Goal: Information Seeking & Learning: Learn about a topic

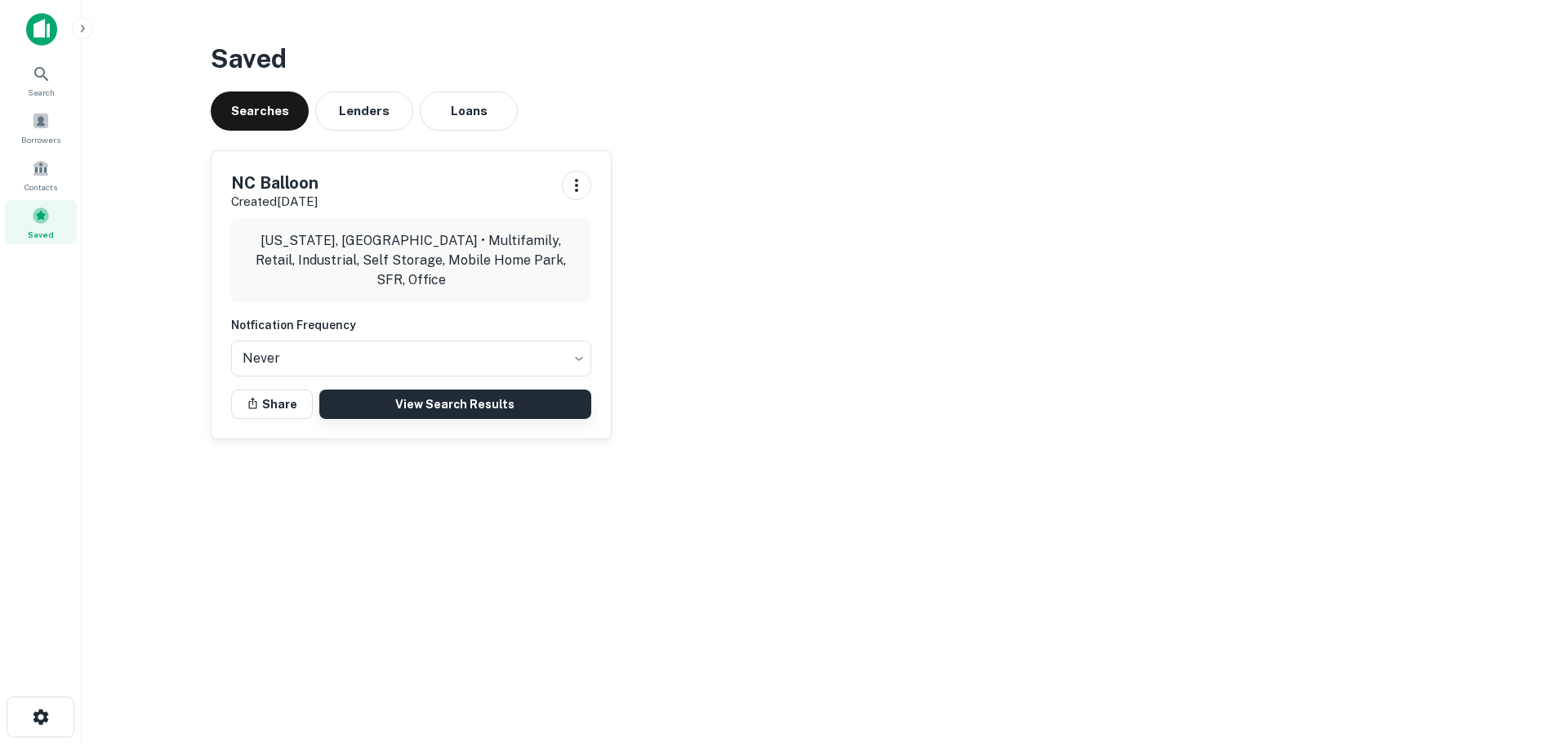
click at [455, 398] on link "View Search Results" at bounding box center [455, 404] width 272 height 30
click at [469, 399] on link "View Search Results" at bounding box center [455, 404] width 272 height 30
drag, startPoint x: 152, startPoint y: 69, endPoint x: 173, endPoint y: 11, distance: 61.7
click at [152, 68] on main "Saved Searches Lenders Loans NC Balloon Created Oct 8th, 2025 North Carolina, U…" at bounding box center [824, 372] width 1486 height 744
click at [430, 404] on link "View Search Results" at bounding box center [455, 404] width 272 height 30
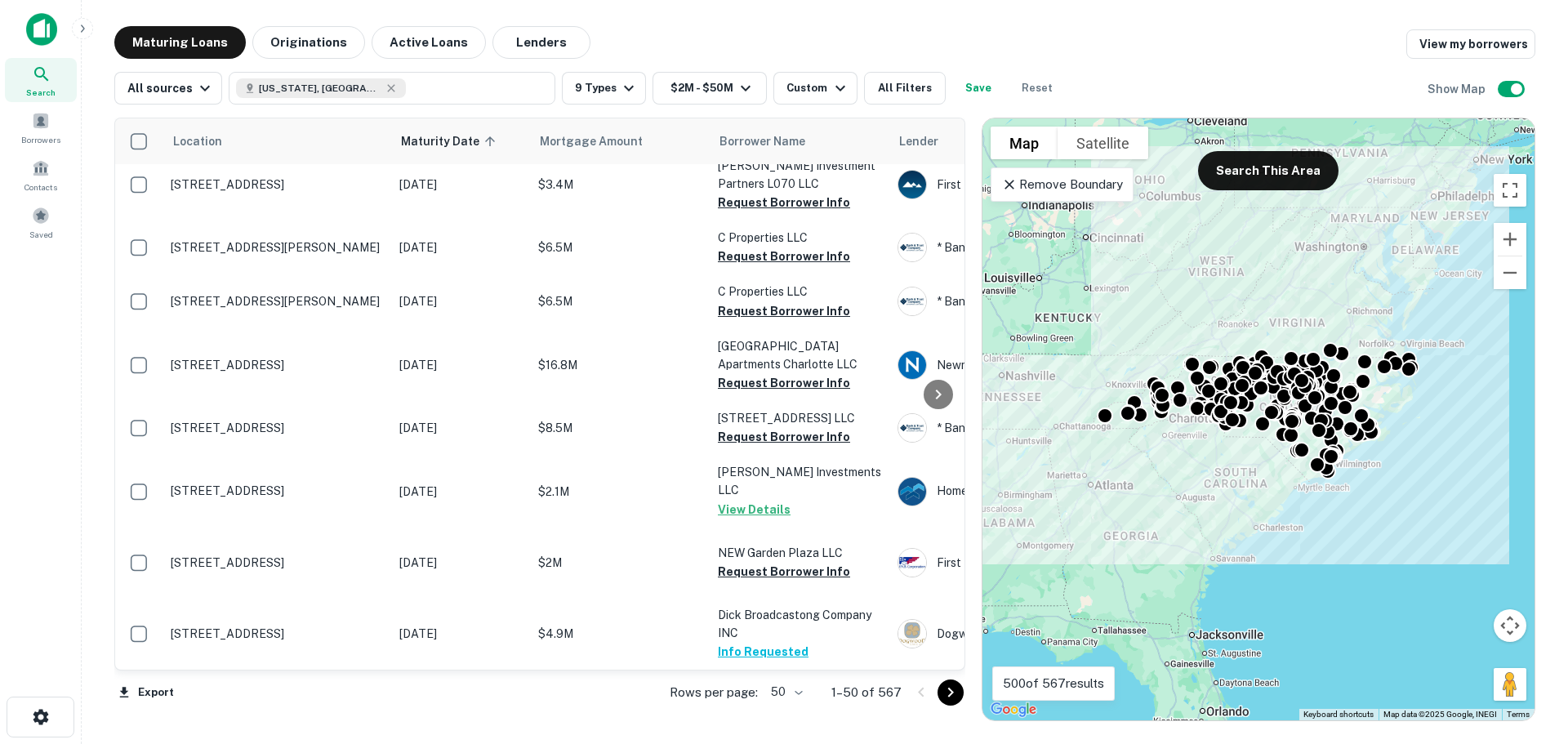
scroll to position [2730, 0]
click at [946, 692] on icon "Go to next page" at bounding box center [951, 692] width 20 height 20
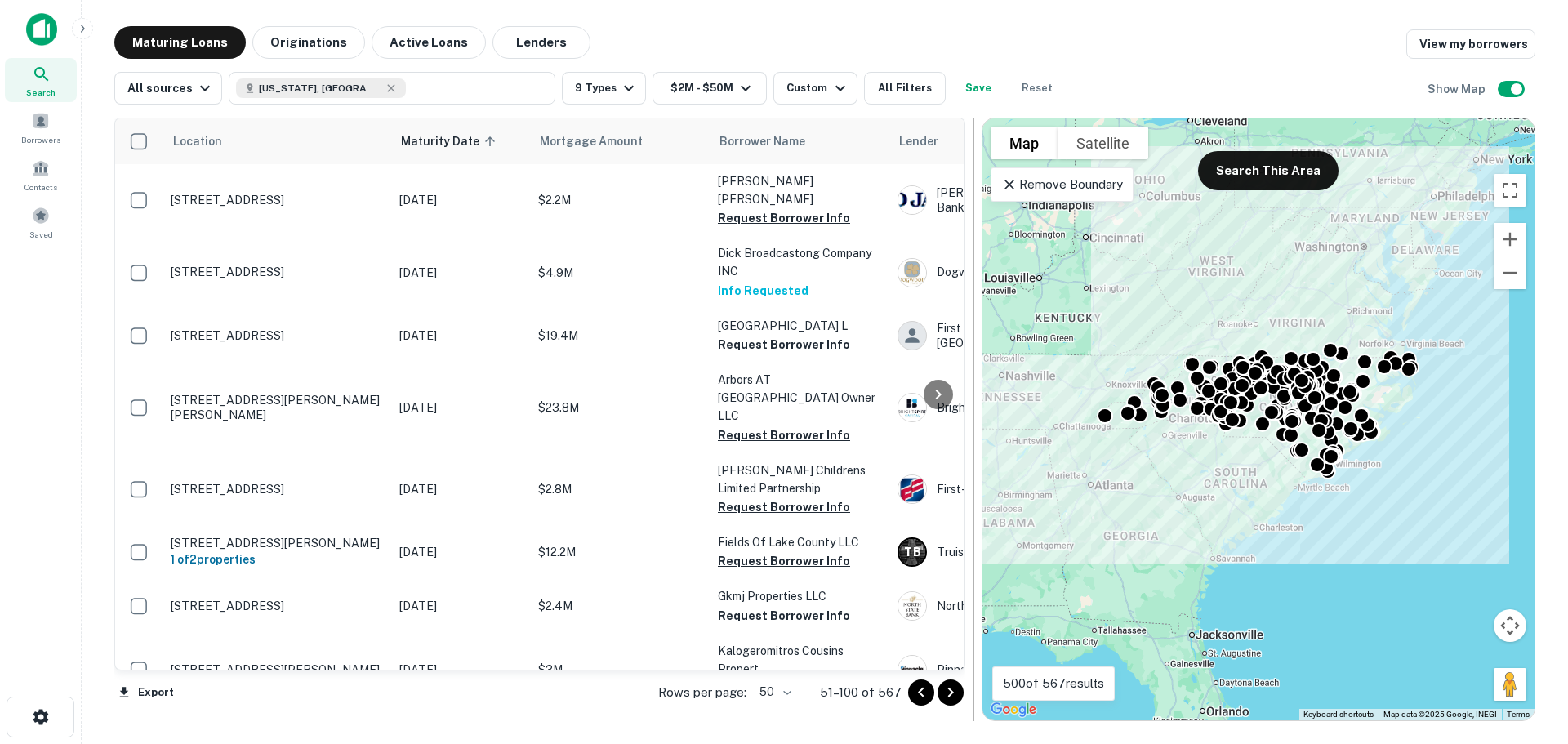
click at [967, 711] on div at bounding box center [973, 419] width 16 height 603
click at [976, 714] on div at bounding box center [973, 419] width 16 height 603
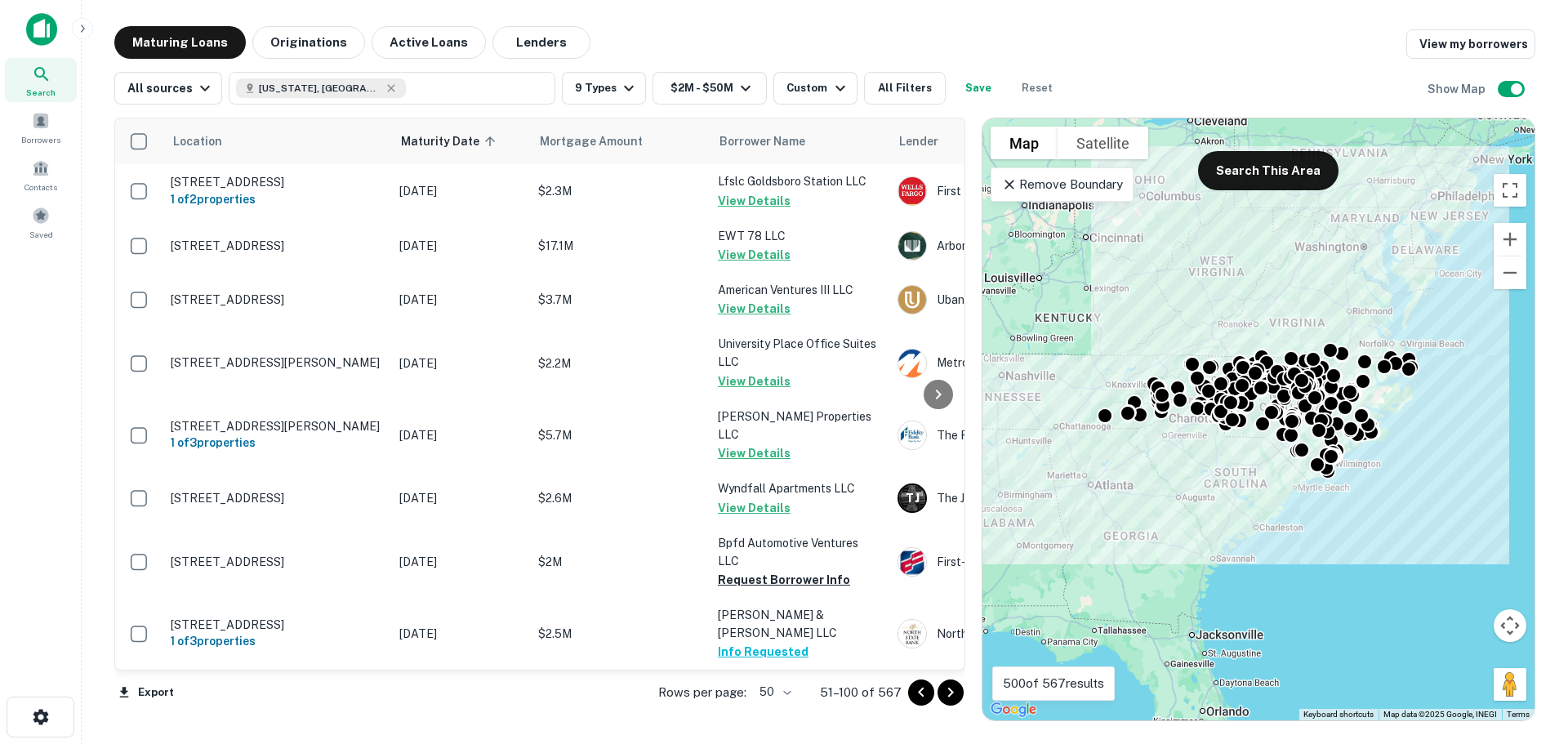
scroll to position [2845, 0]
click at [916, 691] on icon "Go to previous page" at bounding box center [922, 692] width 20 height 20
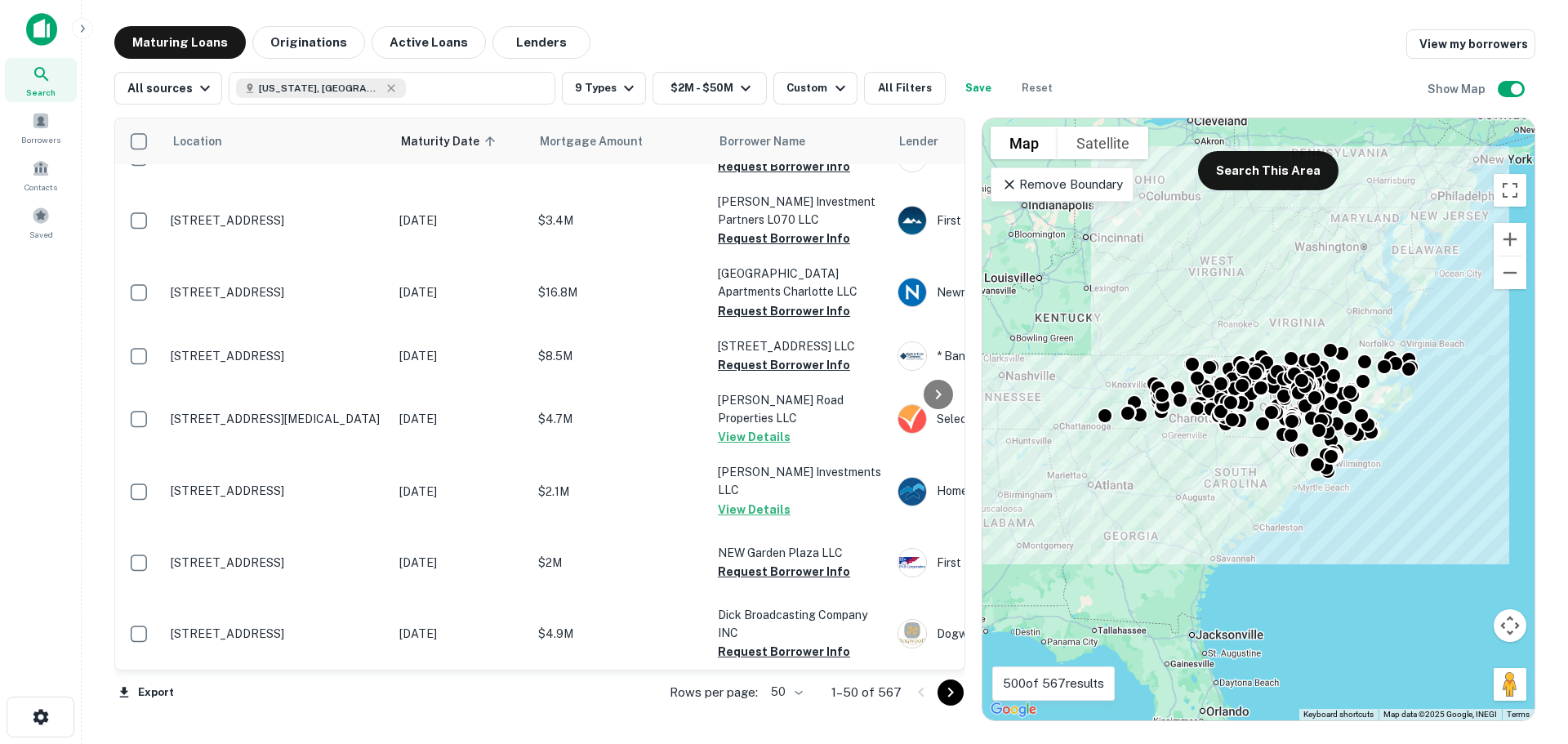
scroll to position [2764, 0]
click at [950, 691] on icon "Go to next page" at bounding box center [951, 692] width 20 height 20
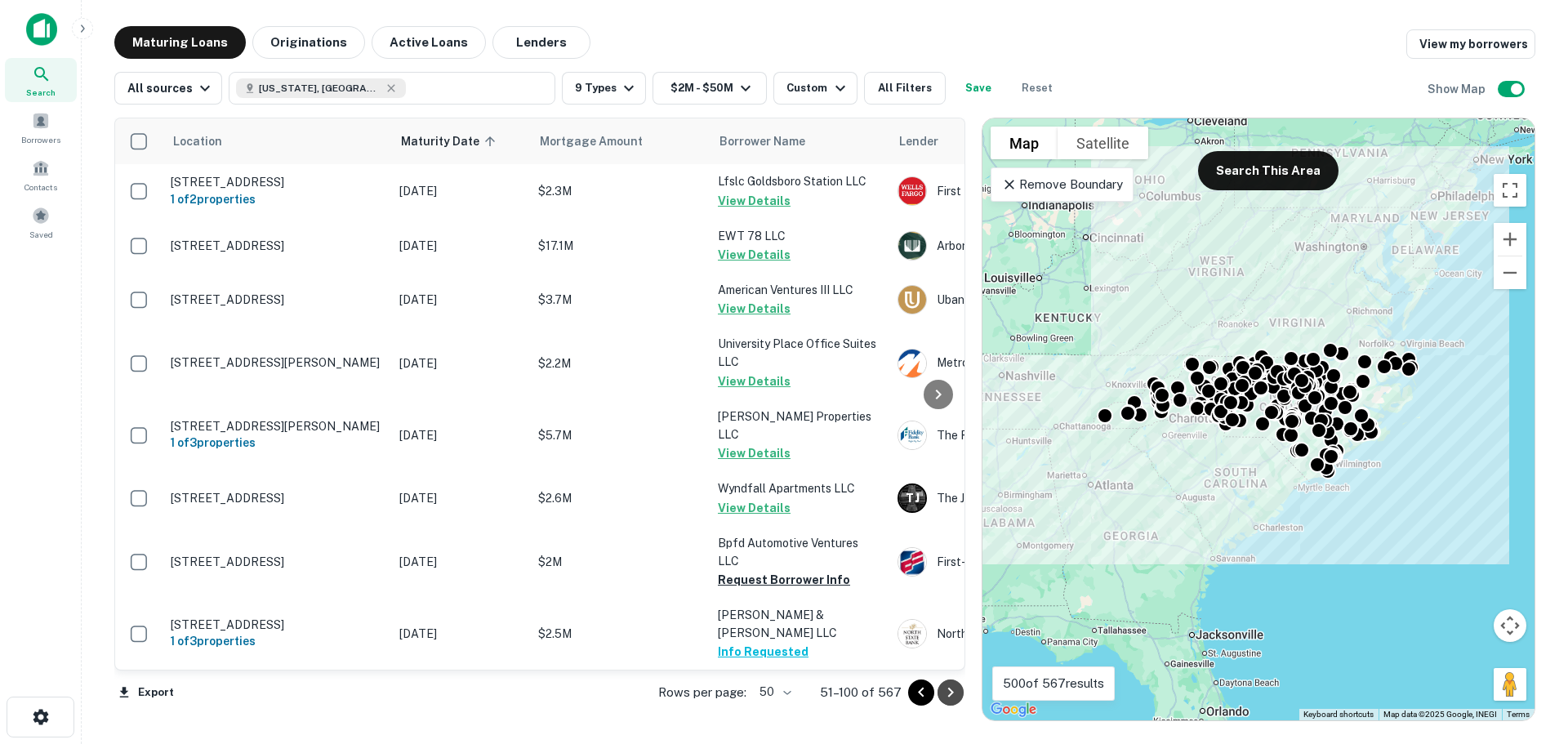
click at [950, 691] on icon "Go to next page" at bounding box center [951, 692] width 20 height 20
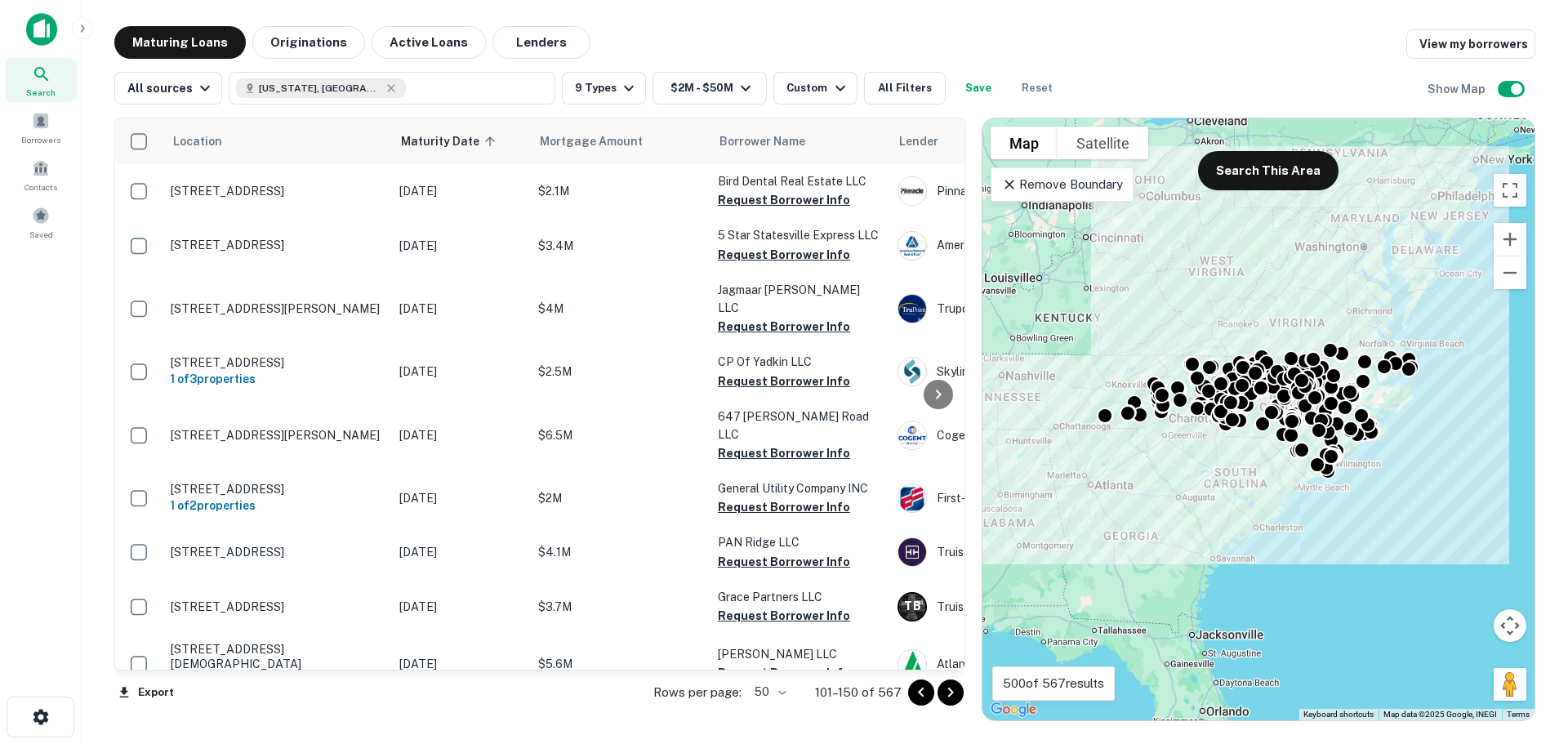
click at [919, 691] on icon "Go to previous page" at bounding box center [922, 692] width 20 height 20
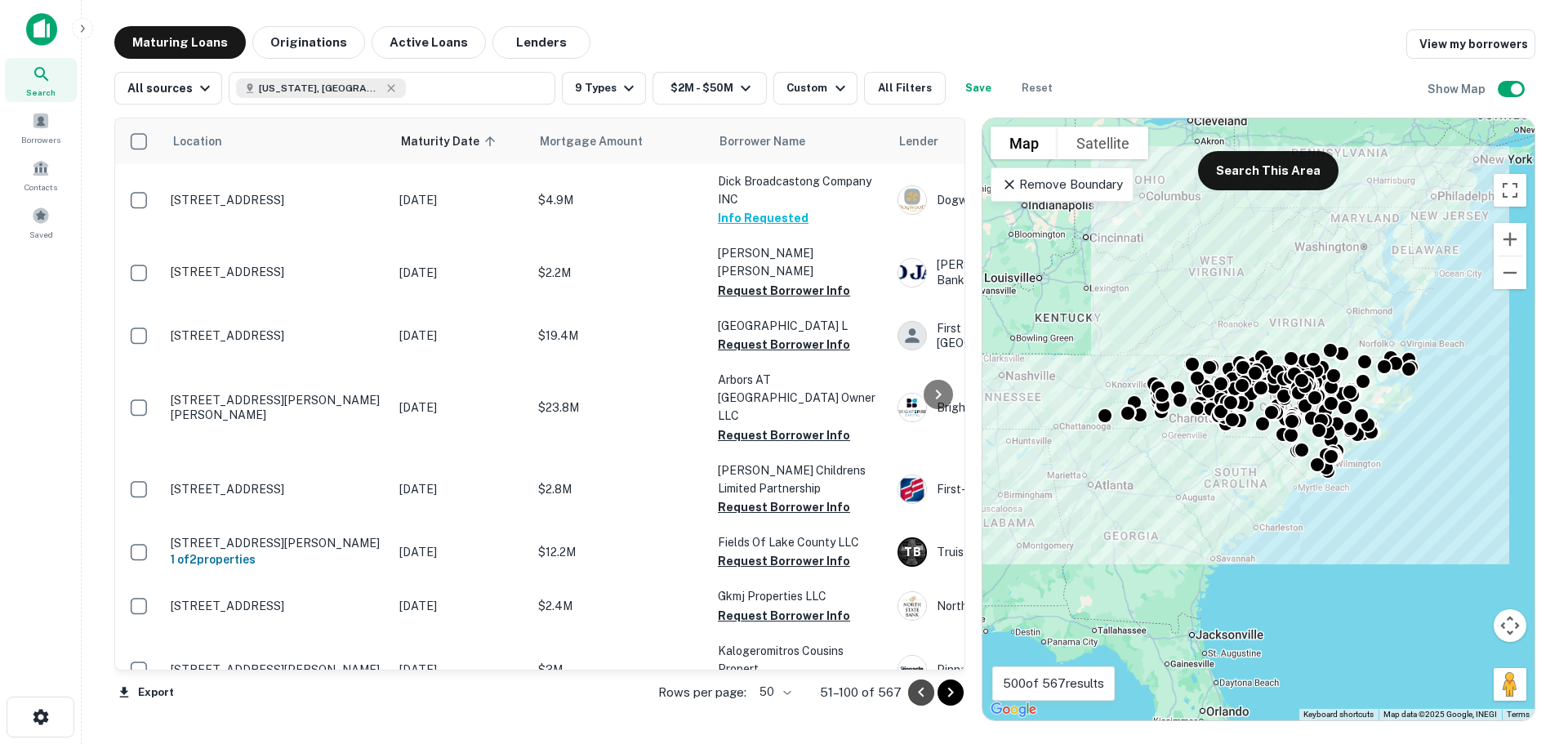
click at [922, 686] on icon "Go to previous page" at bounding box center [922, 692] width 20 height 20
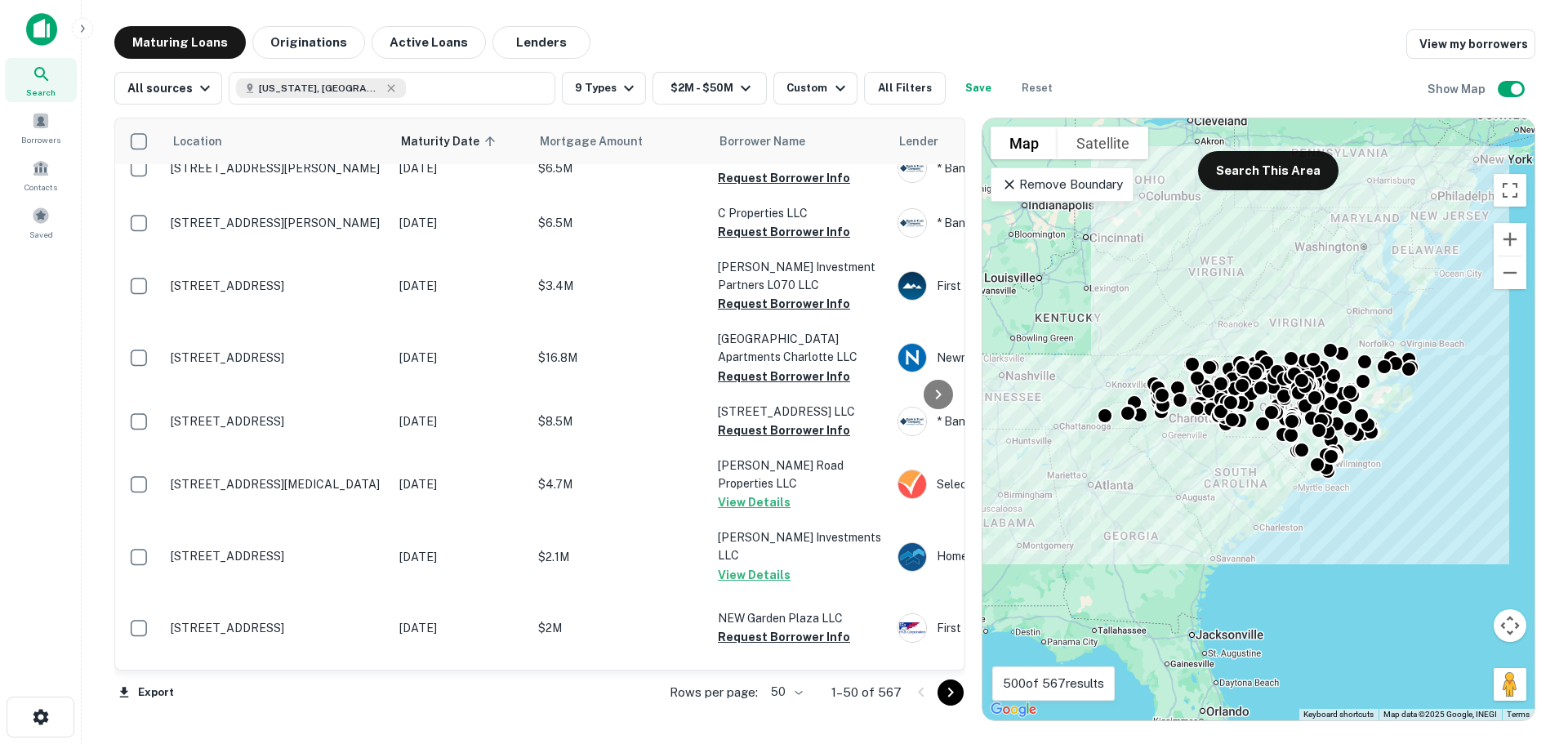
scroll to position [2730, 0]
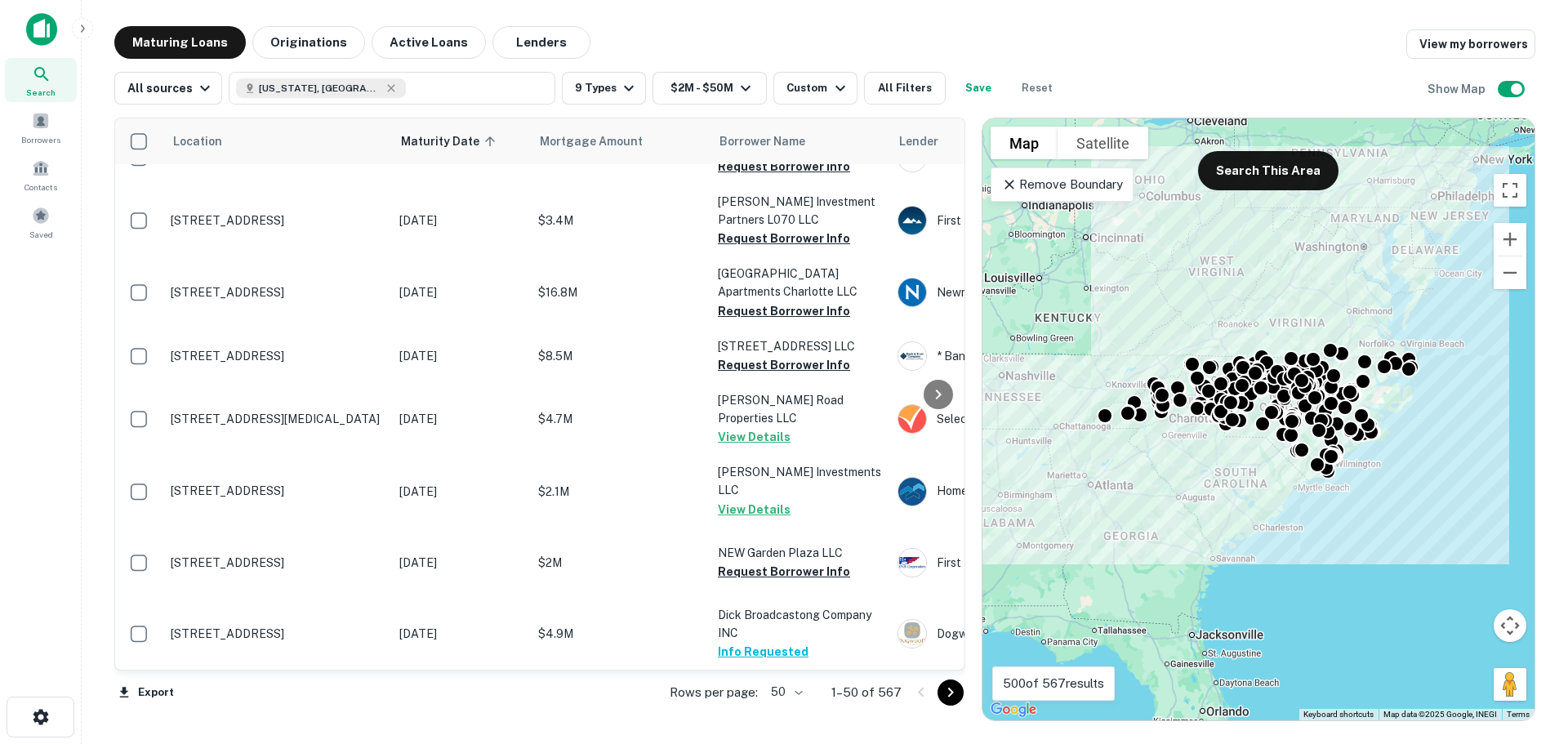
click at [945, 695] on icon "Go to next page" at bounding box center [951, 692] width 20 height 20
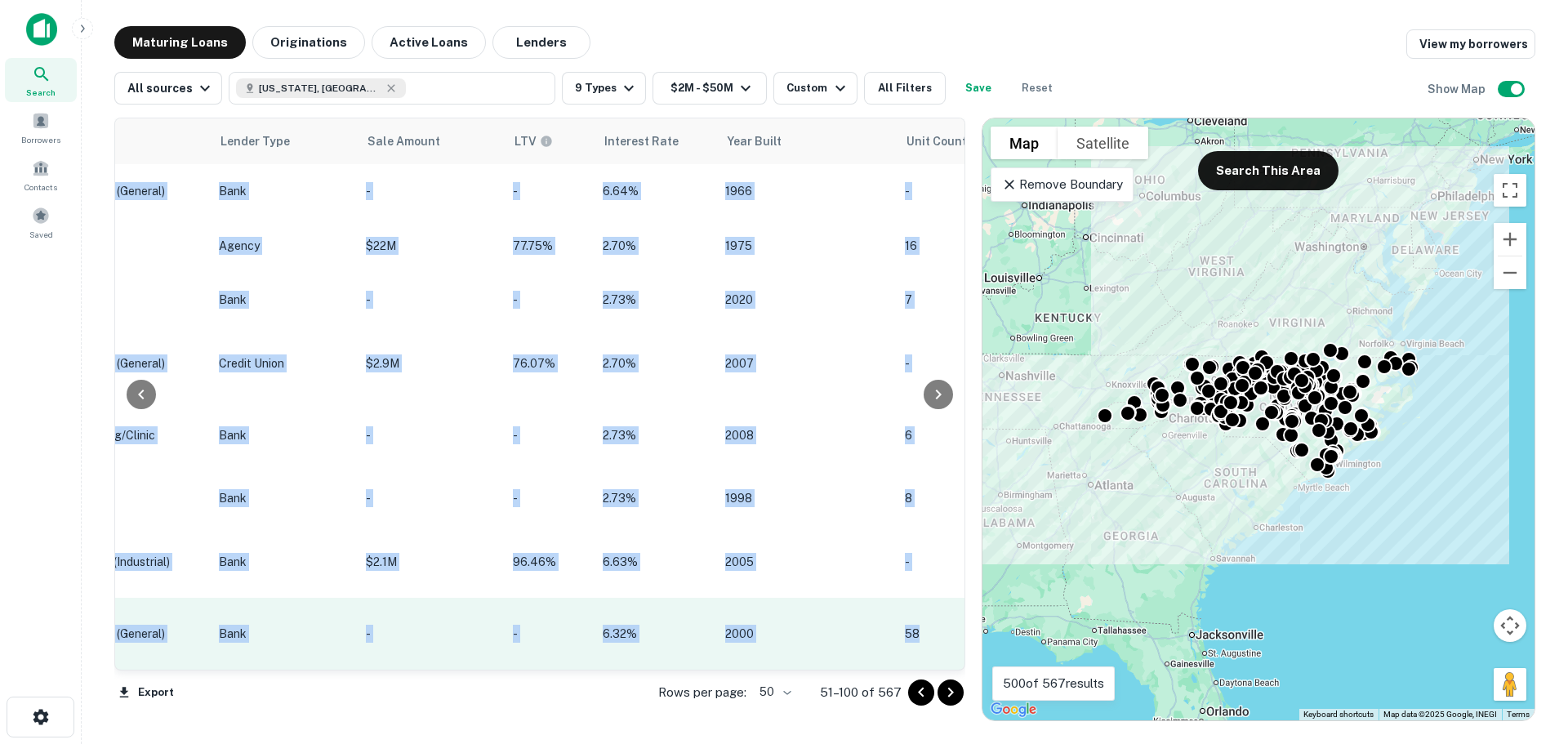
drag, startPoint x: 955, startPoint y: 590, endPoint x: 933, endPoint y: 649, distance: 63.0
click at [961, 651] on div "Location Maturity Date sorted ascending Mortgage Amount Borrower Name Lender Pu…" at bounding box center [540, 394] width 852 height 553
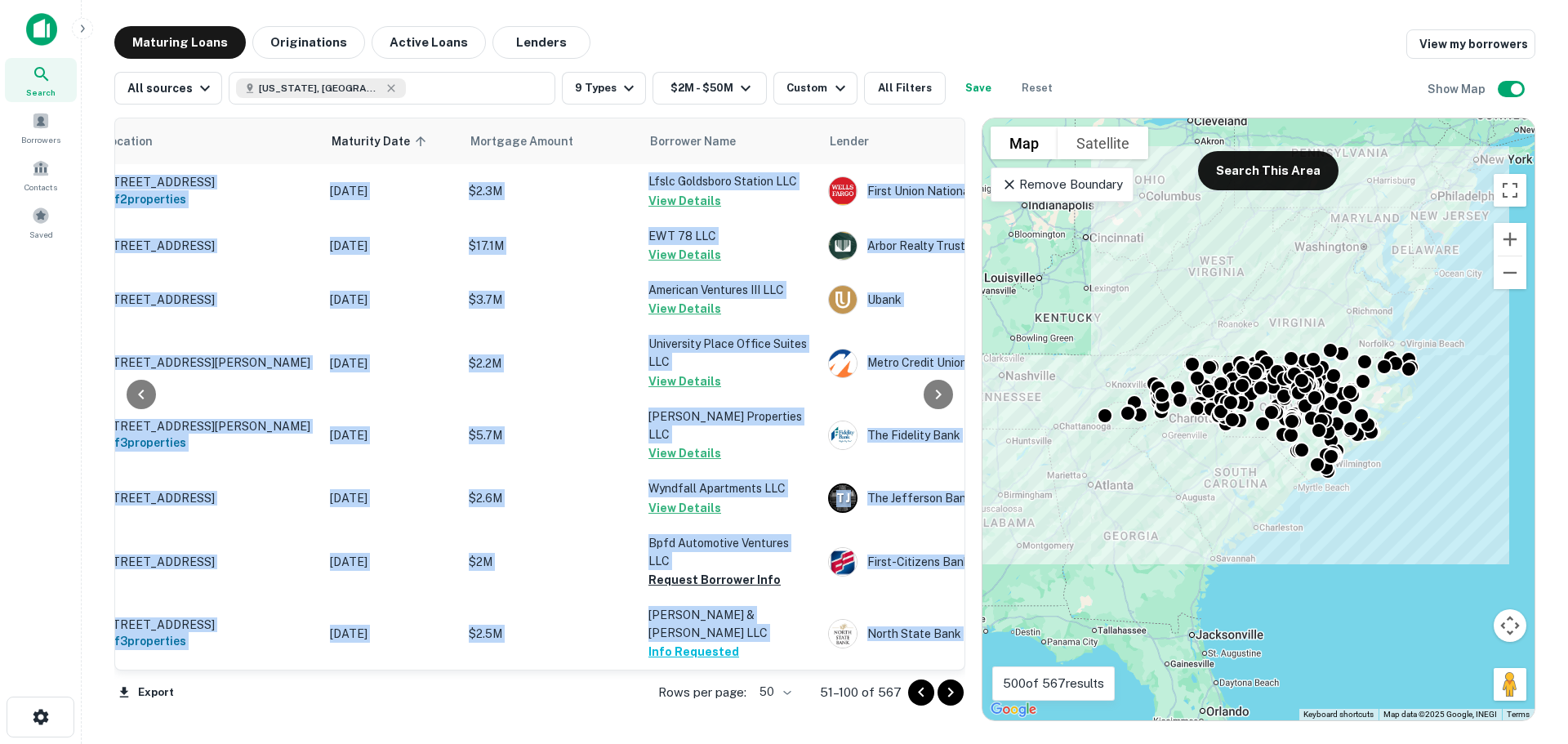
scroll to position [2845, 0]
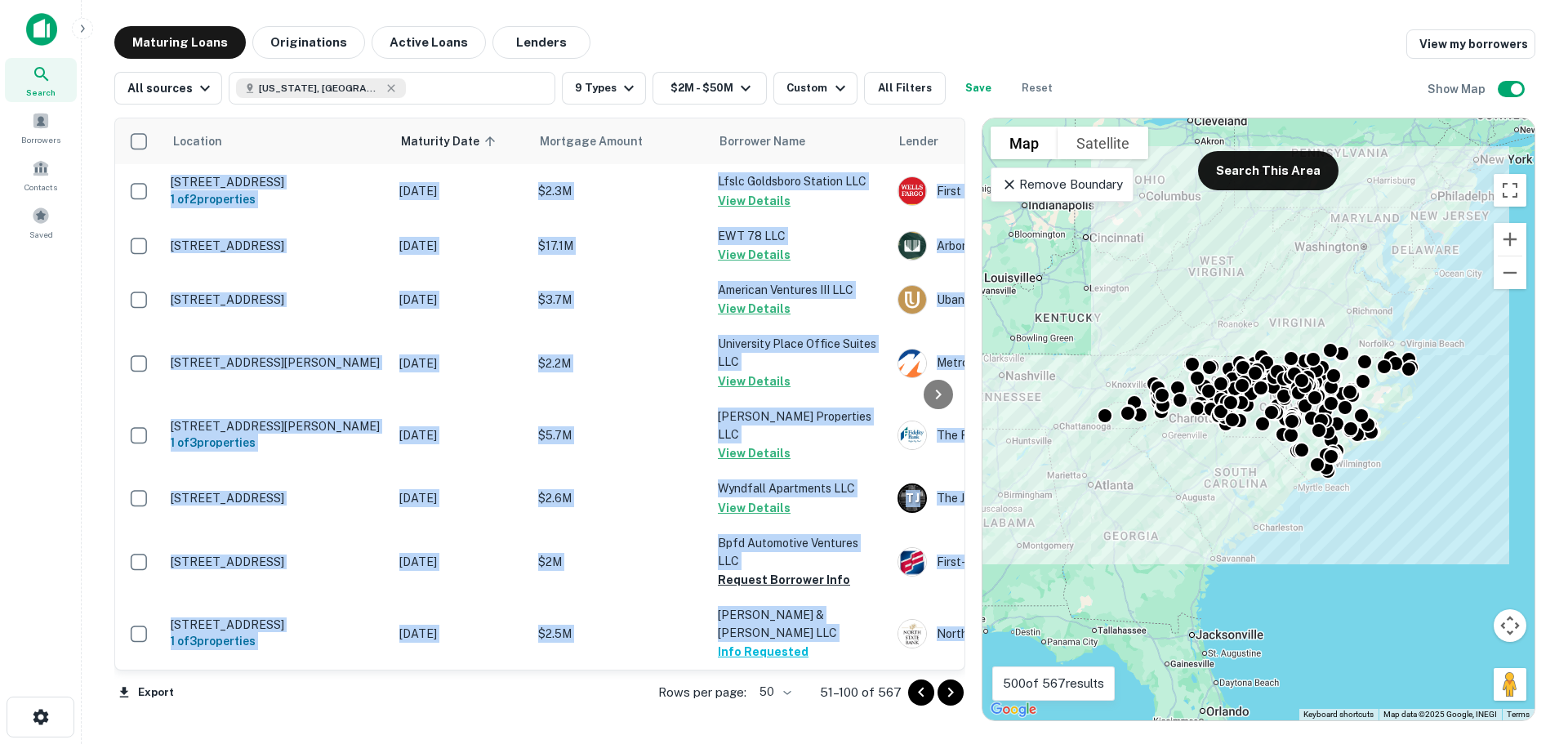
click at [958, 691] on icon "Go to next page" at bounding box center [951, 692] width 20 height 20
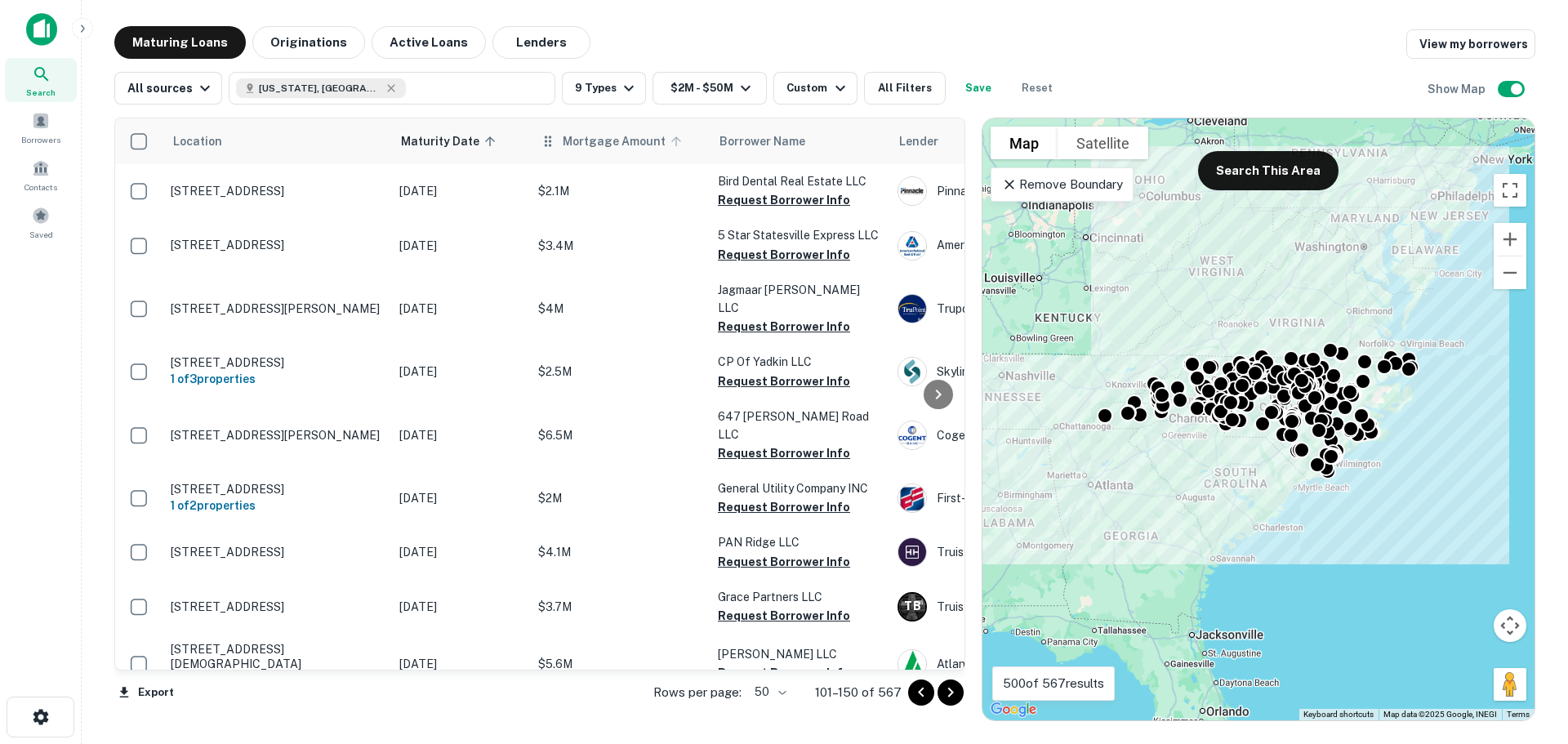
click at [660, 142] on span "Mortgage Amount" at bounding box center [624, 142] width 124 height 20
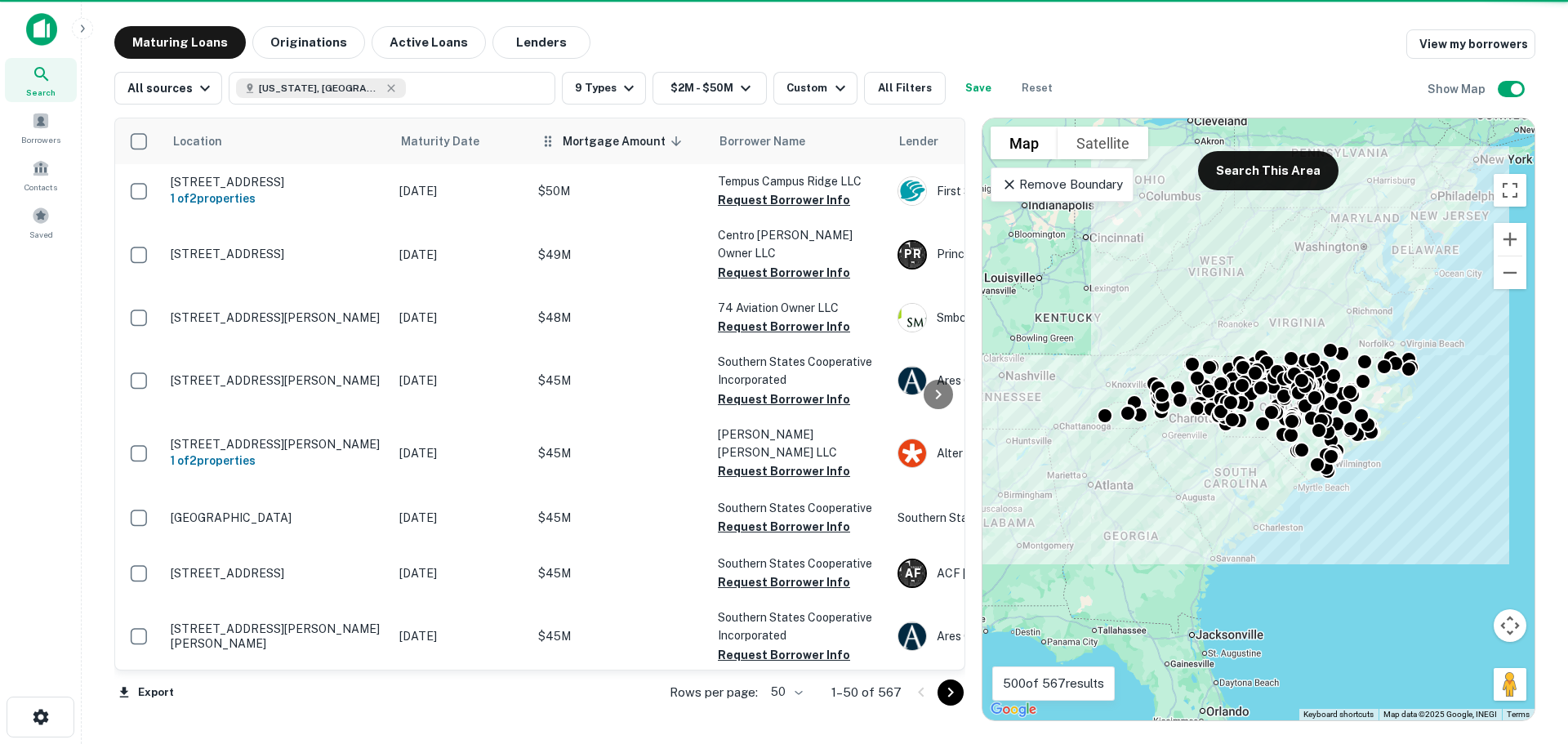
click at [647, 141] on span "Mortgage Amount sorted descending" at bounding box center [624, 142] width 124 height 20
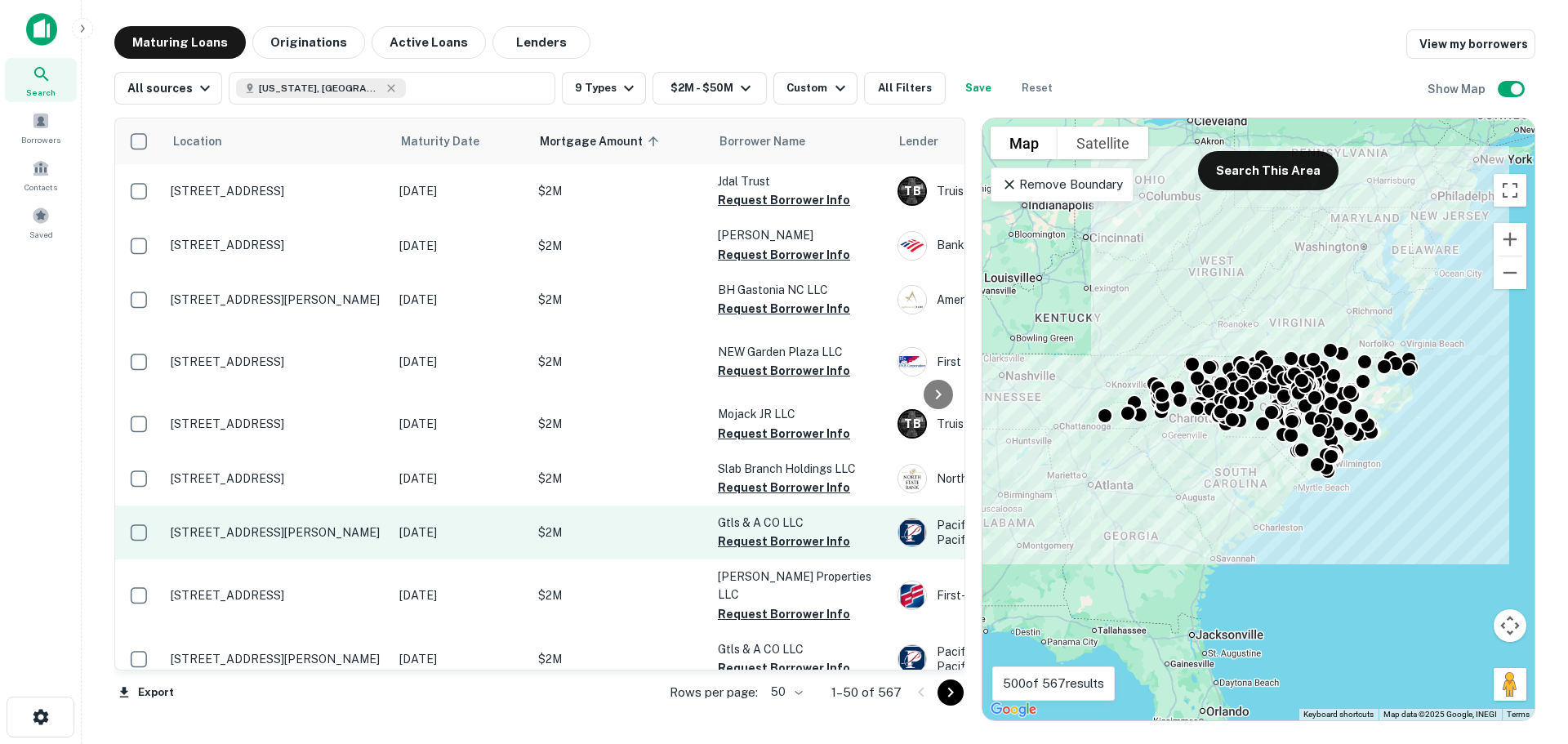
click at [599, 559] on td "$2M" at bounding box center [620, 532] width 180 height 53
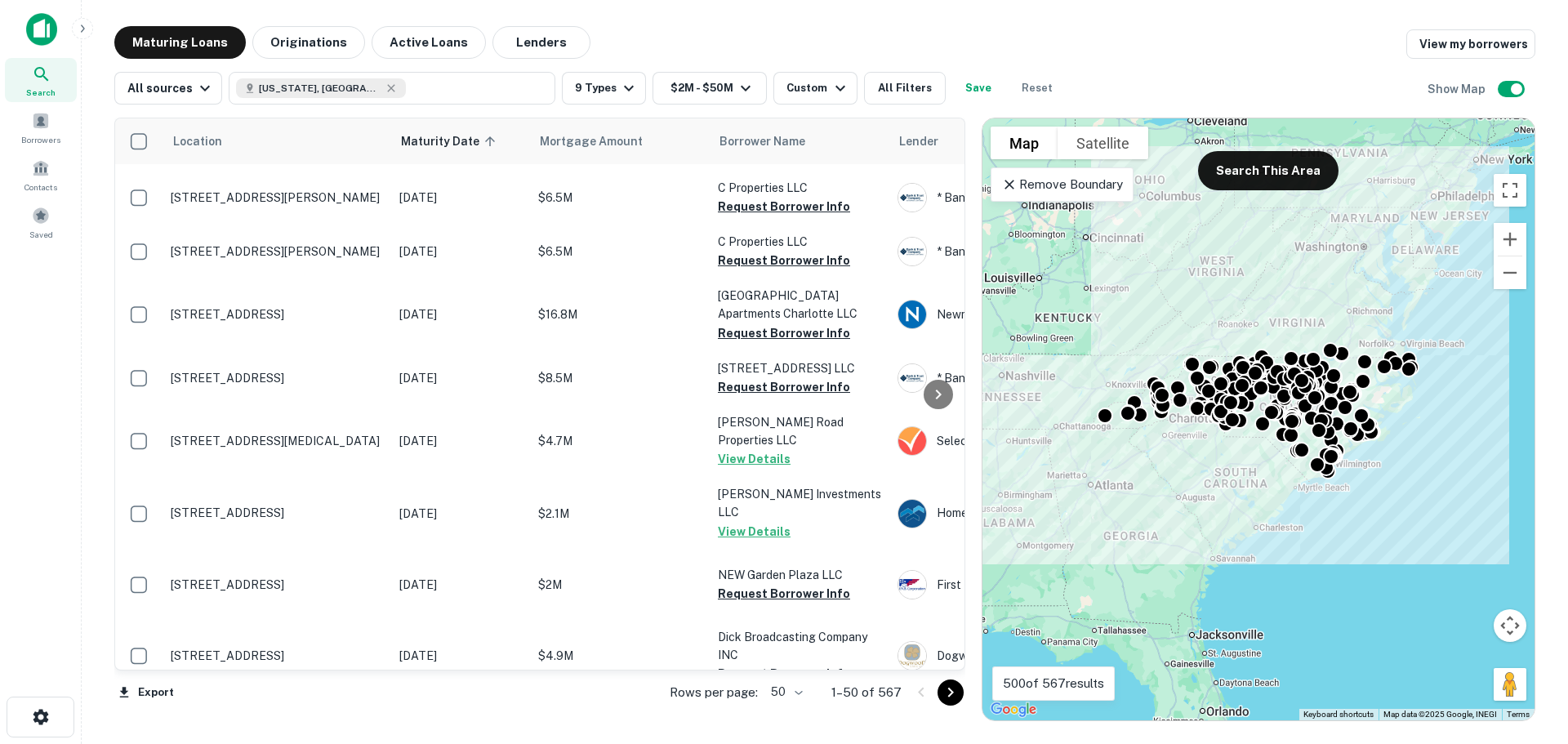
scroll to position [2764, 0]
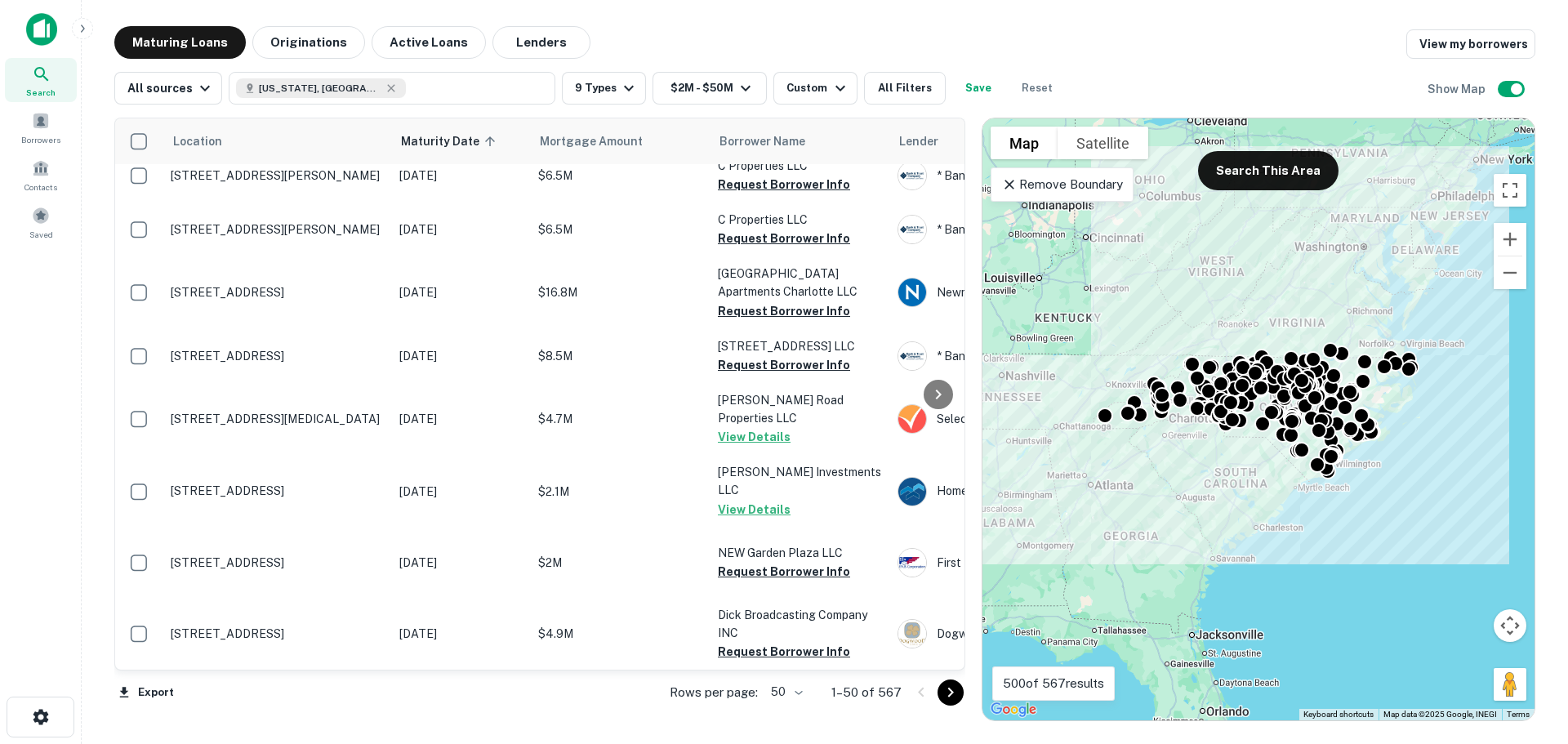
drag, startPoint x: 946, startPoint y: 687, endPoint x: 991, endPoint y: 458, distance: 233.4
click at [947, 687] on icon "Go to next page" at bounding box center [951, 692] width 20 height 20
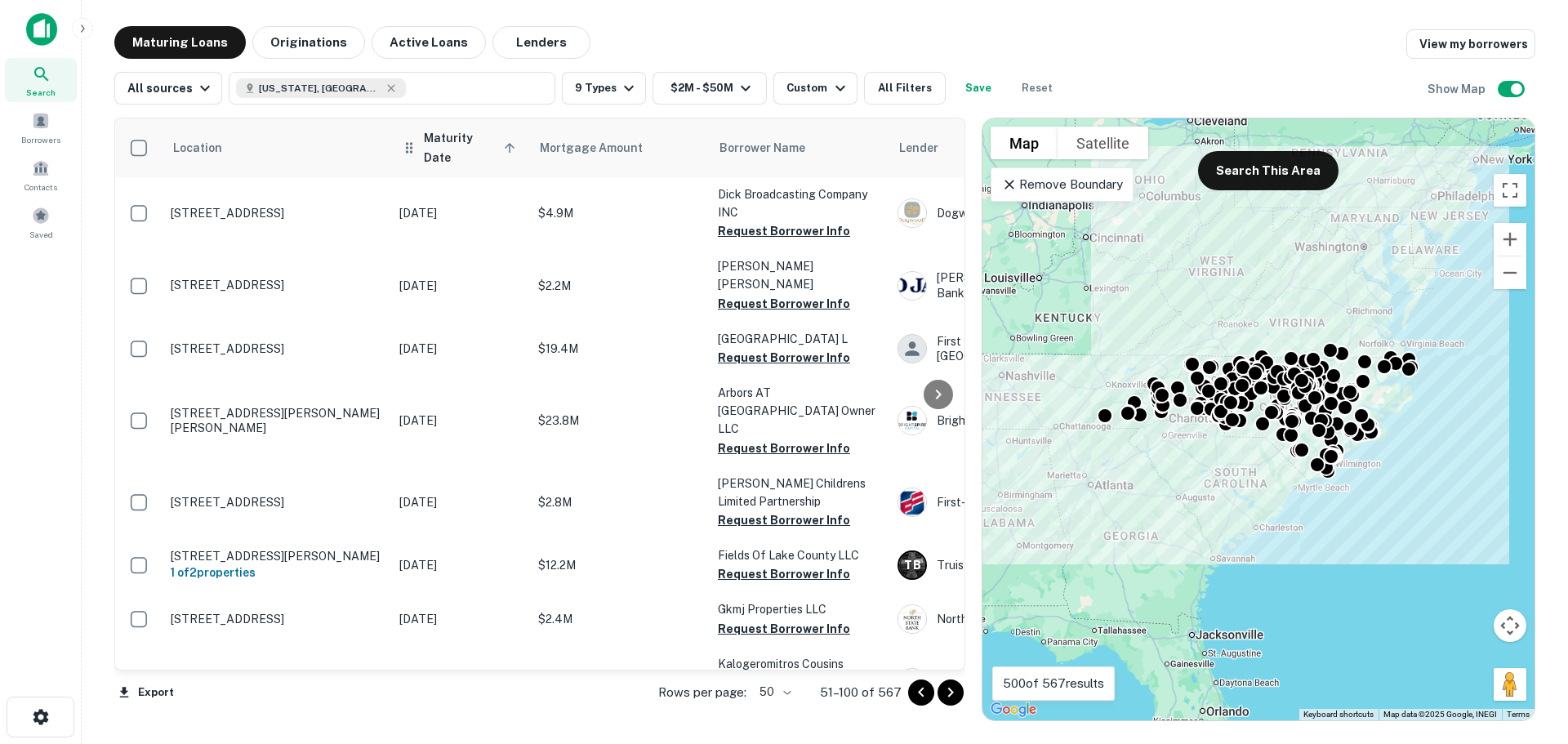
click at [462, 143] on span "Maturity Date sorted ascending" at bounding box center [472, 148] width 96 height 40
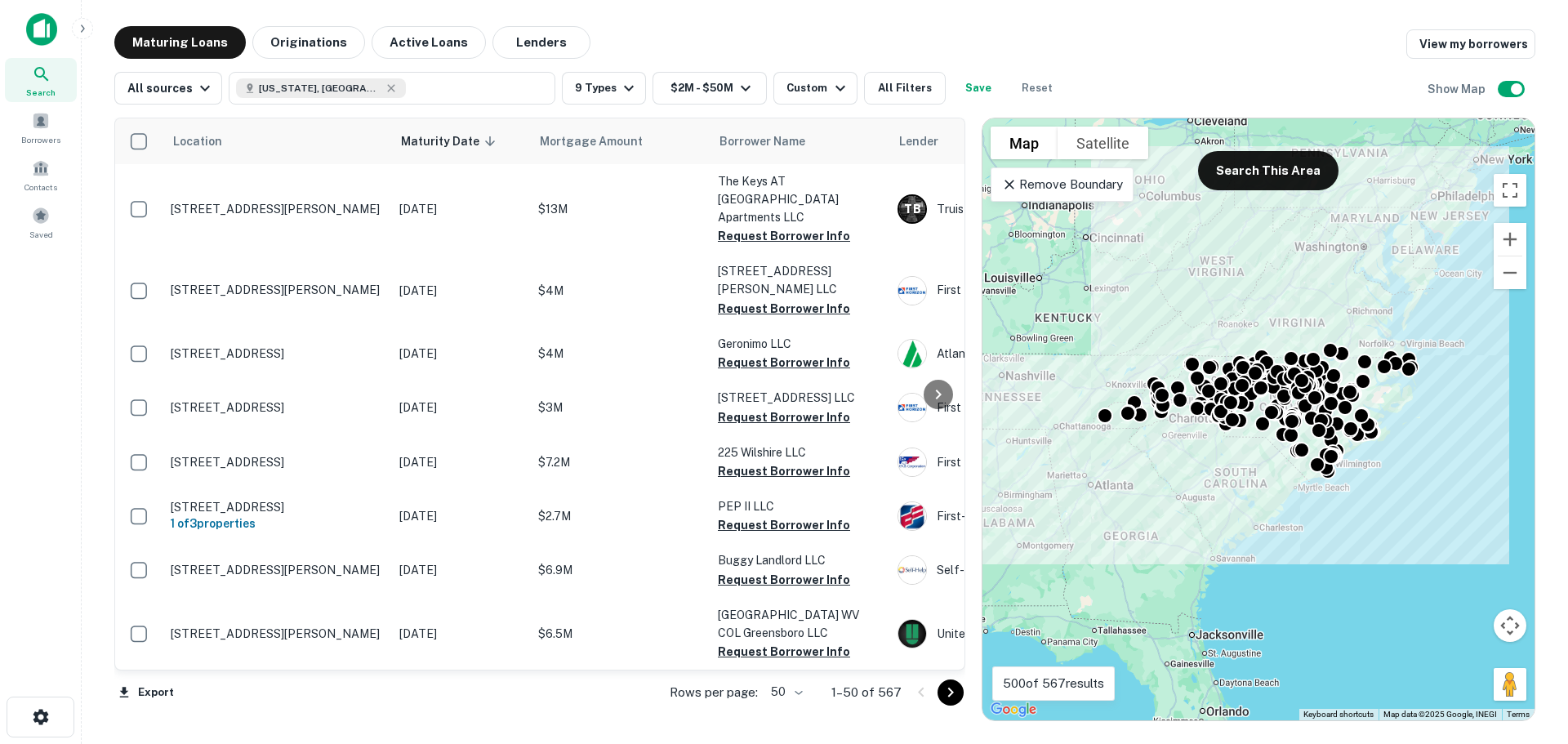
click at [462, 143] on span "Maturity Date sorted descending" at bounding box center [450, 142] width 100 height 20
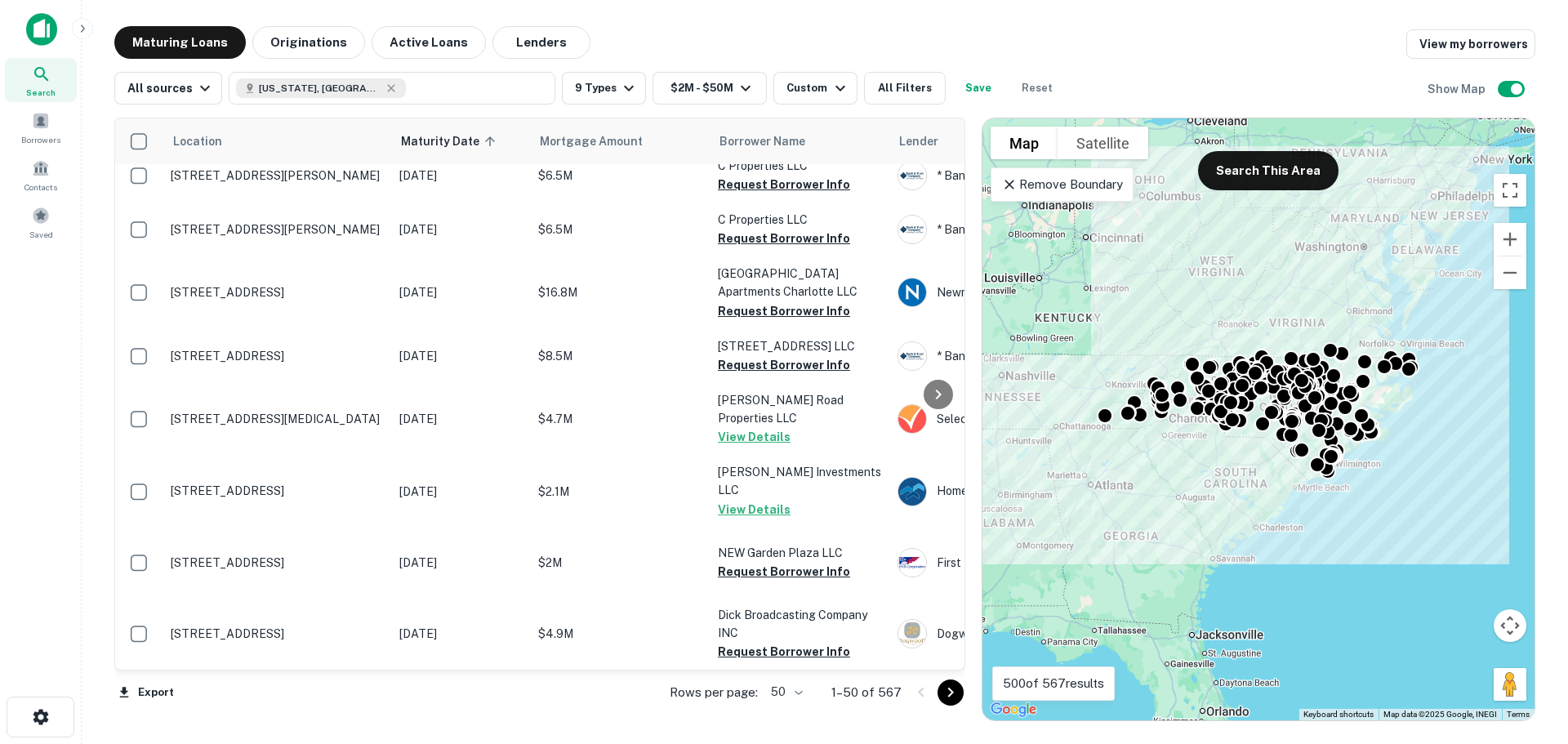
scroll to position [2764, 0]
click at [951, 688] on icon "Go to next page" at bounding box center [951, 692] width 20 height 20
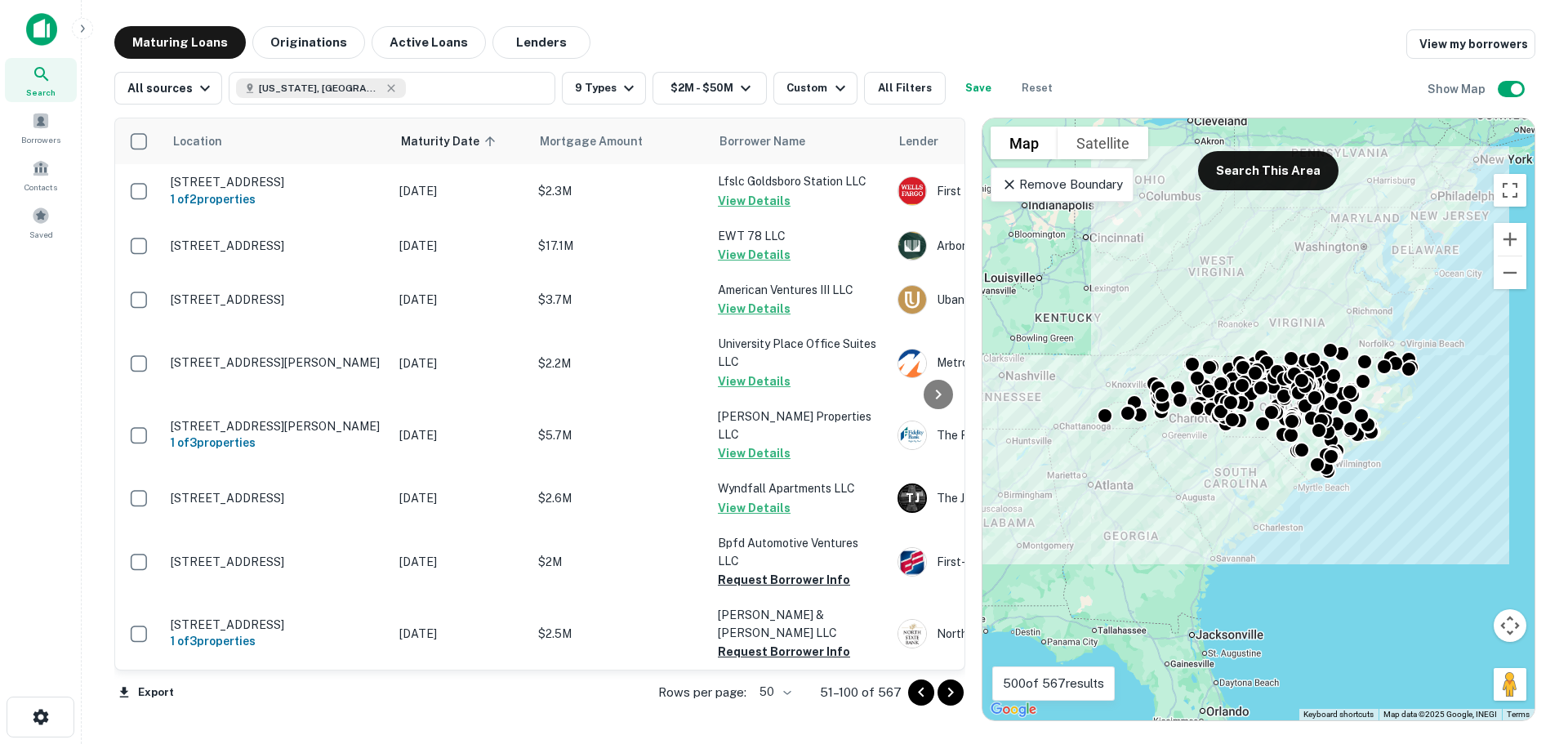
scroll to position [2845, 0]
click at [954, 693] on icon "Go to next page" at bounding box center [951, 692] width 20 height 20
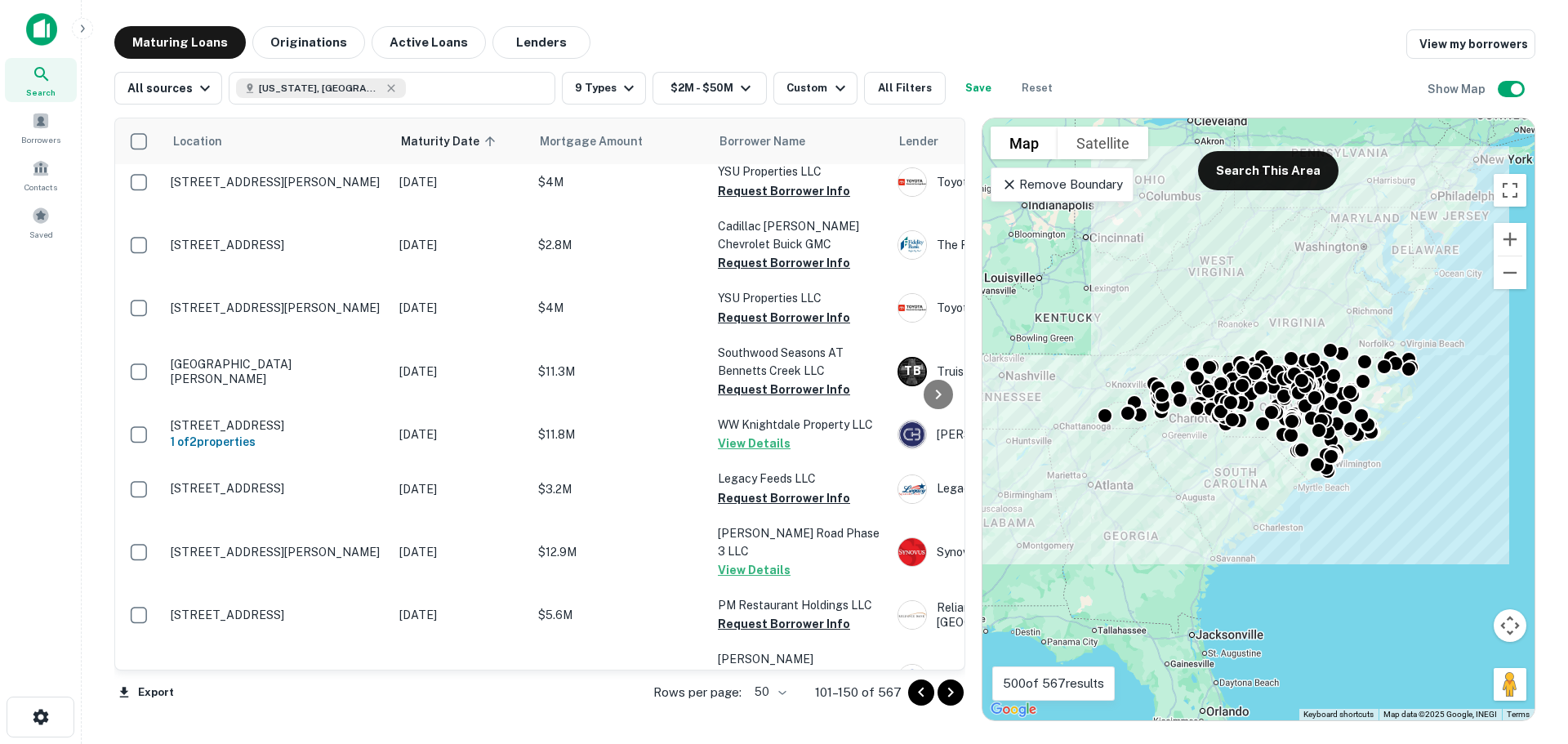
scroll to position [2568, 0]
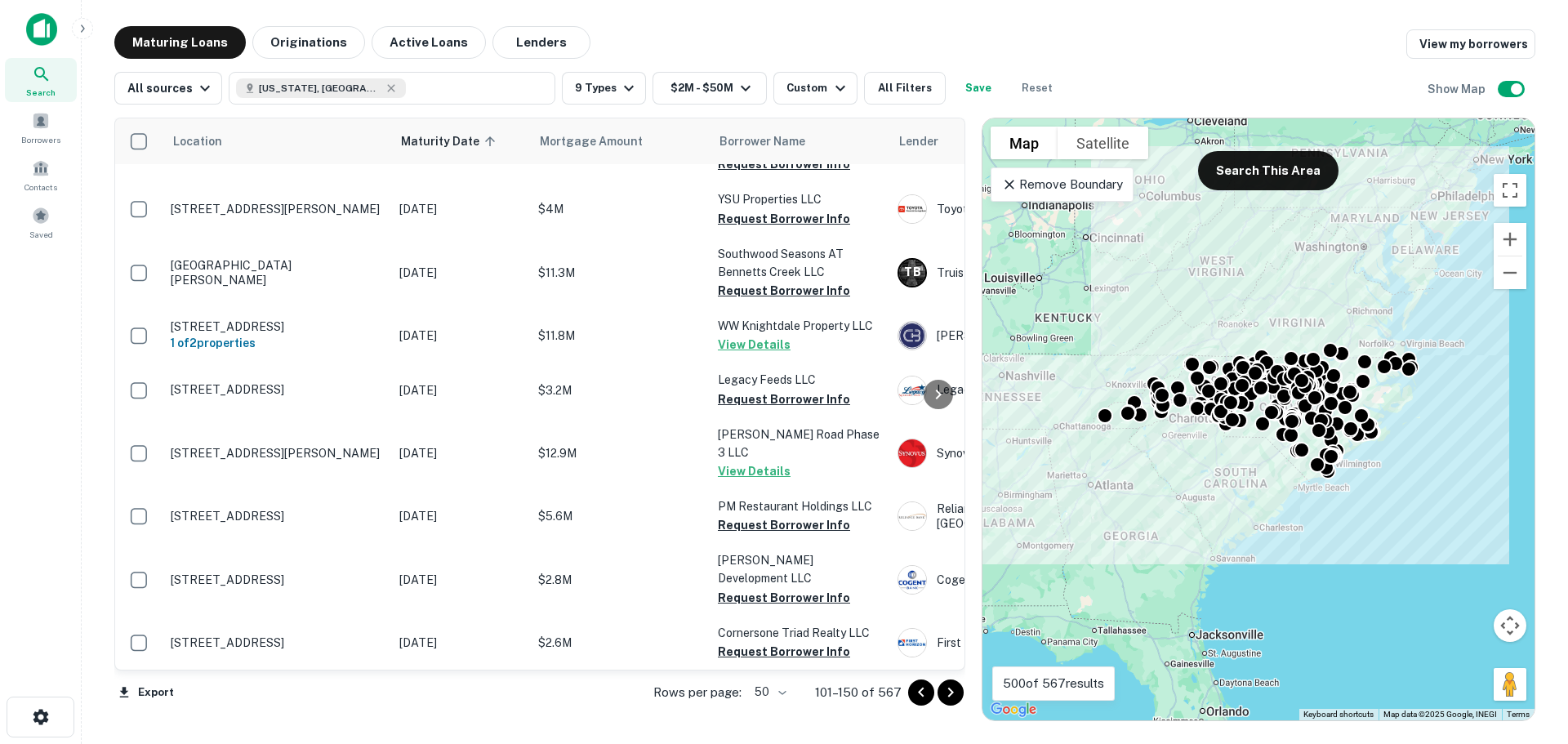
click at [955, 691] on icon "Go to next page" at bounding box center [951, 692] width 20 height 20
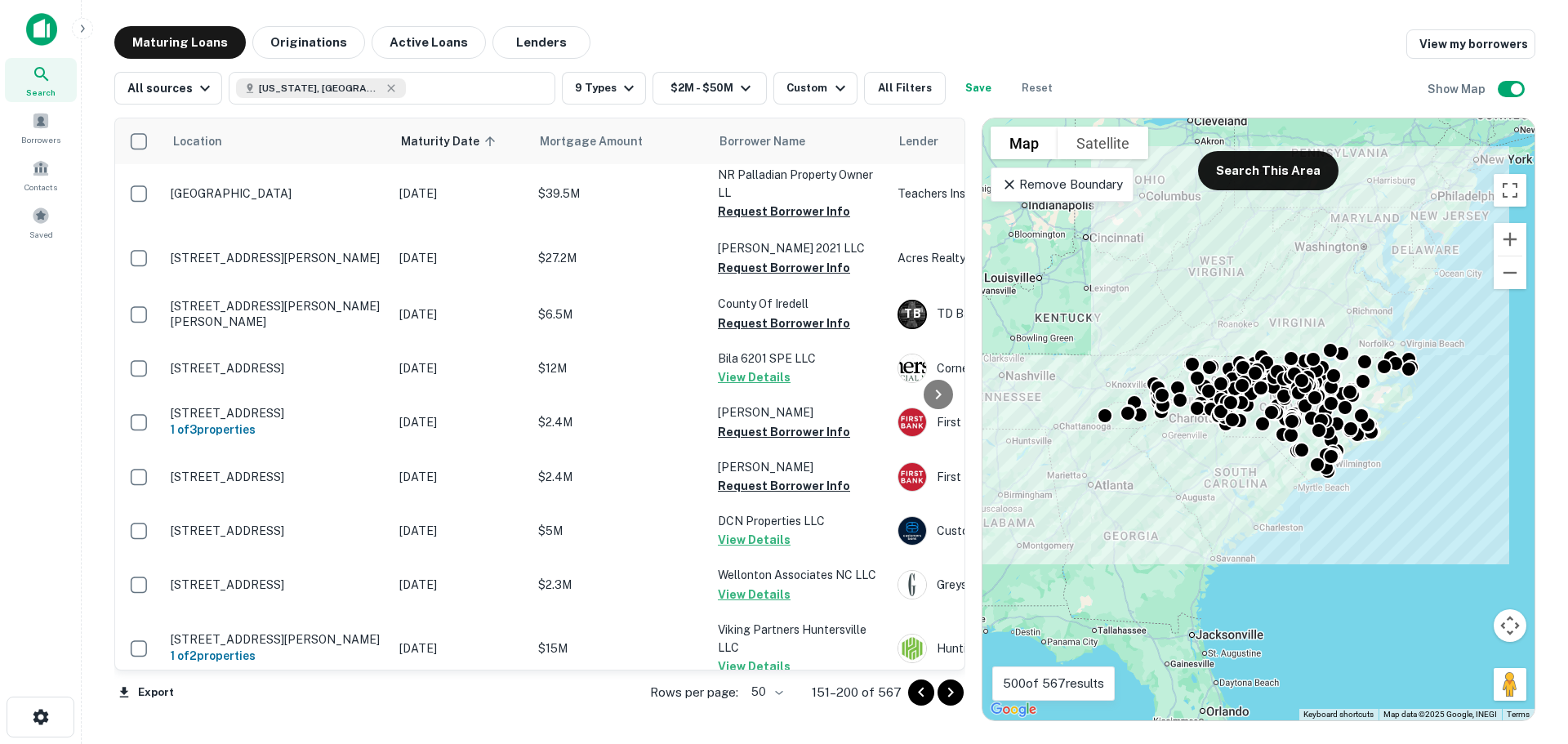
scroll to position [534, 0]
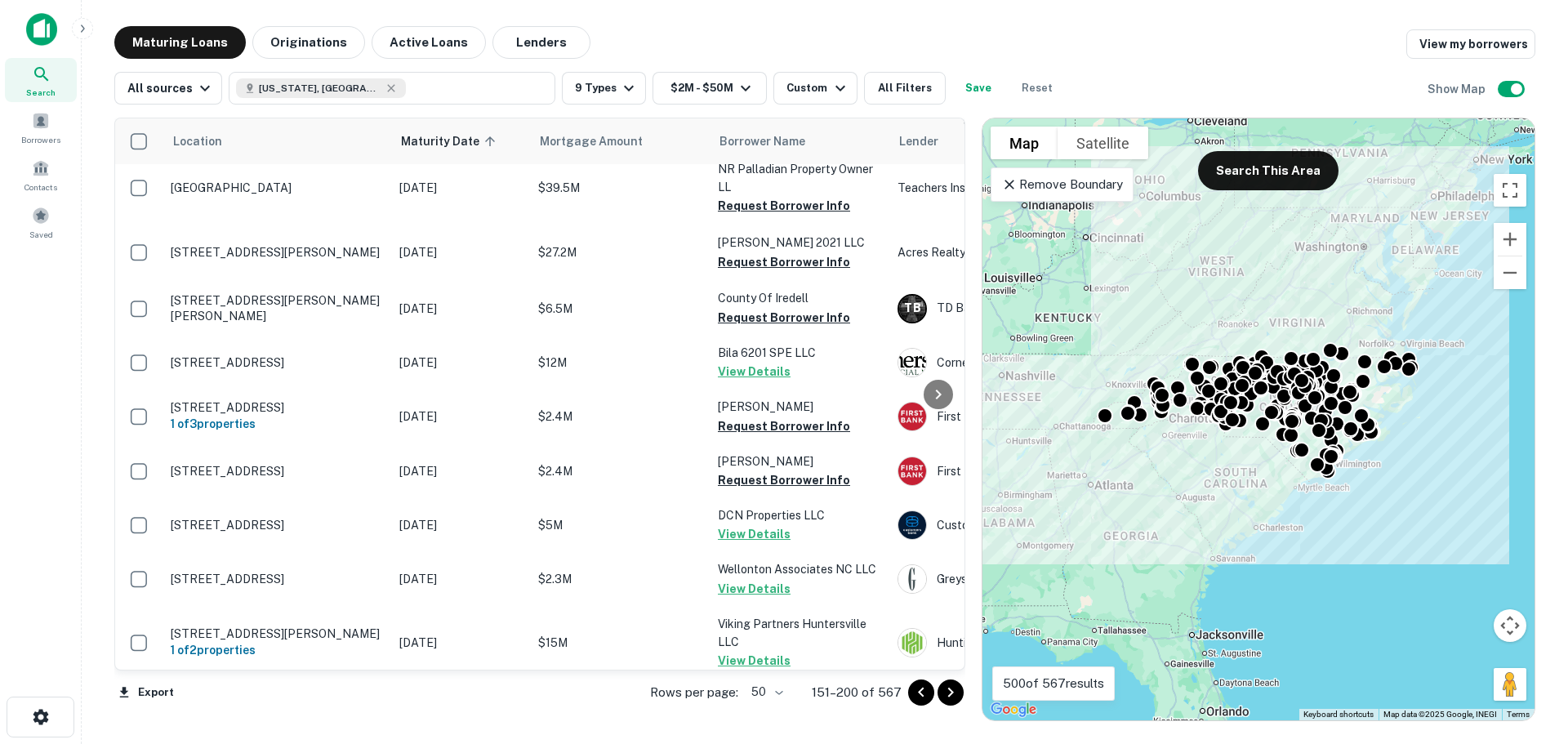
click at [945, 665] on div at bounding box center [939, 394] width 33 height 551
click at [944, 660] on div at bounding box center [939, 394] width 33 height 551
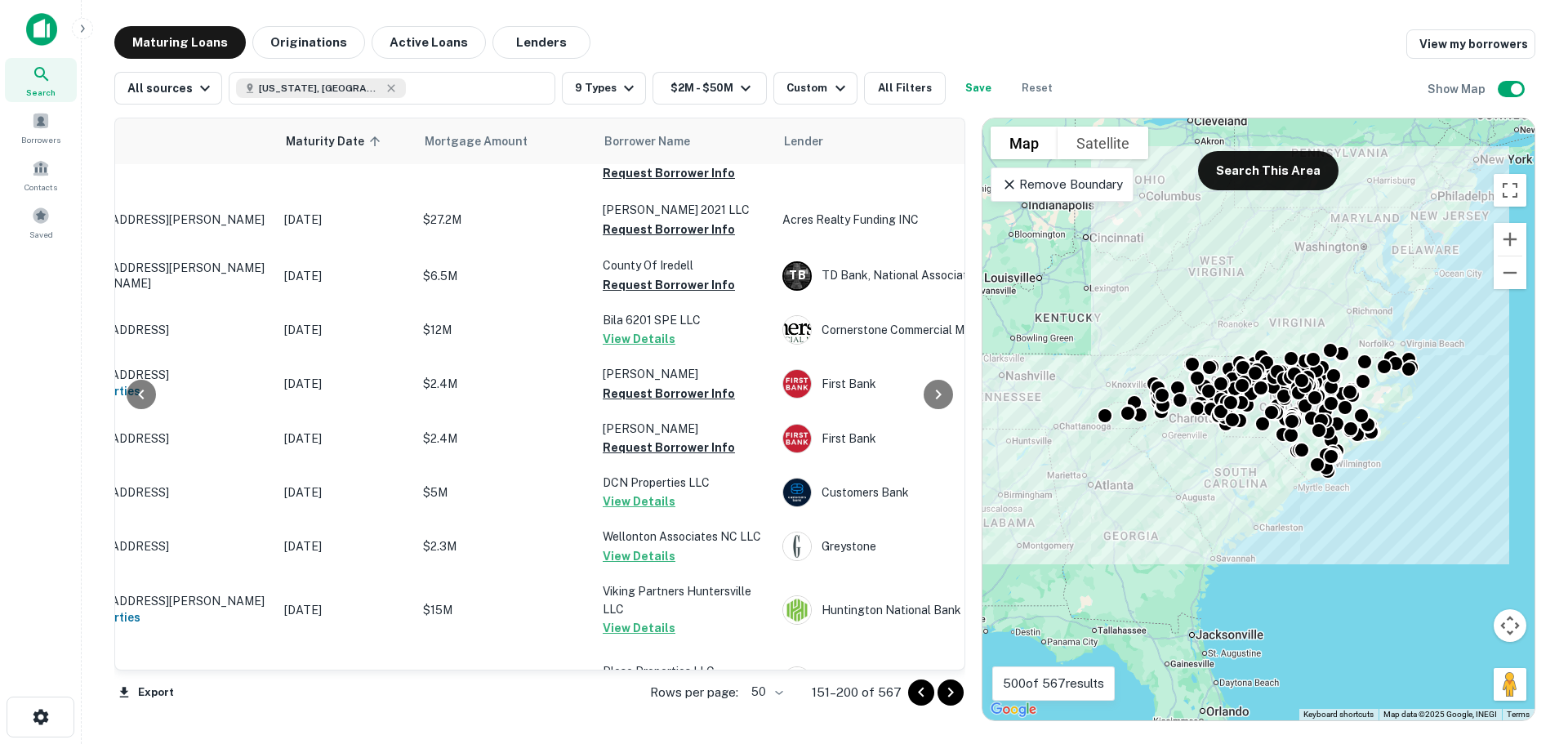
scroll to position [599, 115]
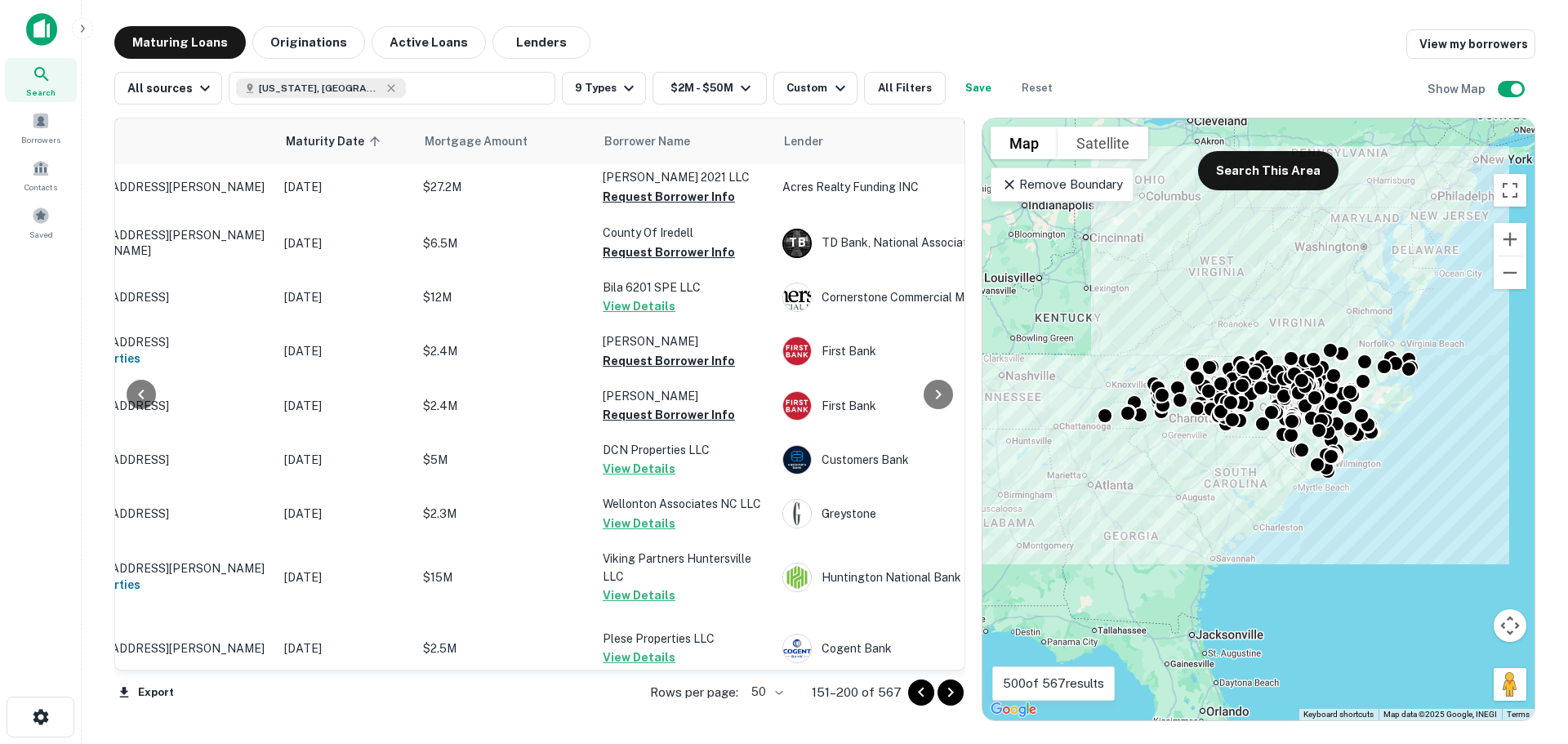
click at [123, 664] on div at bounding box center [141, 394] width 52 height 551
click at [121, 661] on div at bounding box center [141, 394] width 52 height 551
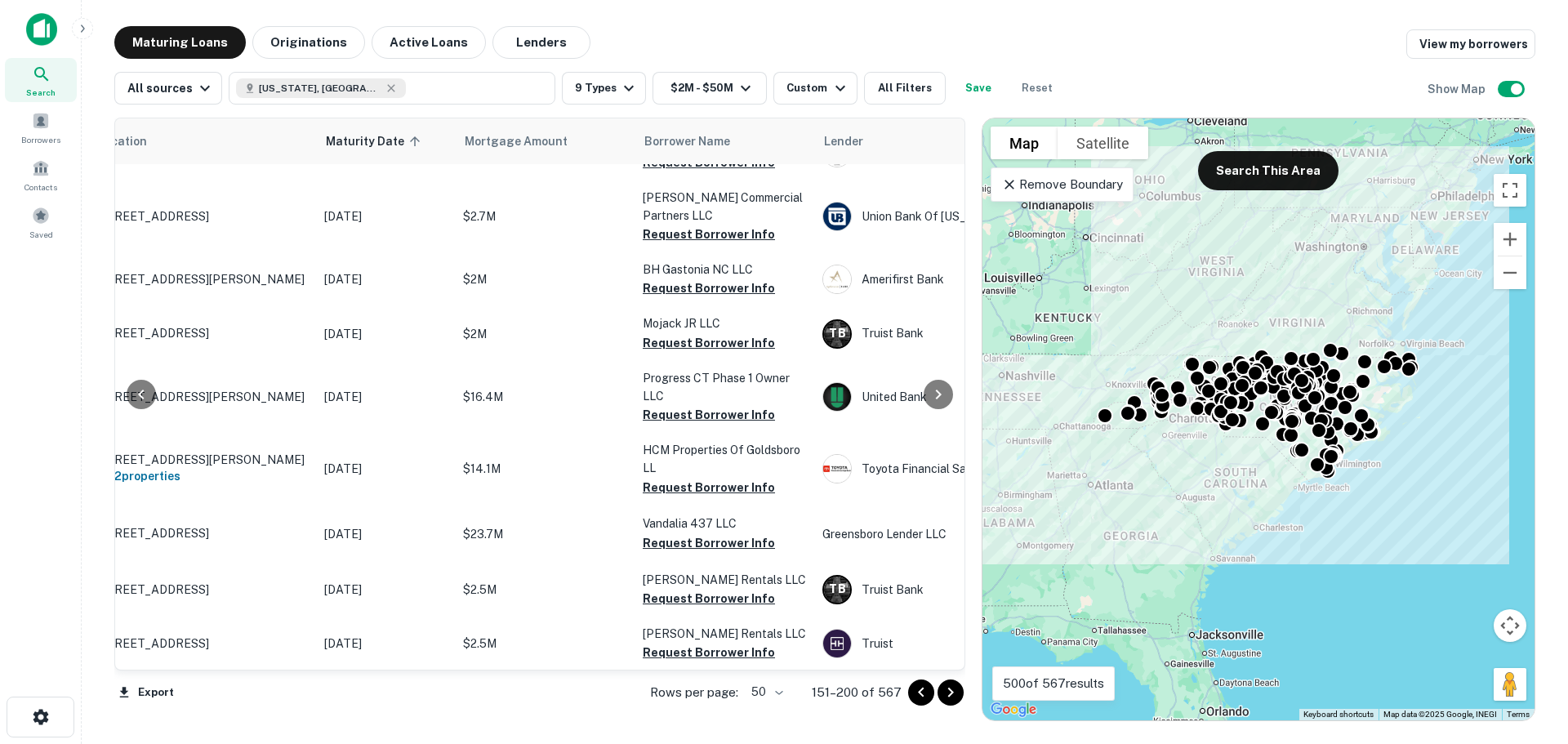
scroll to position [1736, 75]
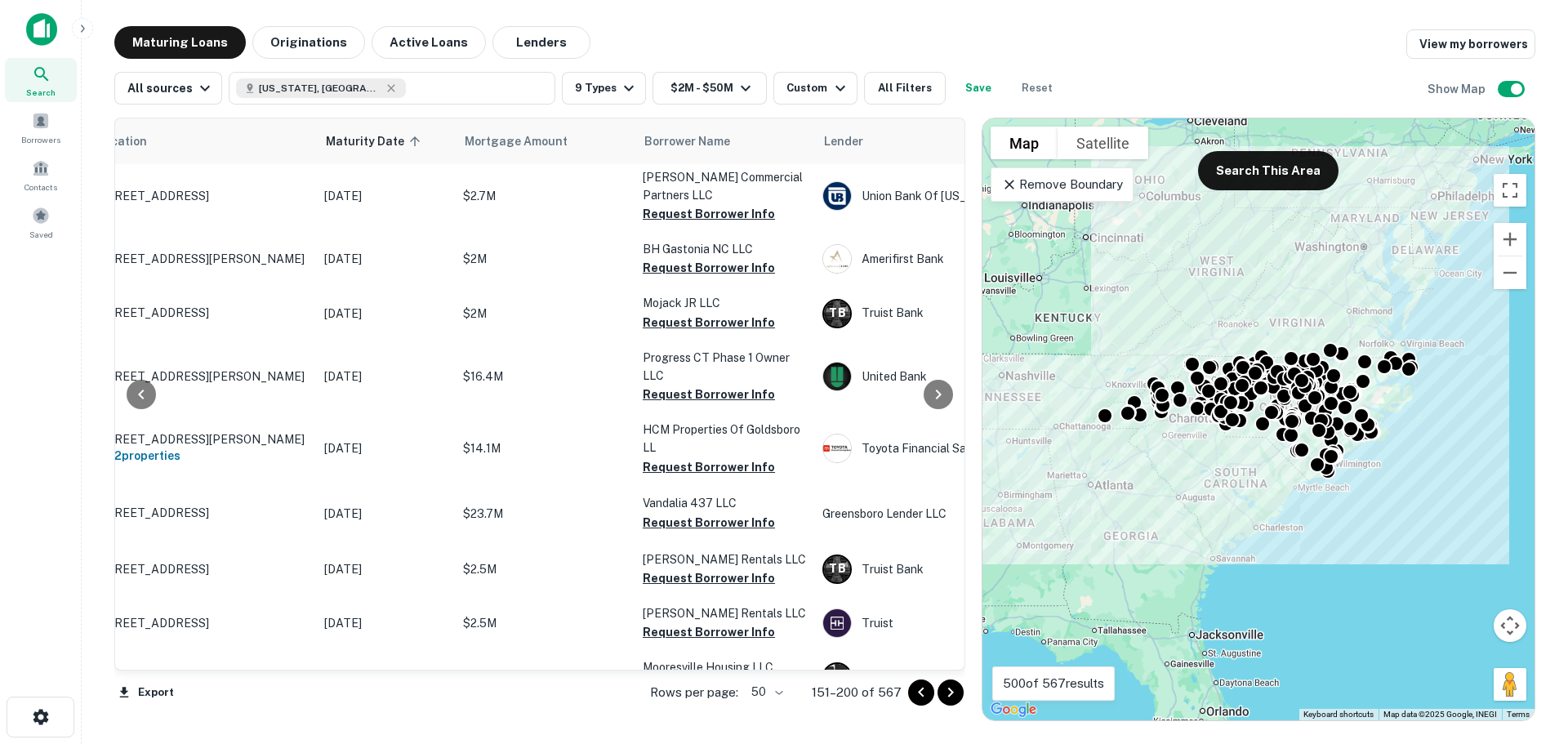
click at [724, 151] on button "Request Borrower Info" at bounding box center [709, 142] width 133 height 20
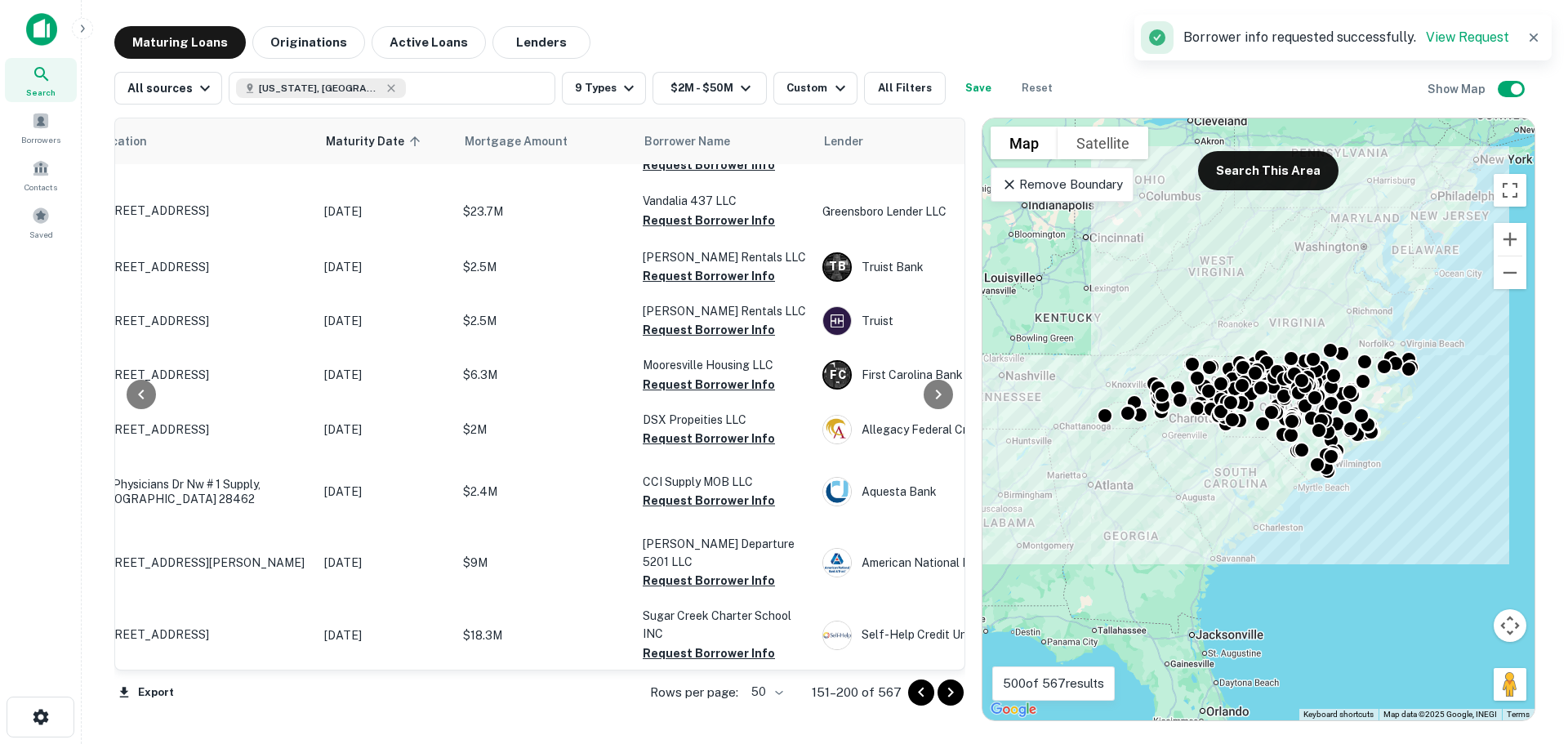
scroll to position [2039, 75]
drag, startPoint x: 968, startPoint y: 460, endPoint x: 960, endPoint y: 481, distance: 22.5
click at [966, 491] on div at bounding box center [973, 419] width 16 height 603
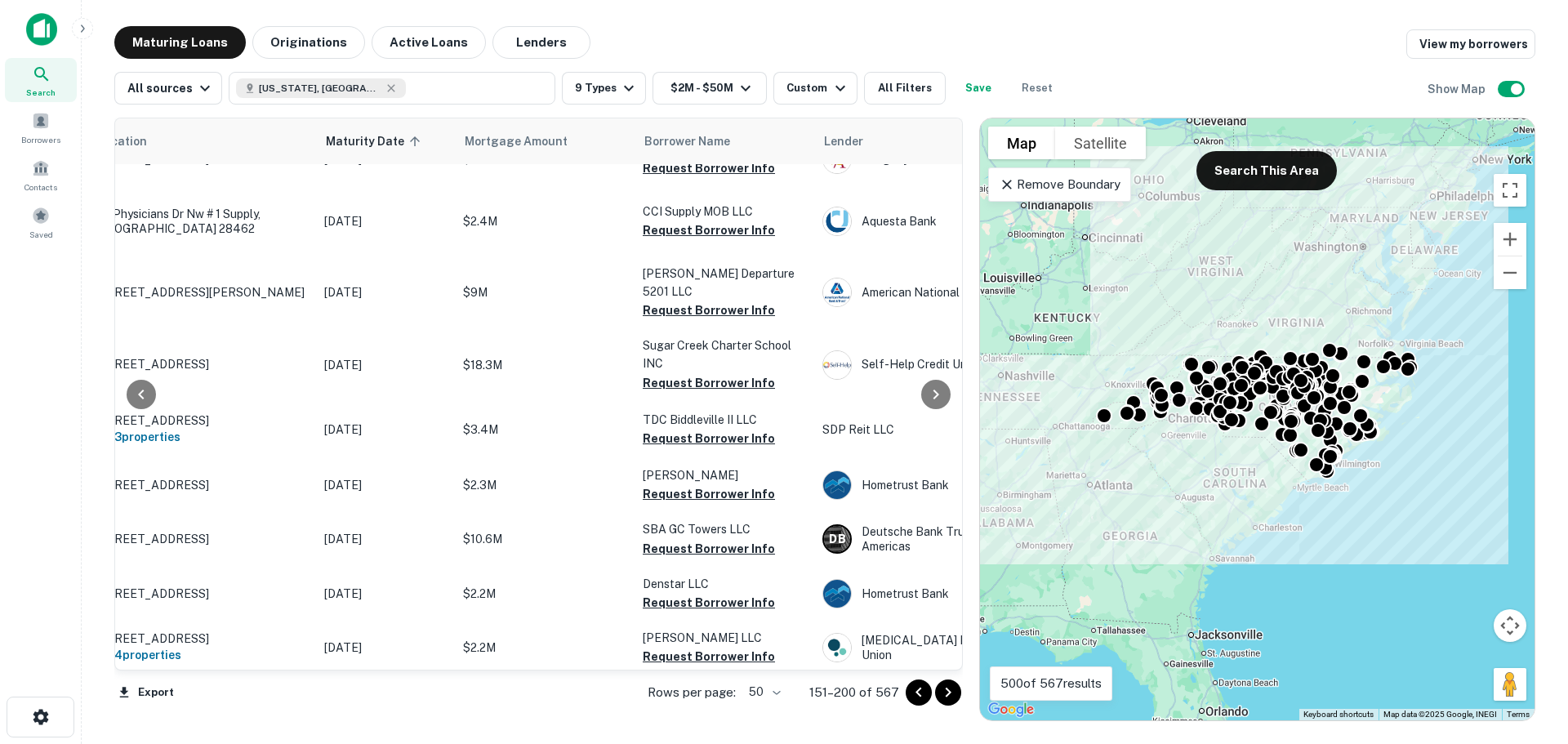
scroll to position [2313, 75]
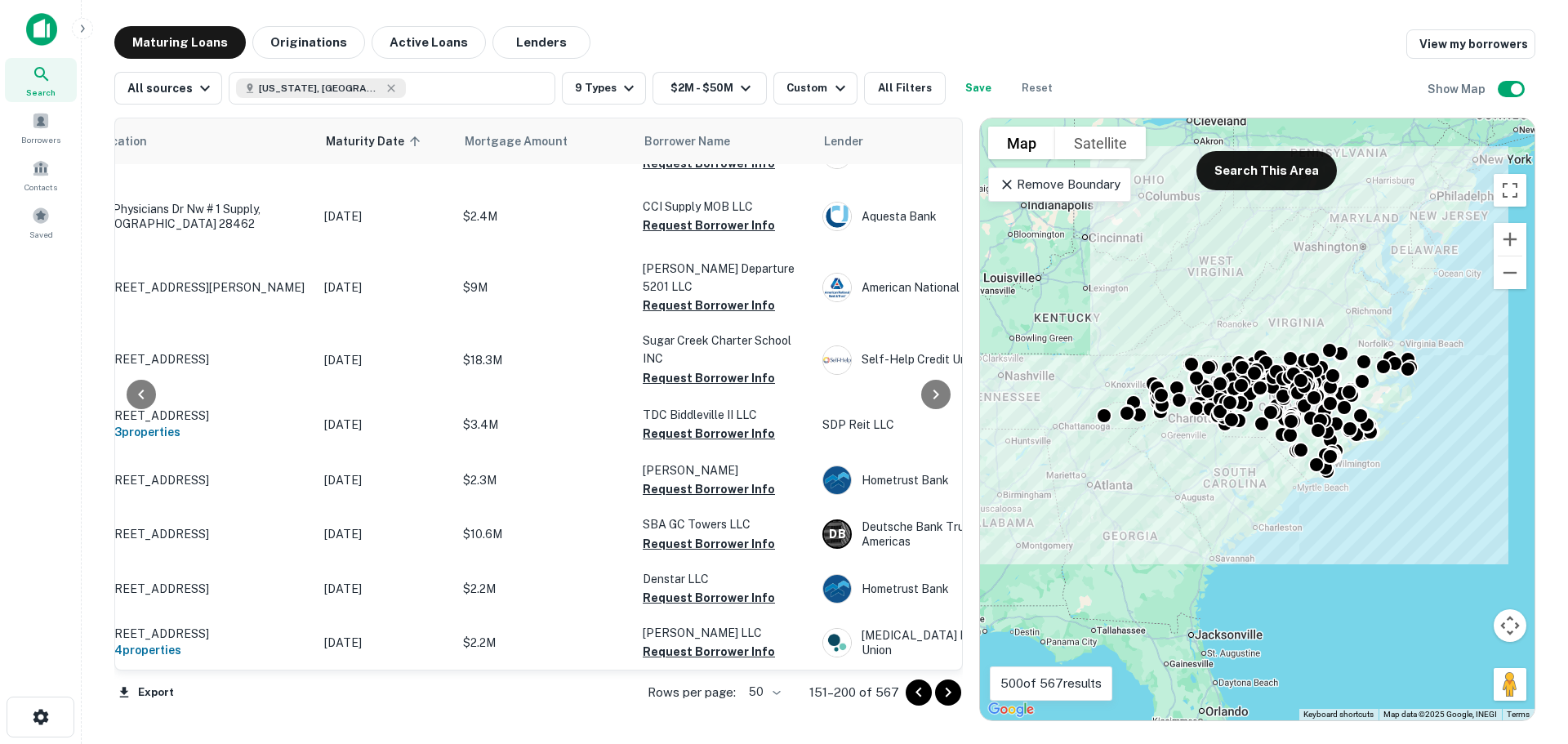
click at [723, 119] on button "Request Borrower Info" at bounding box center [709, 109] width 133 height 20
click at [726, 173] on button "Request Borrower Info" at bounding box center [709, 163] width 133 height 20
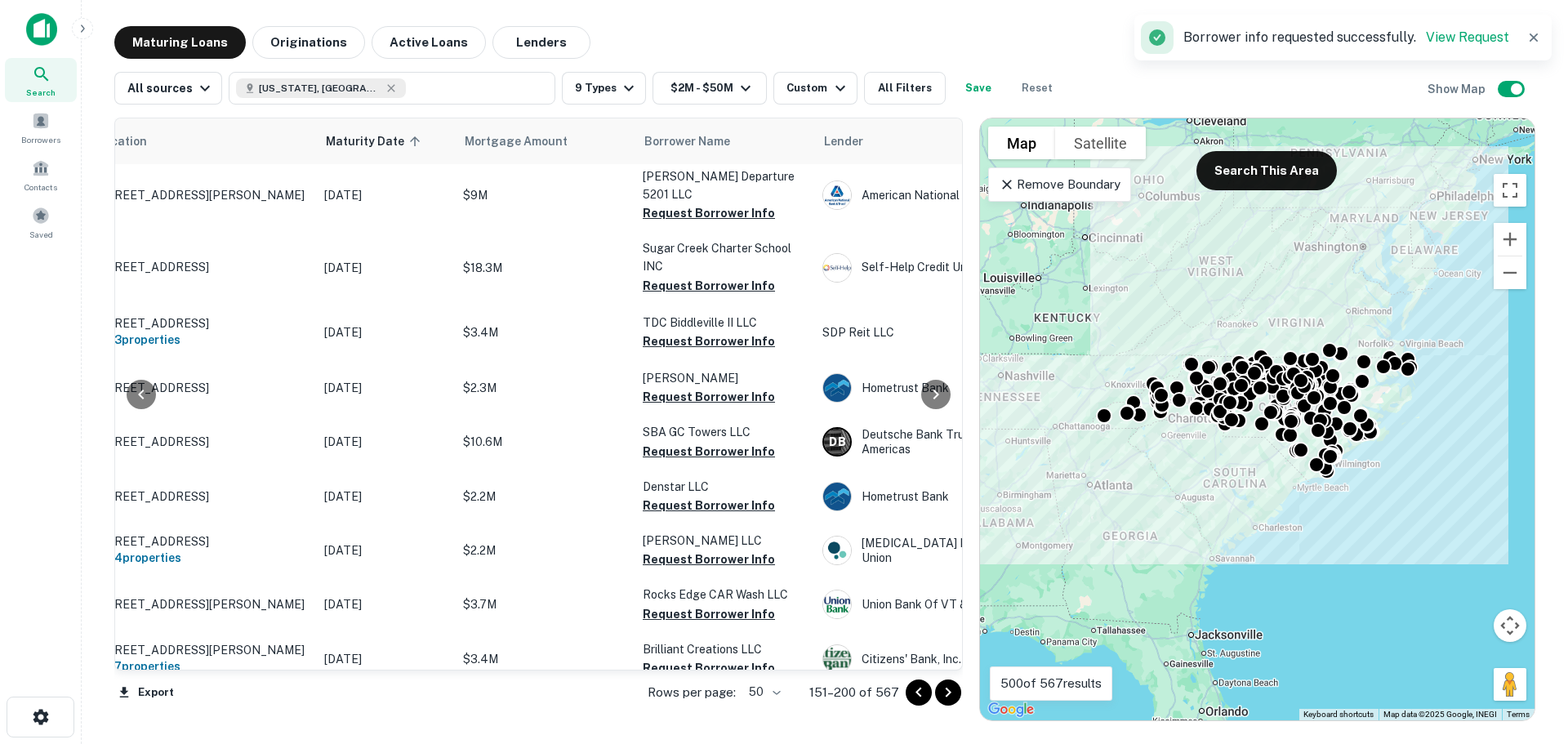
scroll to position [2464, 75]
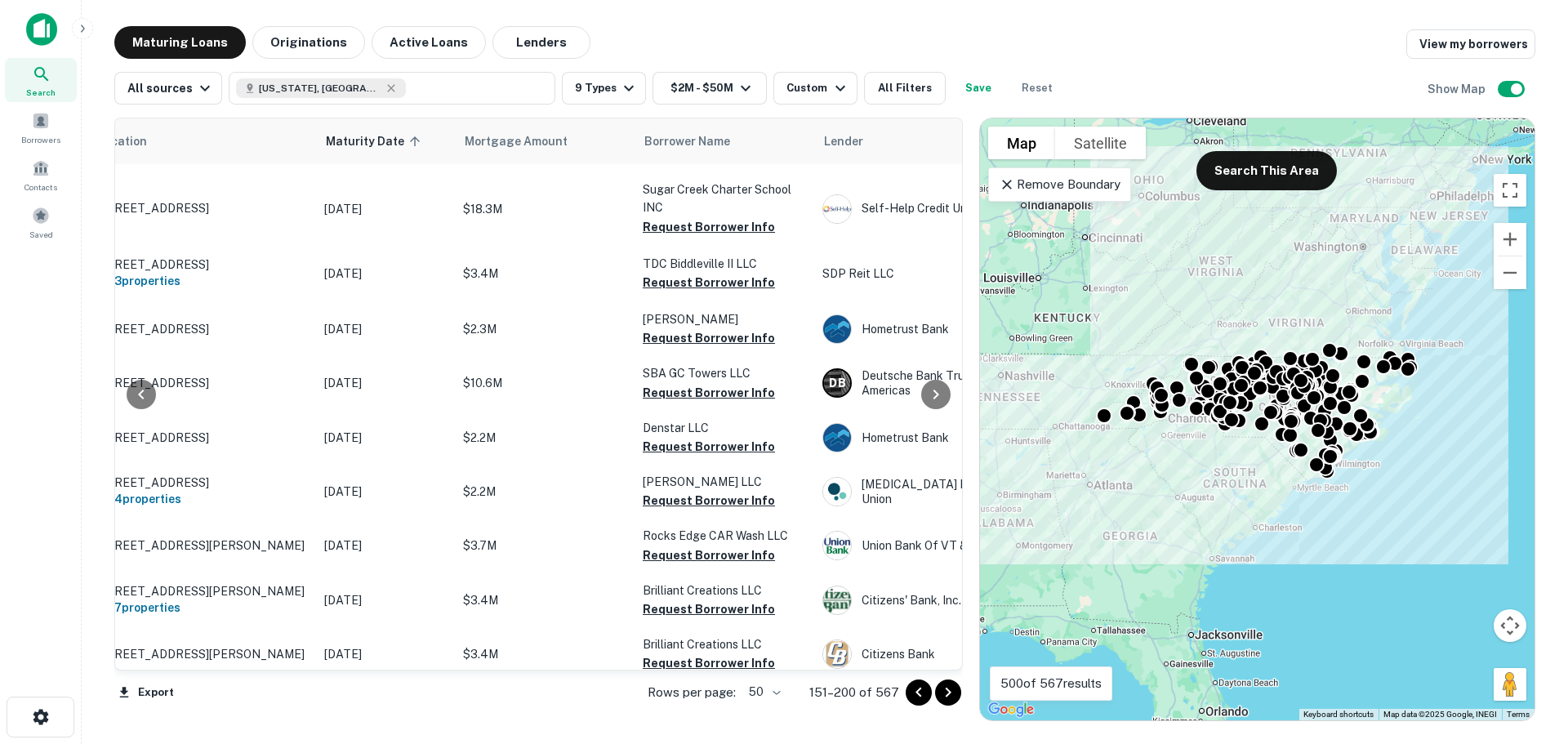
click at [670, 84] on button "Request Borrower Info" at bounding box center [709, 74] width 133 height 20
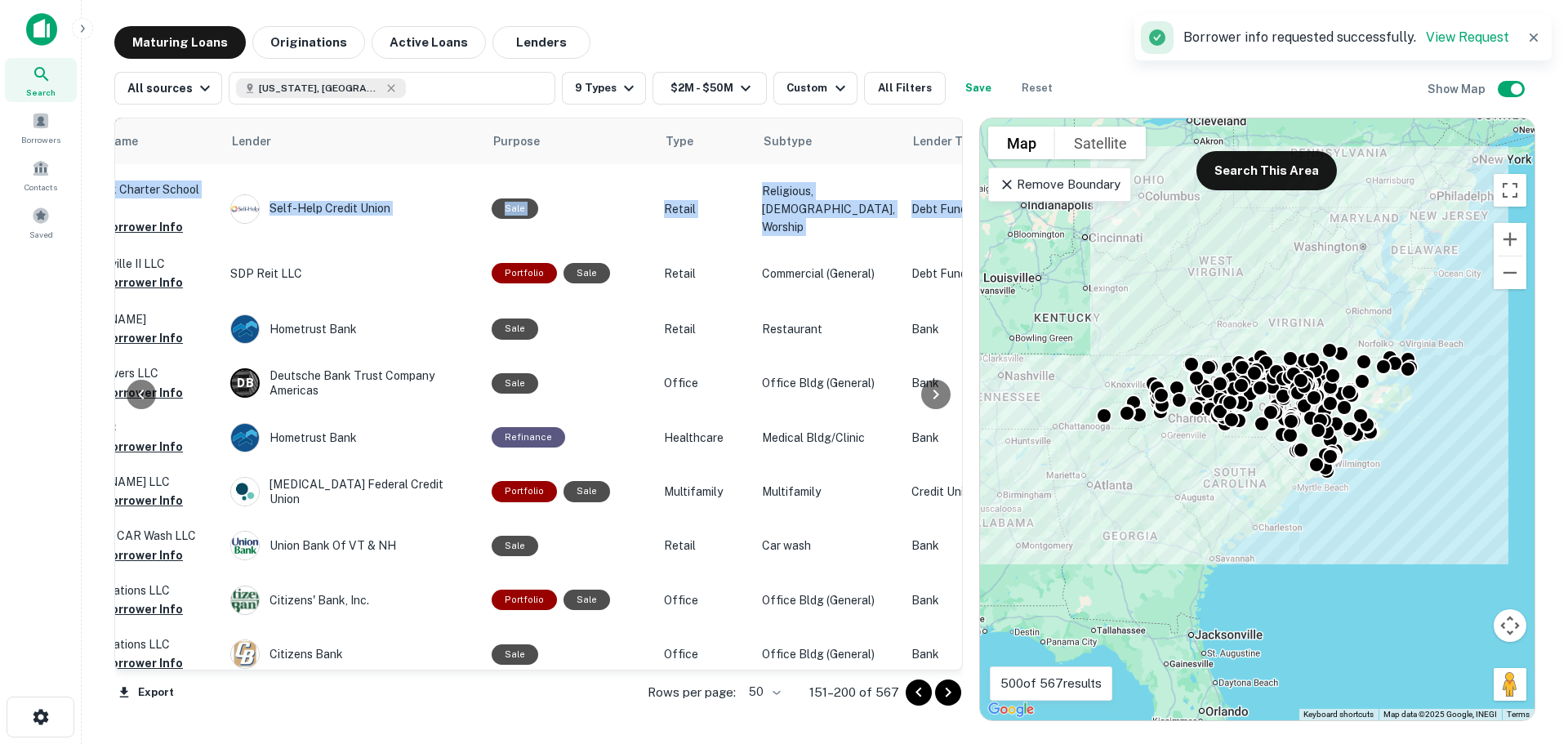
scroll to position [2464, 810]
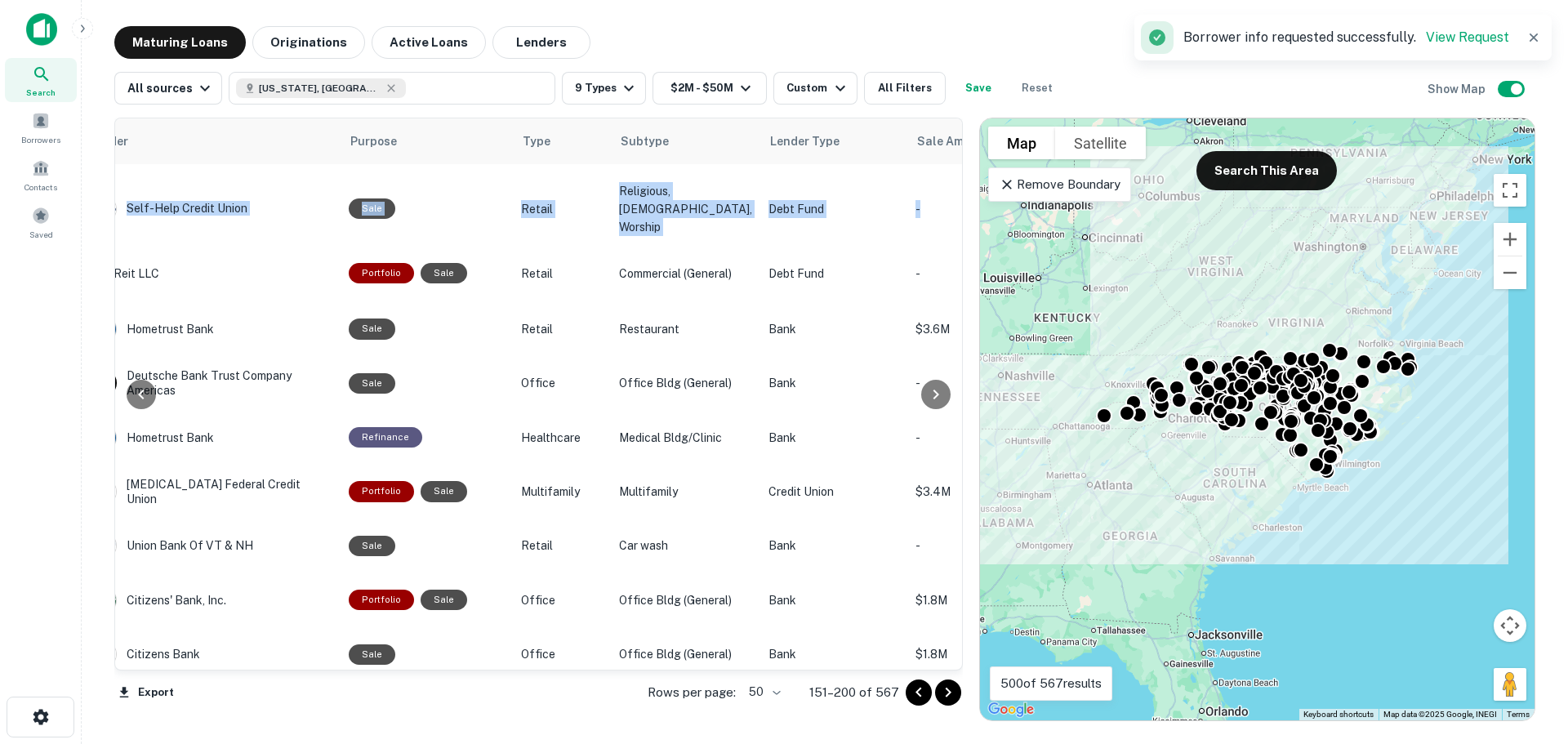
drag, startPoint x: 952, startPoint y: 516, endPoint x: 954, endPoint y: 555, distance: 39.1
click at [954, 555] on div "Location Maturity Date sorted ascending Mortgage Amount Borrower Name Lender Pu…" at bounding box center [539, 394] width 849 height 553
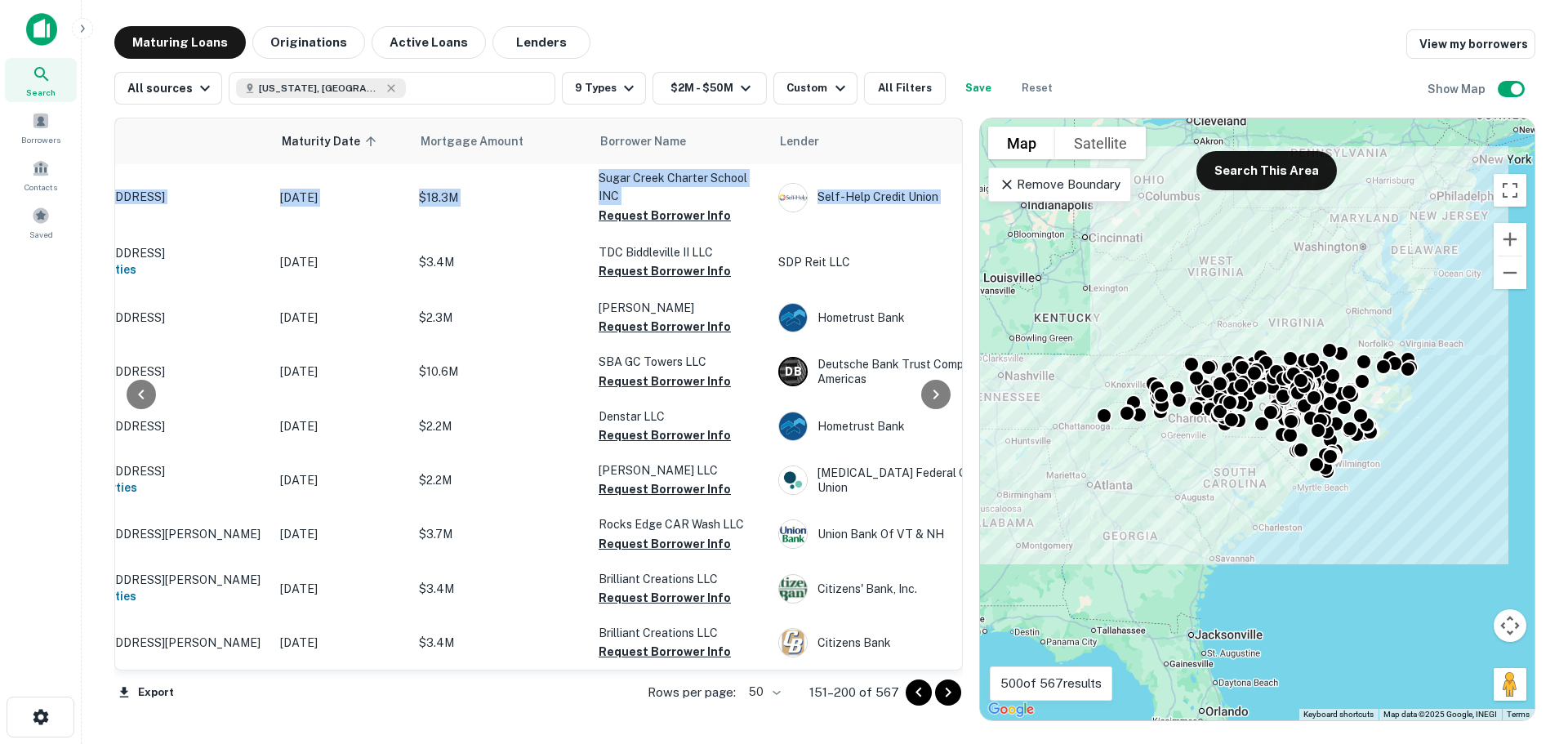
scroll to position [2755, 119]
click at [1035, 47] on div "Maturing Loans Originations Active Loans Lenders View my borrowers" at bounding box center [825, 43] width 1421 height 33
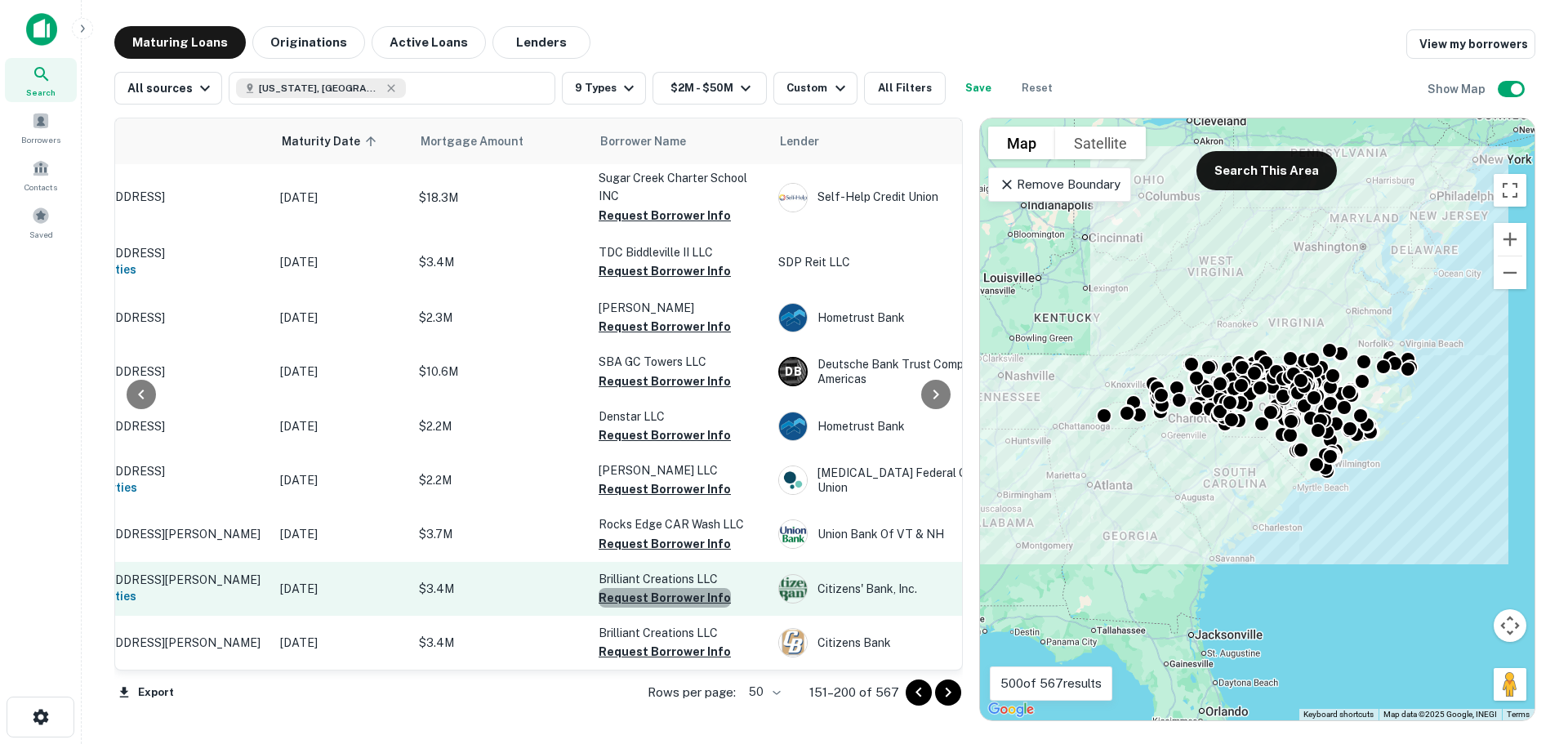
click at [696, 588] on button "Request Borrower Info" at bounding box center [665, 598] width 133 height 20
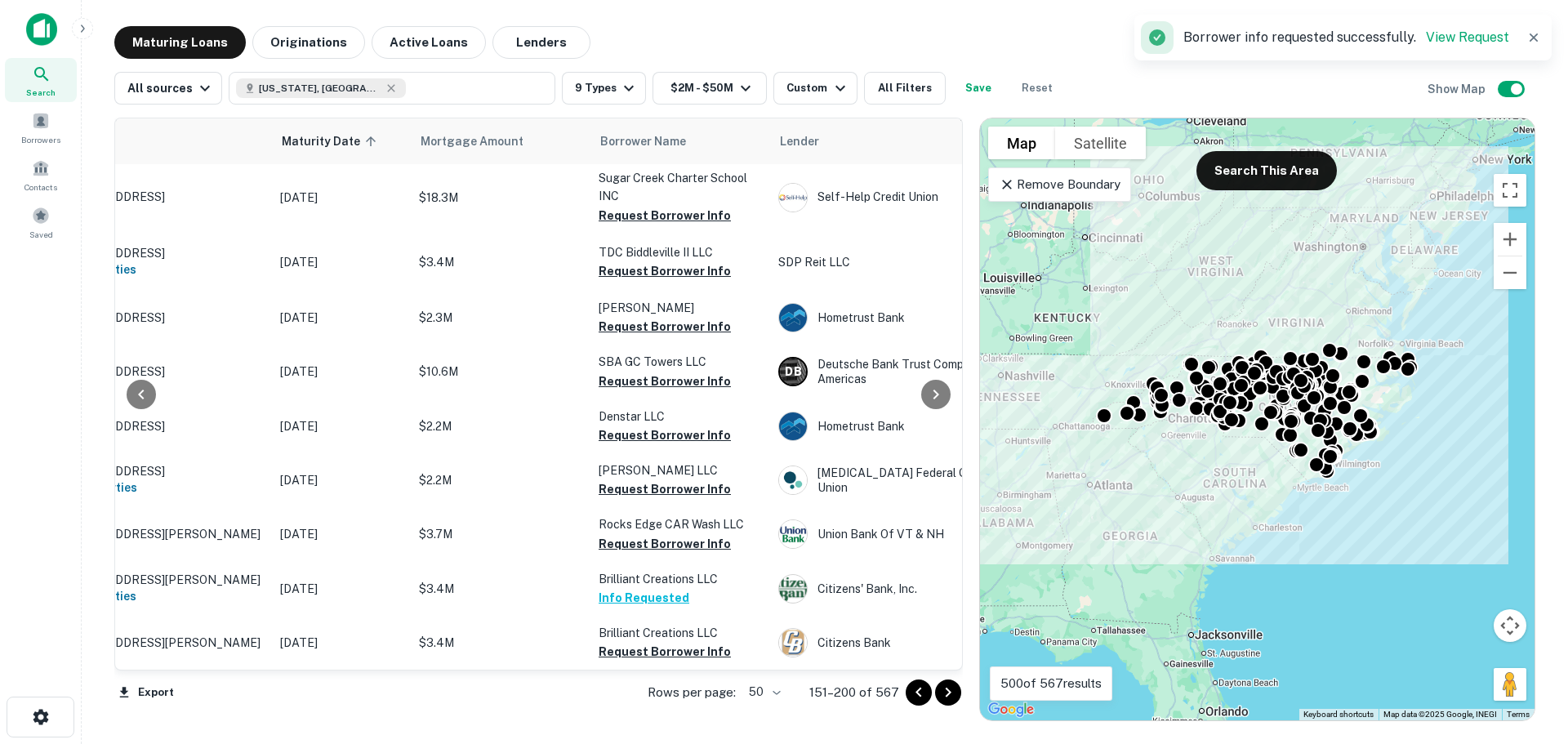
click at [949, 686] on icon "Go to next page" at bounding box center [949, 692] width 20 height 20
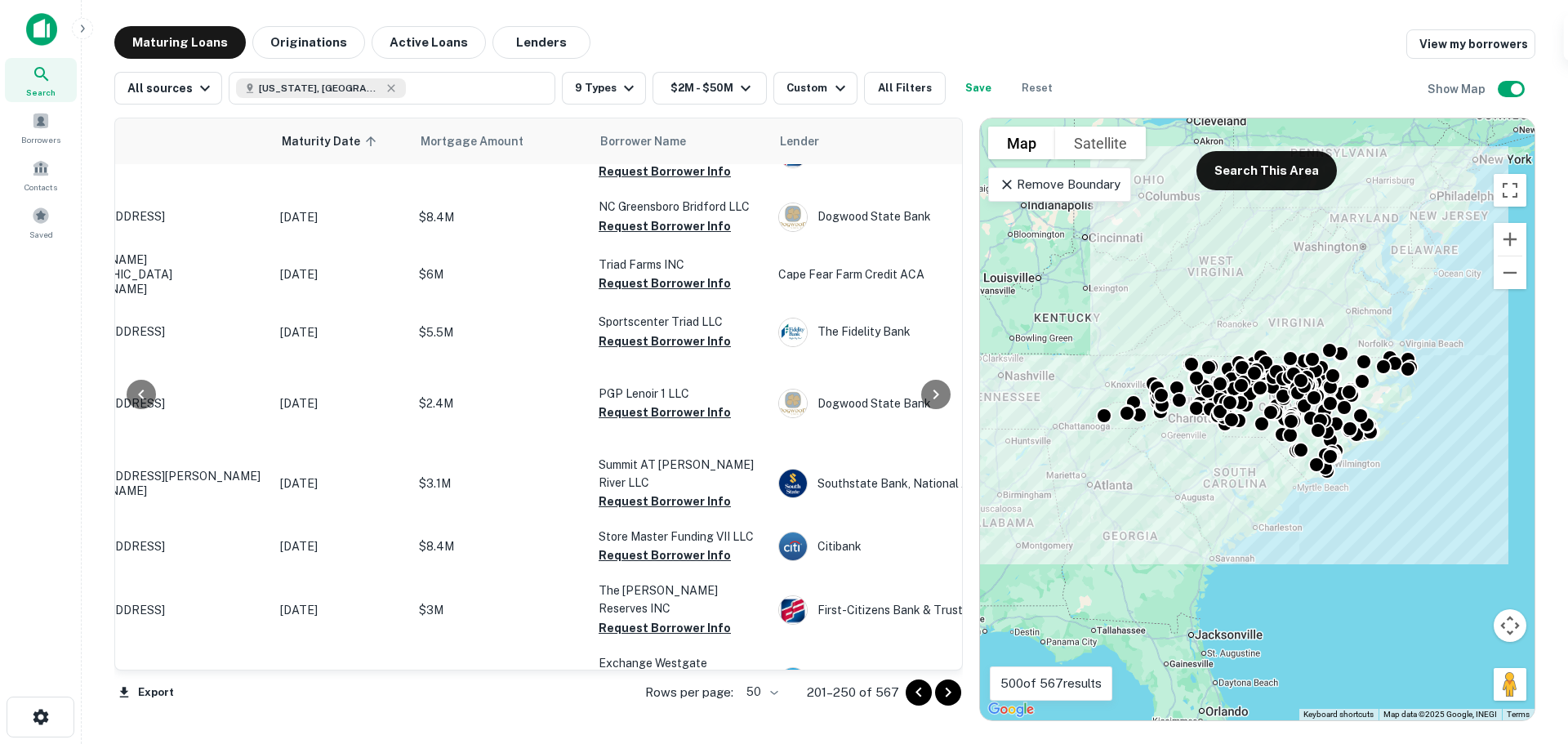
scroll to position [0, 119]
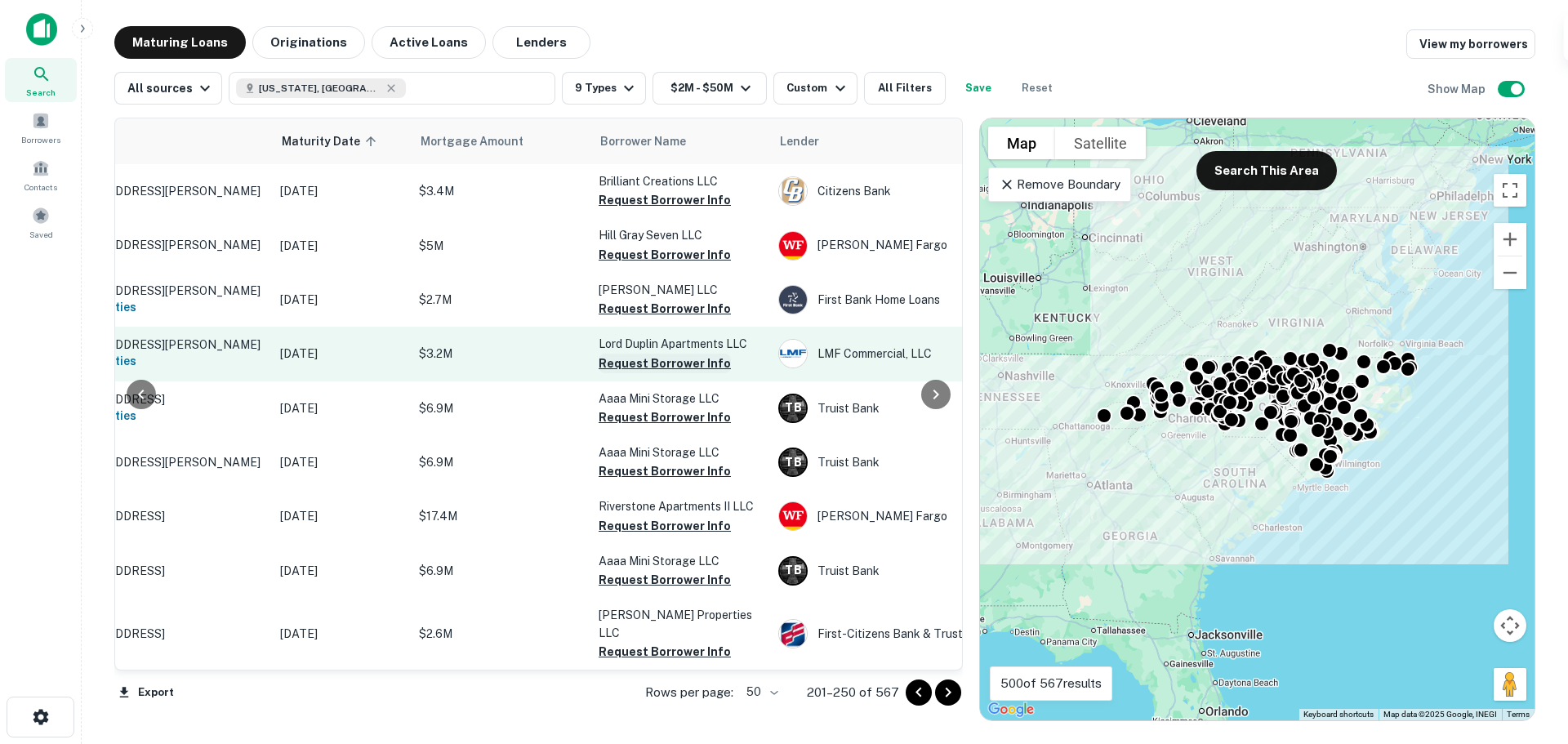
click at [681, 373] on button "Request Borrower Info" at bounding box center [665, 363] width 133 height 20
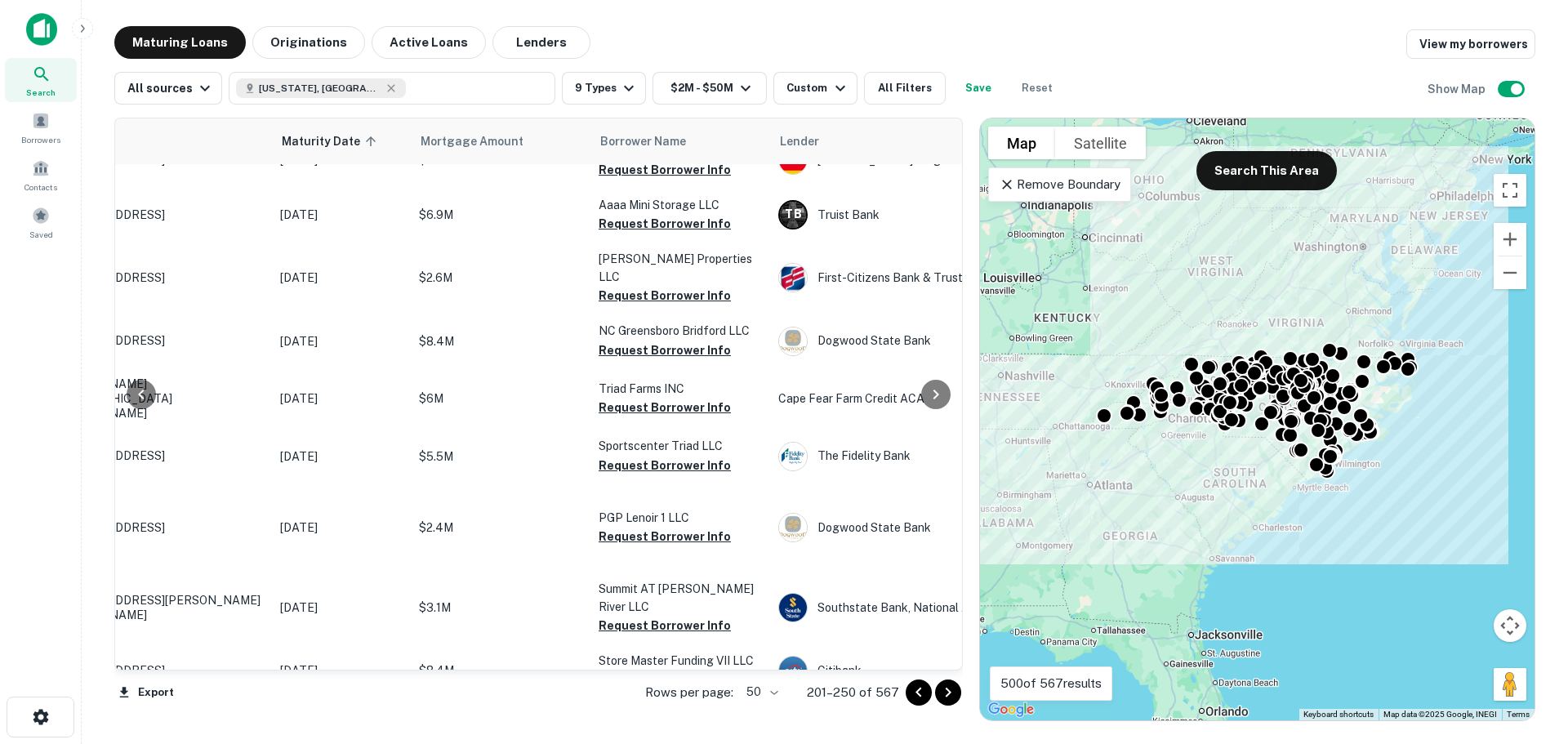
scroll to position [372, 119]
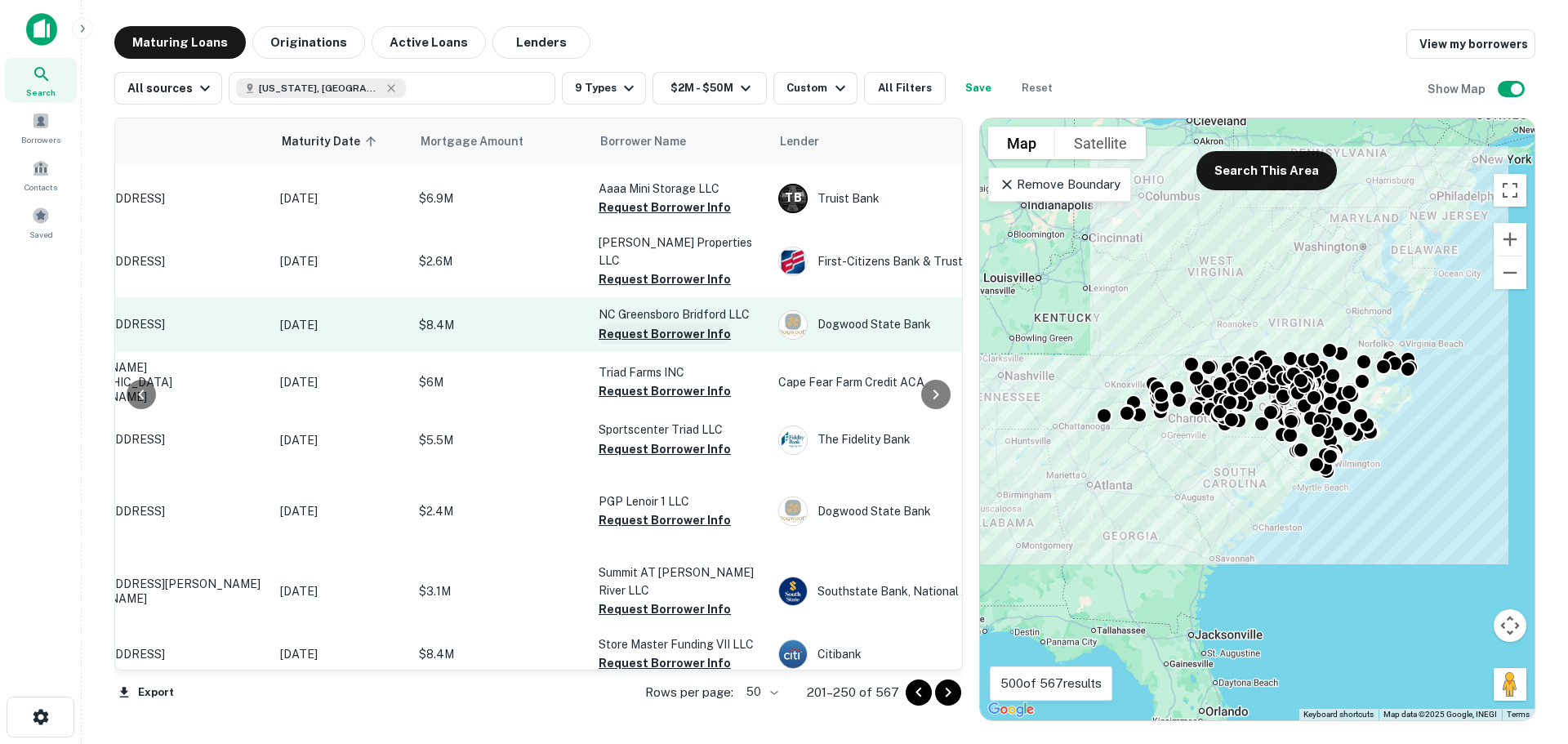
click at [674, 339] on button "Request Borrower Info" at bounding box center [665, 334] width 133 height 20
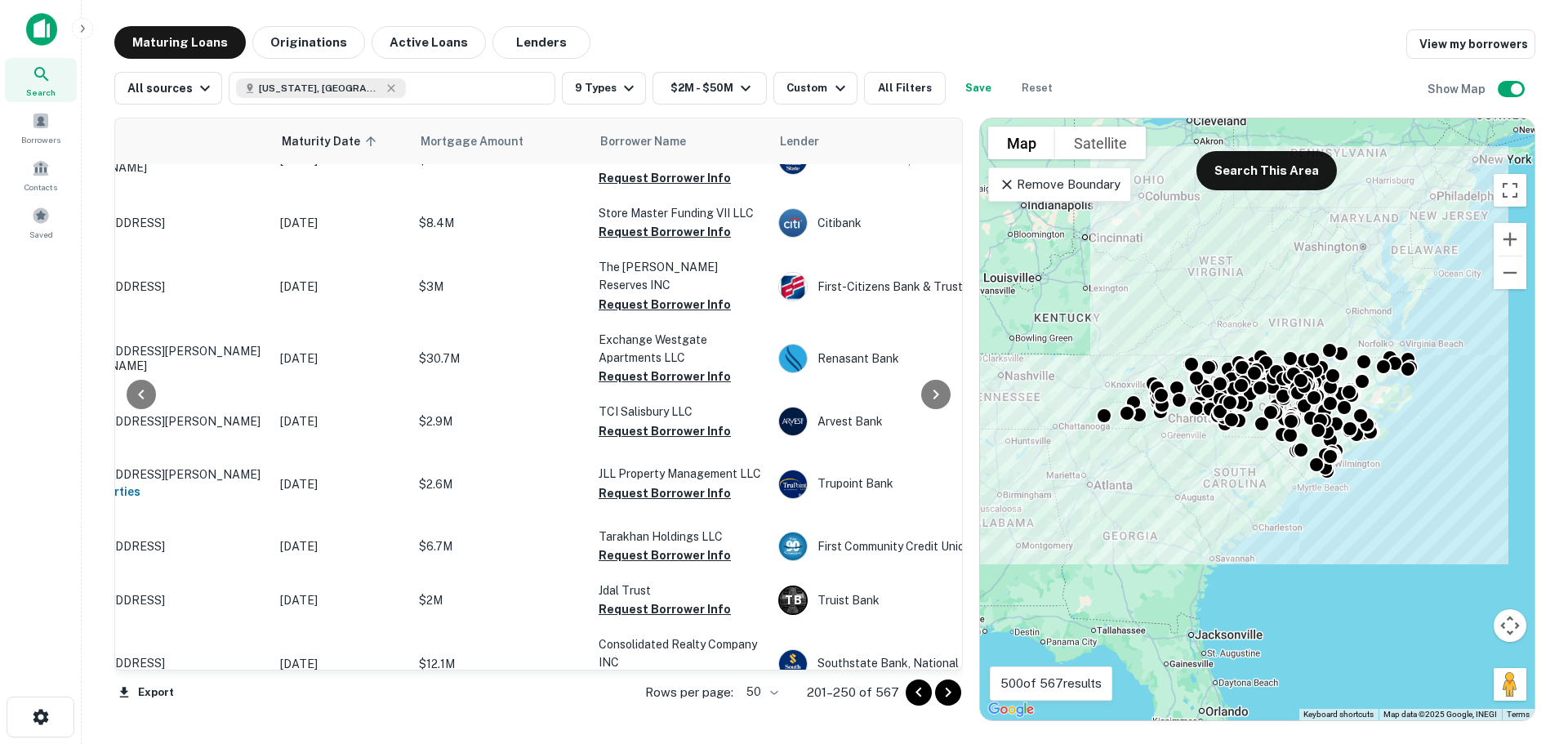
scroll to position [809, 119]
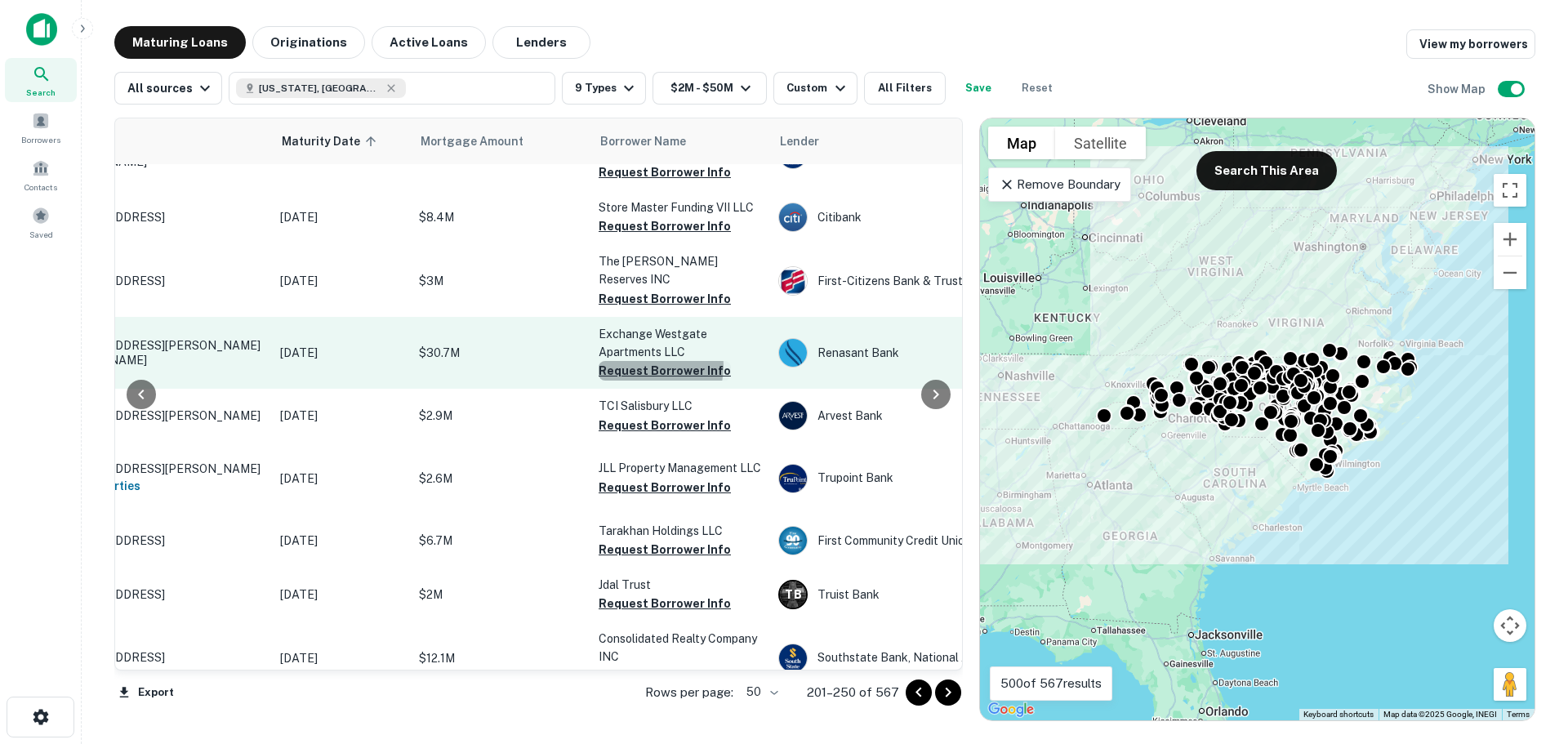
click at [653, 360] on button "Request Borrower Info" at bounding box center [665, 370] width 133 height 20
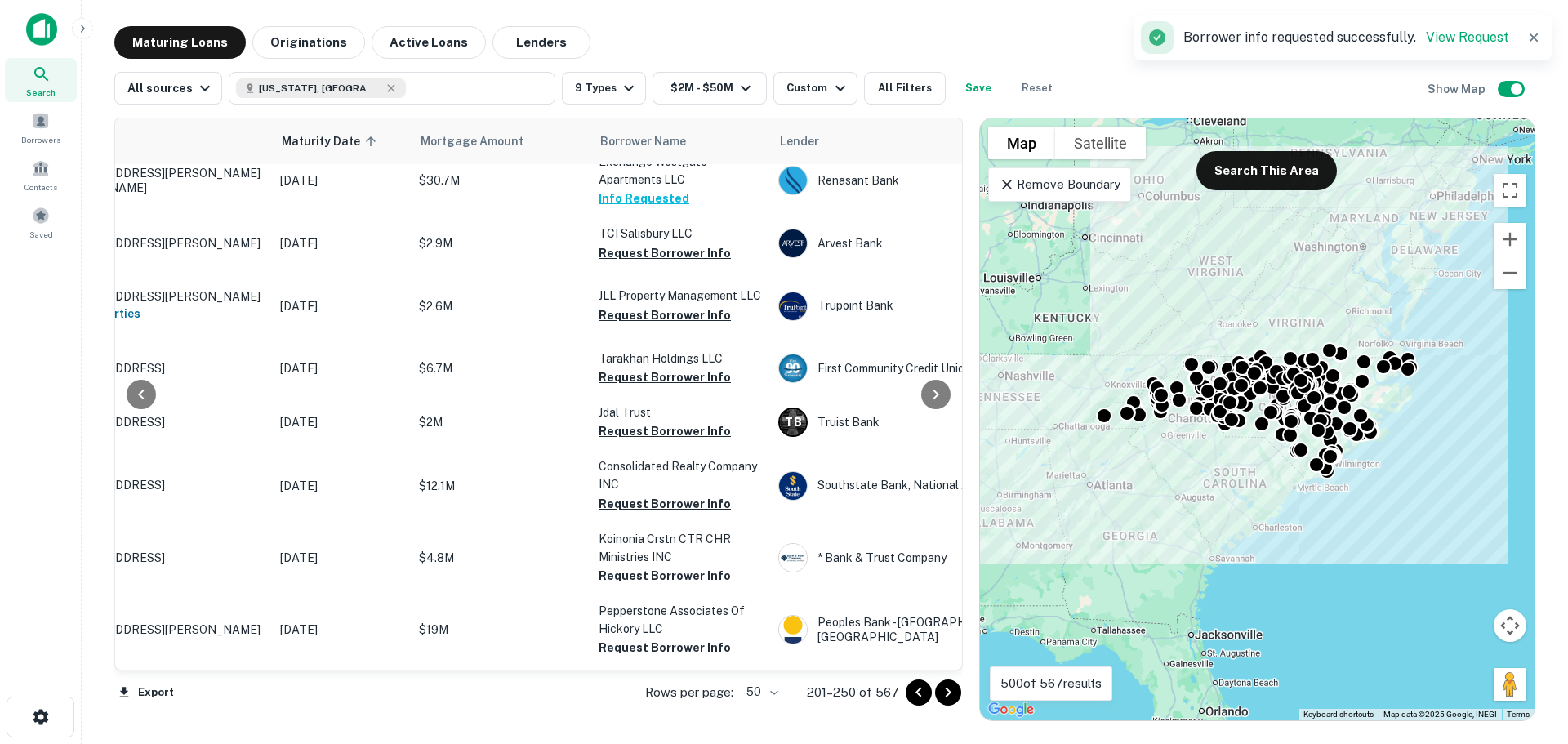
scroll to position [987, 119]
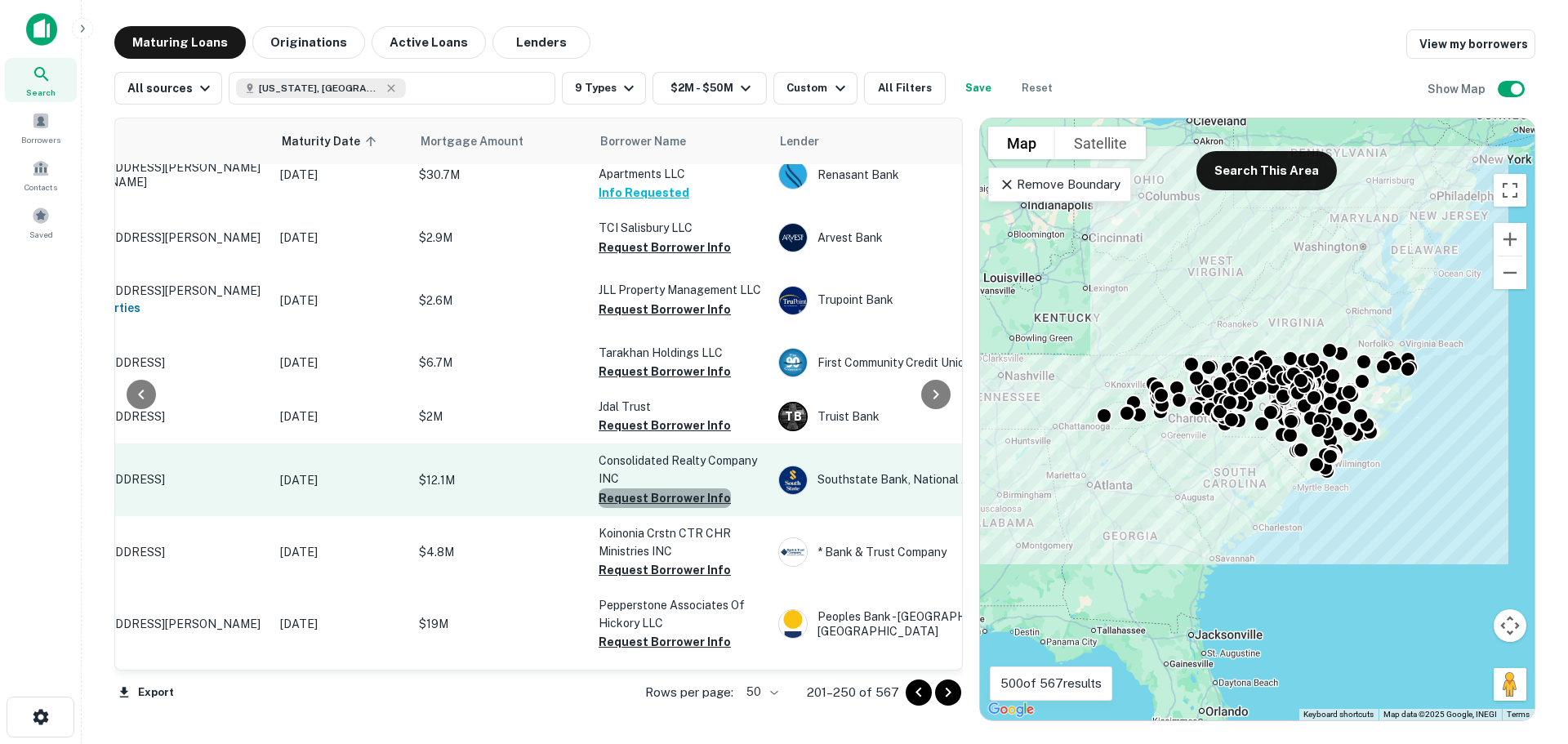
click at [700, 508] on button "Request Borrower Info" at bounding box center [665, 498] width 133 height 20
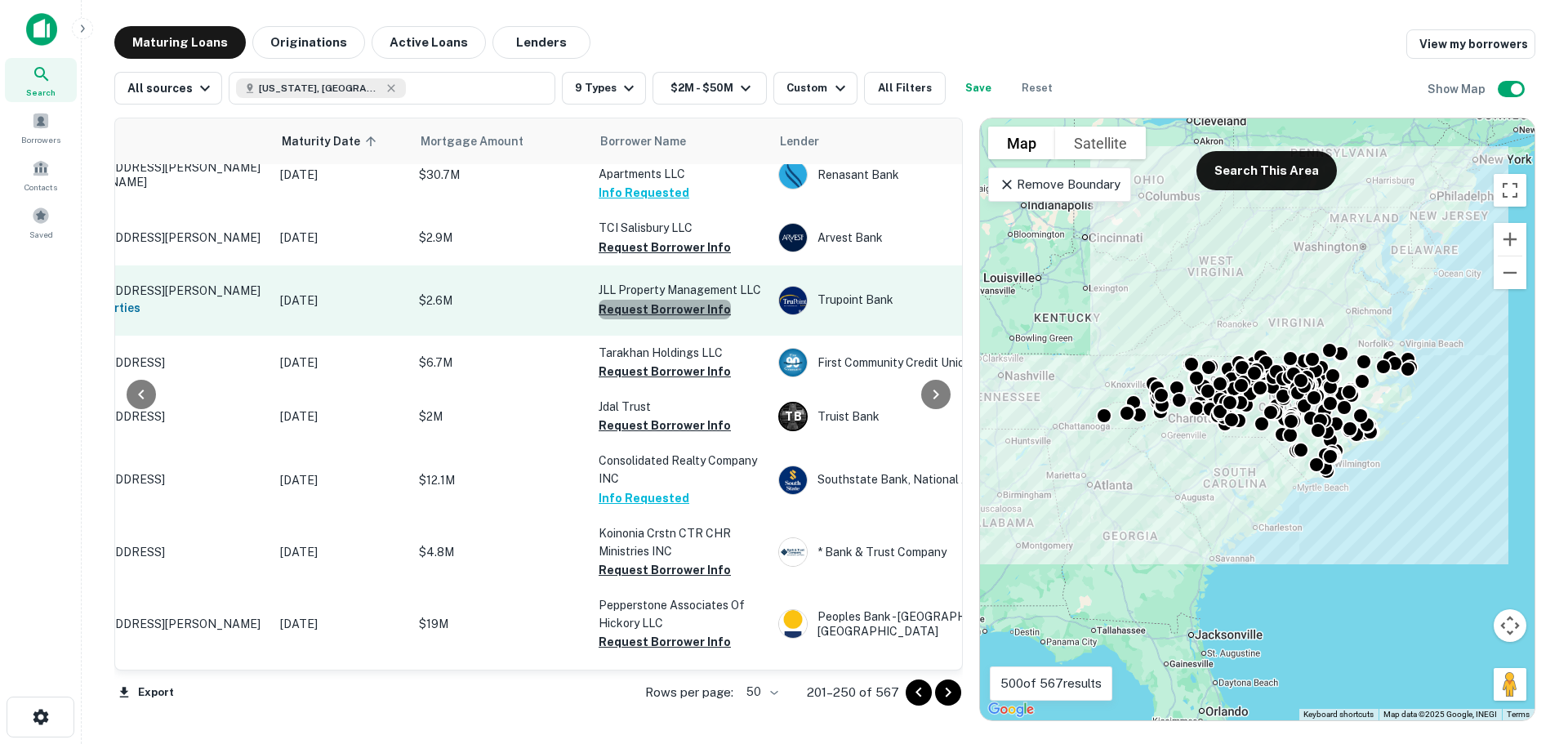
click at [674, 300] on button "Request Borrower Info" at bounding box center [665, 309] width 133 height 20
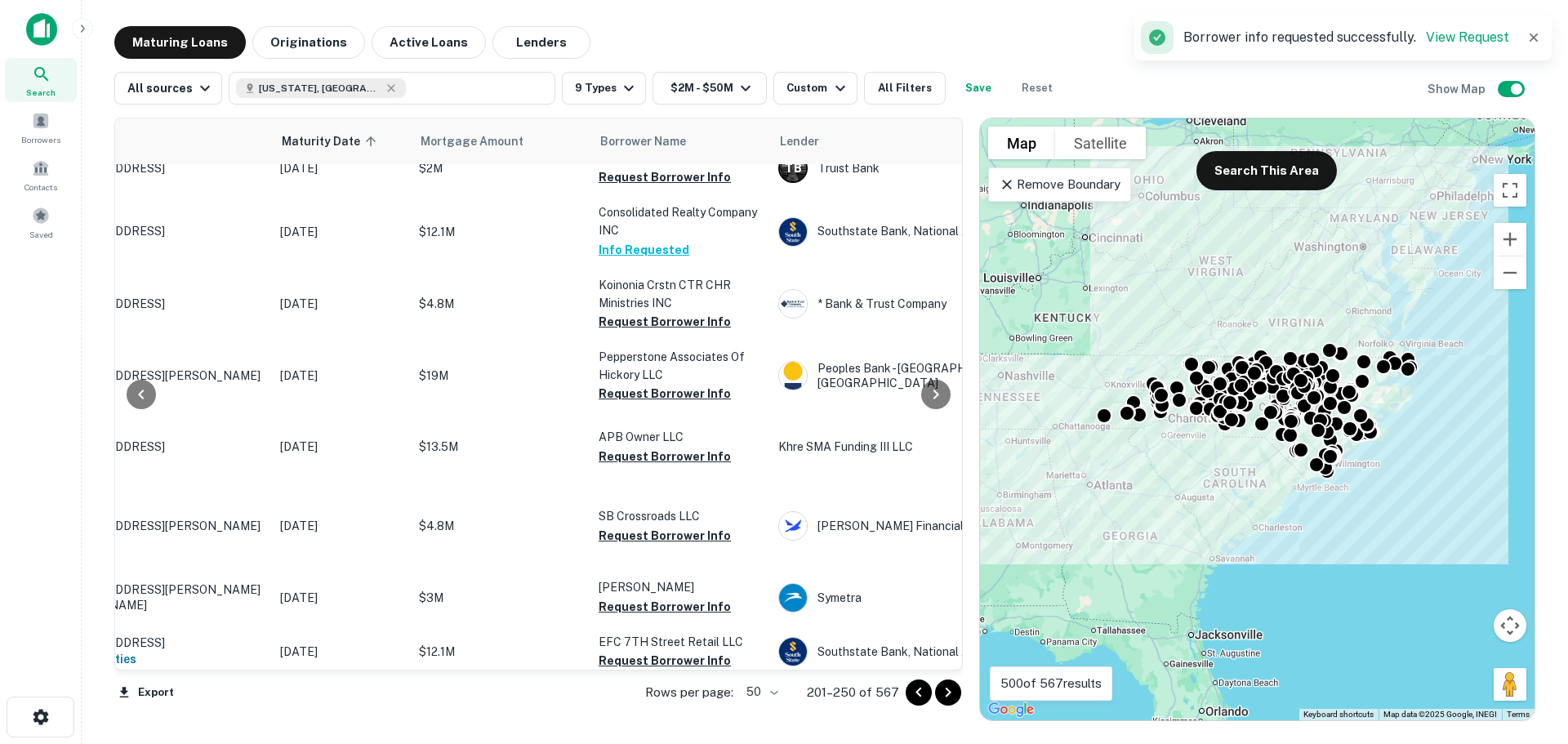
scroll to position [1252, 119]
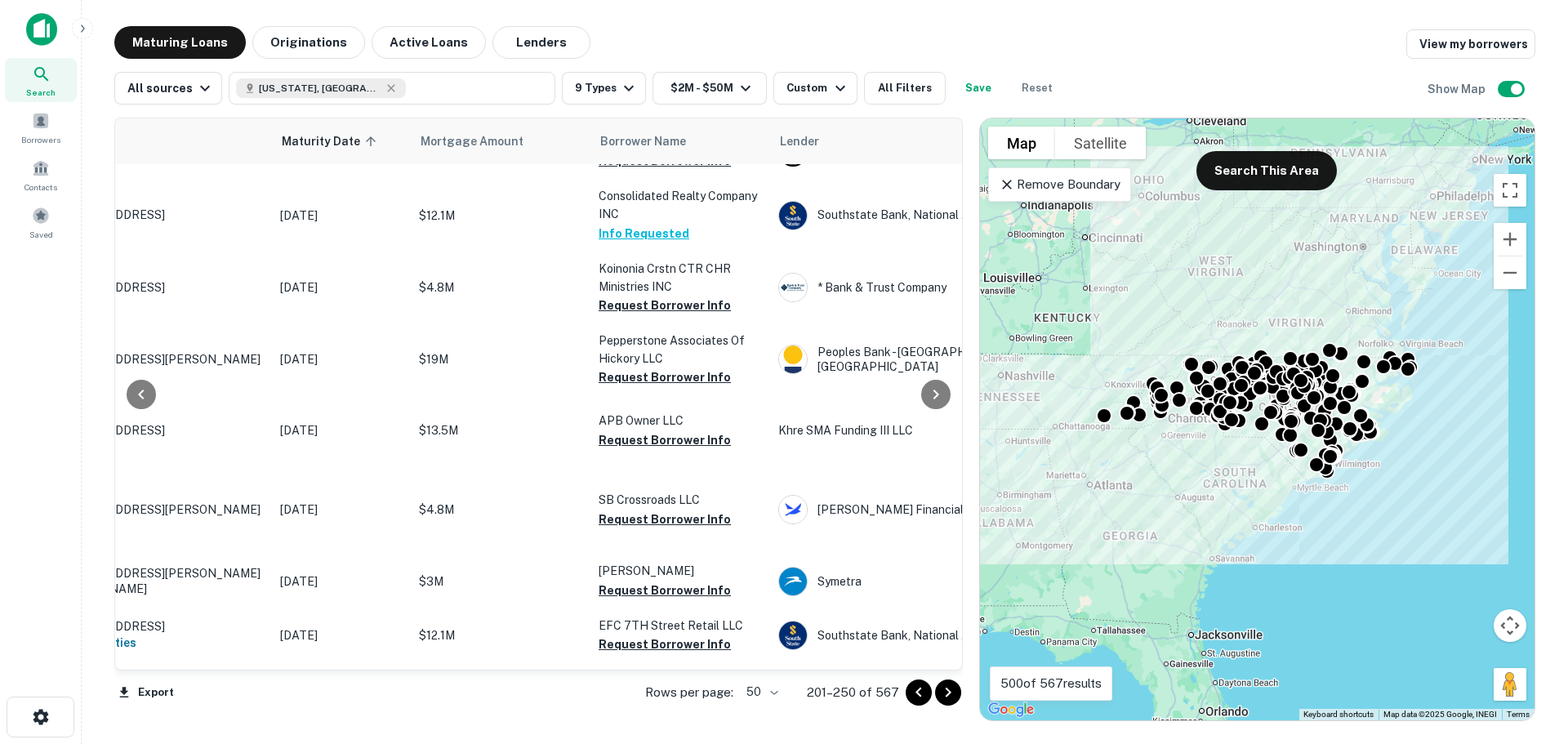
click at [943, 661] on div at bounding box center [936, 394] width 33 height 551
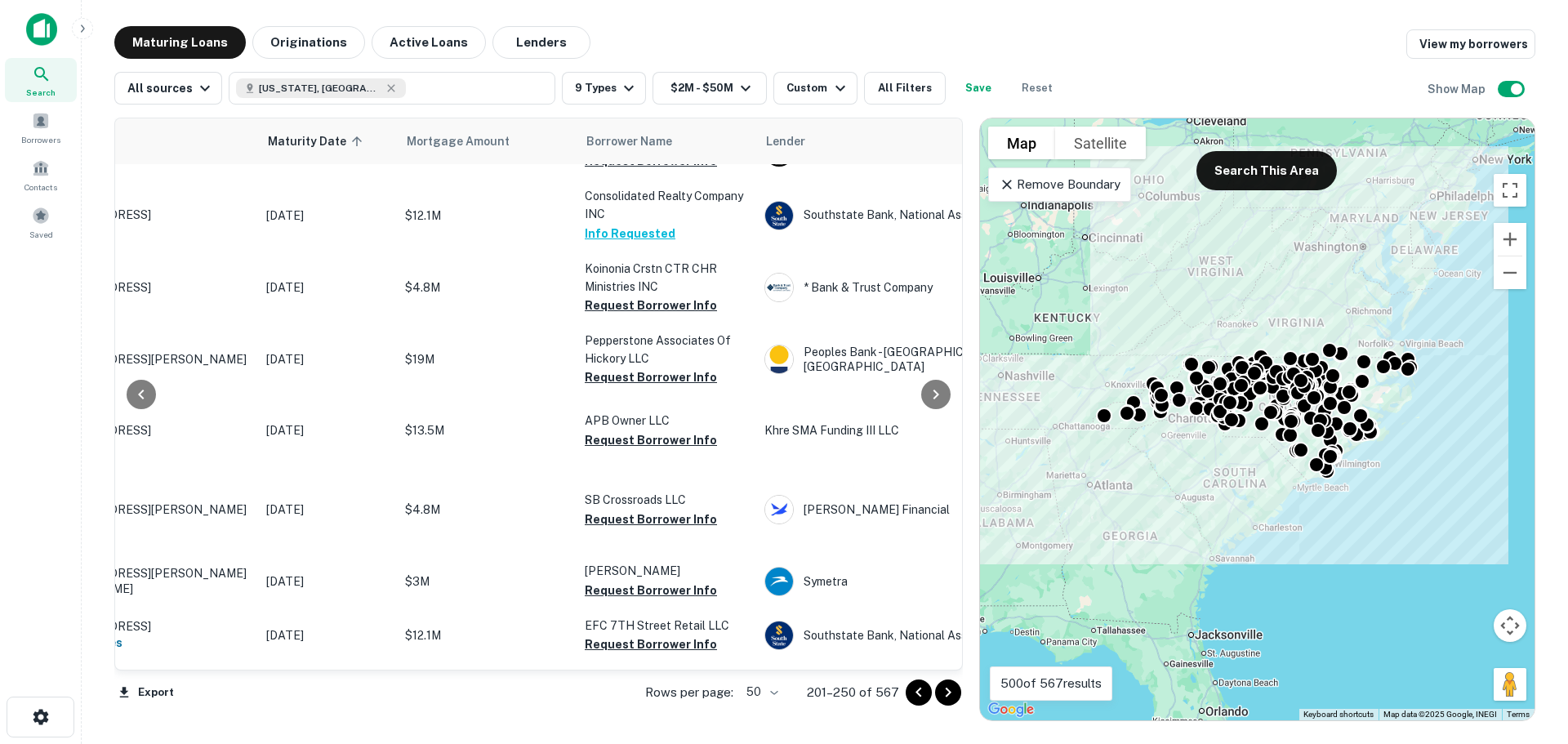
scroll to position [1252, 122]
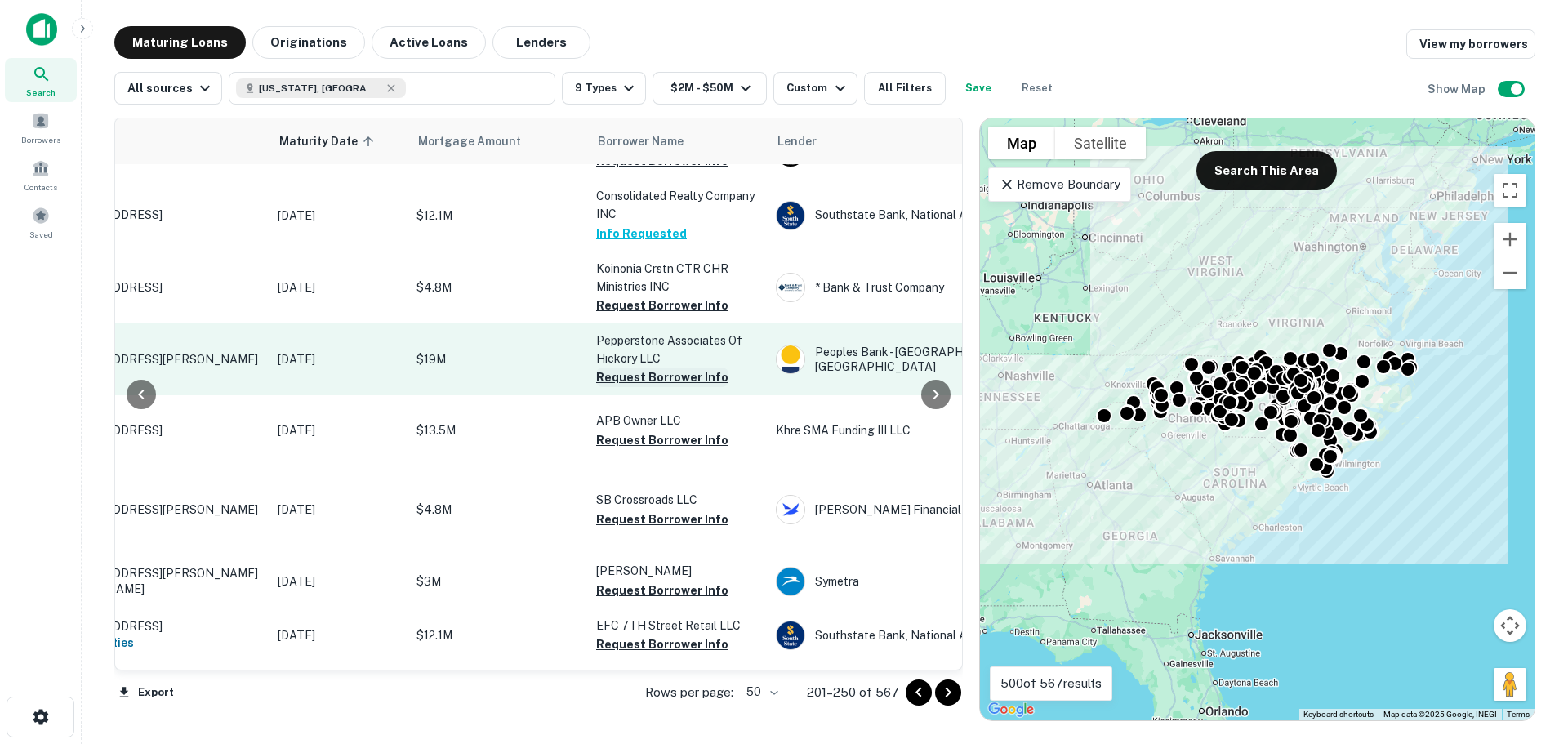
click at [706, 387] on button "Request Borrower Info" at bounding box center [662, 377] width 133 height 20
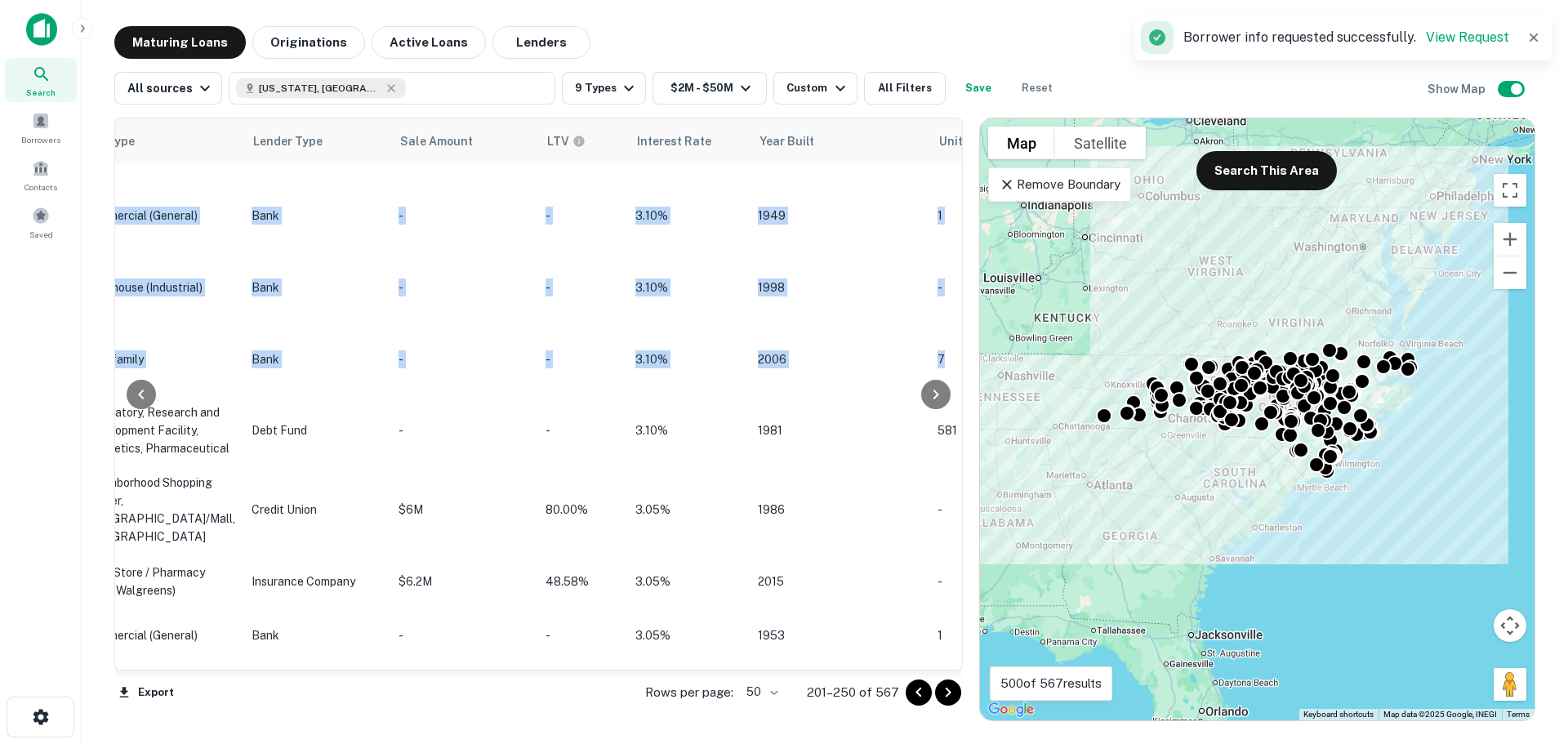
drag, startPoint x: 953, startPoint y: 347, endPoint x: 959, endPoint y: 379, distance: 32.6
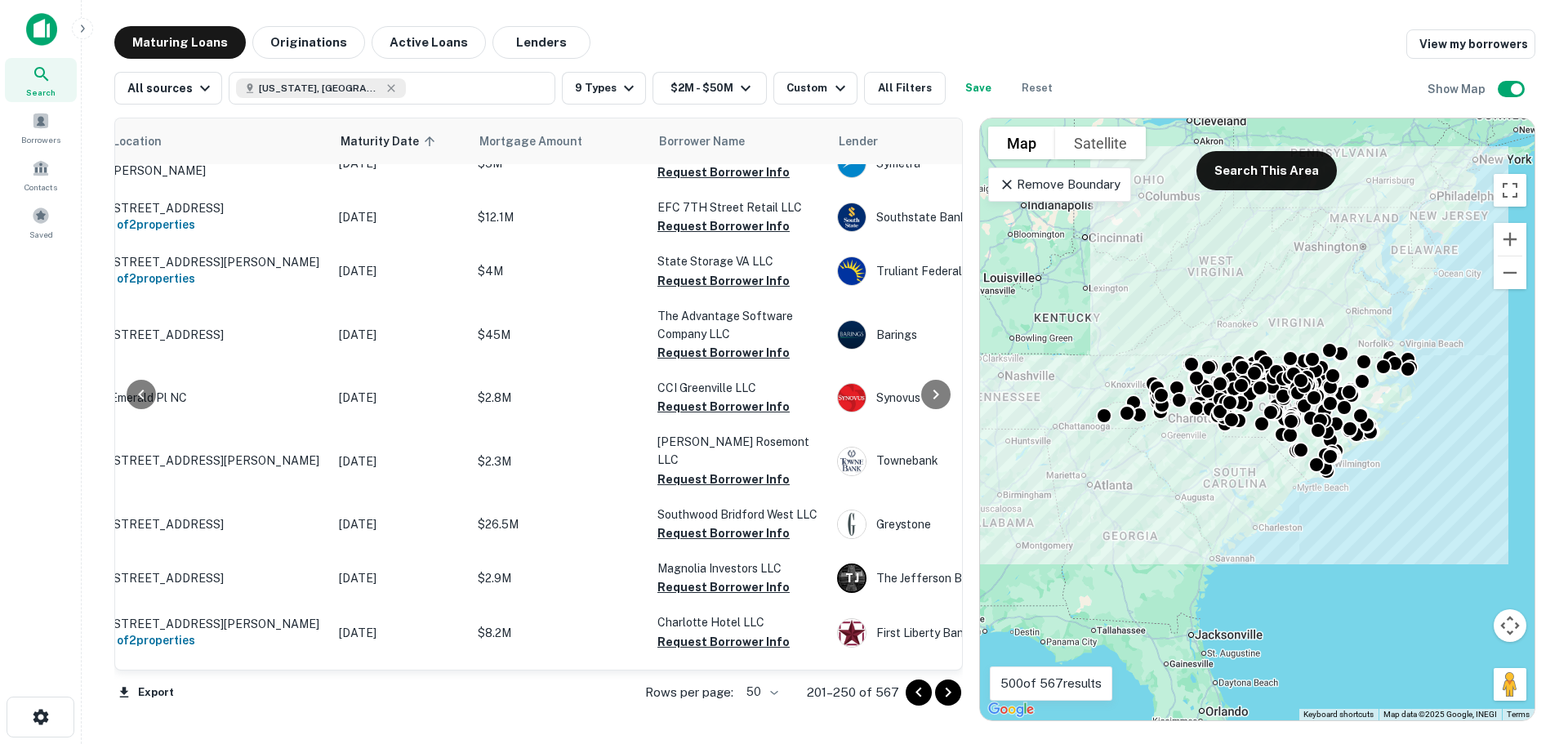
scroll to position [1676, 60]
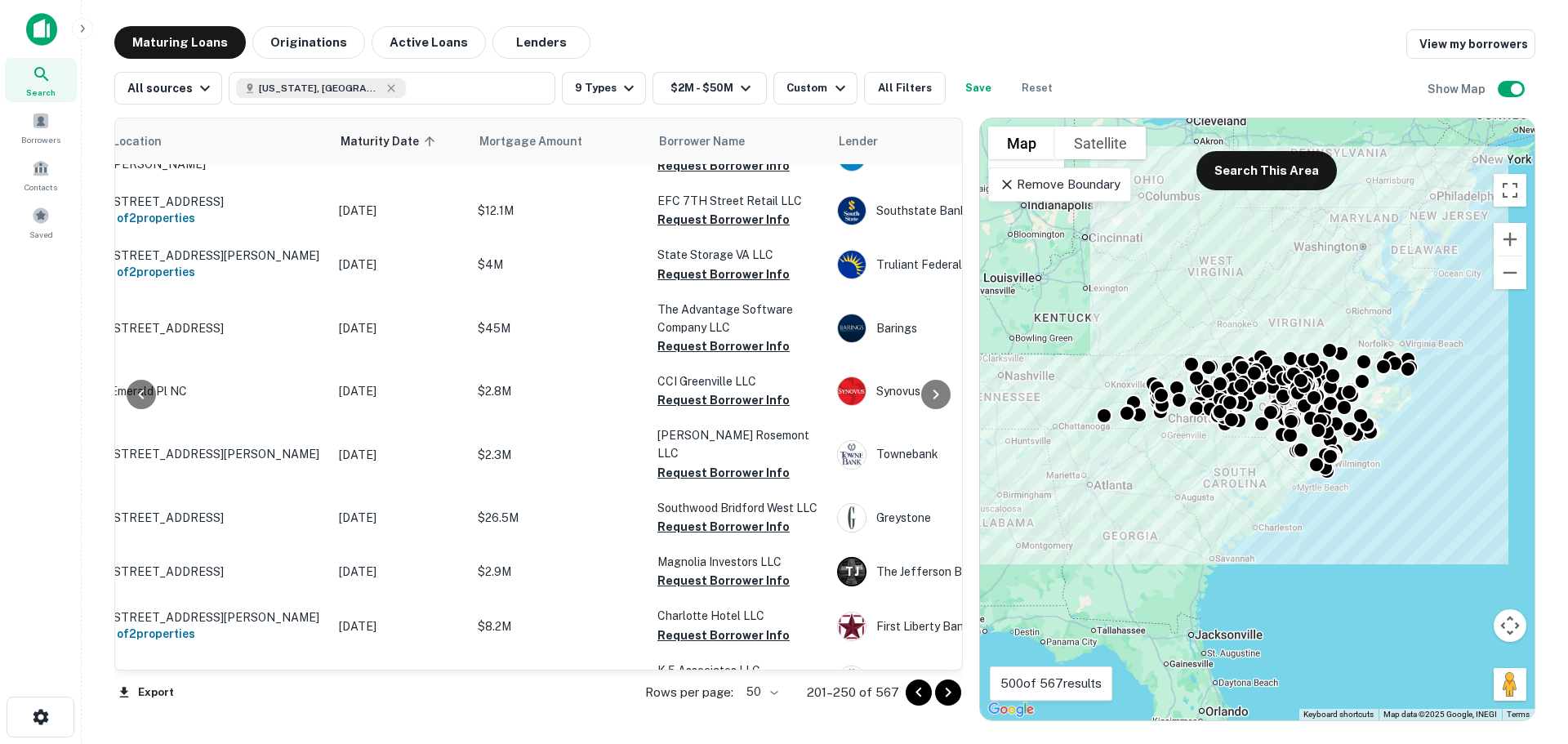
click at [1142, 36] on div "Maturing Loans Originations Active Loans Lenders View my borrowers" at bounding box center [825, 43] width 1421 height 33
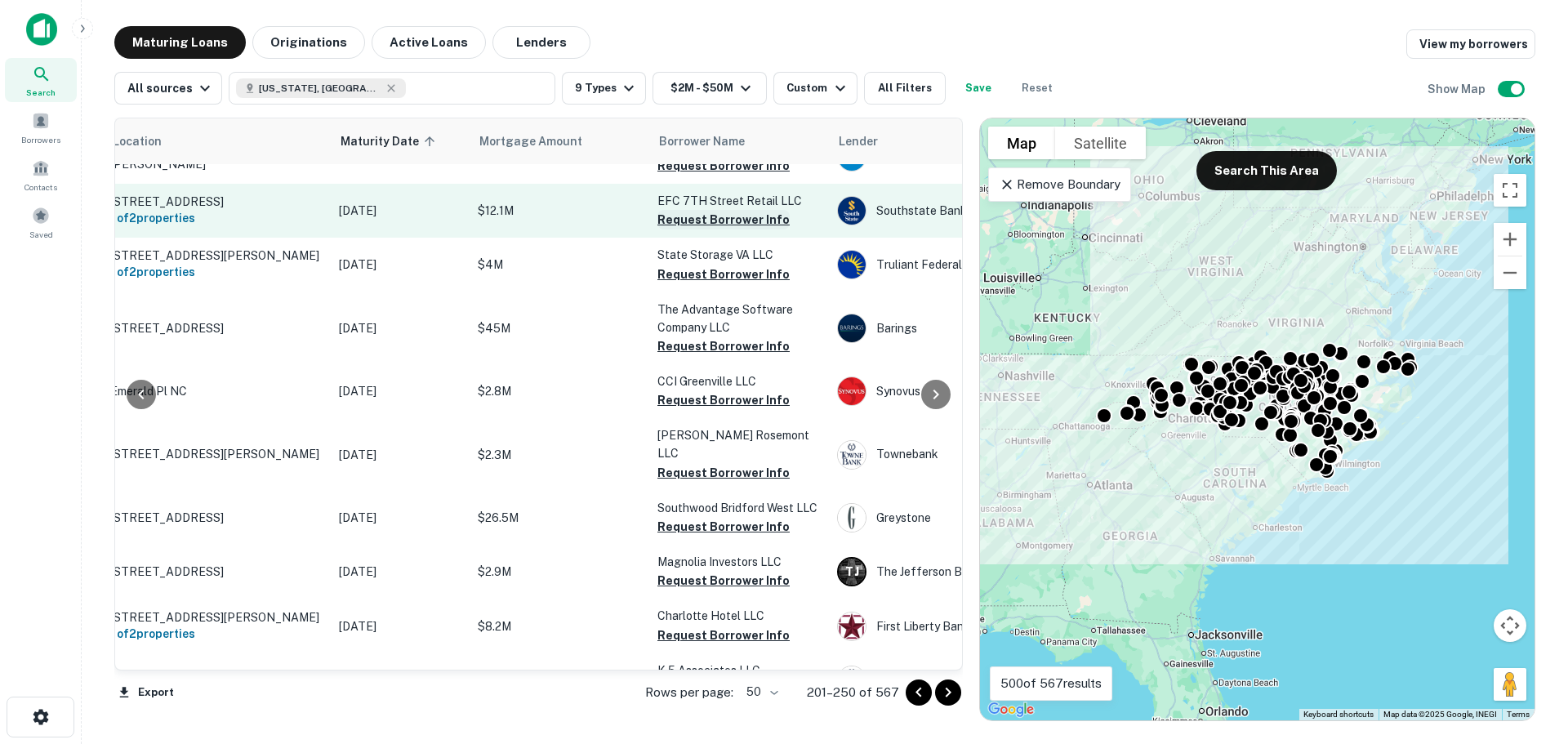
click at [739, 230] on button "Request Borrower Info" at bounding box center [723, 220] width 133 height 20
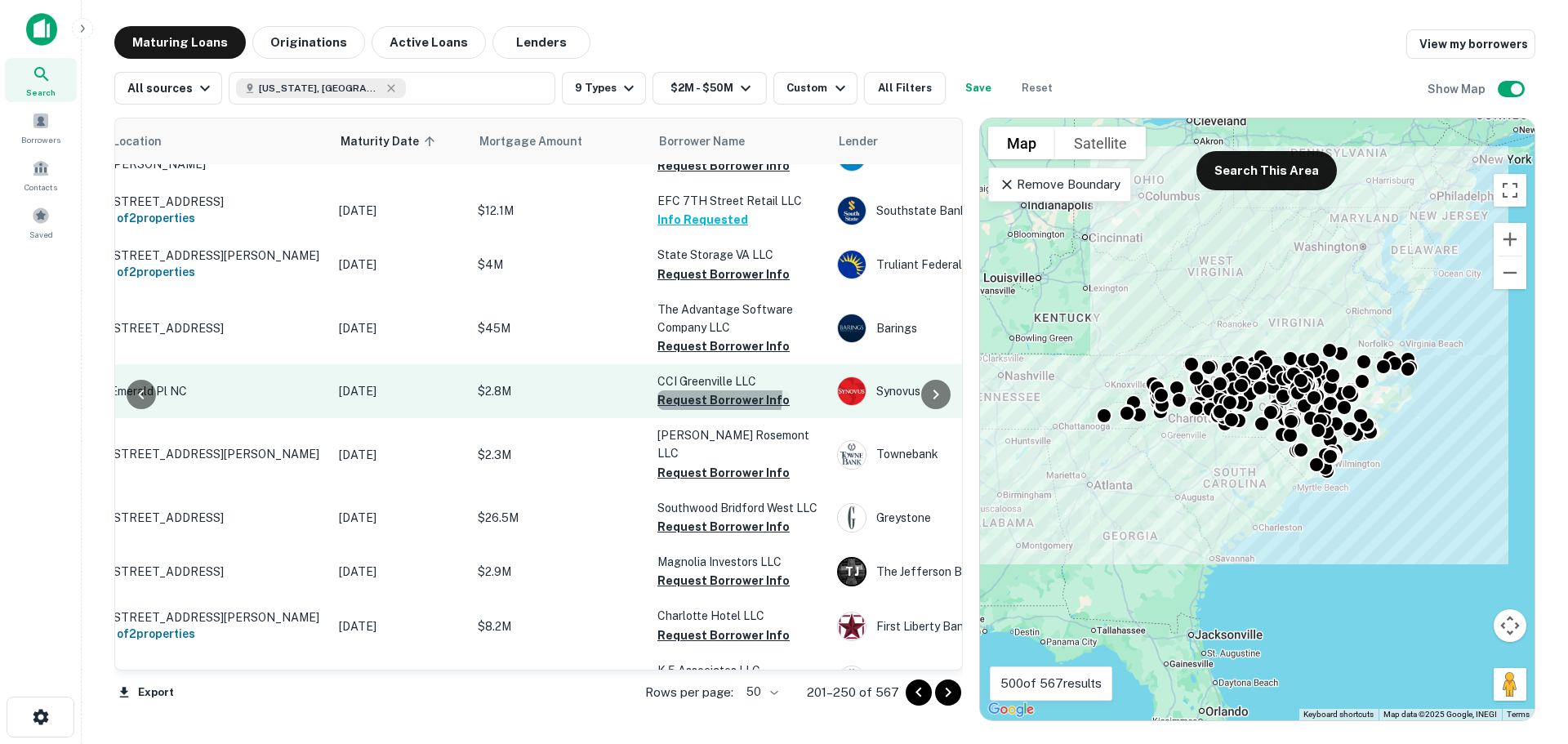
click at [698, 410] on button "Request Borrower Info" at bounding box center [723, 400] width 133 height 20
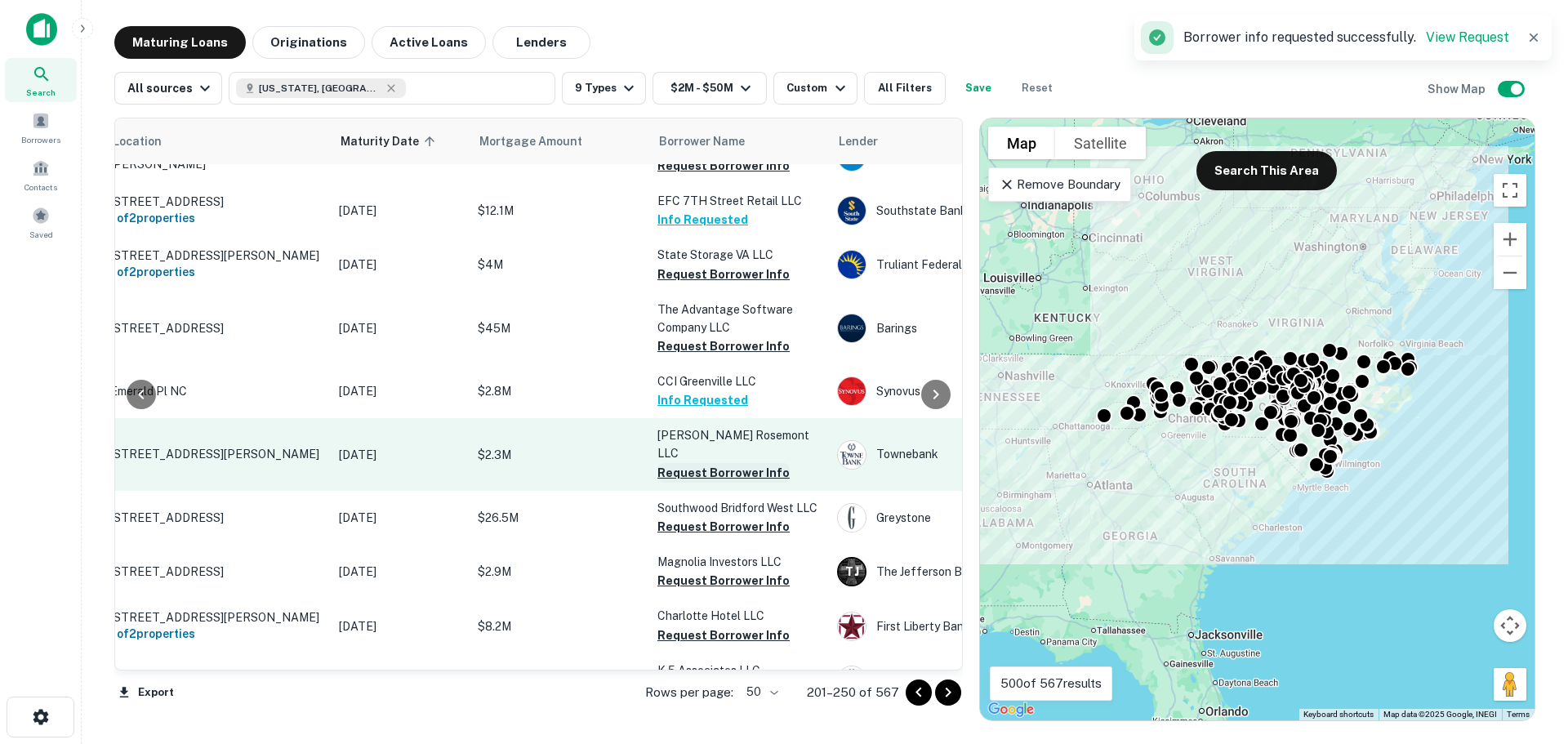
click at [708, 482] on button "Request Borrower Info" at bounding box center [723, 472] width 133 height 20
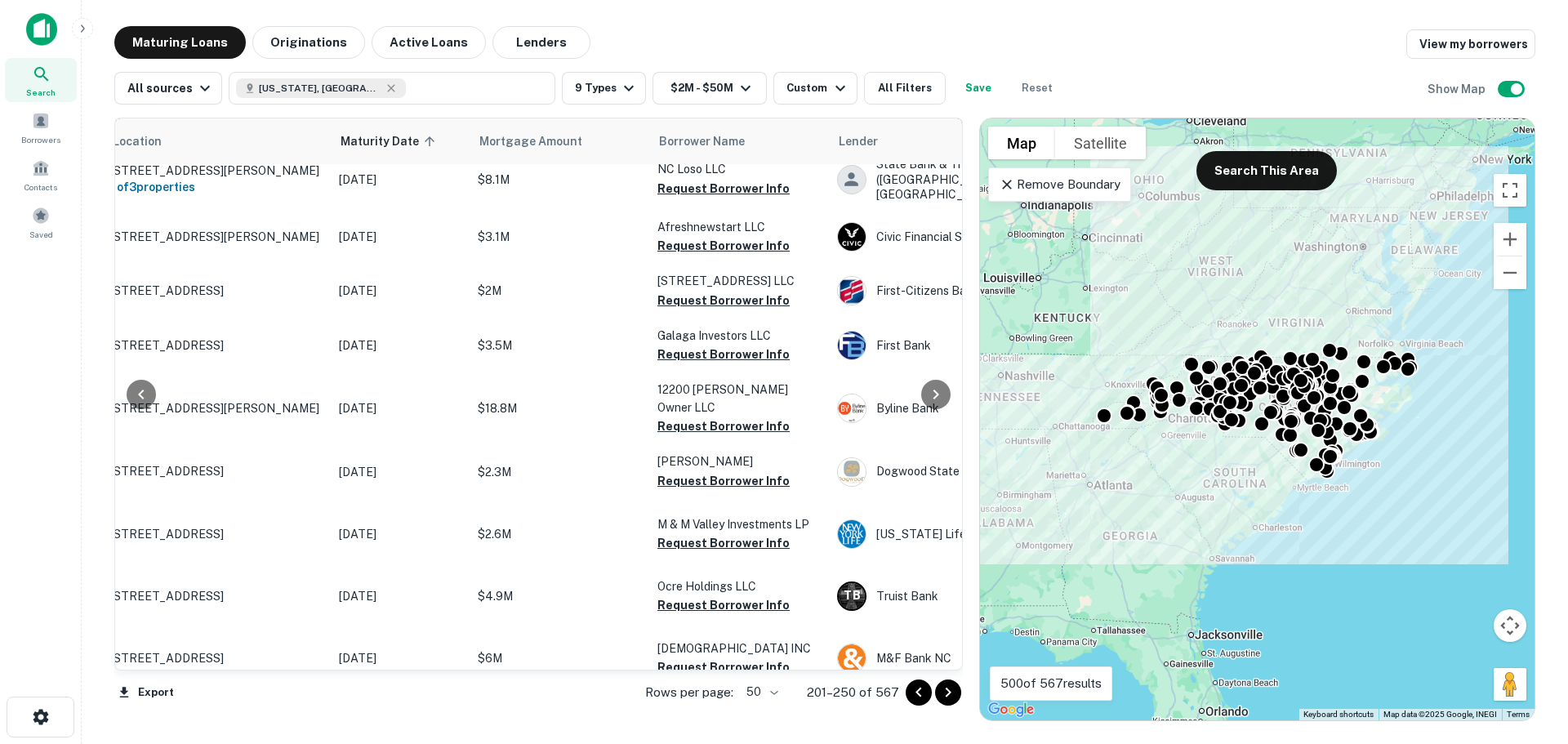
scroll to position [2481, 60]
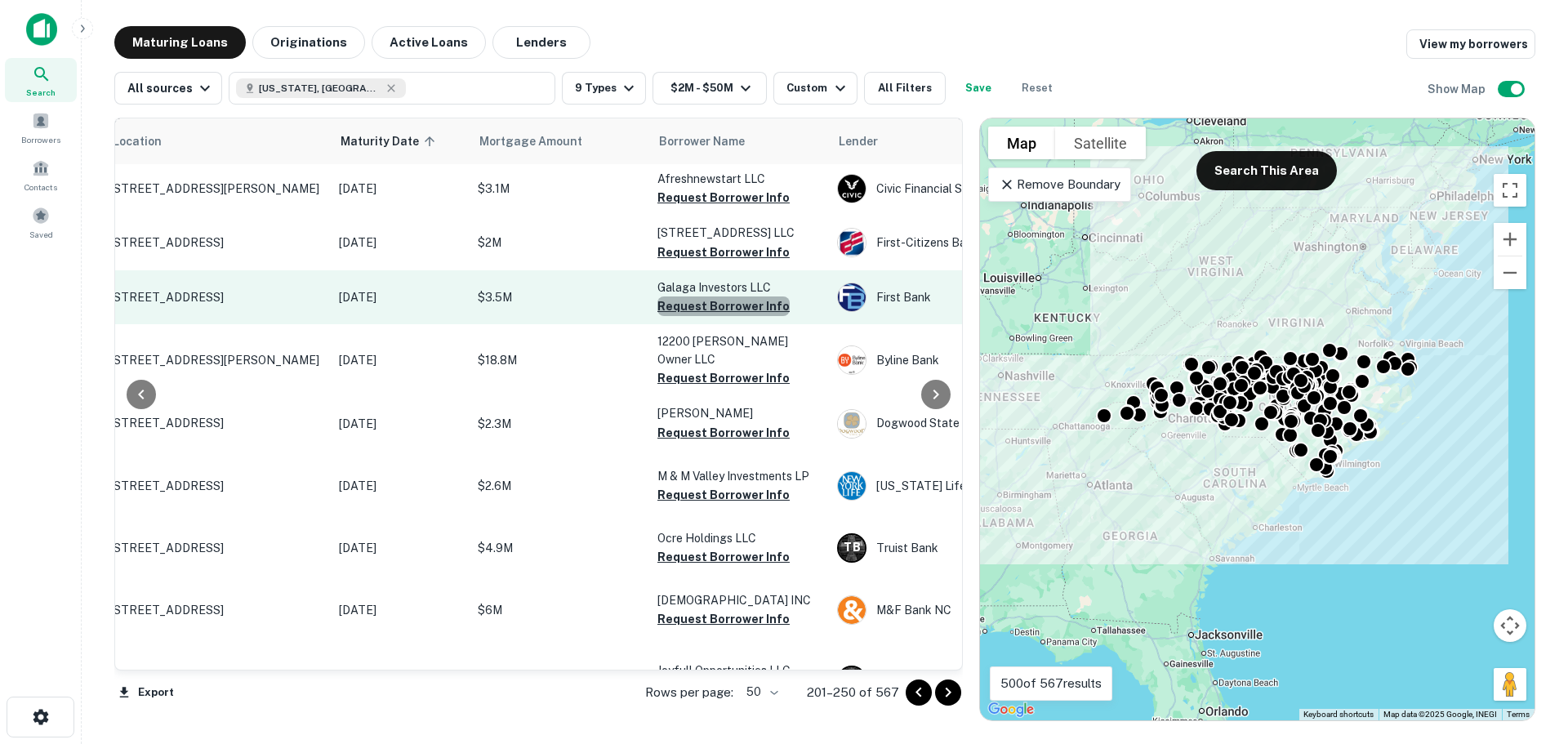
click at [762, 316] on button "Request Borrower Info" at bounding box center [723, 306] width 133 height 20
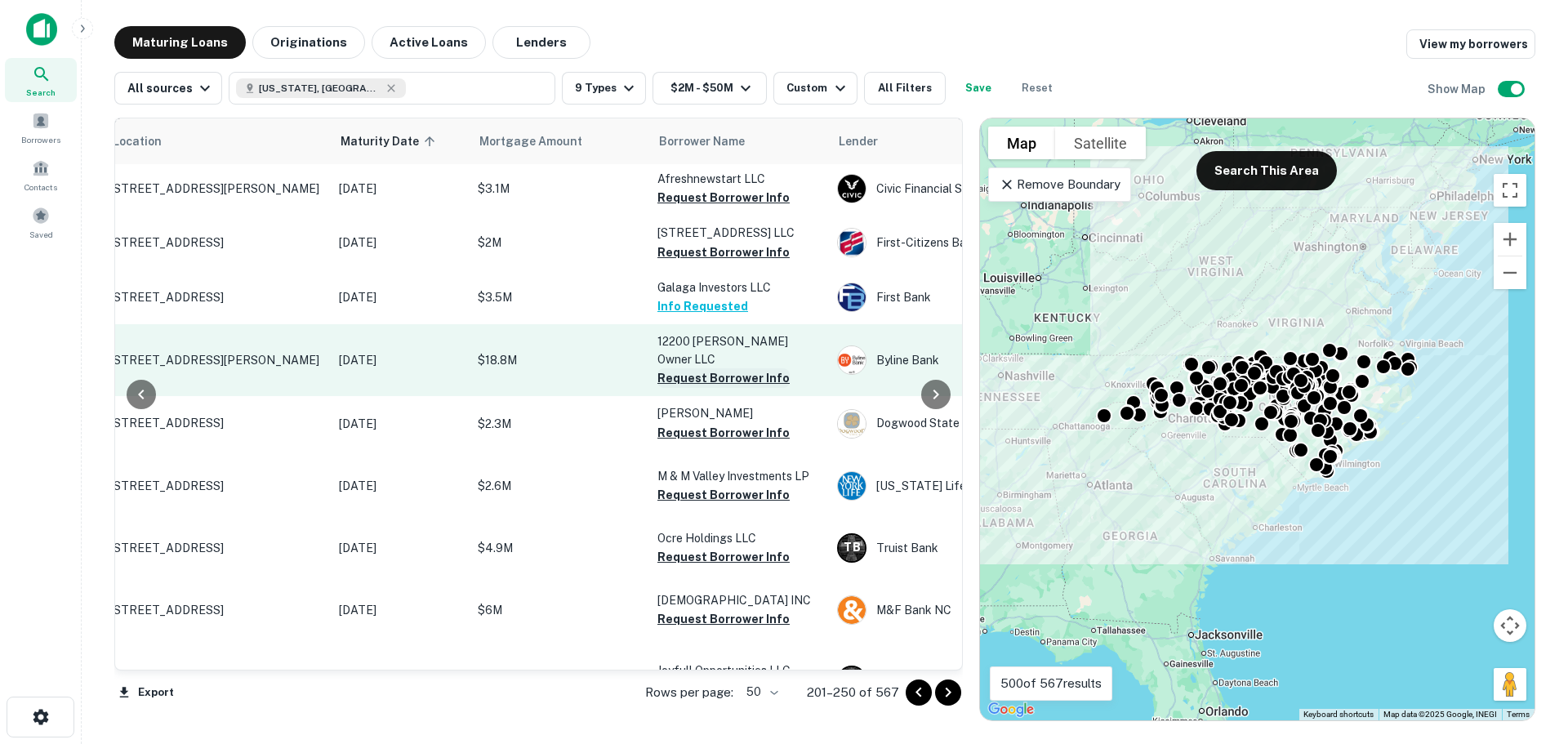
click at [710, 388] on button "Request Borrower Info" at bounding box center [723, 378] width 133 height 20
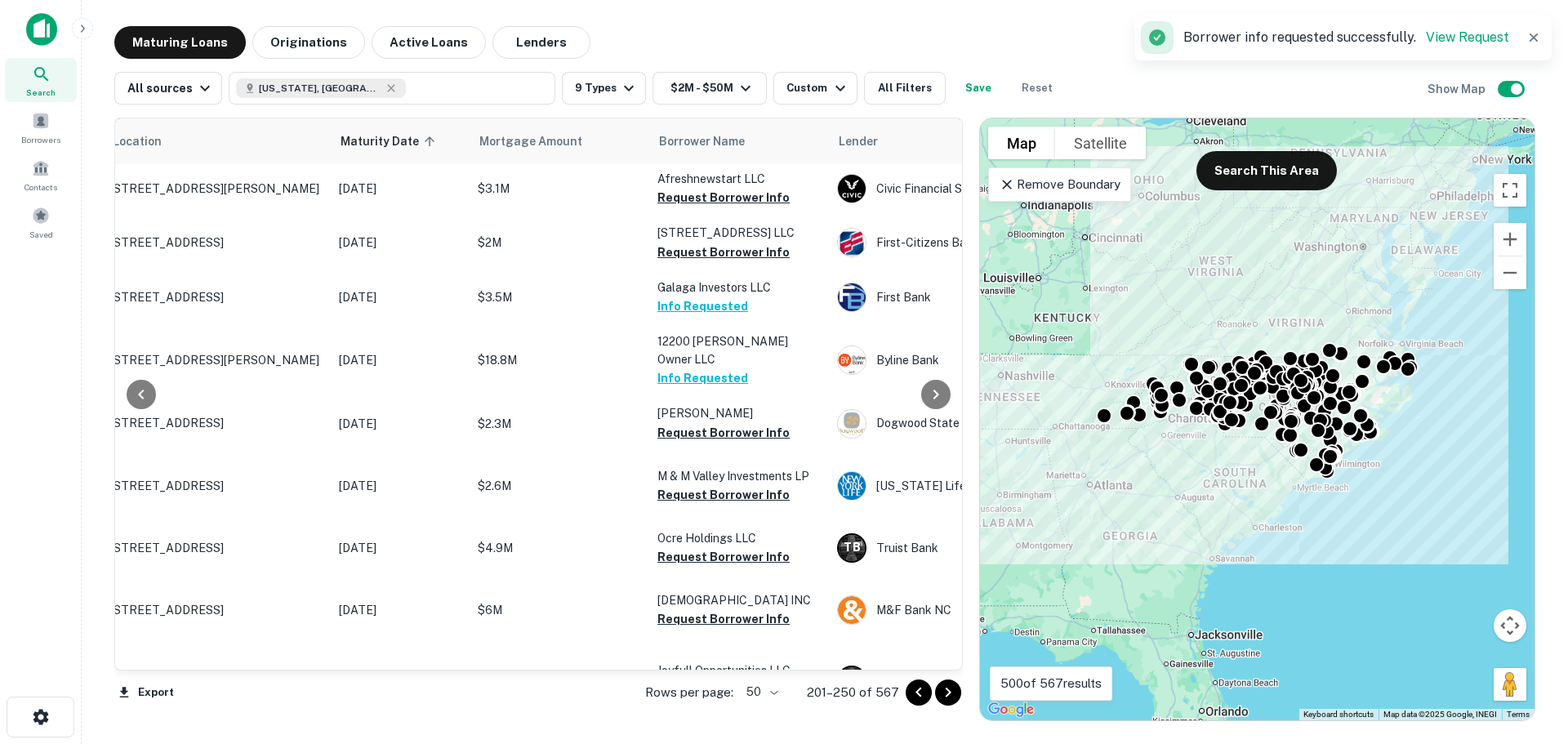
drag, startPoint x: 950, startPoint y: 523, endPoint x: 950, endPoint y: 597, distance: 74.0
click at [950, 597] on div at bounding box center [936, 394] width 33 height 551
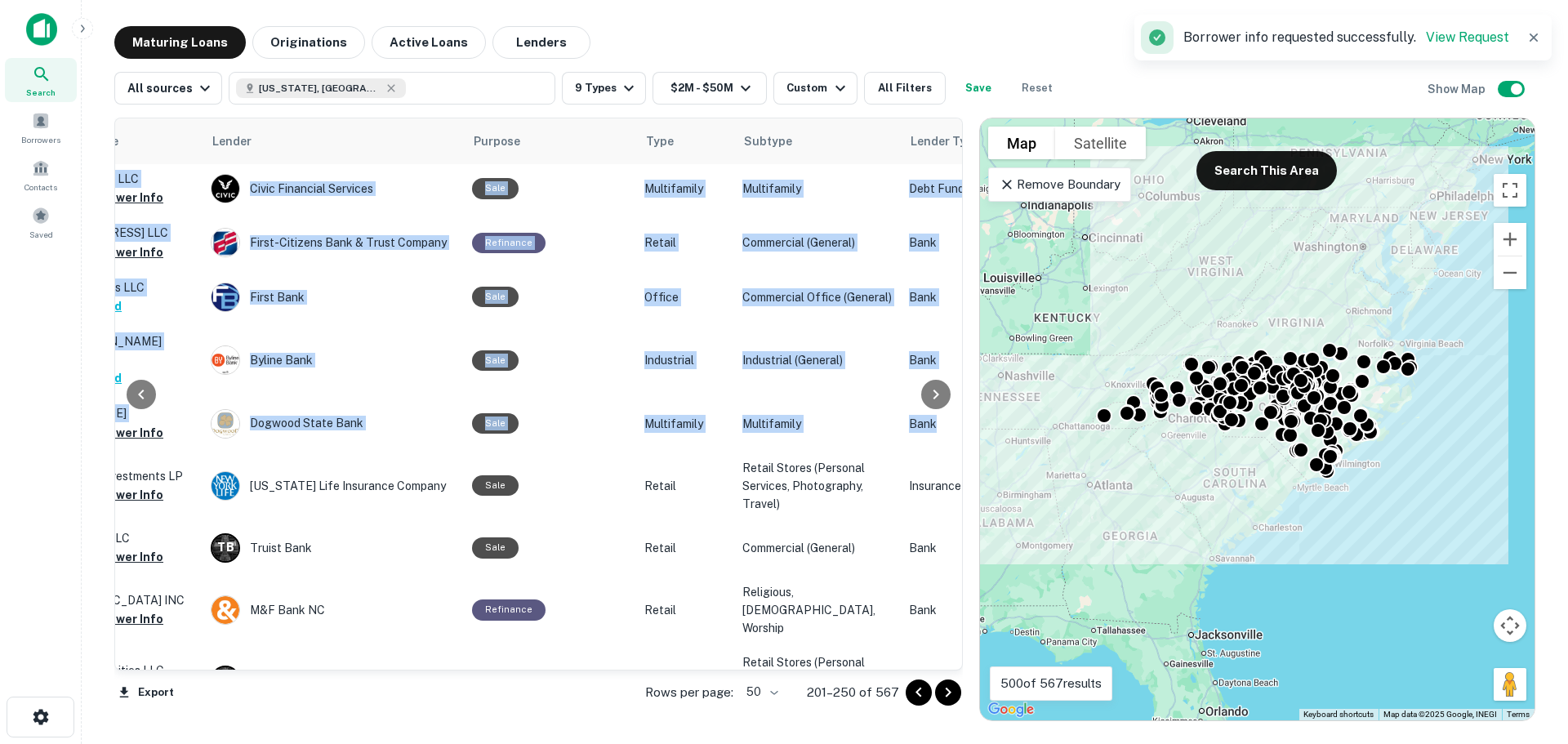
drag, startPoint x: 953, startPoint y: 558, endPoint x: 958, endPoint y: 614, distance: 56.2
click at [958, 615] on div "Location Maturity Date sorted ascending Mortgage Amount Borrower Name Lender Pu…" at bounding box center [539, 394] width 849 height 553
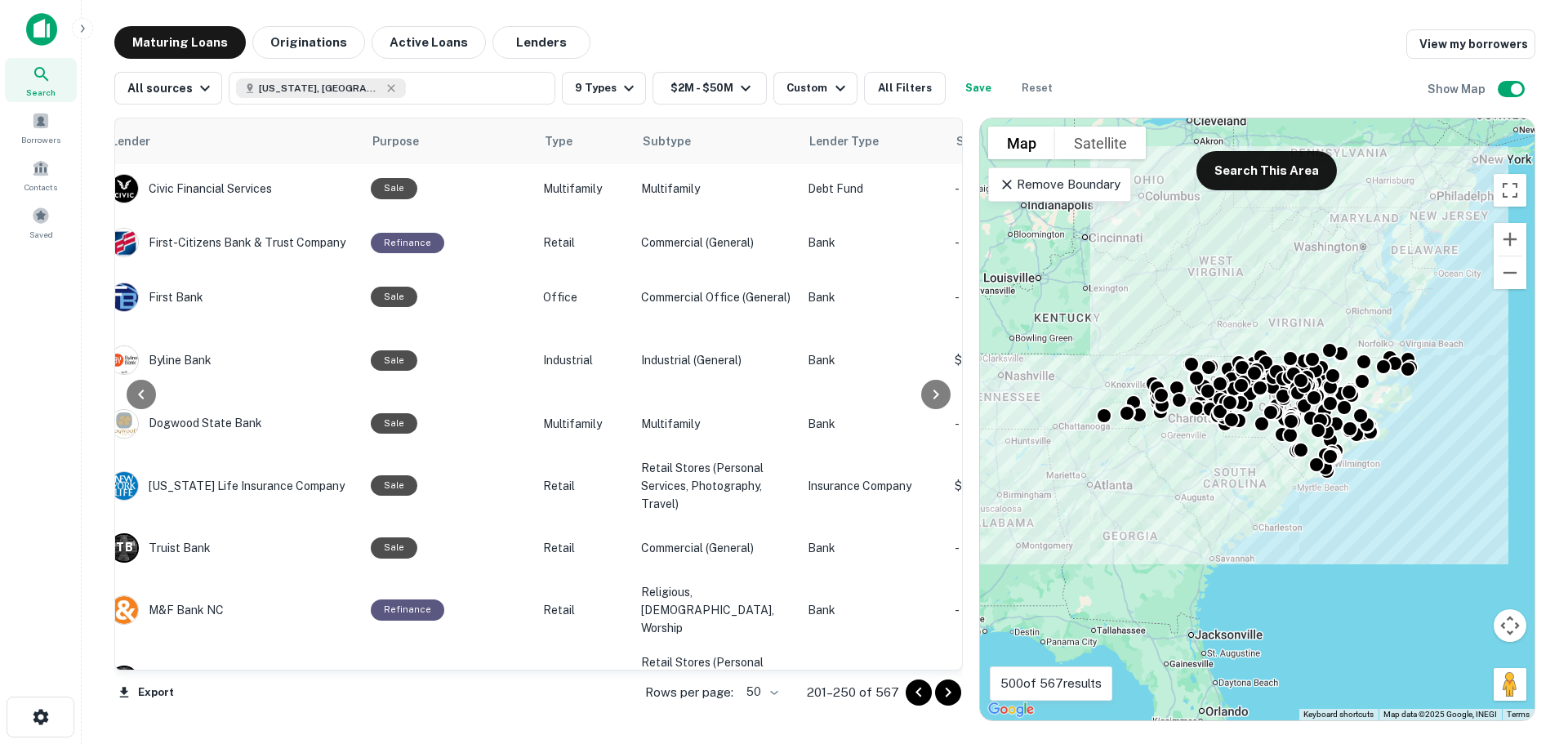
click at [123, 664] on div at bounding box center [141, 394] width 52 height 551
click at [124, 663] on div at bounding box center [141, 394] width 52 height 551
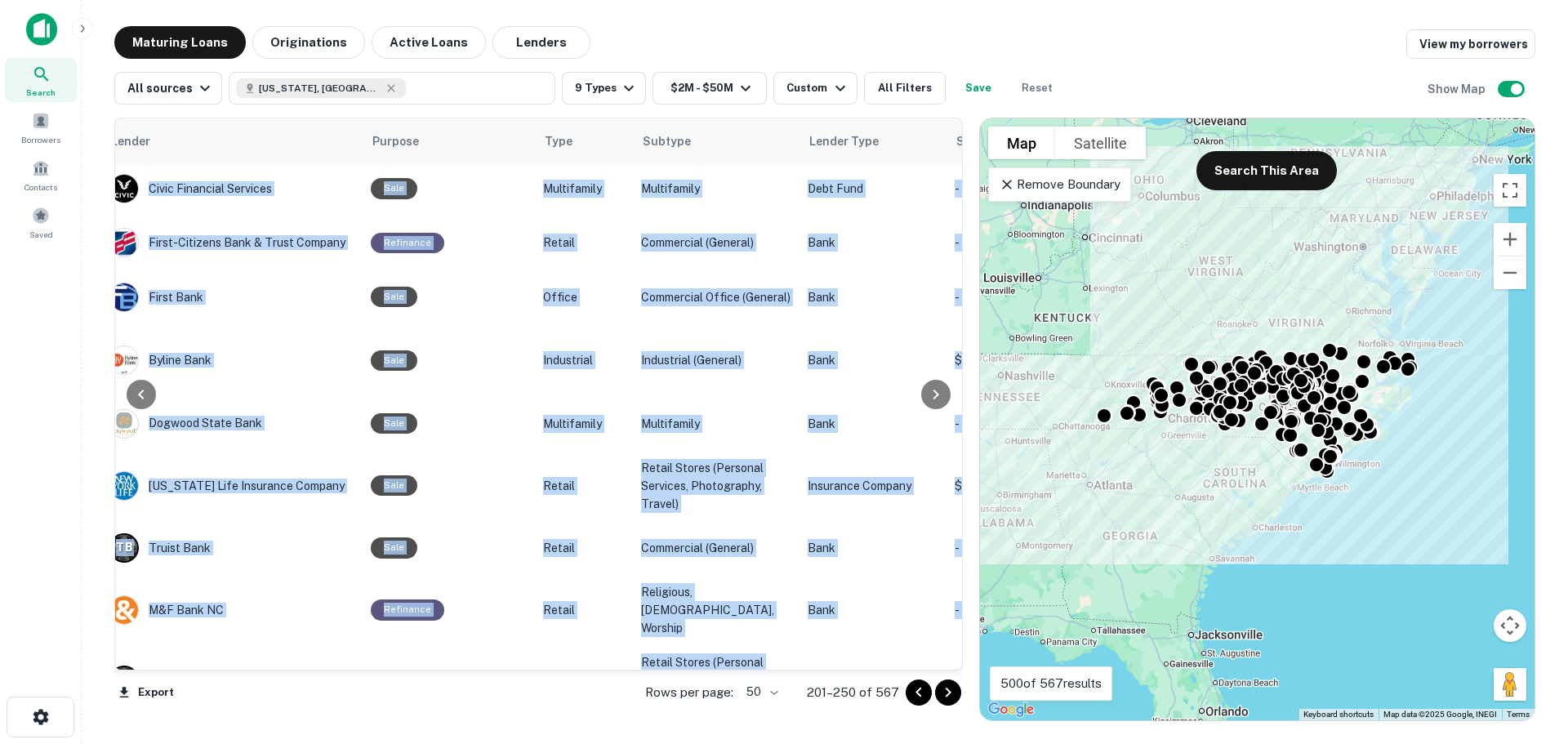
click at [124, 663] on div at bounding box center [141, 394] width 52 height 551
click at [124, 659] on div at bounding box center [141, 394] width 52 height 551
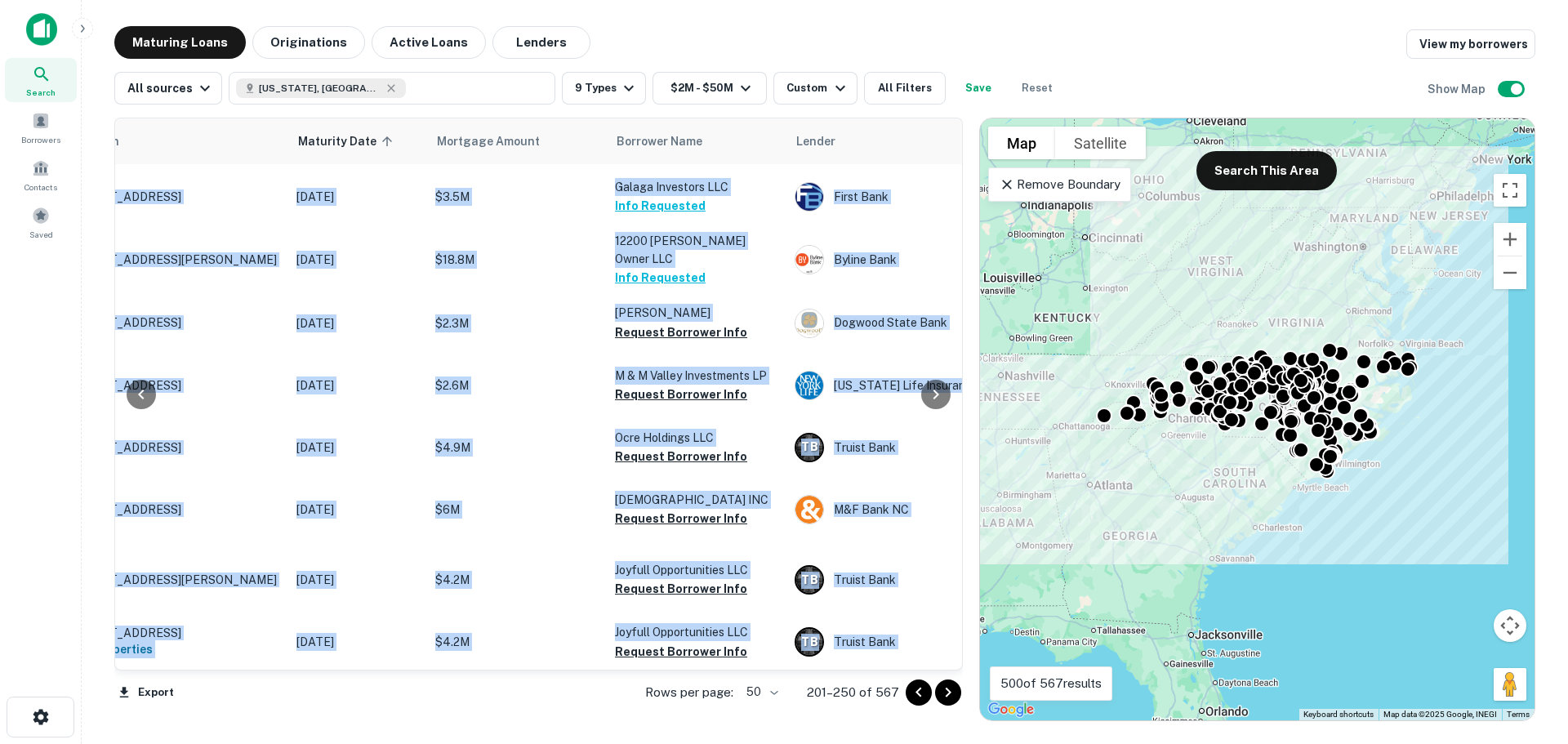
scroll to position [2826, 103]
click at [954, 690] on icon "Go to next page" at bounding box center [949, 692] width 20 height 20
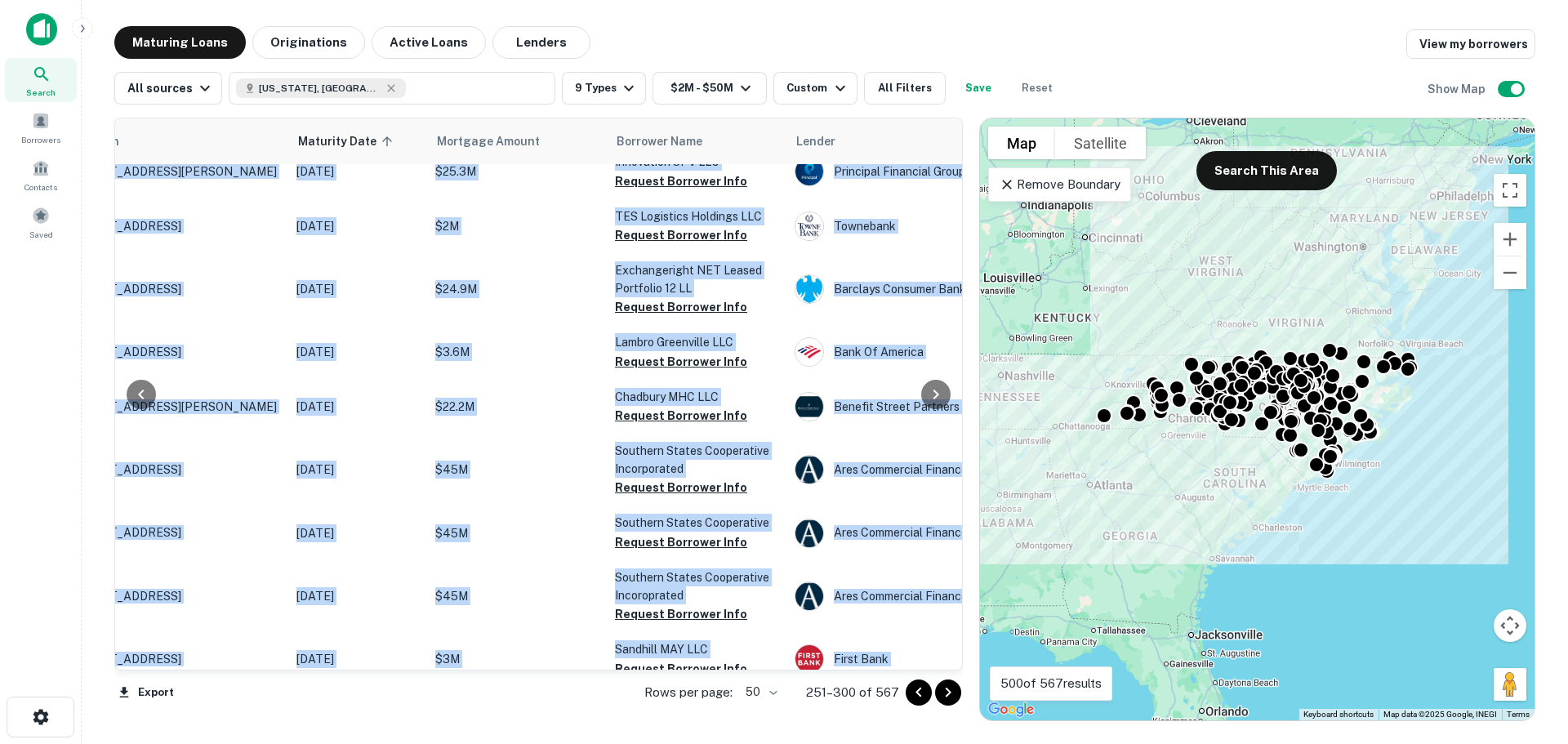
scroll to position [0, 103]
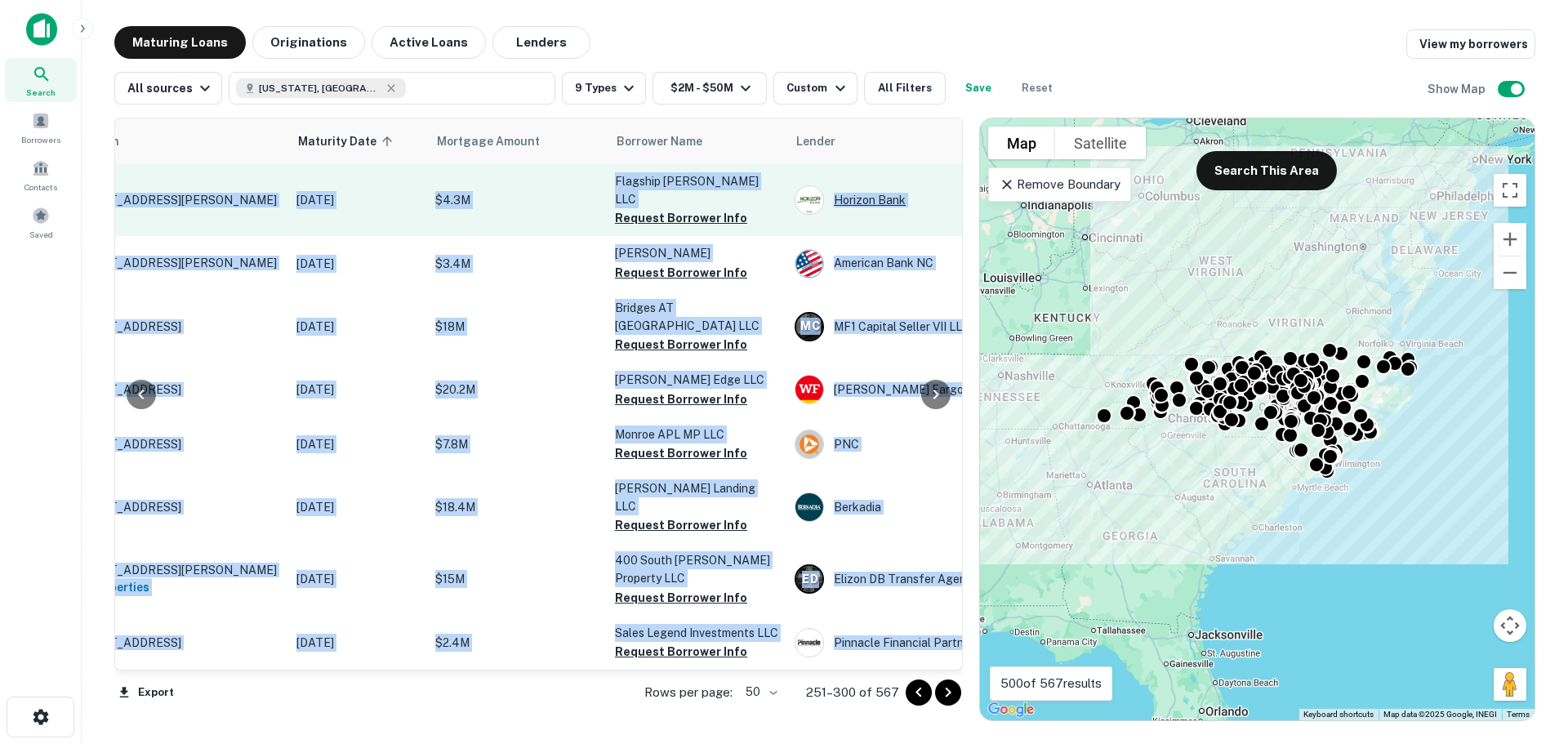
click at [874, 202] on div "Horizon Bank" at bounding box center [917, 200] width 245 height 30
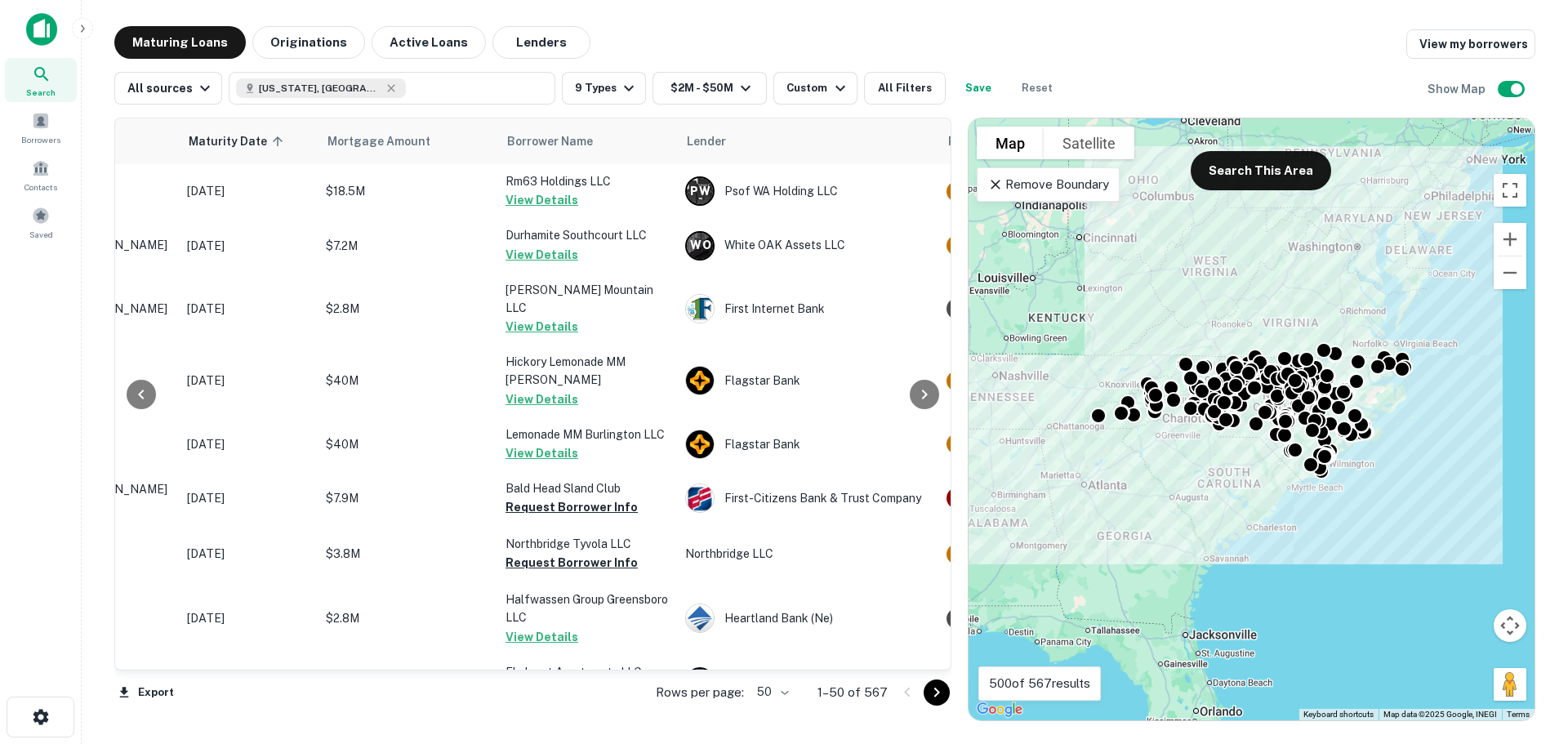
scroll to position [0, 211]
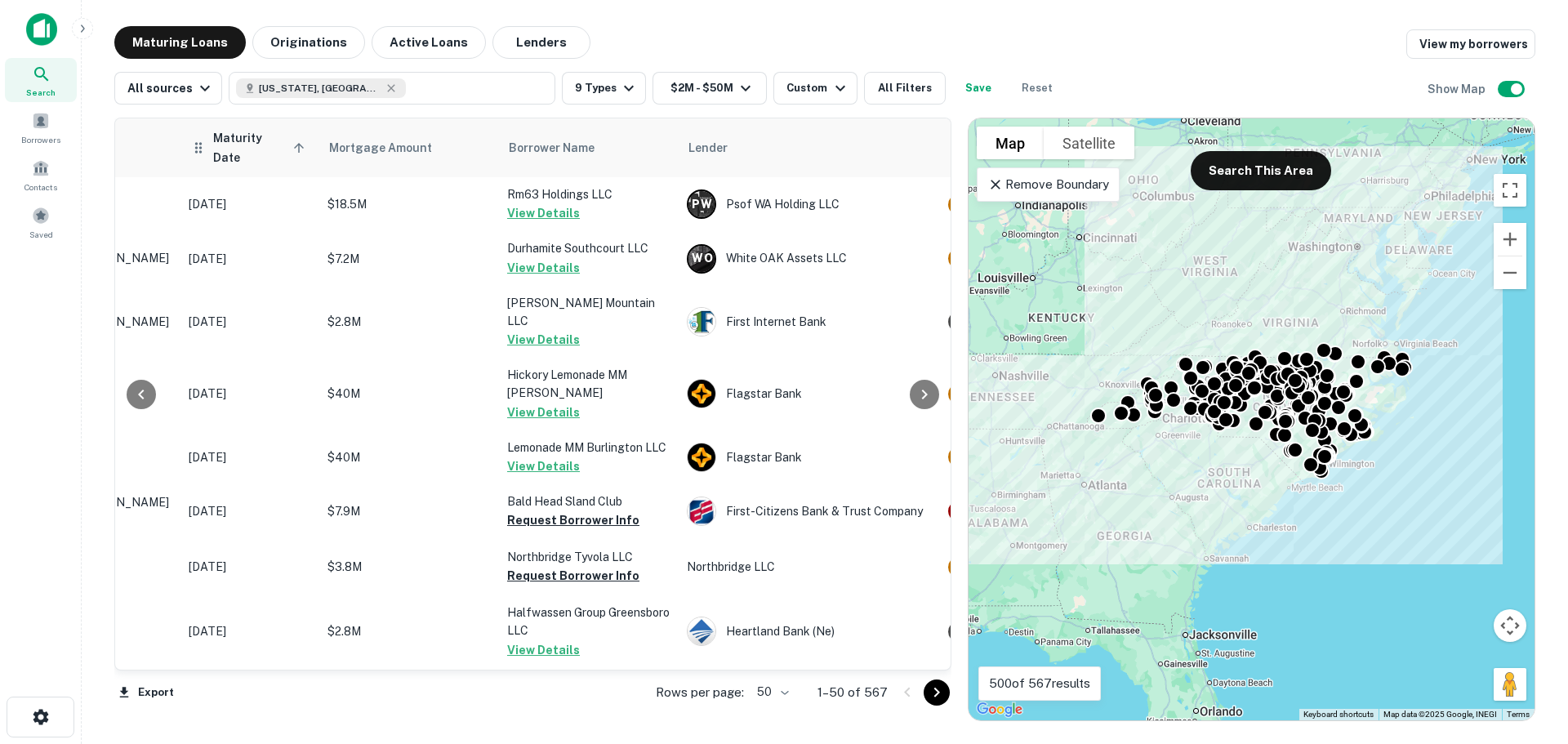
click at [230, 144] on span "Maturity Date sorted ascending" at bounding box center [261, 148] width 96 height 40
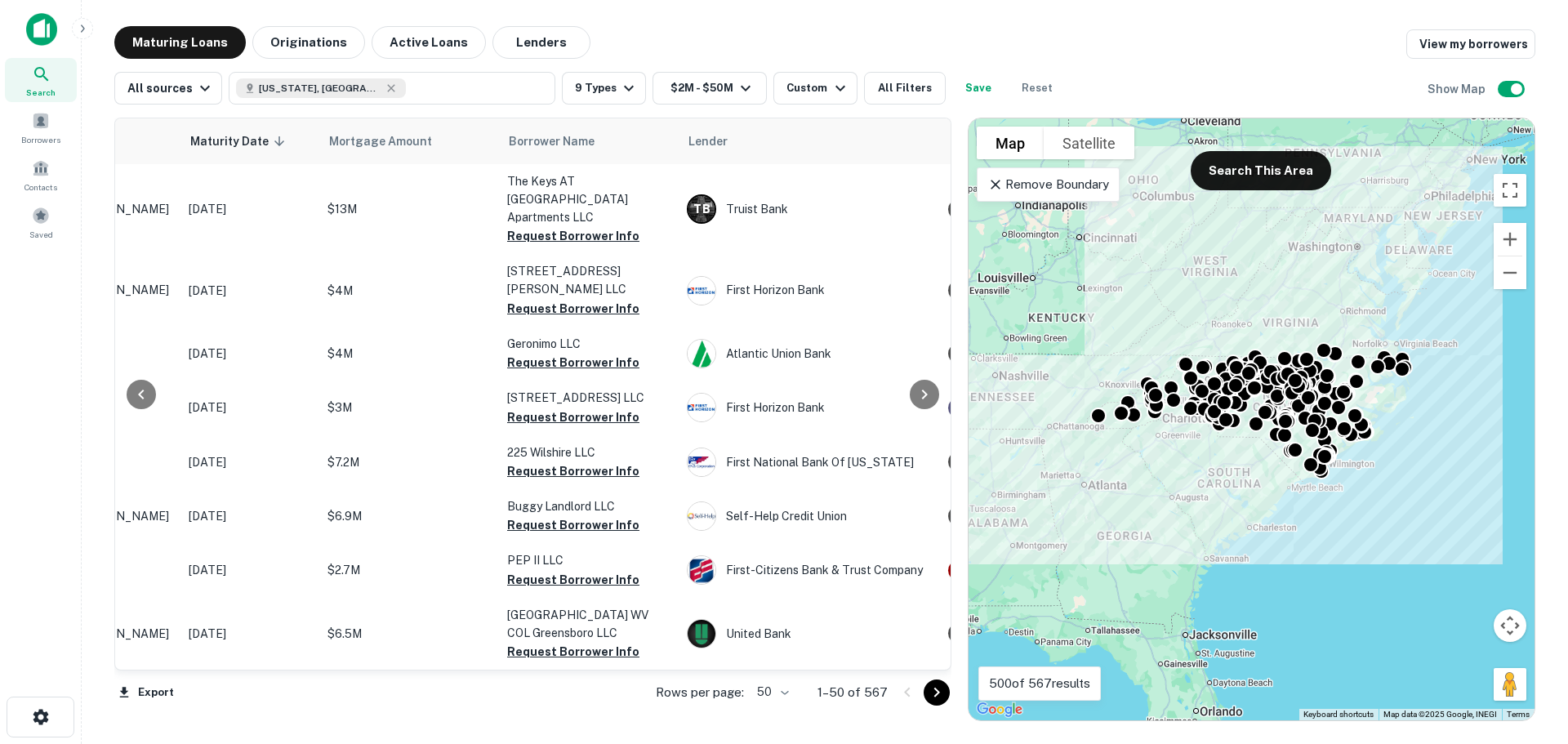
click at [230, 142] on span "Maturity Date sorted descending" at bounding box center [240, 142] width 100 height 20
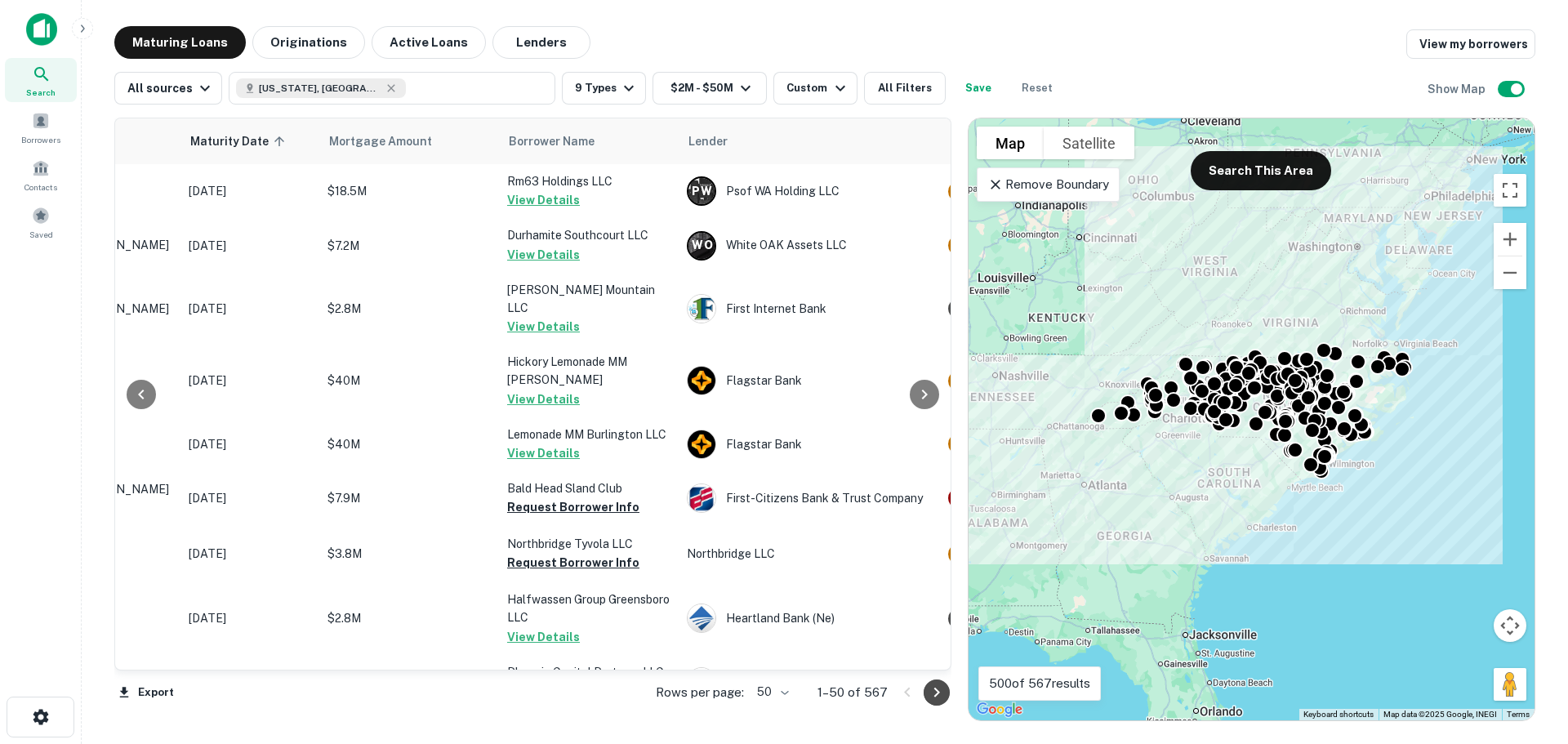
click at [934, 691] on icon "Go to next page" at bounding box center [937, 692] width 20 height 20
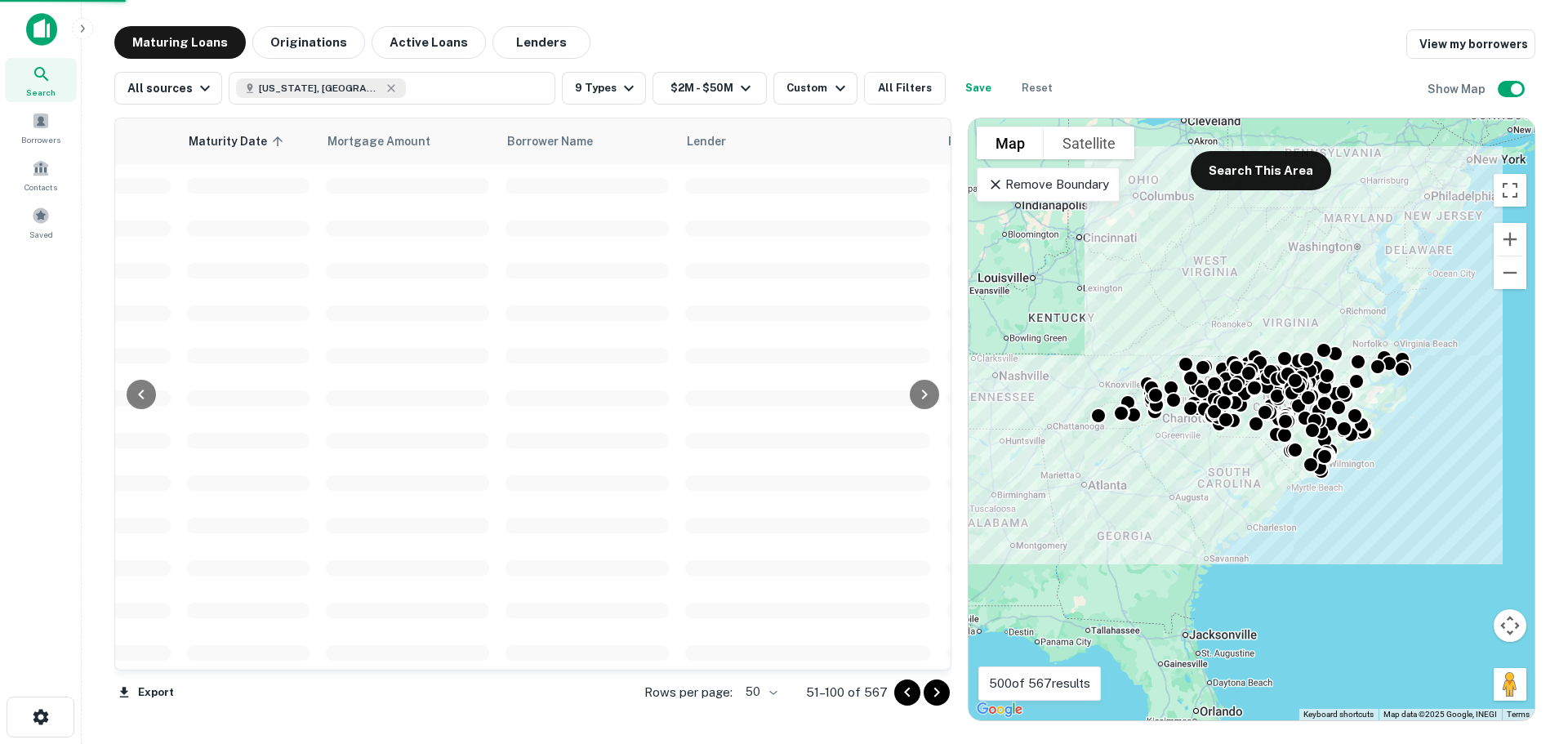
click at [935, 691] on icon "Go to next page" at bounding box center [937, 692] width 20 height 20
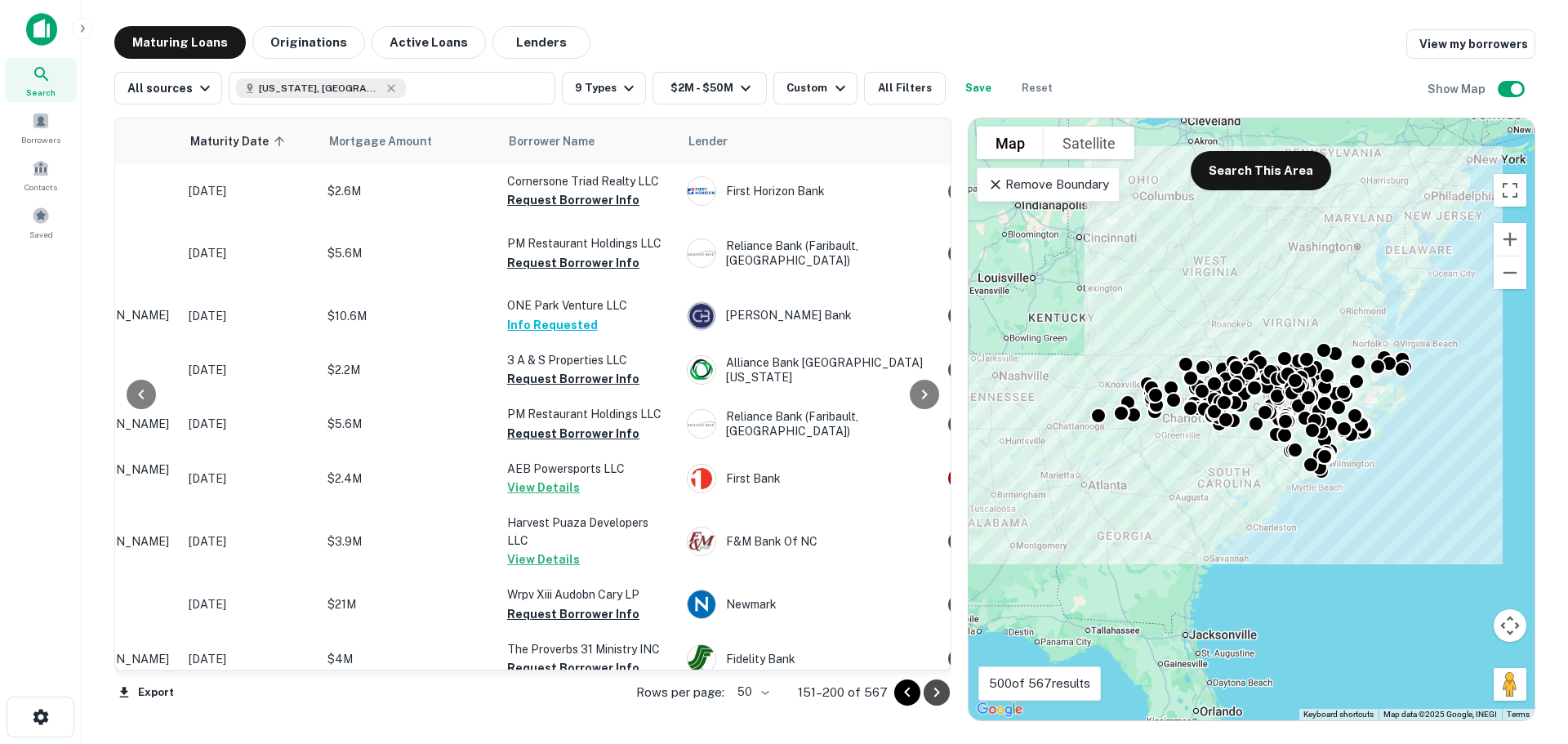
click at [935, 691] on icon "Go to next page" at bounding box center [937, 692] width 20 height 20
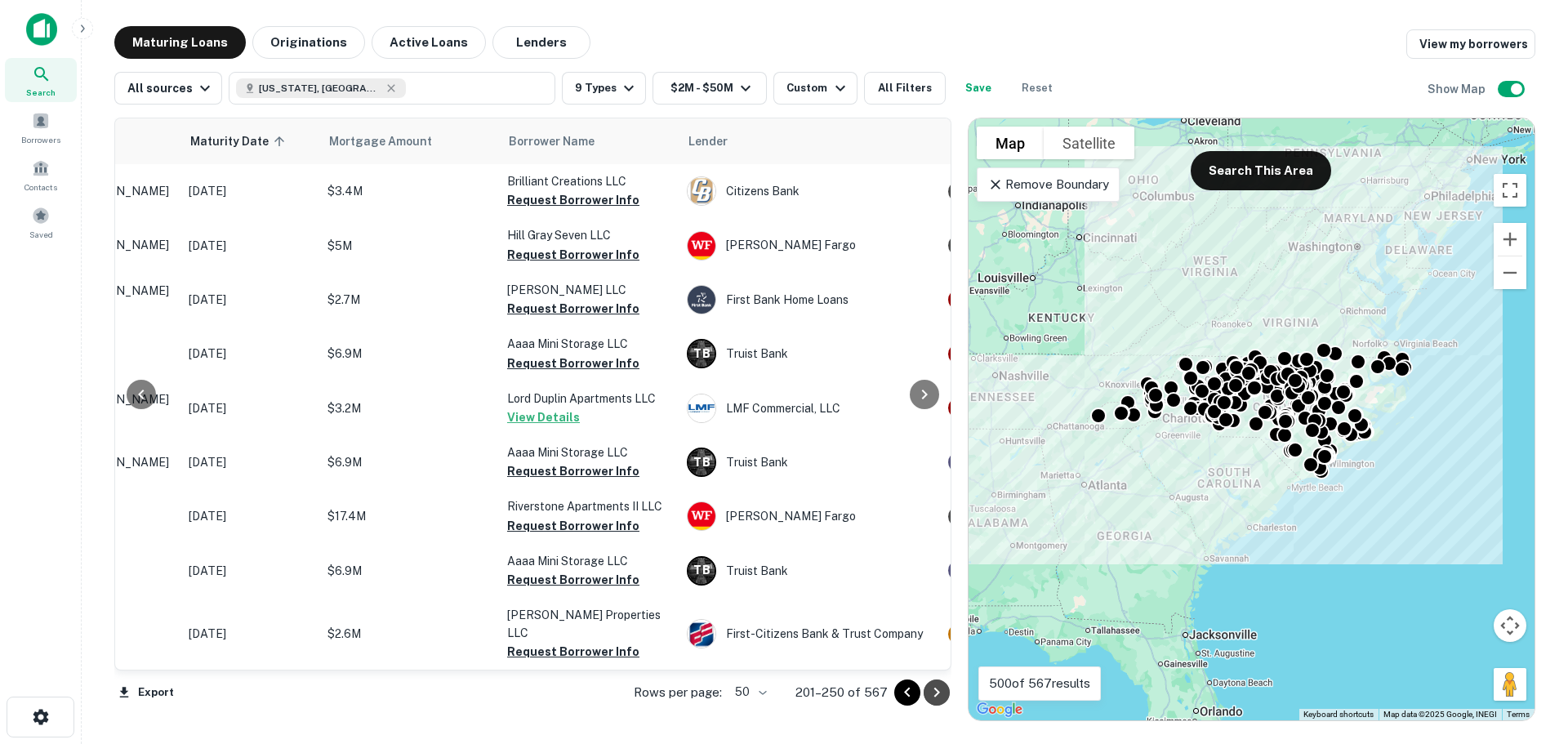
click at [935, 691] on icon "Go to next page" at bounding box center [937, 692] width 20 height 20
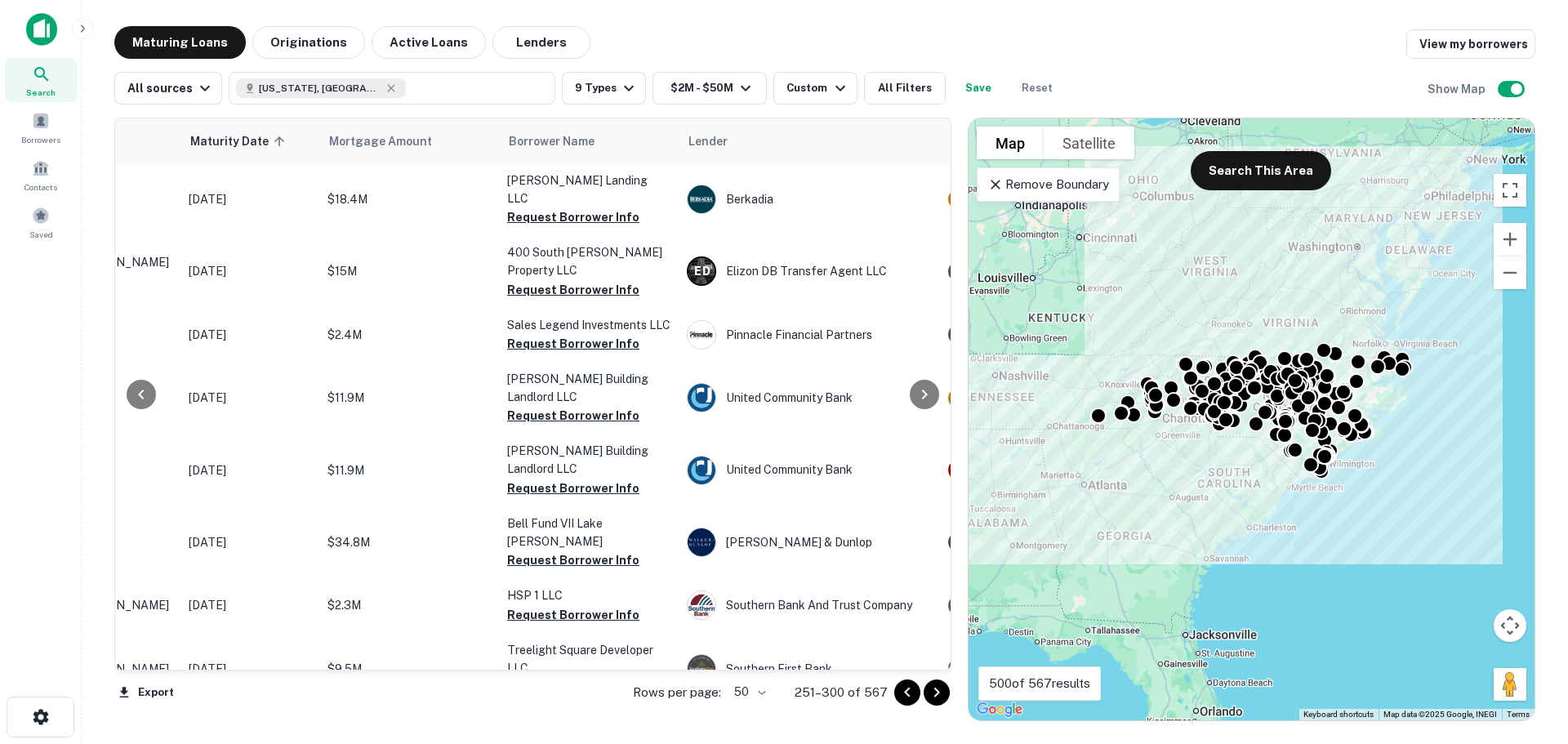
scroll to position [313, 211]
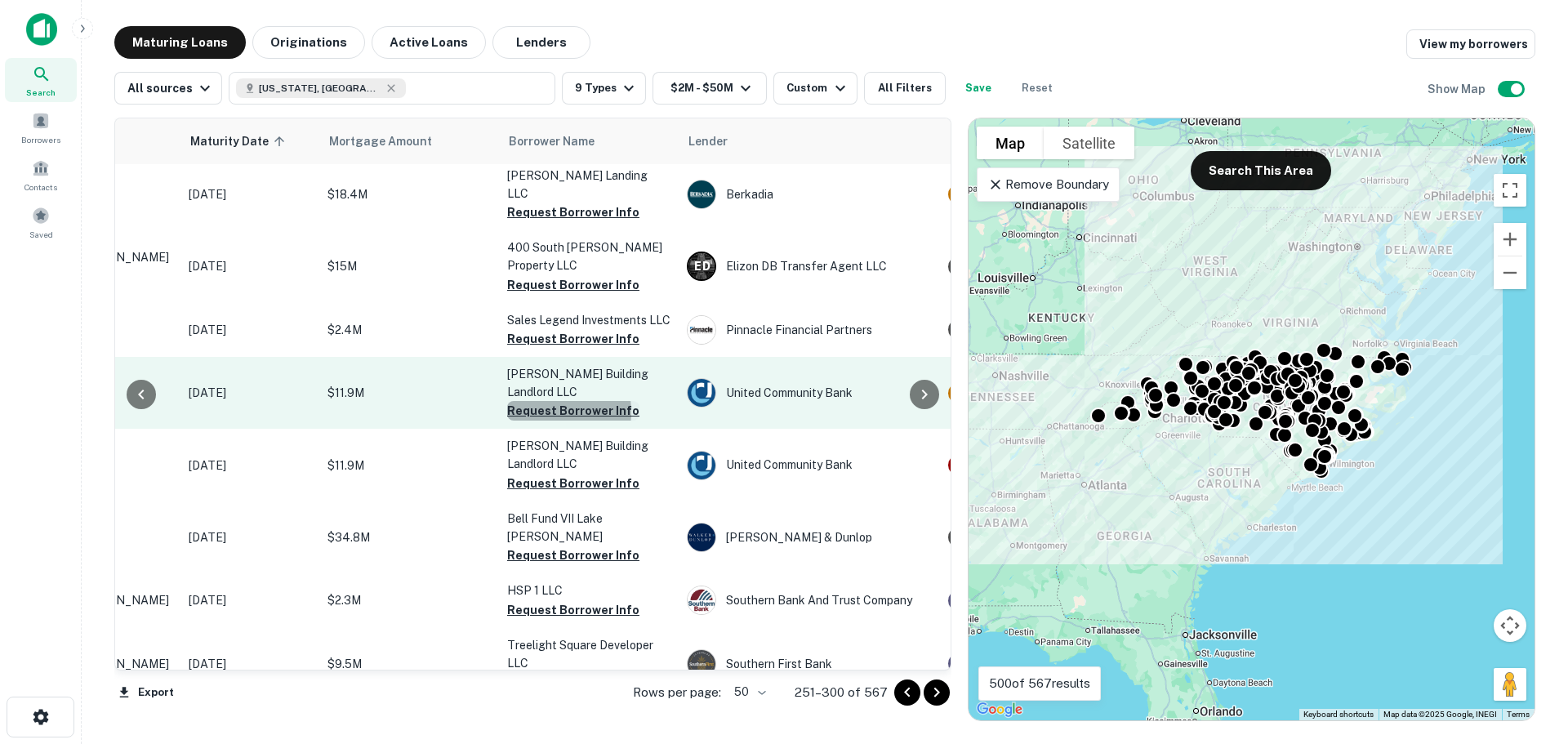
click at [537, 401] on button "Request Borrower Info" at bounding box center [573, 411] width 133 height 20
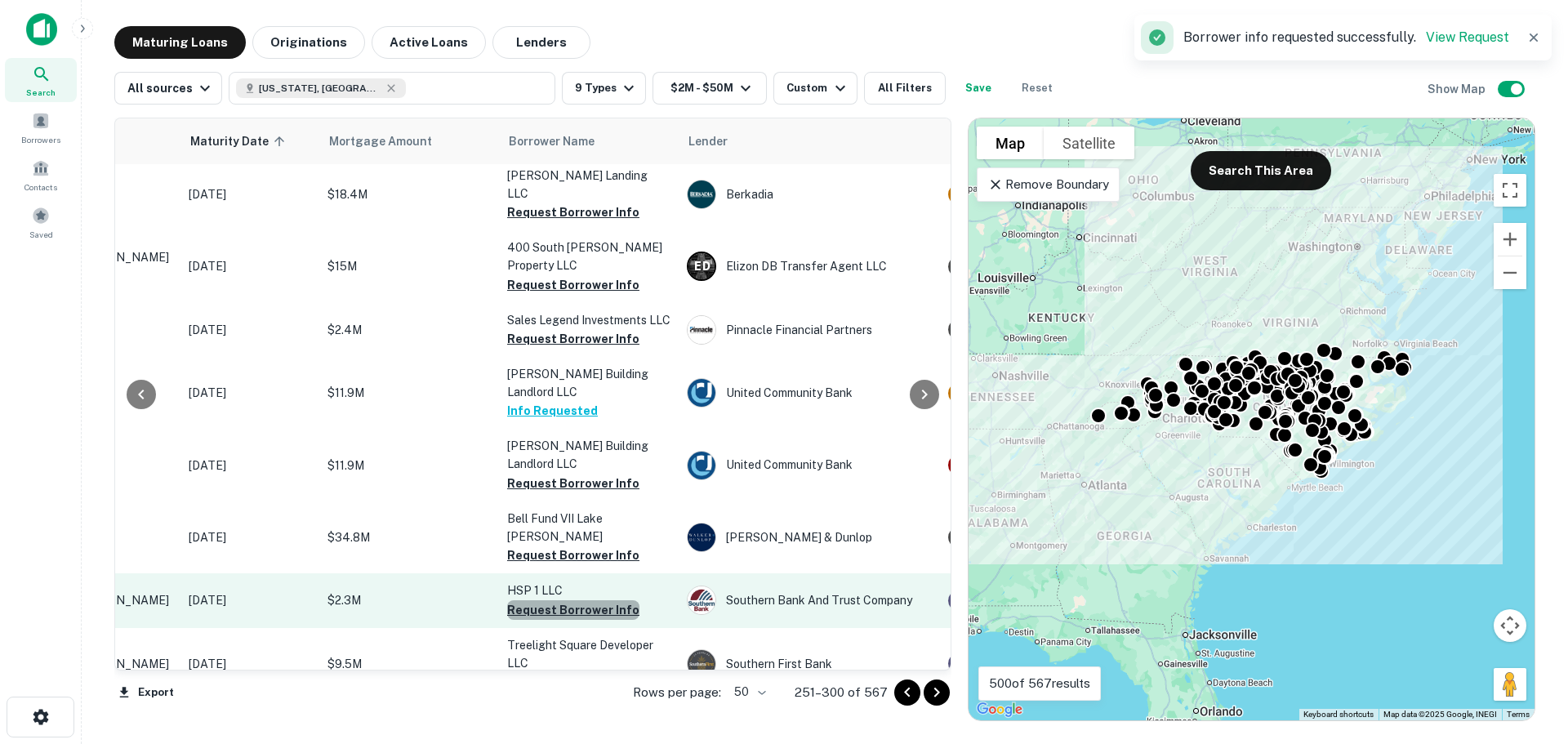
click at [572, 600] on button "Request Borrower Info" at bounding box center [573, 610] width 133 height 20
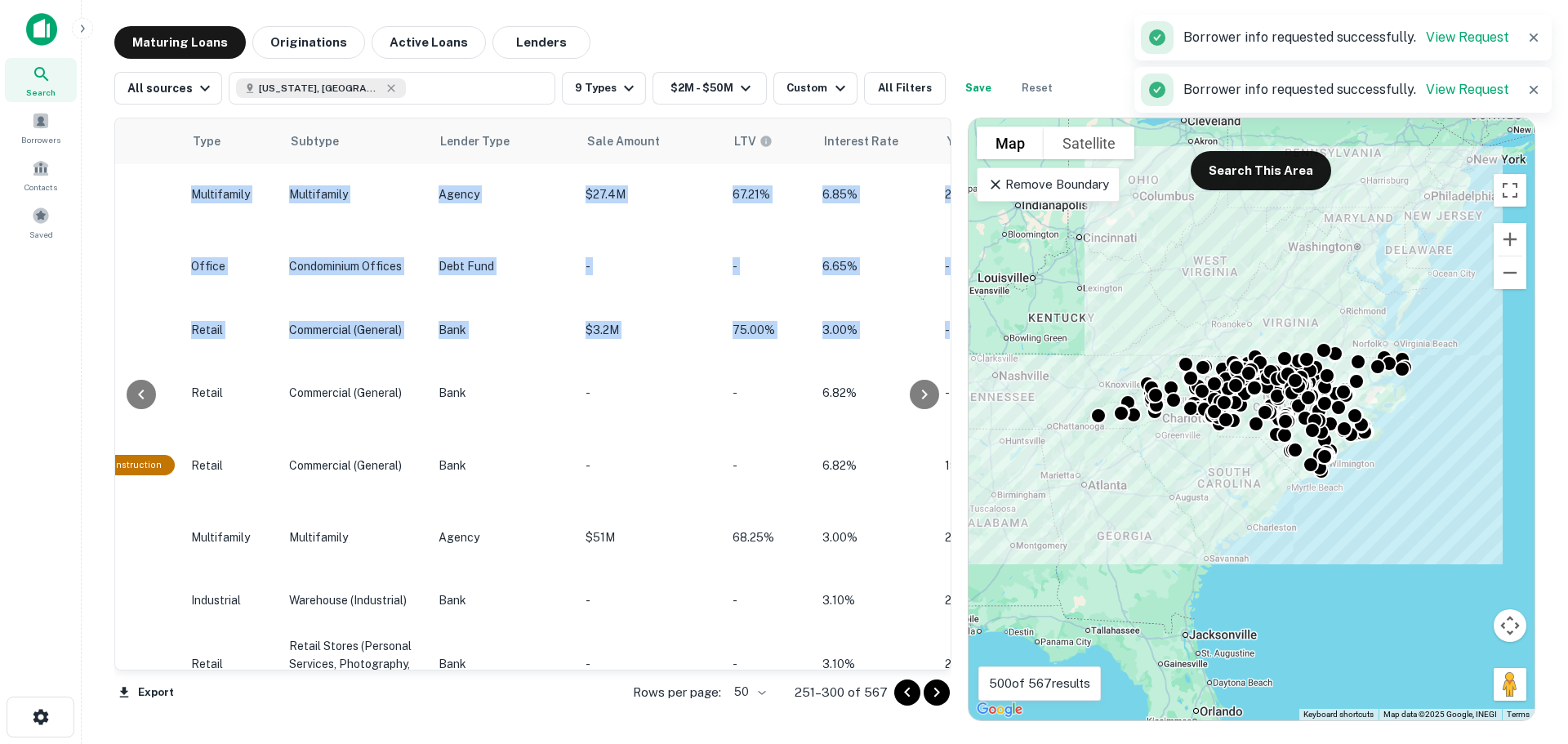
drag, startPoint x: 940, startPoint y: 222, endPoint x: 942, endPoint y: 256, distance: 34.1
click at [942, 256] on div "Location Maturity Date sorted ascending Mortgage Amount Borrower Name Lender Pu…" at bounding box center [533, 394] width 838 height 553
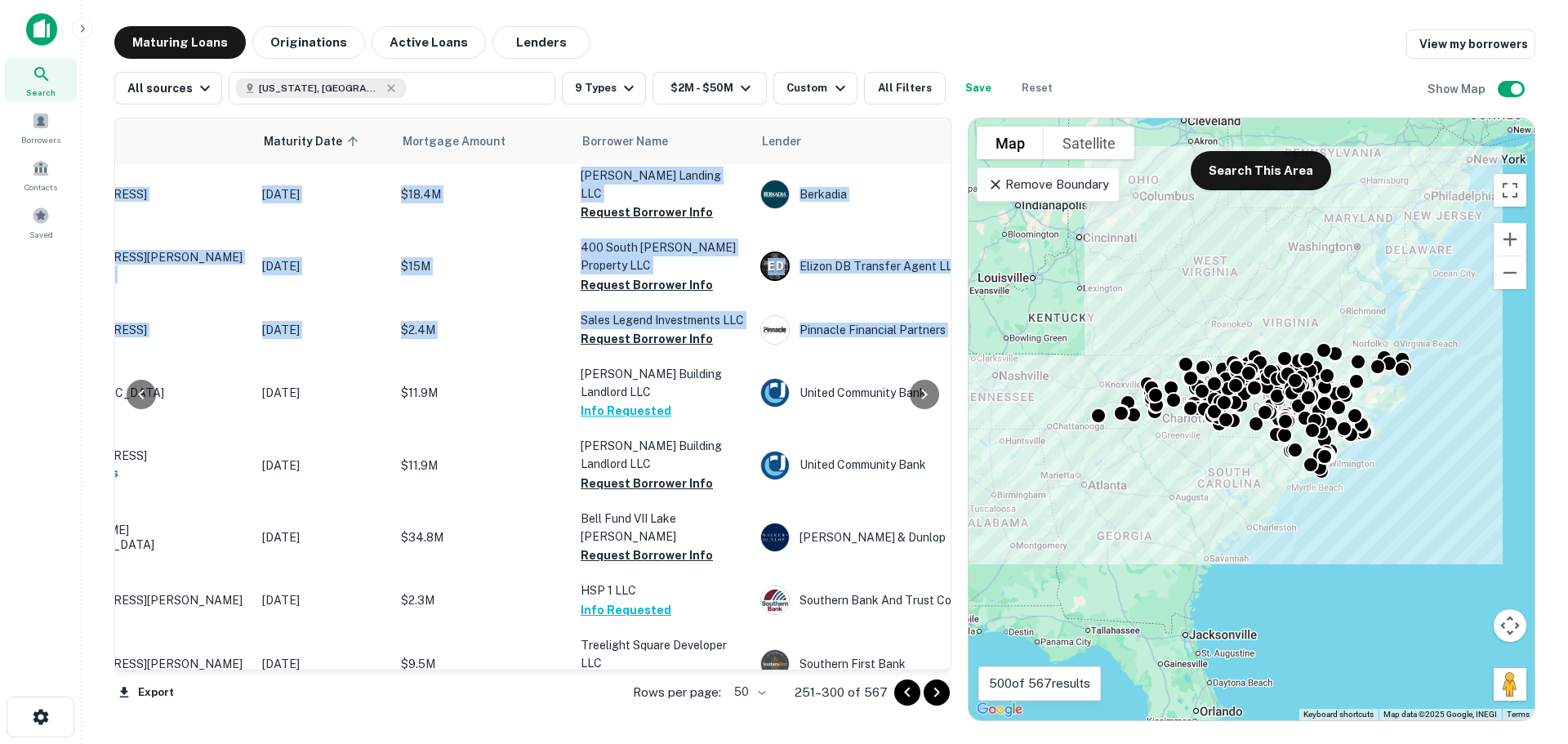
scroll to position [313, 154]
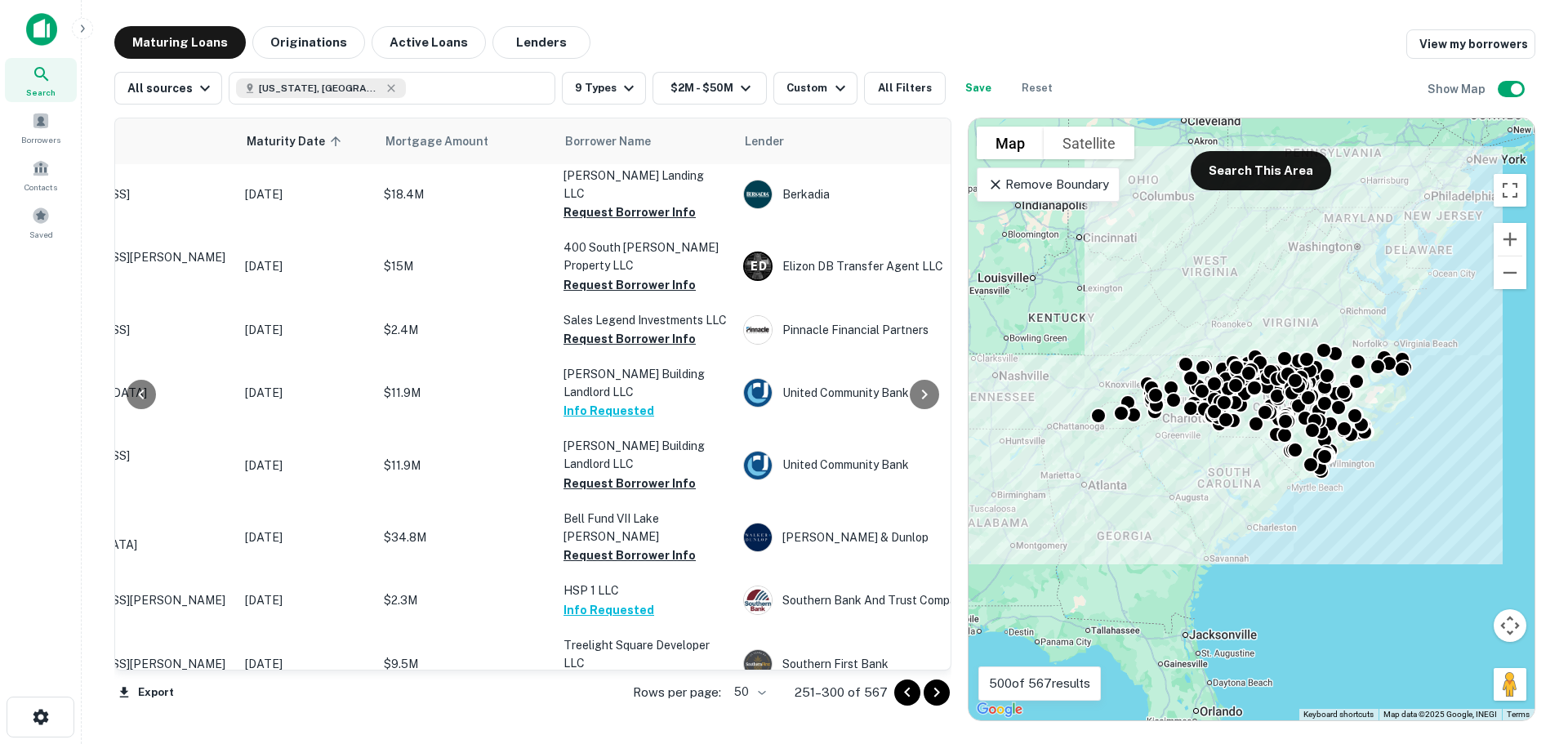
click at [977, 48] on div "Maturing Loans Originations Active Loans Lenders View my borrowers" at bounding box center [825, 43] width 1421 height 33
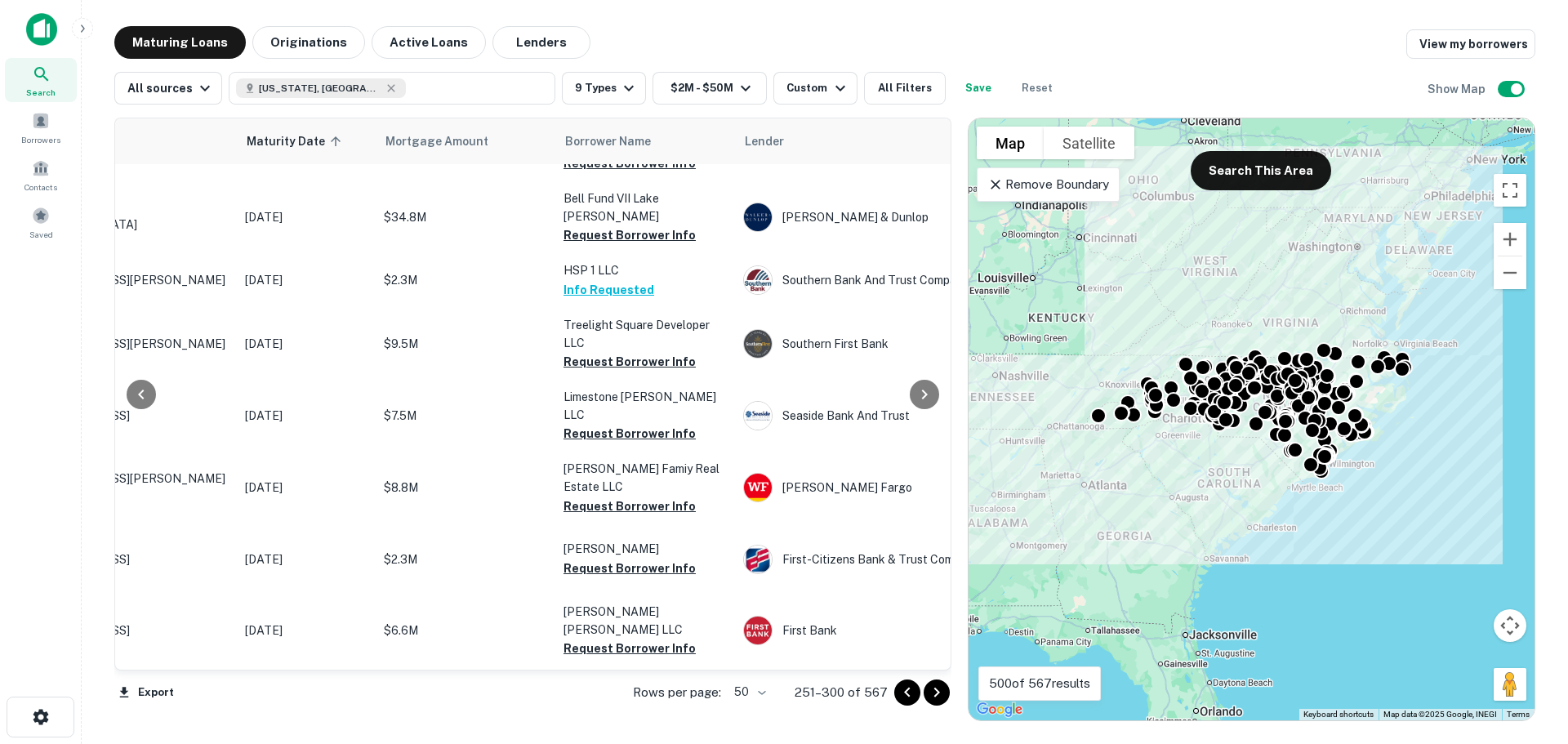
scroll to position [639, 154]
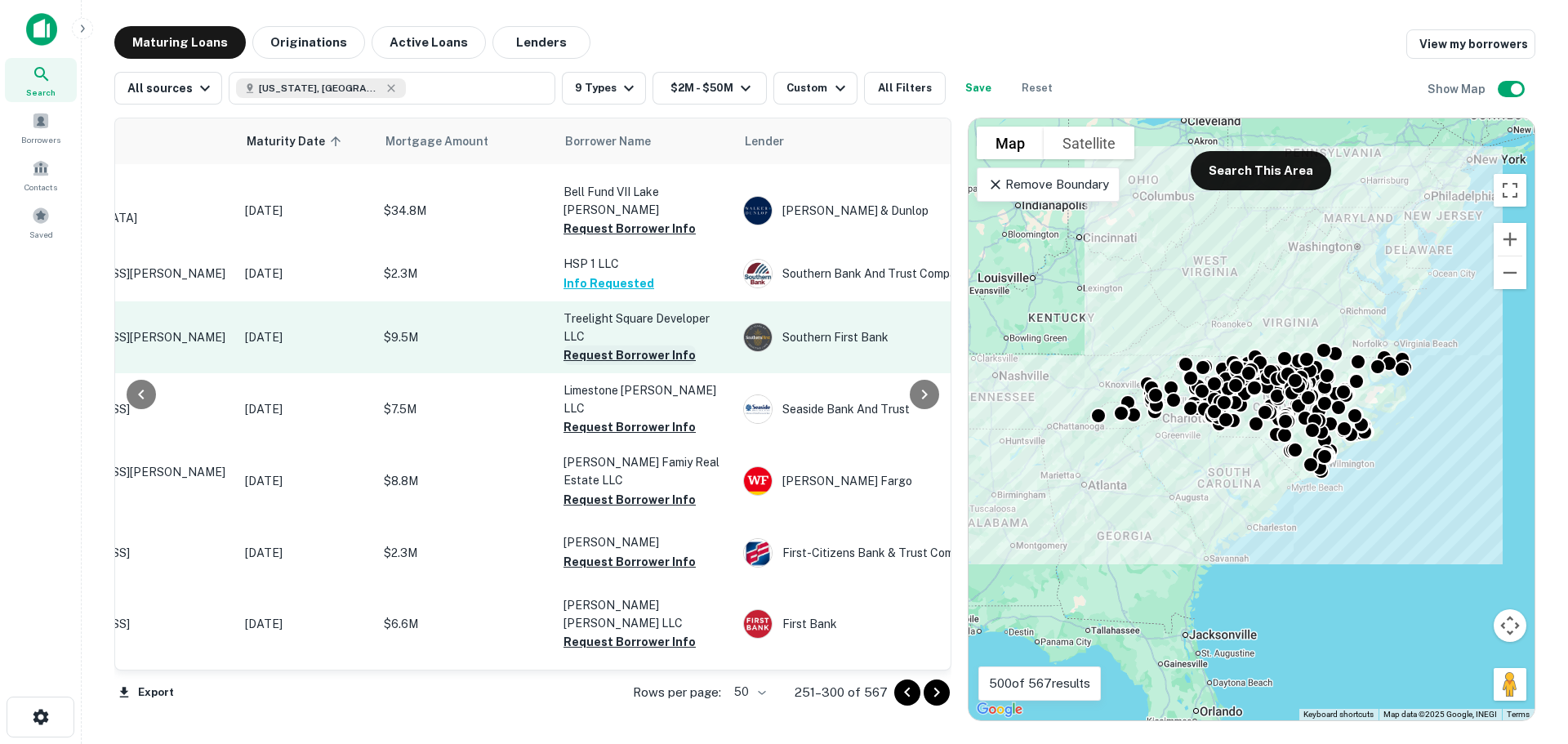
click at [603, 346] on button "Request Borrower Info" at bounding box center [629, 356] width 133 height 20
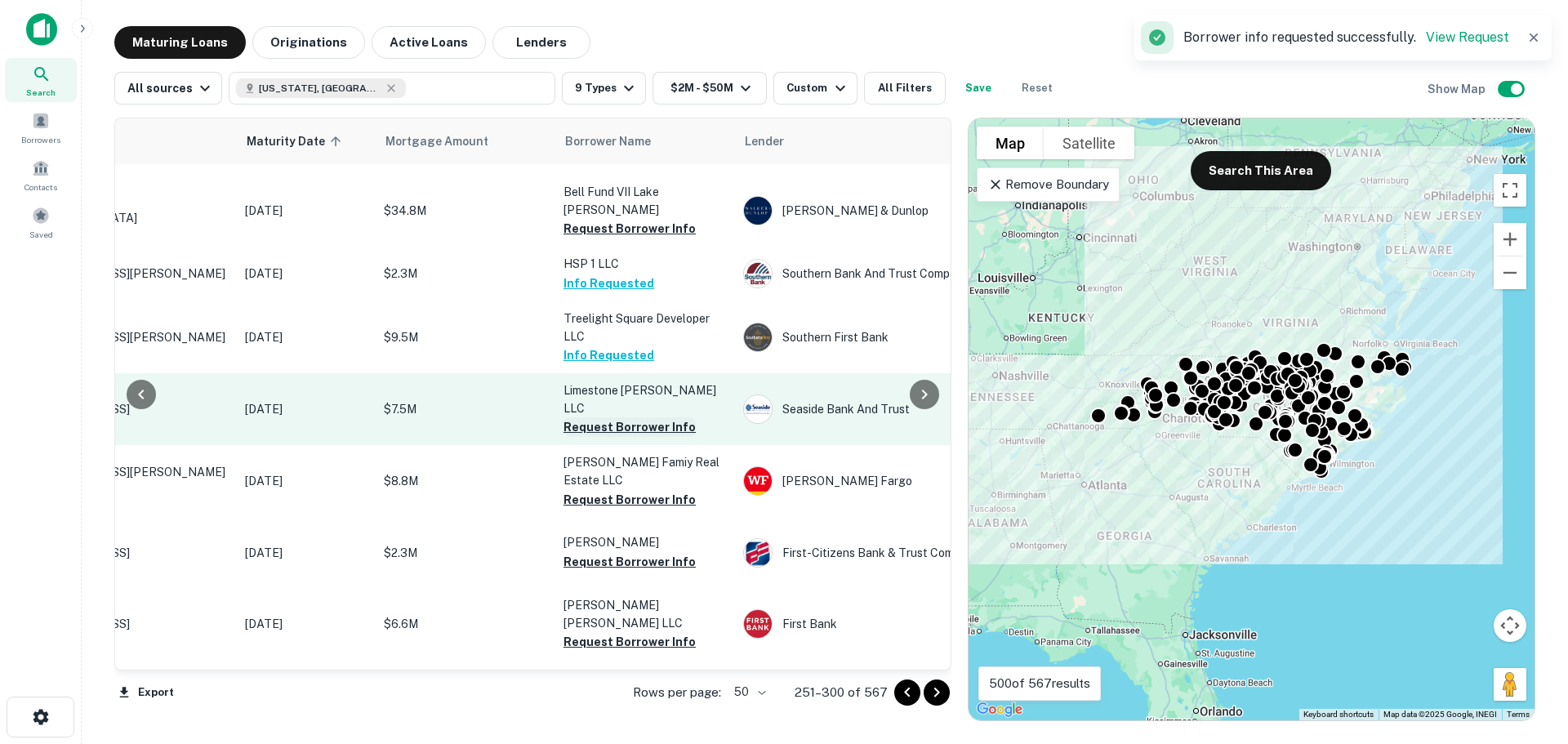
click at [604, 417] on button "Request Borrower Info" at bounding box center [629, 427] width 133 height 20
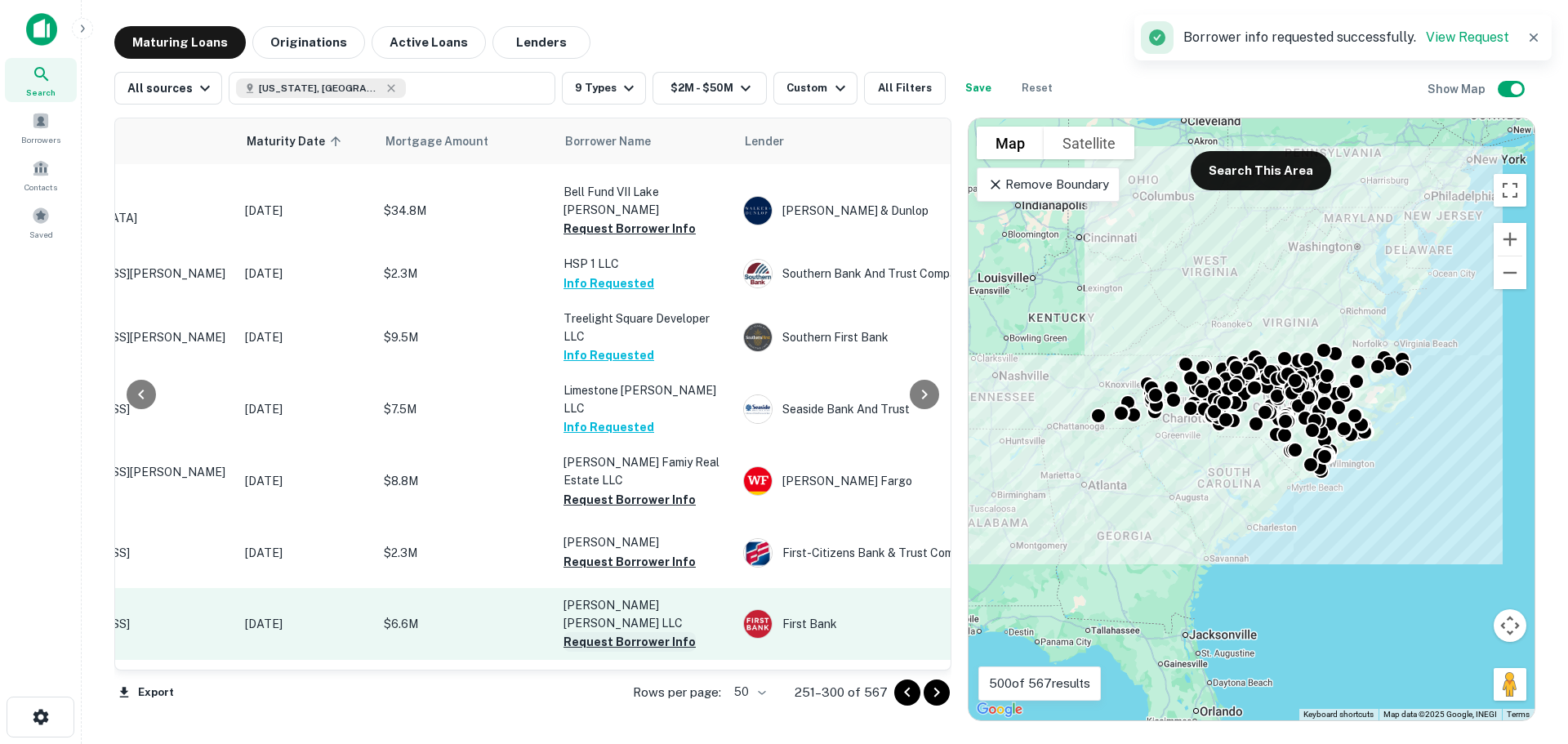
click at [642, 632] on button "Request Borrower Info" at bounding box center [629, 642] width 133 height 20
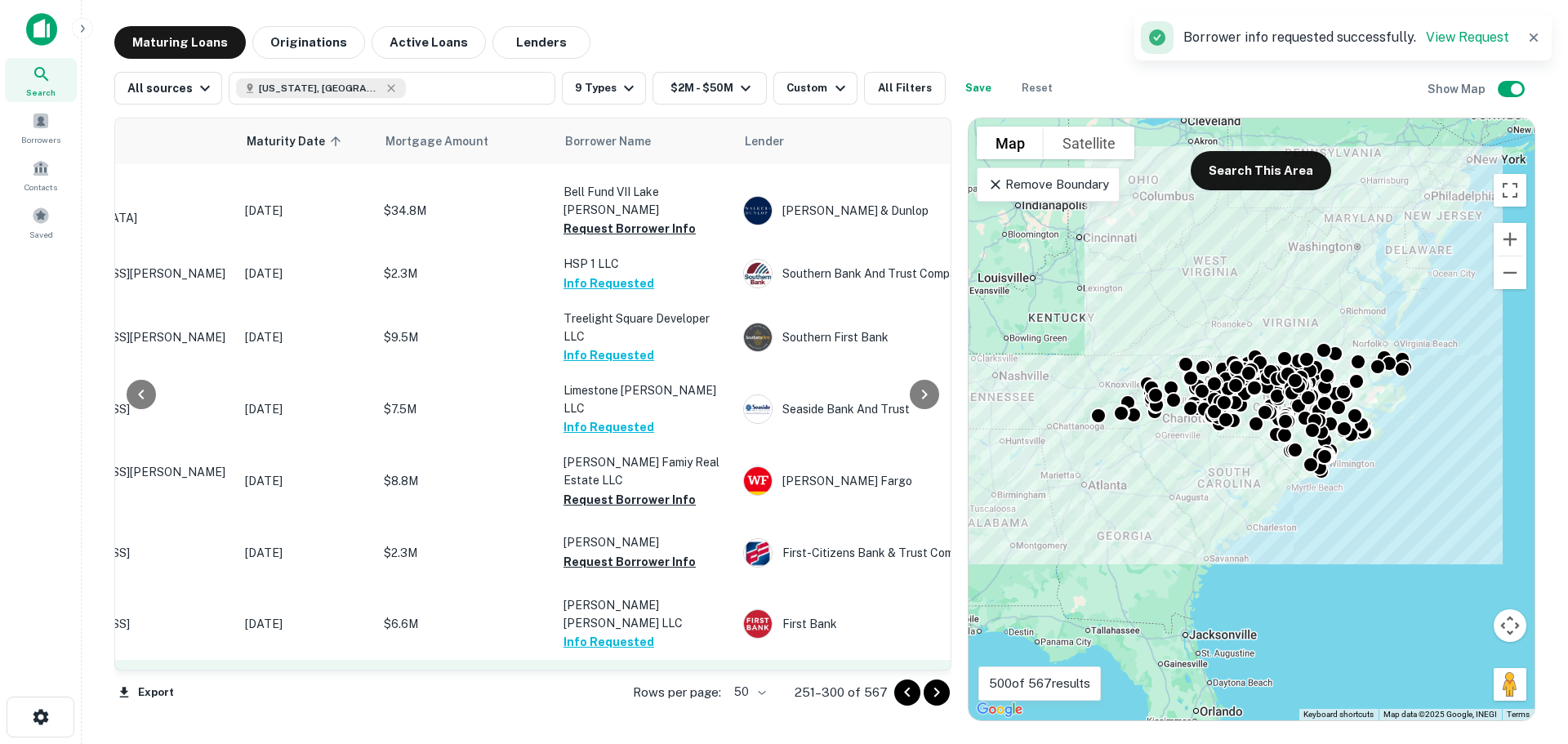
click at [600, 704] on button "Request Borrower Info" at bounding box center [629, 714] width 133 height 20
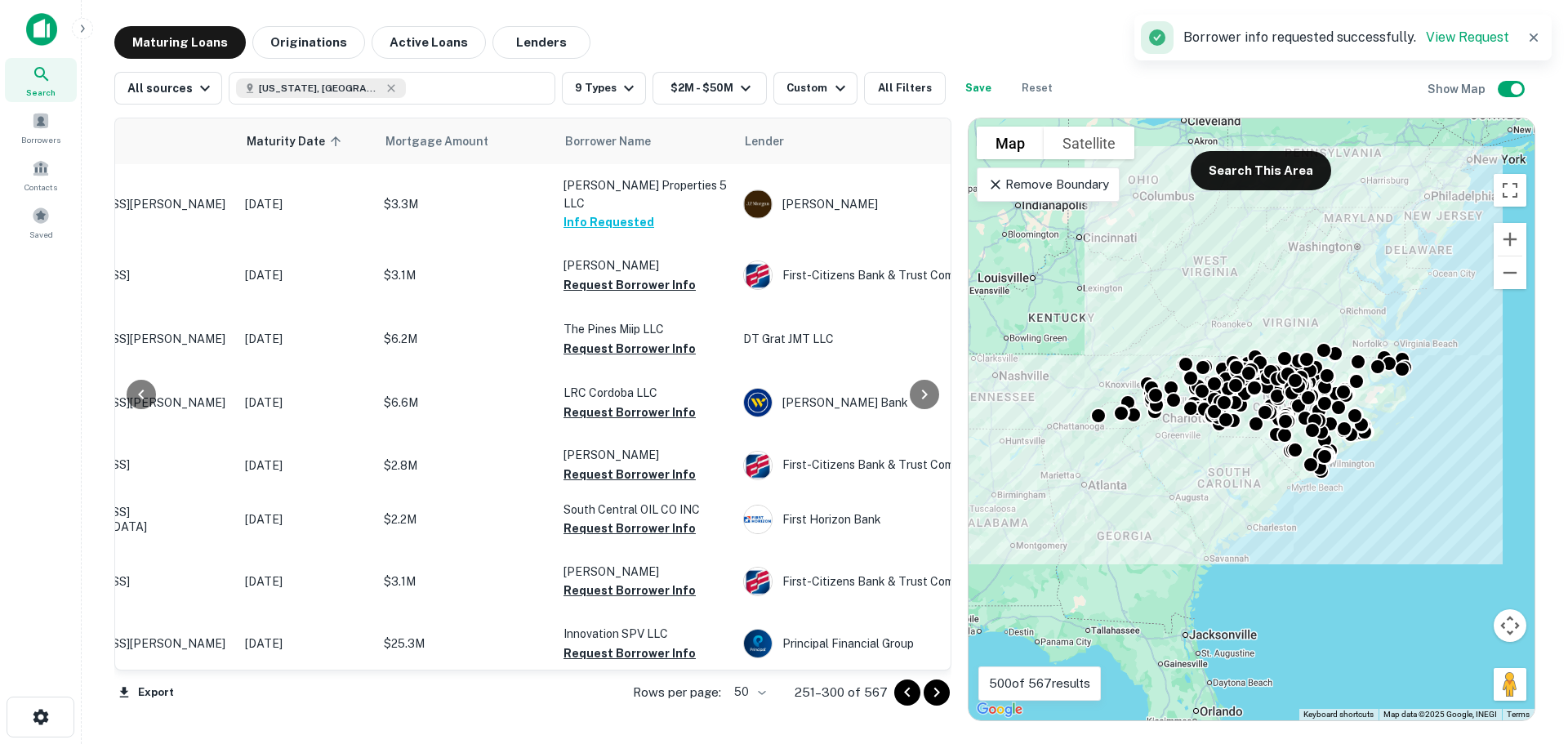
scroll to position [1161, 154]
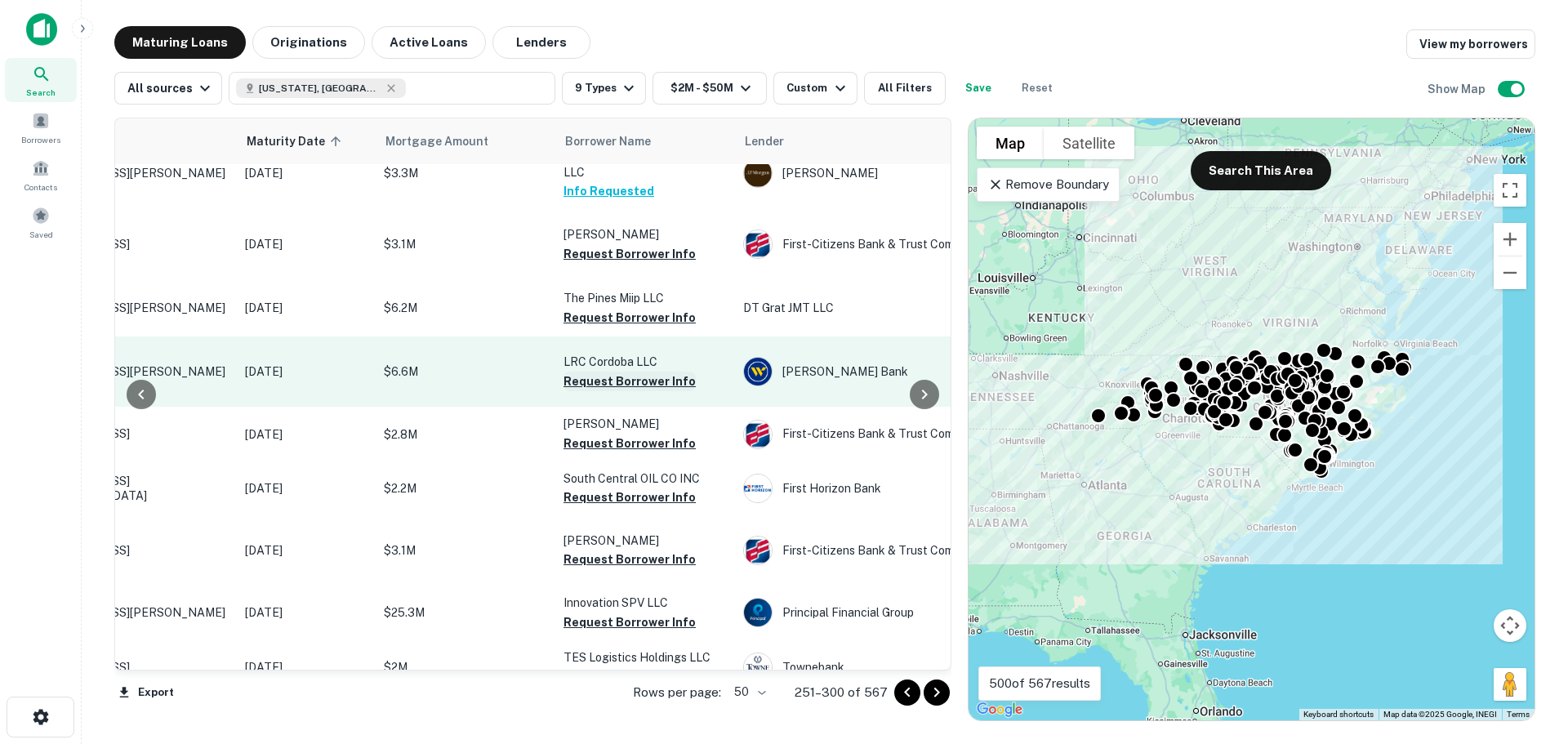
click at [660, 371] on button "Request Borrower Info" at bounding box center [629, 381] width 133 height 20
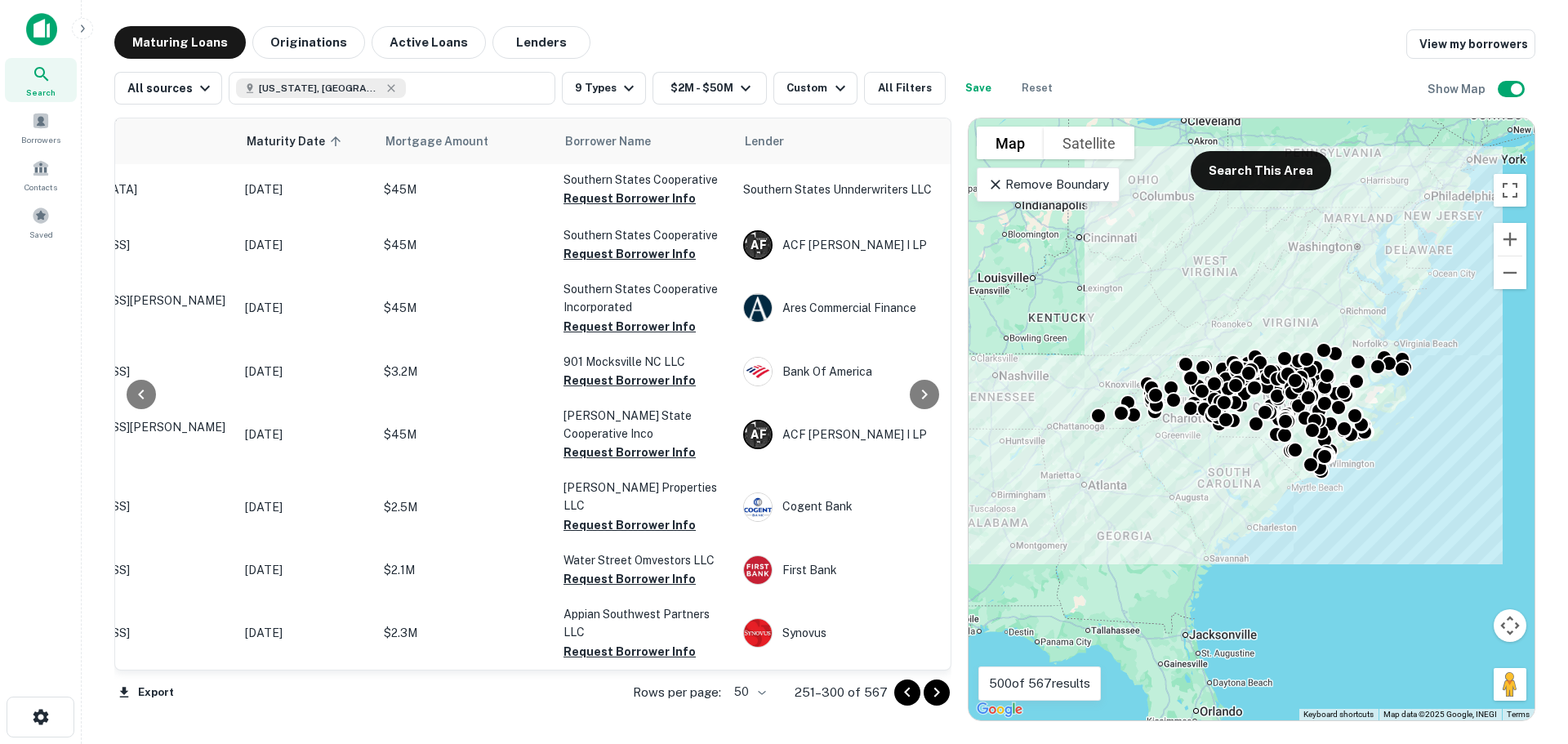
scroll to position [2886, 154]
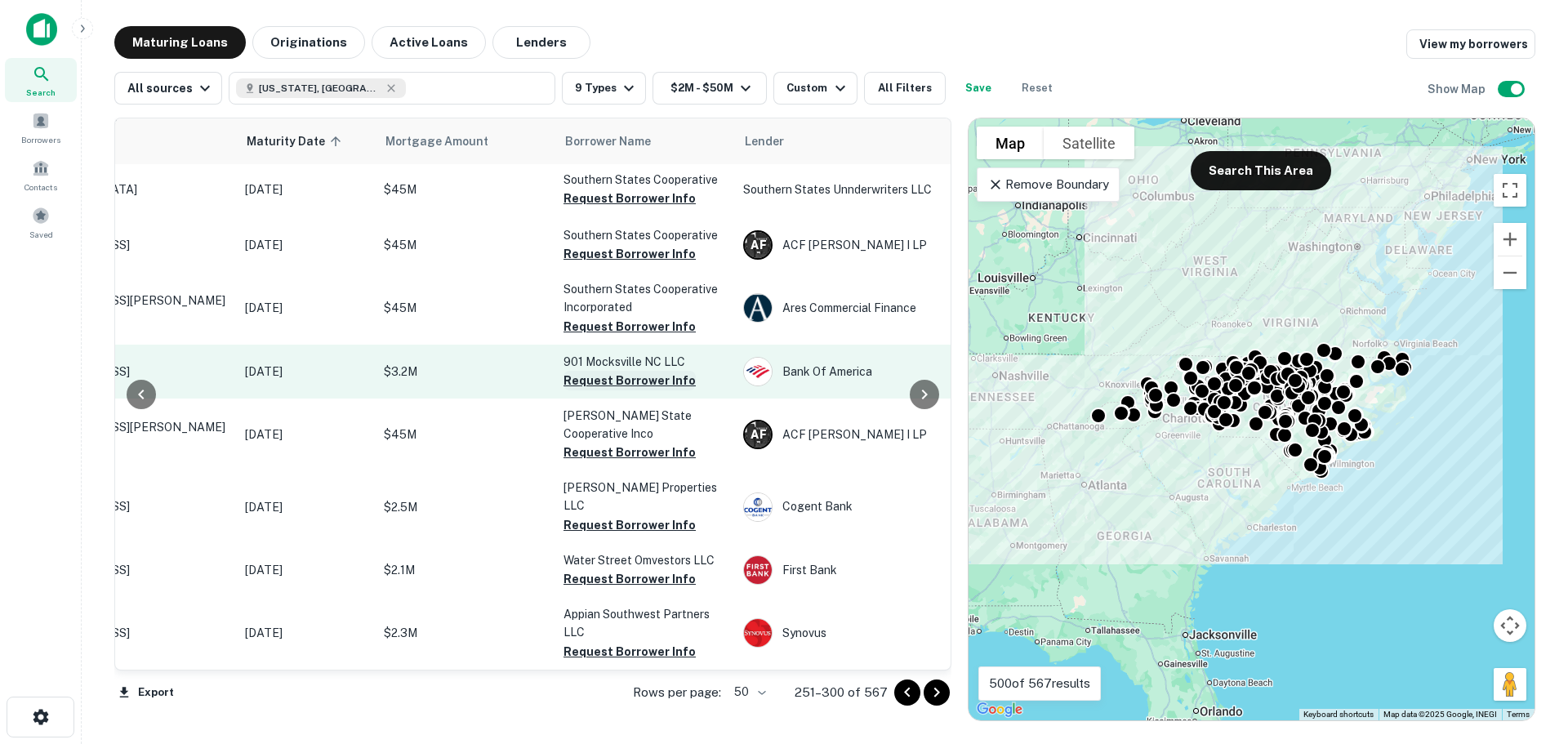
click at [654, 378] on button "Request Borrower Info" at bounding box center [629, 380] width 133 height 20
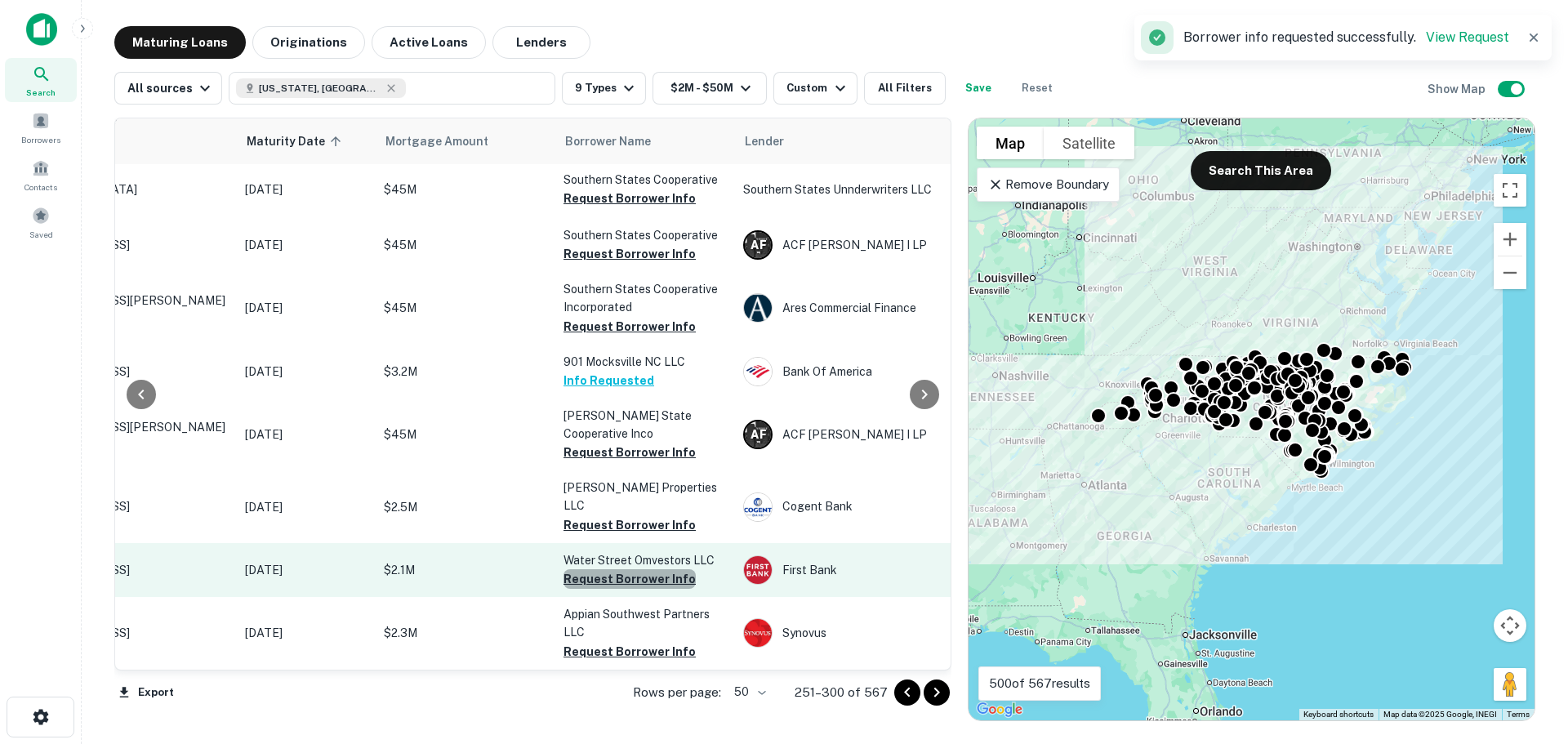
click at [637, 569] on button "Request Borrower Info" at bounding box center [629, 579] width 133 height 20
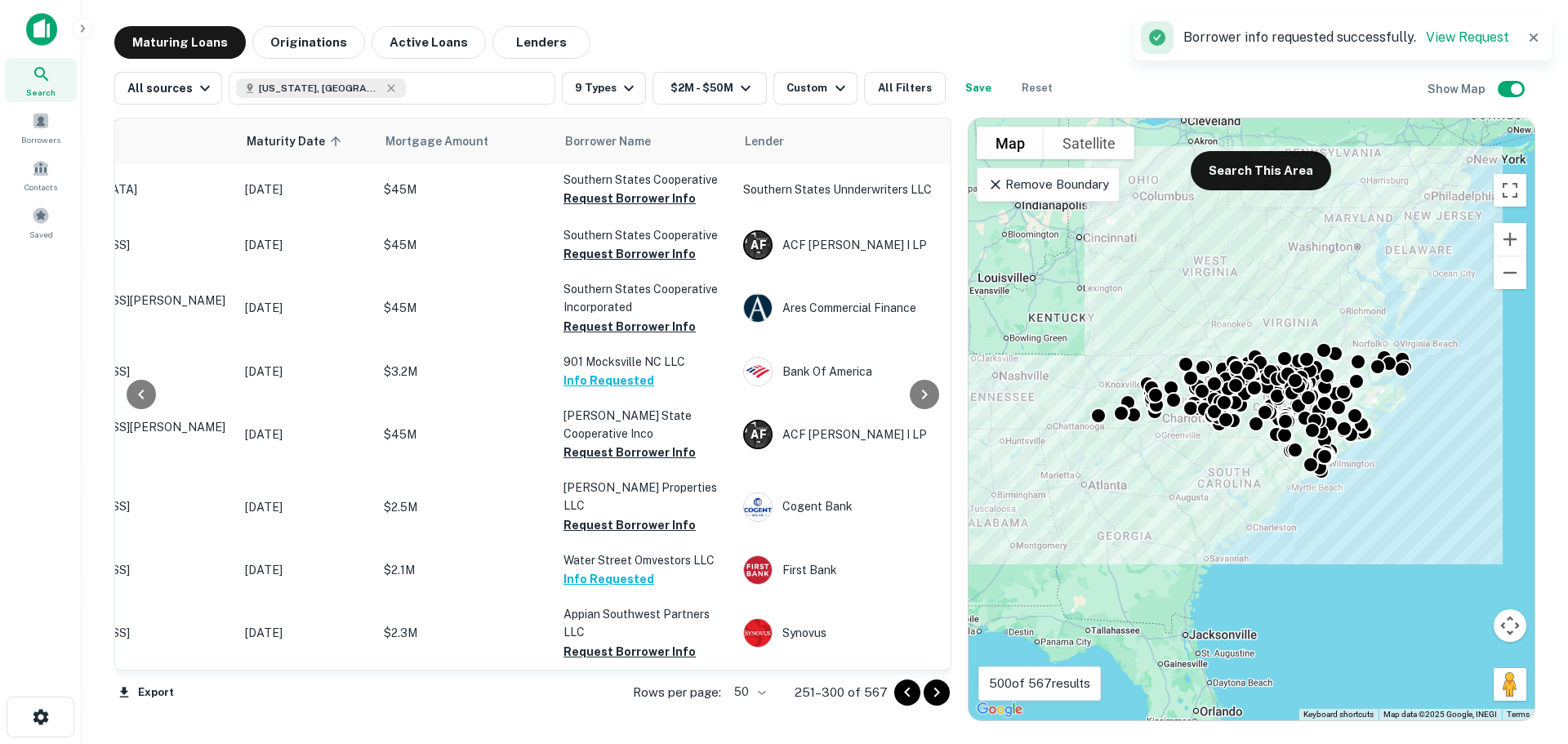
click at [937, 695] on icon "Go to next page" at bounding box center [937, 692] width 20 height 20
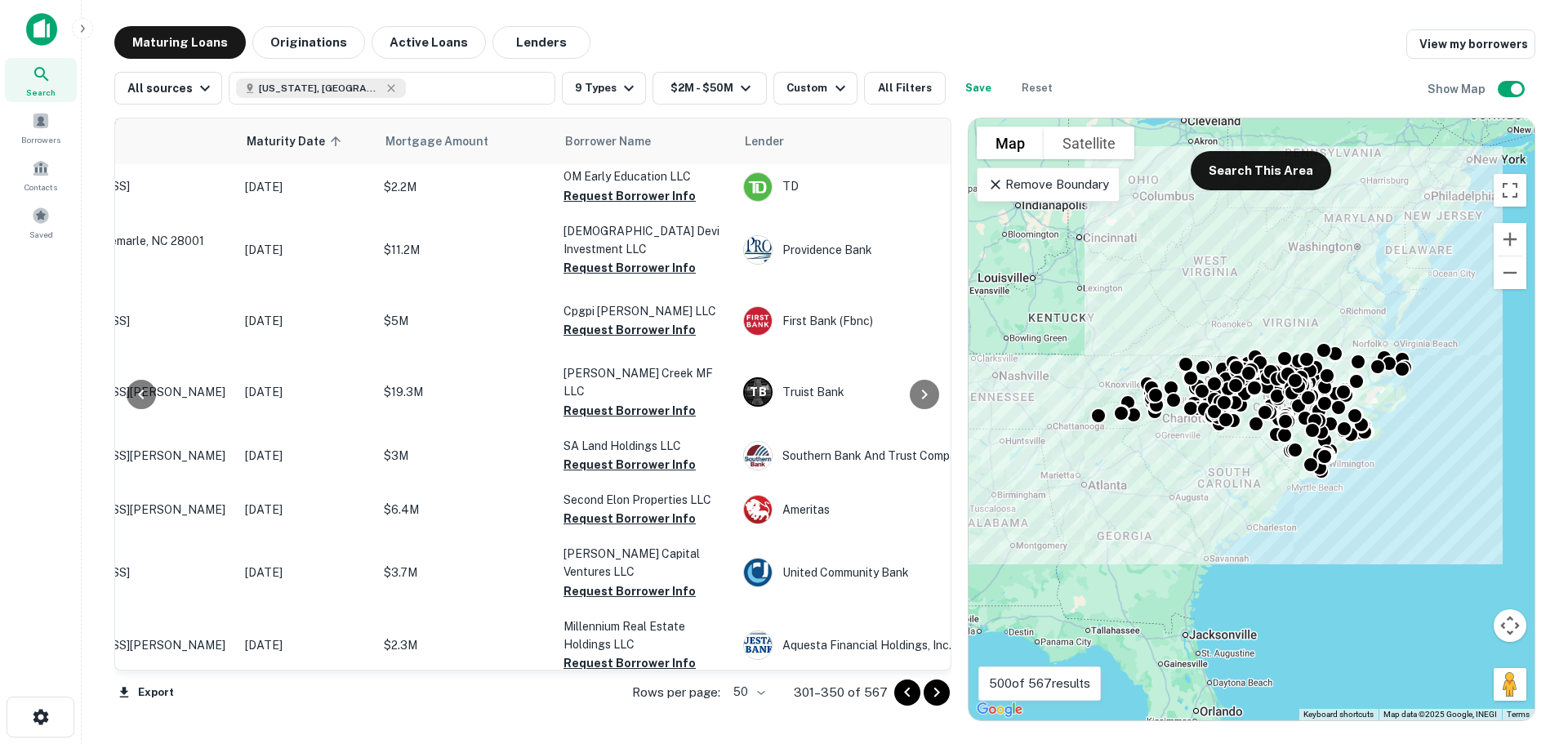
scroll to position [0, 154]
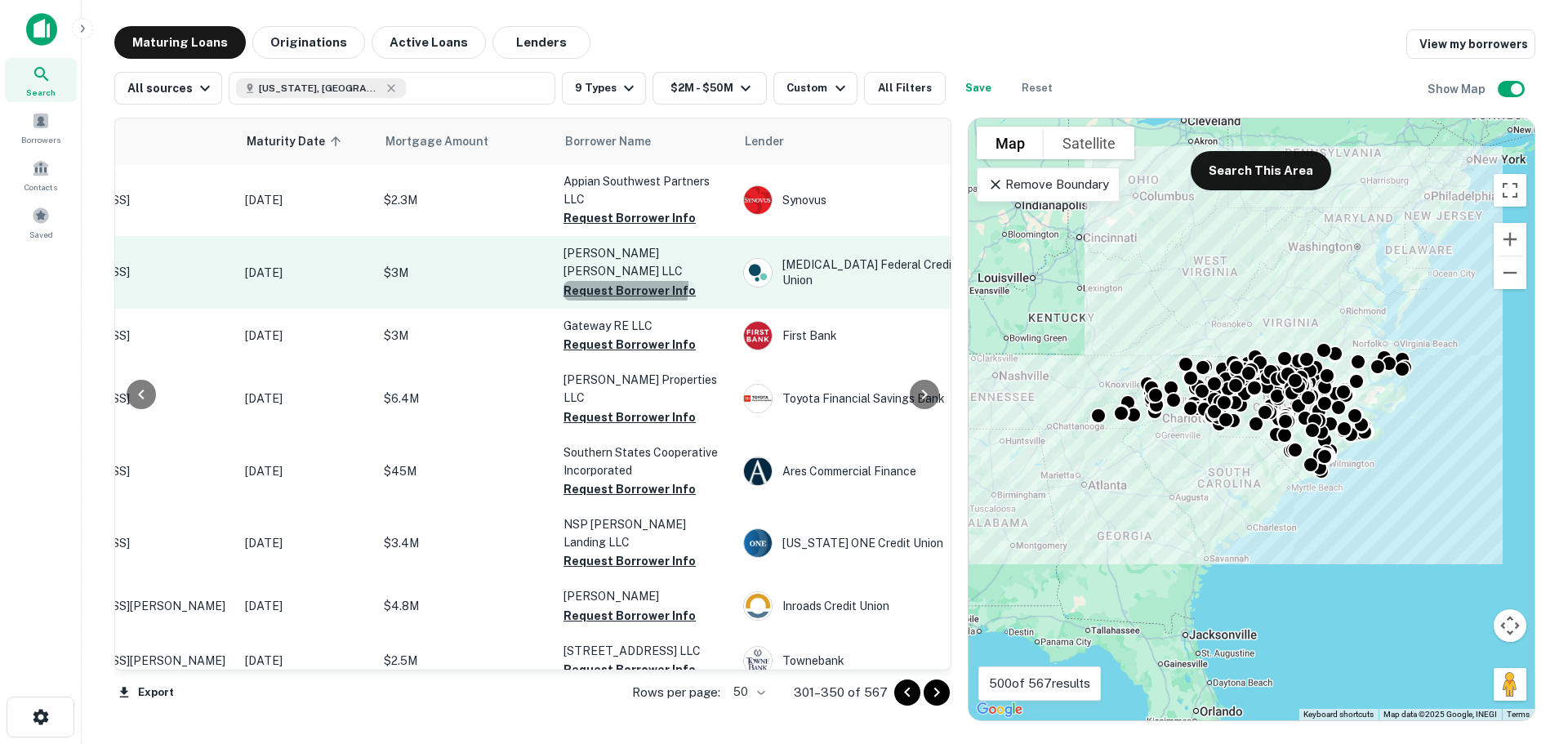
click at [606, 281] on button "Request Borrower Info" at bounding box center [629, 291] width 133 height 20
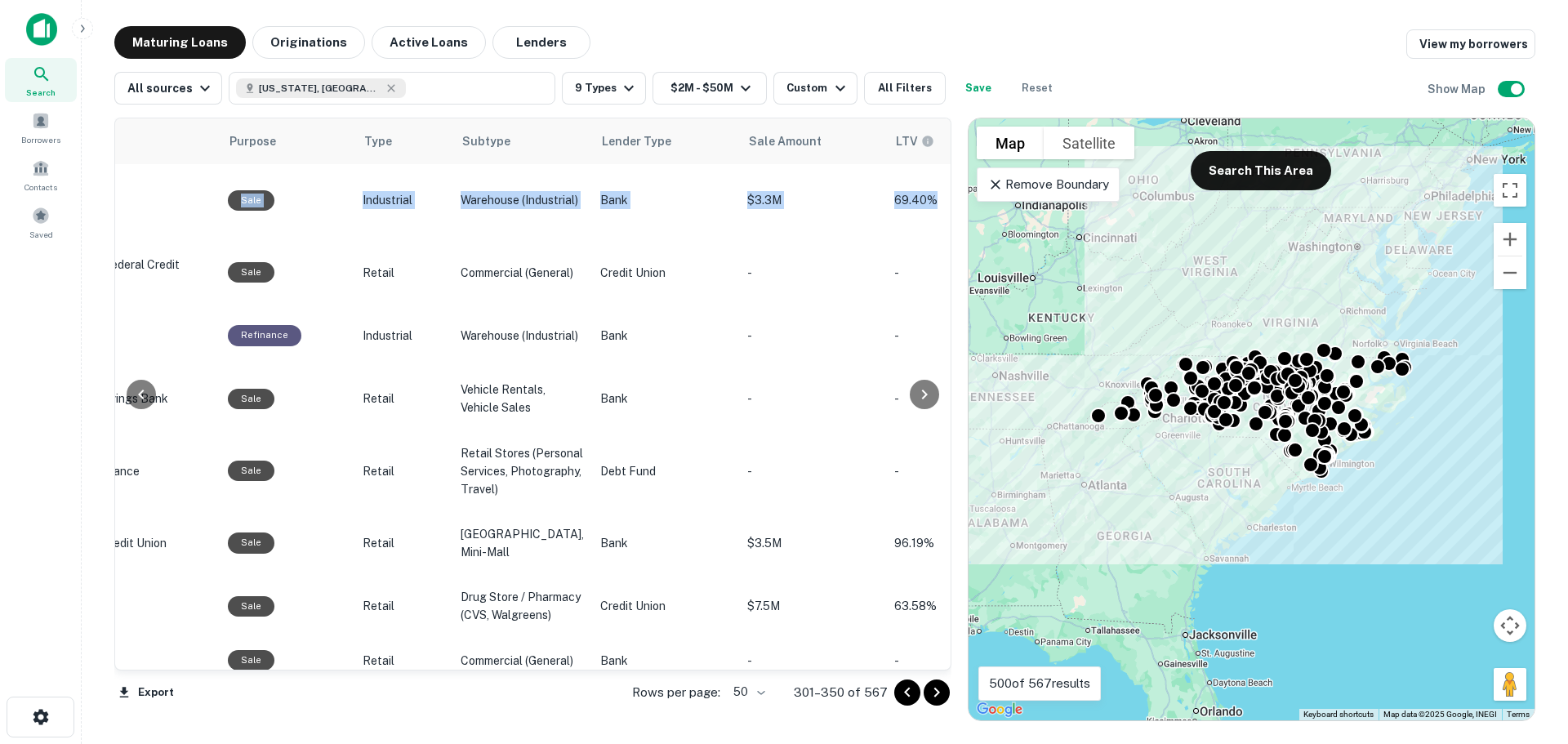
drag, startPoint x: 941, startPoint y: 158, endPoint x: 943, endPoint y: 184, distance: 26.1
click at [943, 184] on div "Location Maturity Date sorted ascending Mortgage Amount Borrower Name Lender Pu…" at bounding box center [533, 394] width 838 height 553
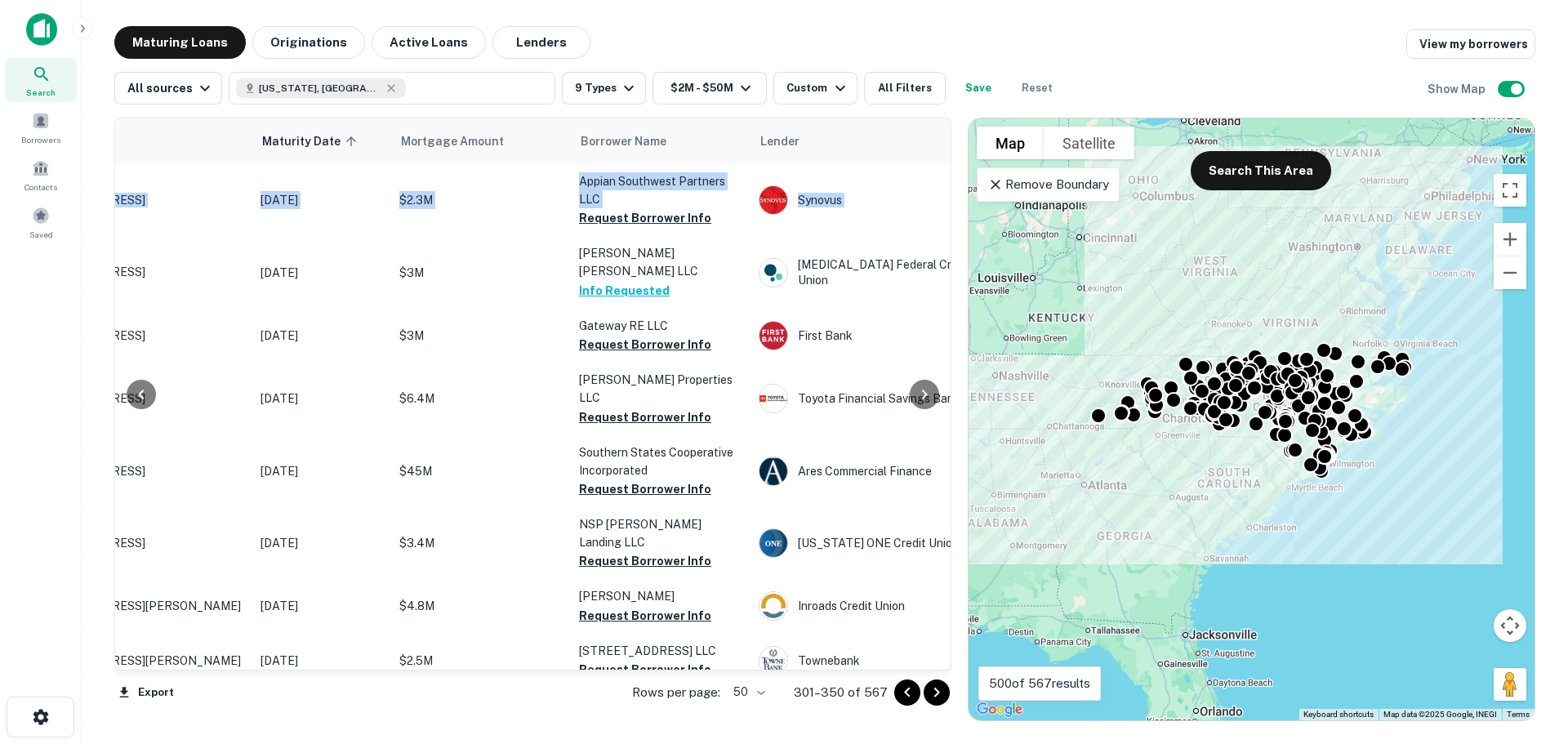
scroll to position [0, 106]
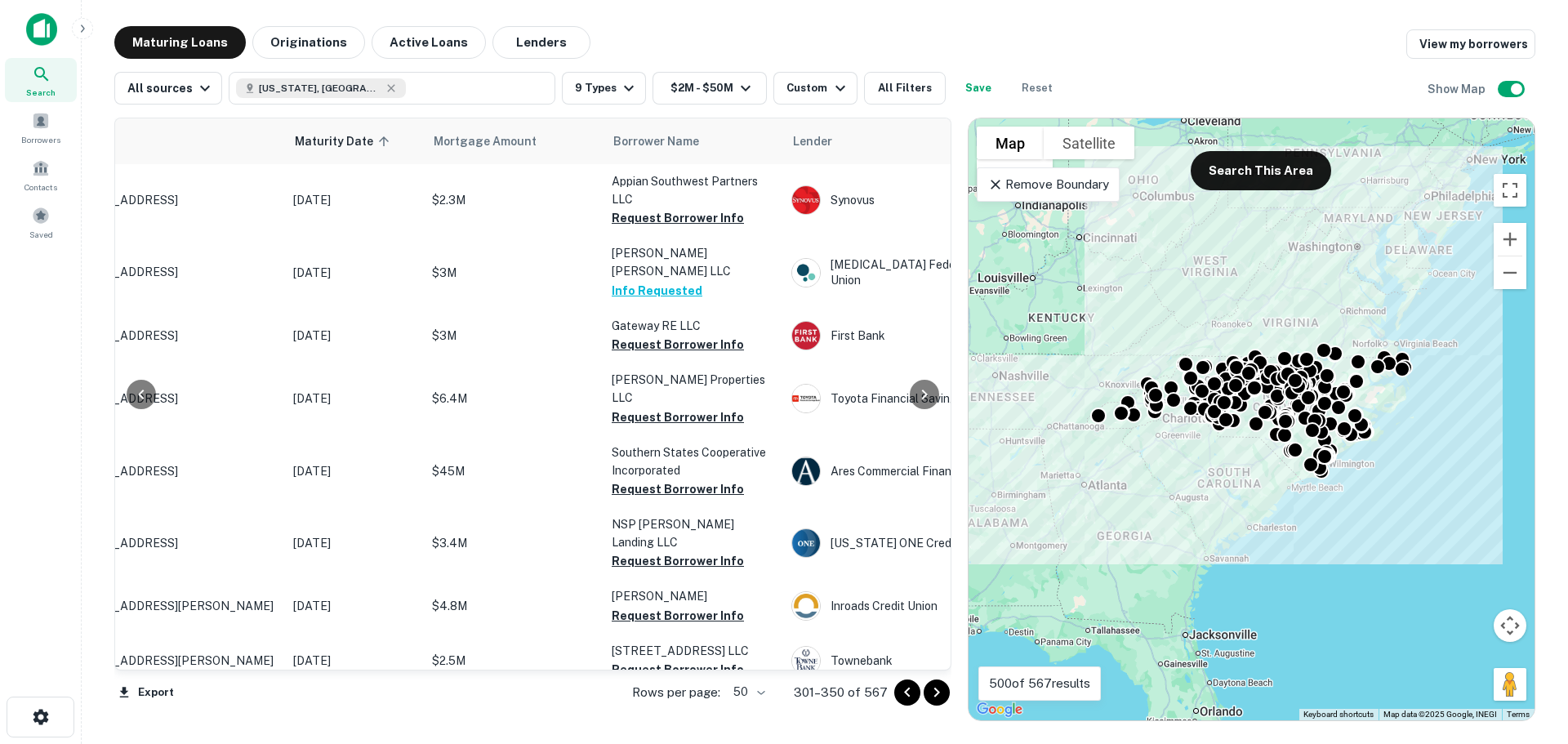
click at [1083, 54] on div "Maturing Loans Originations Active Loans Lenders View my borrowers" at bounding box center [825, 43] width 1421 height 33
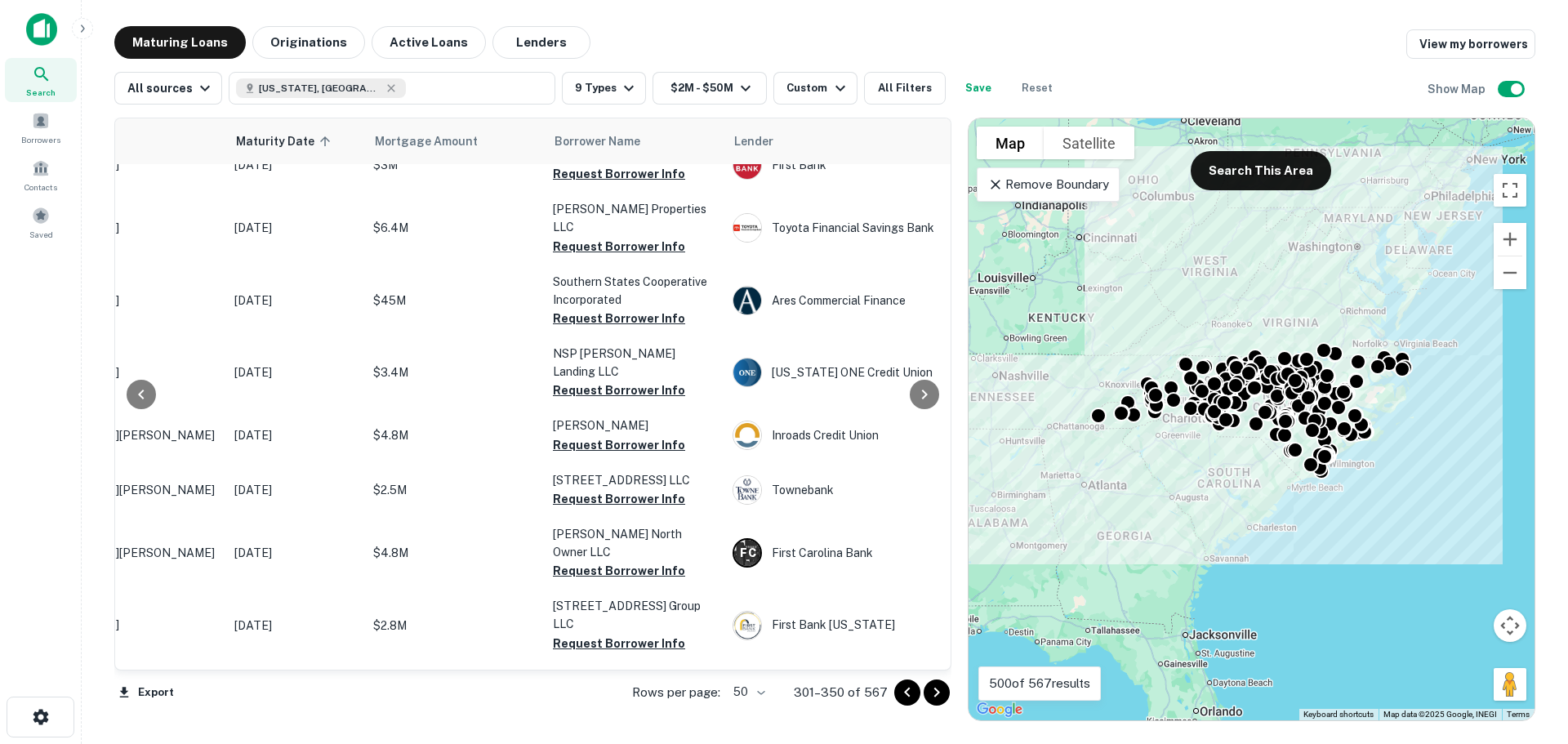
scroll to position [229, 165]
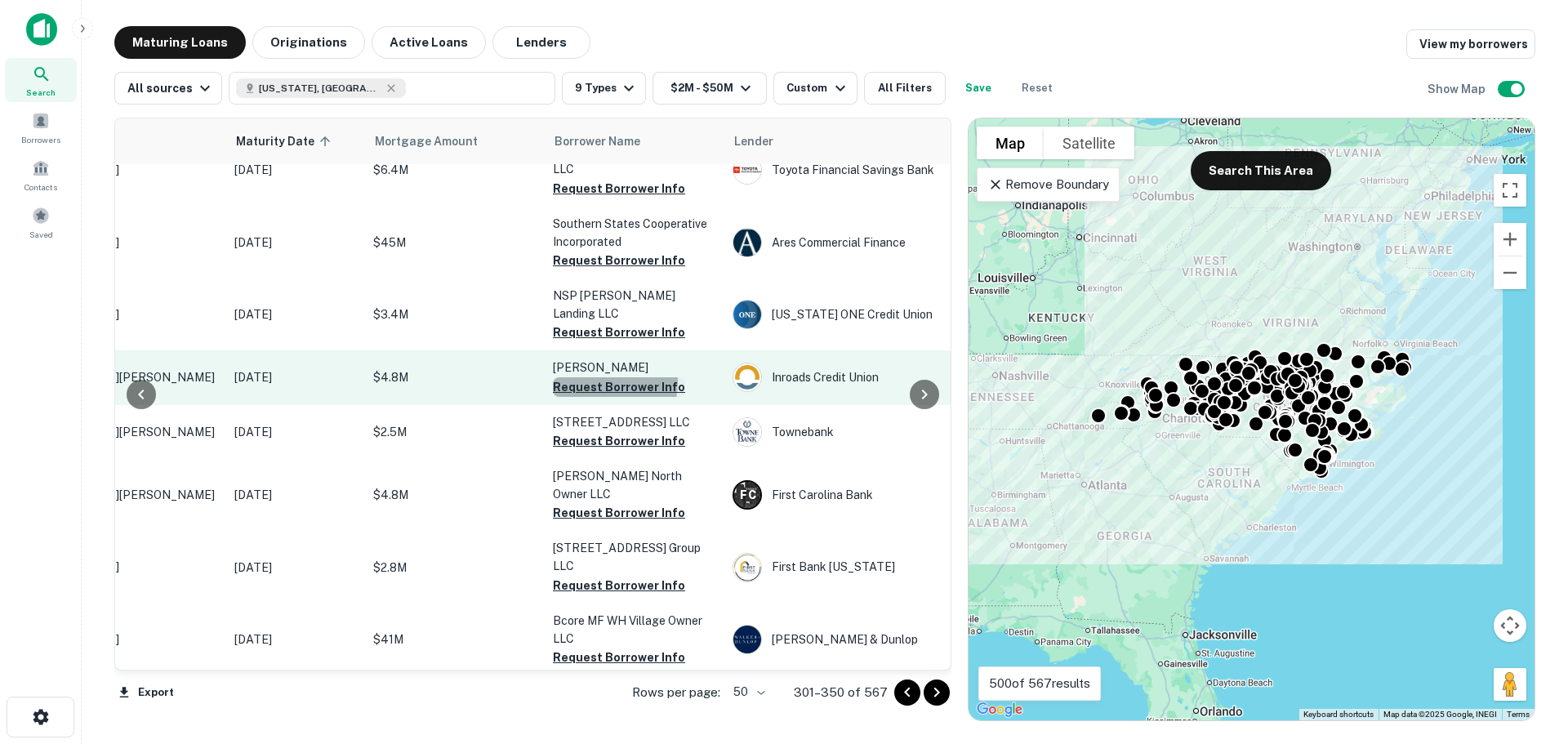
click at [594, 397] on button "Request Borrower Info" at bounding box center [619, 387] width 133 height 20
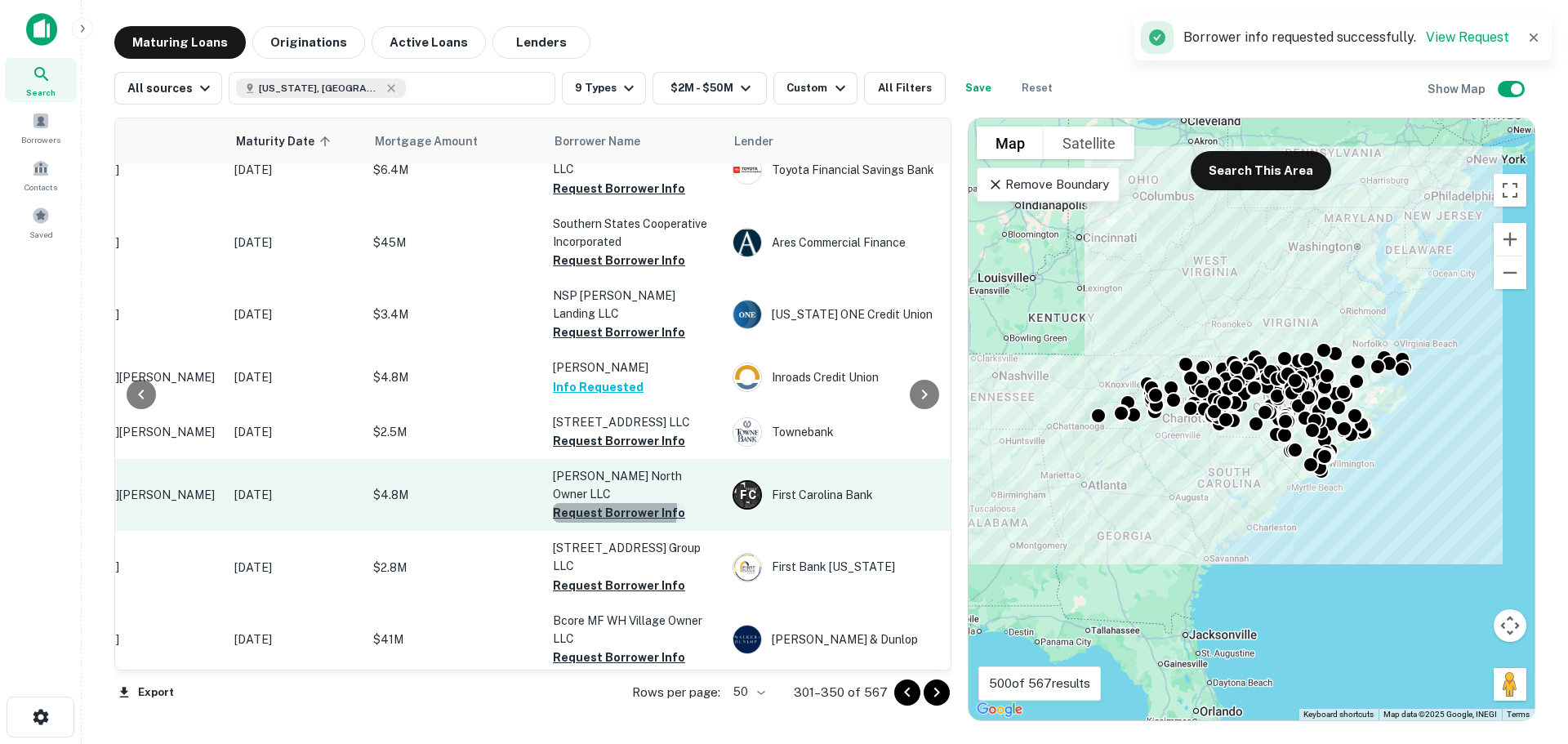
click at [587, 522] on button "Request Borrower Info" at bounding box center [619, 513] width 133 height 20
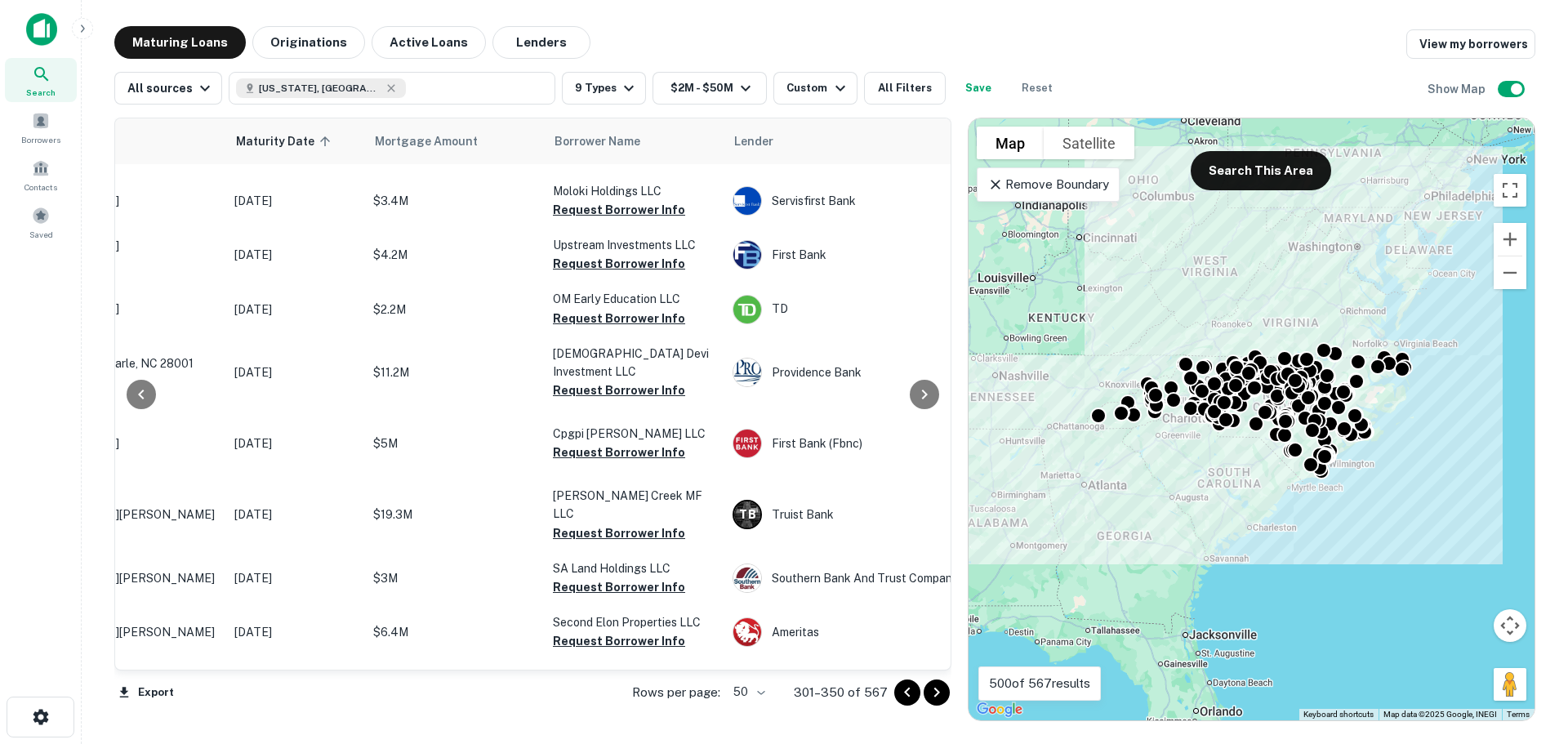
scroll to position [1033, 165]
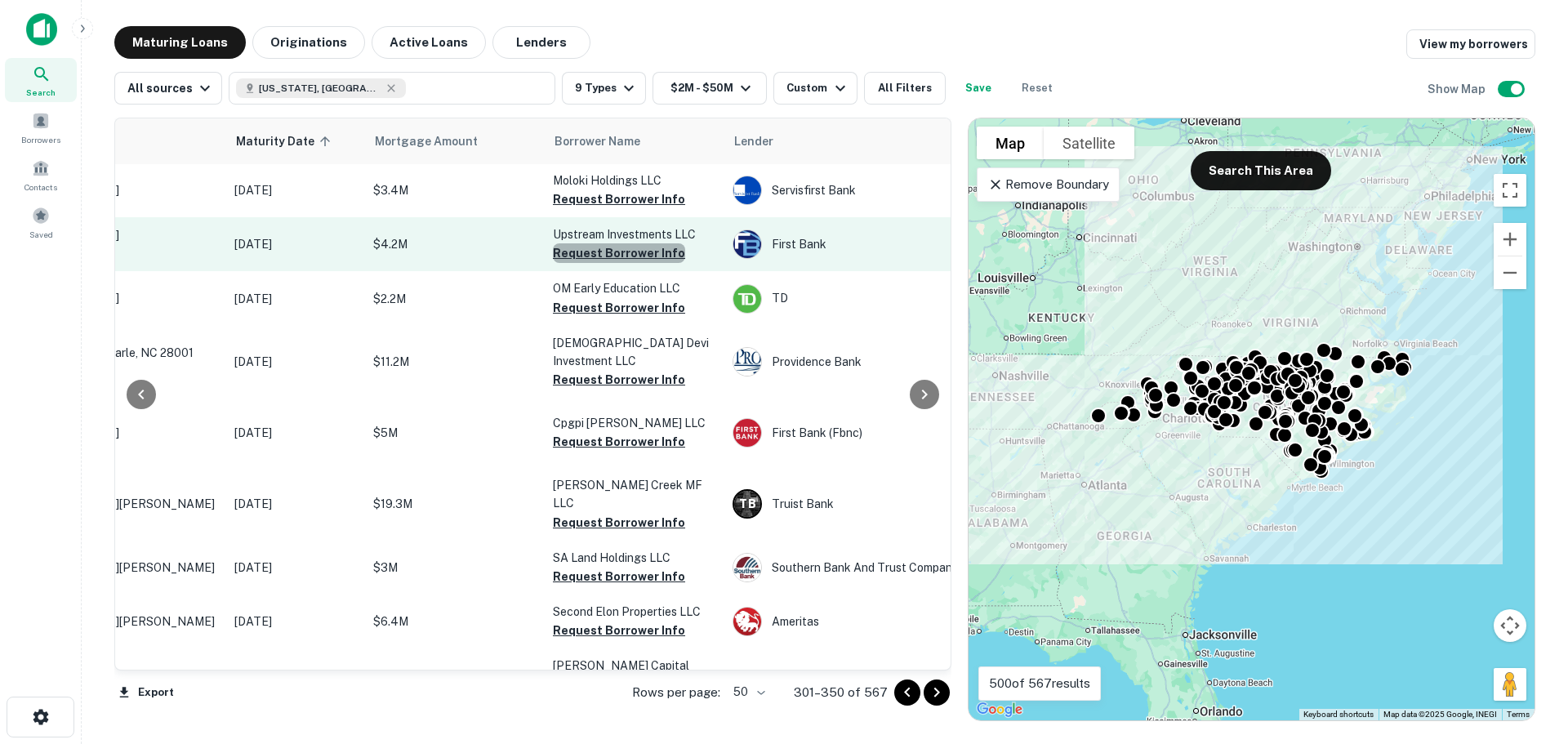
click at [633, 245] on button "Request Borrower Info" at bounding box center [619, 253] width 133 height 20
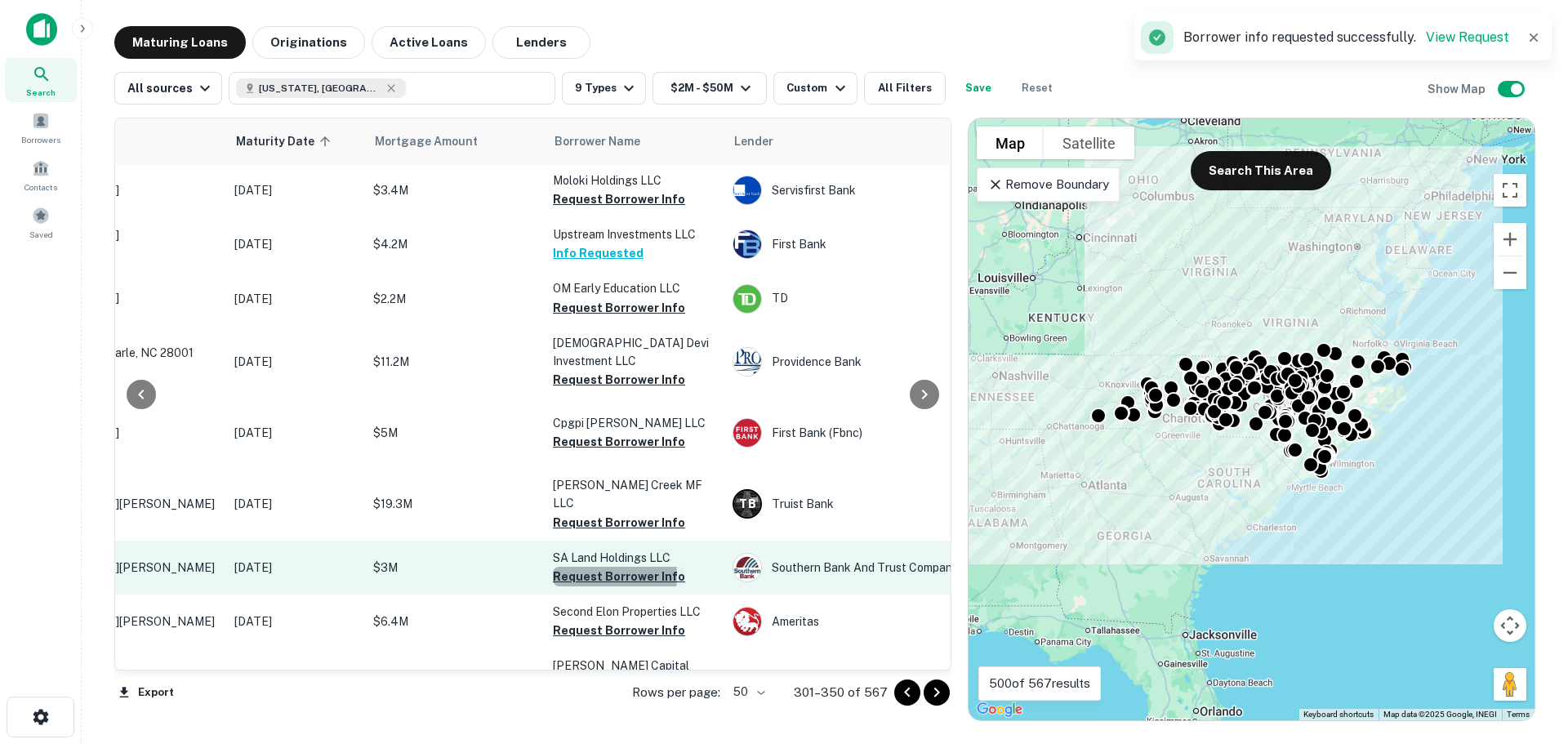
click at [599, 579] on button "Request Borrower Info" at bounding box center [619, 576] width 133 height 20
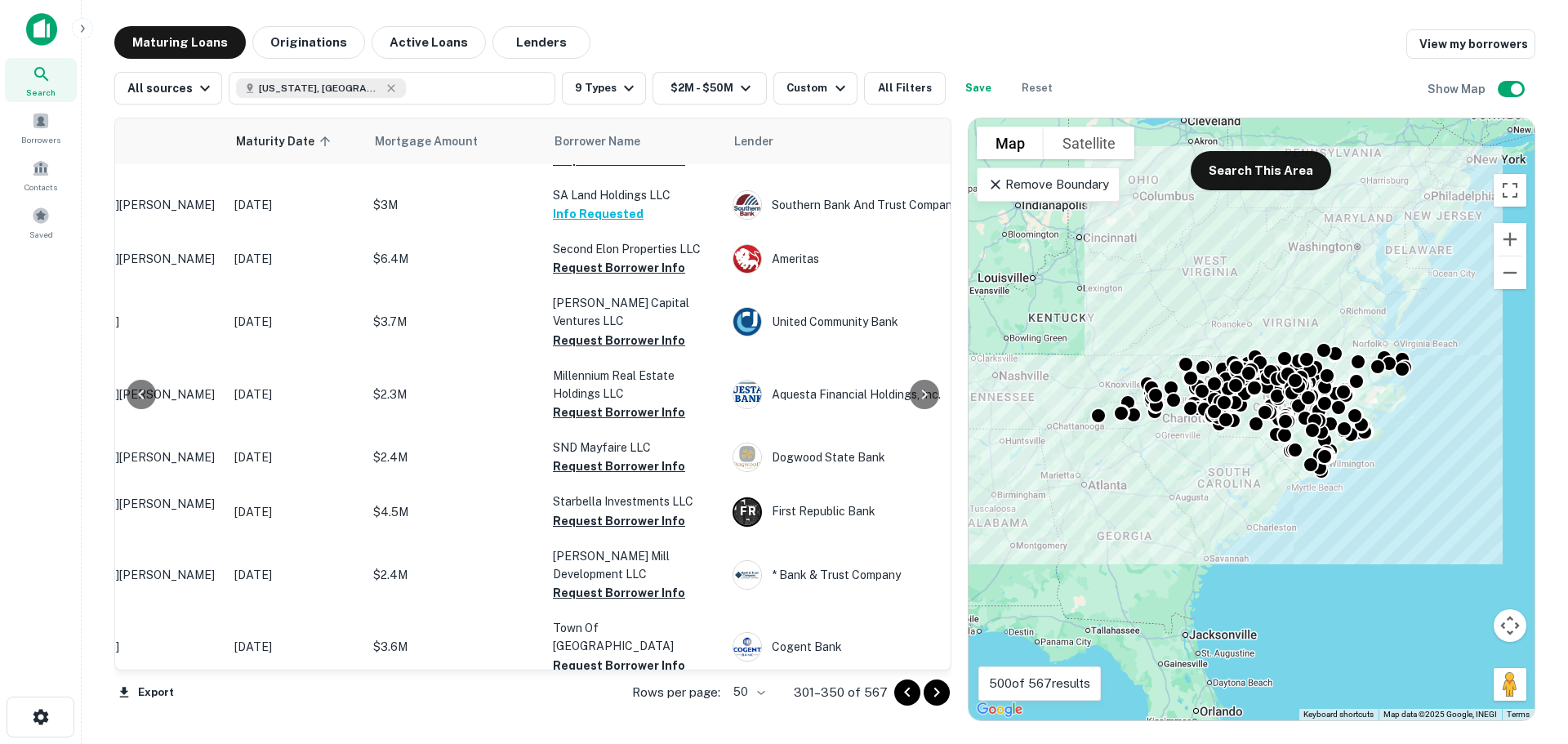
scroll to position [1406, 165]
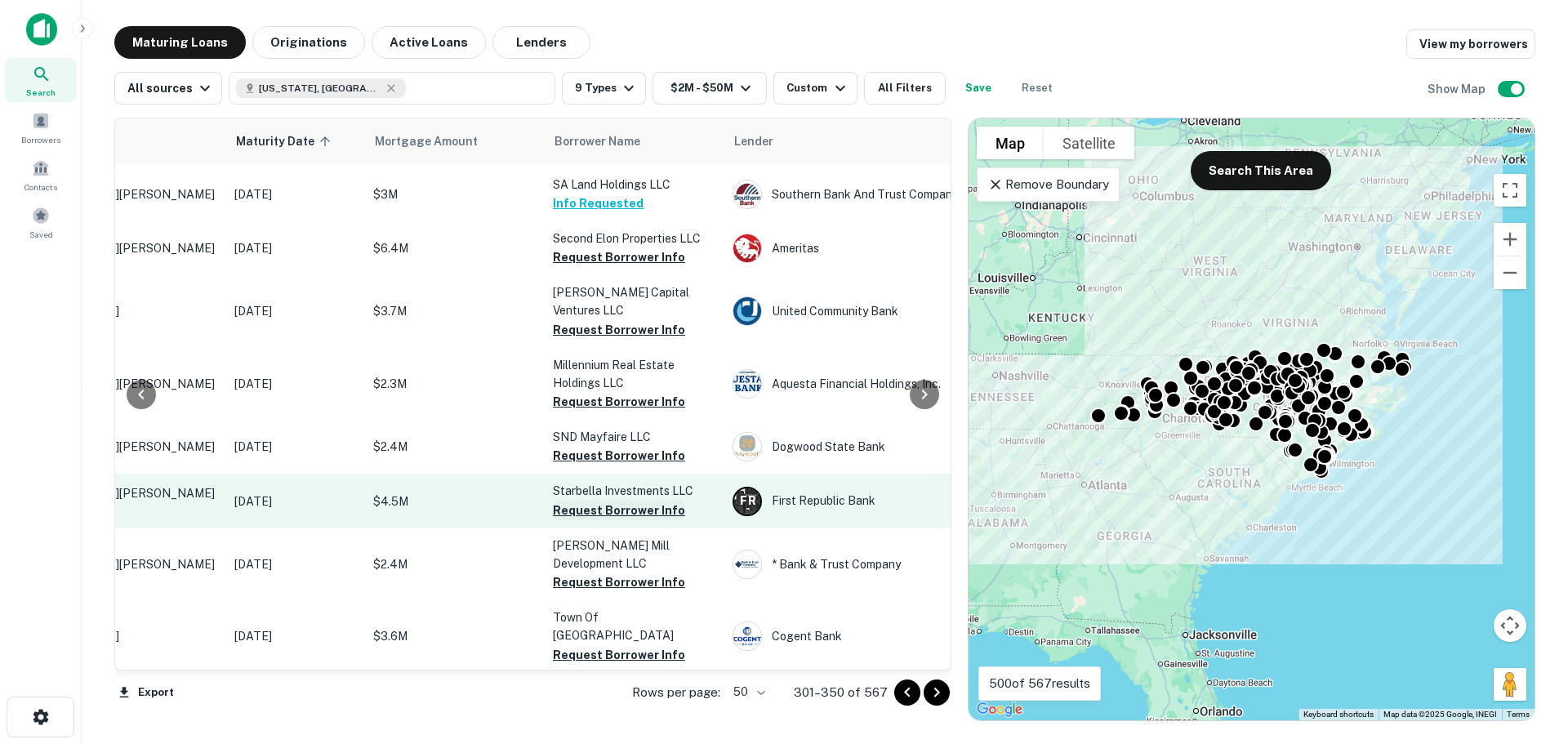
click at [614, 520] on button "Request Borrower Info" at bounding box center [619, 510] width 133 height 20
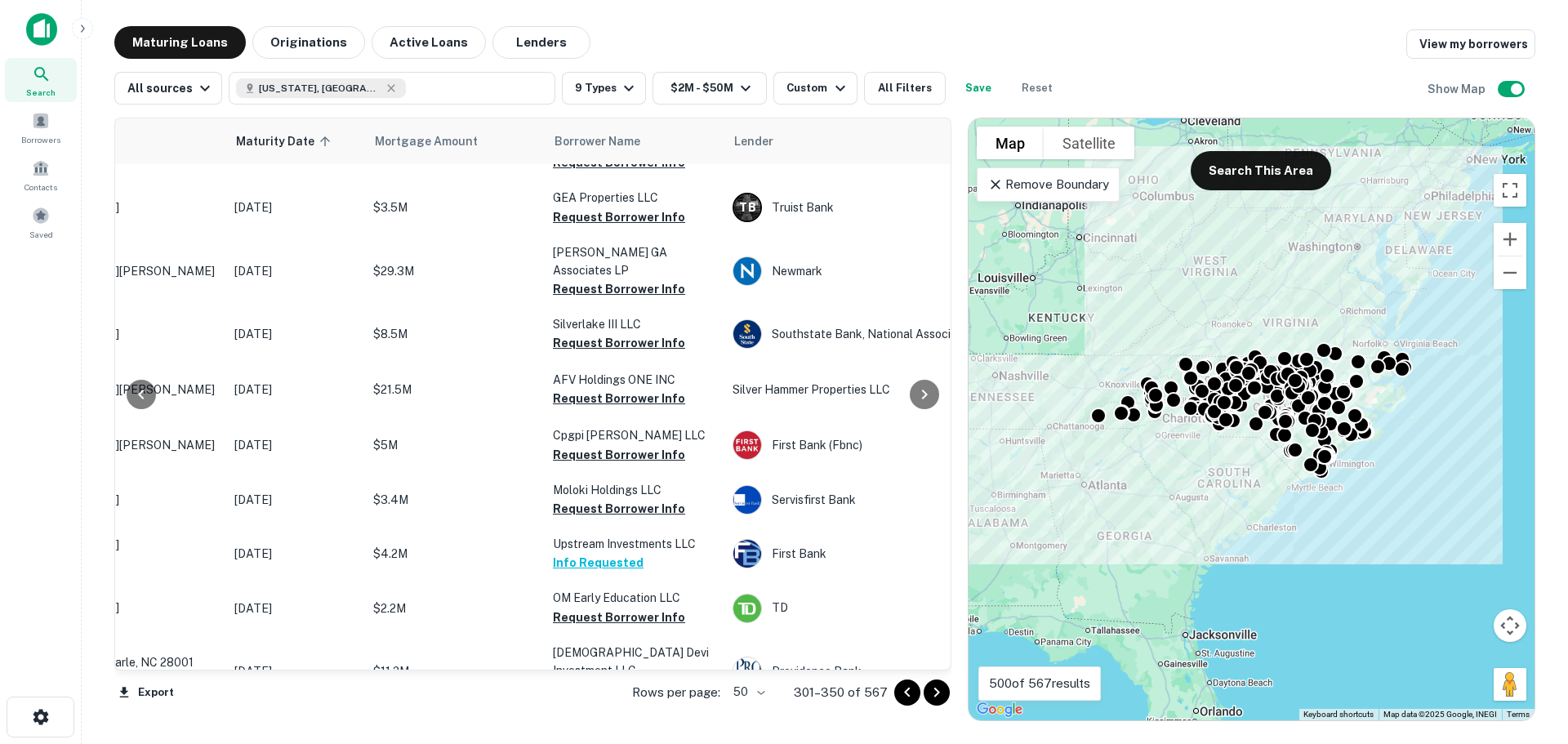
scroll to position [756, 165]
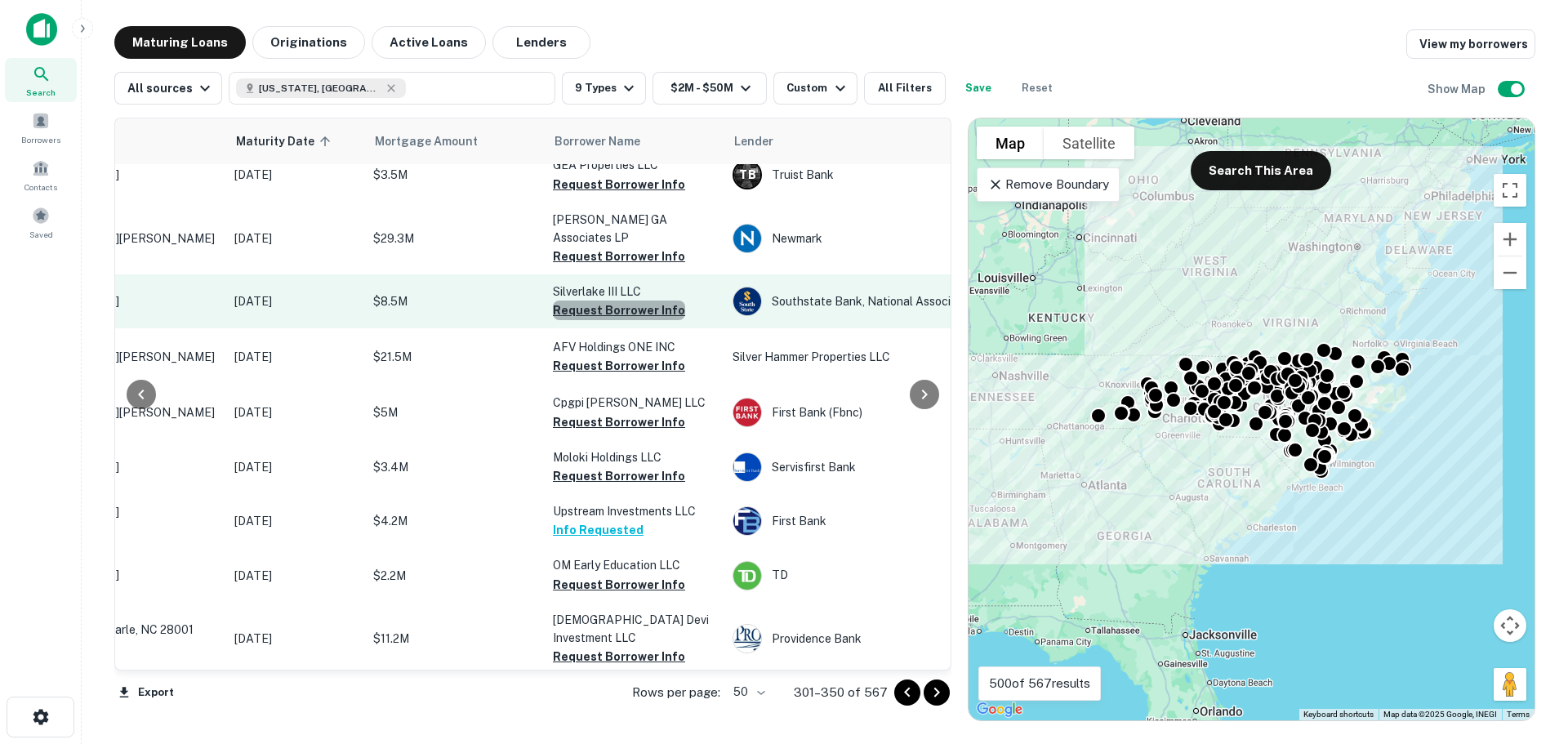
click at [647, 305] on button "Request Borrower Info" at bounding box center [619, 310] width 133 height 20
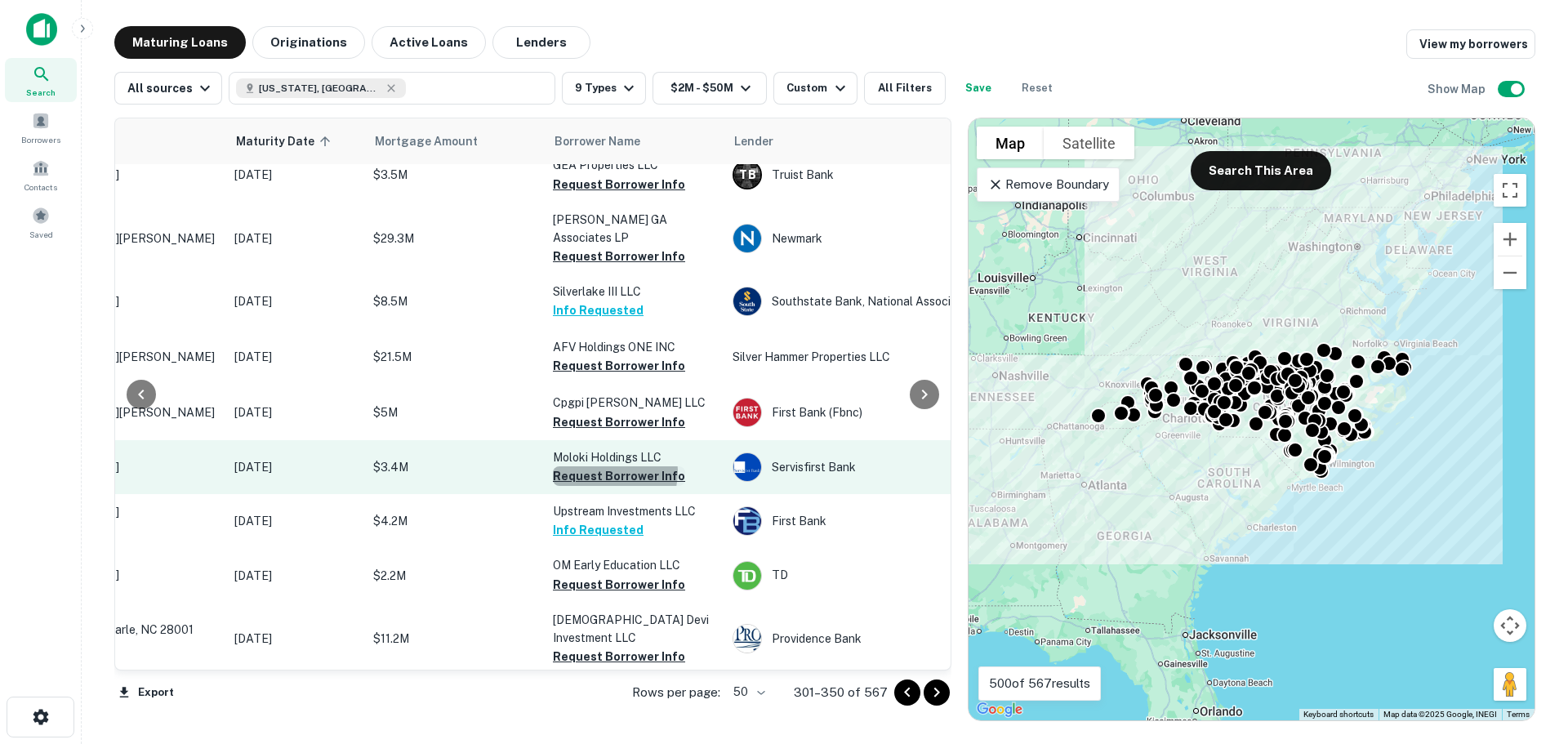
click at [610, 466] on button "Request Borrower Info" at bounding box center [619, 476] width 133 height 20
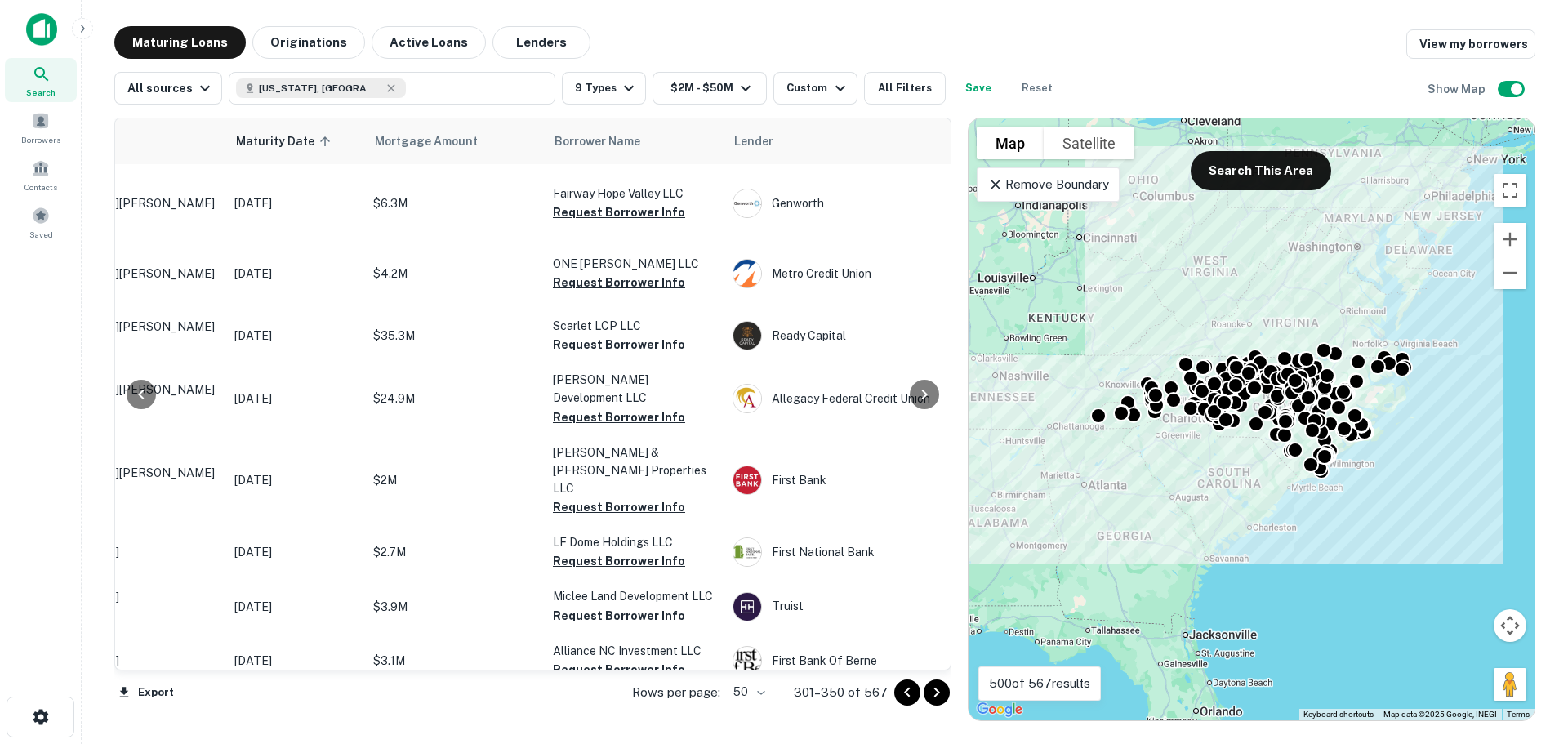
scroll to position [2454, 165]
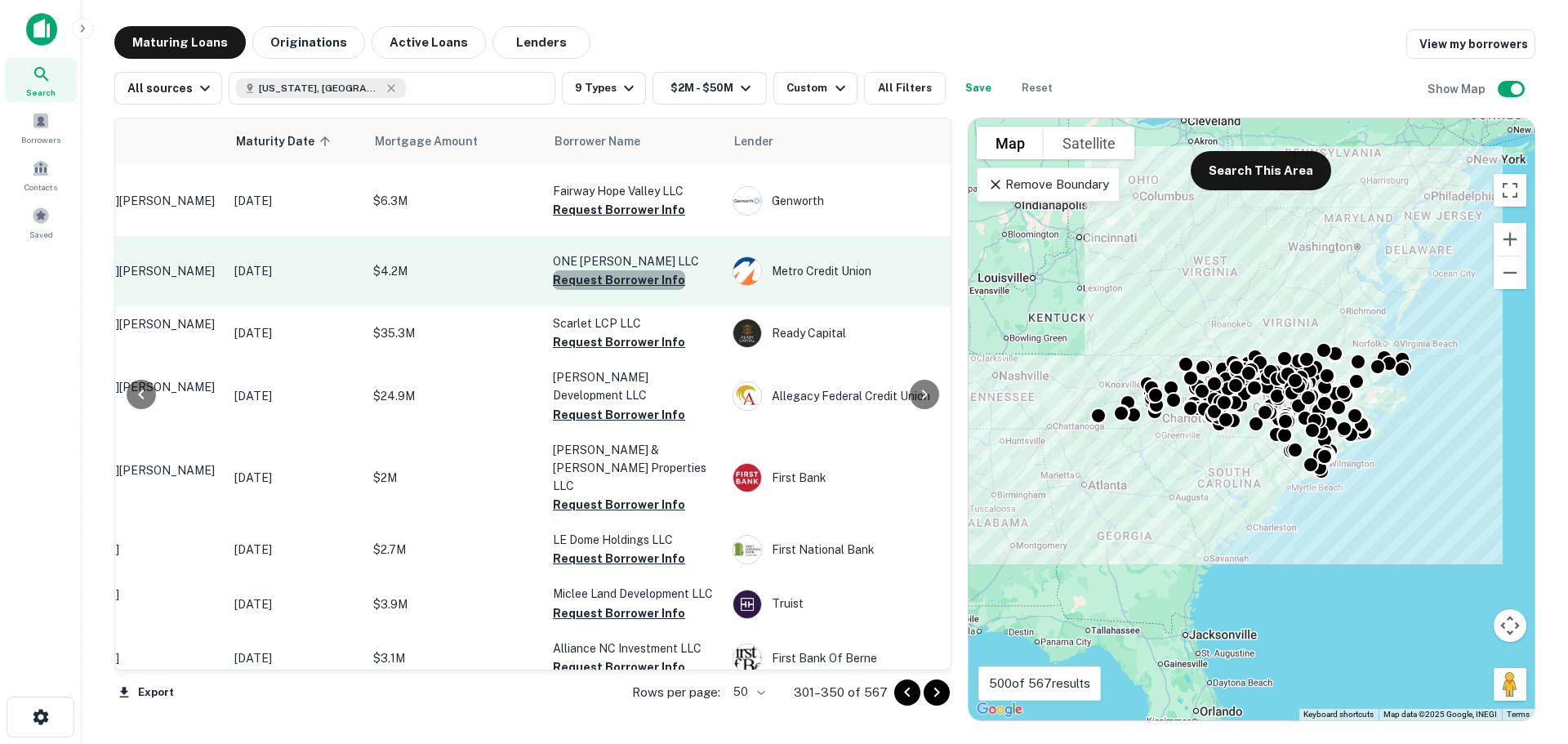
click at [625, 290] on button "Request Borrower Info" at bounding box center [619, 280] width 133 height 20
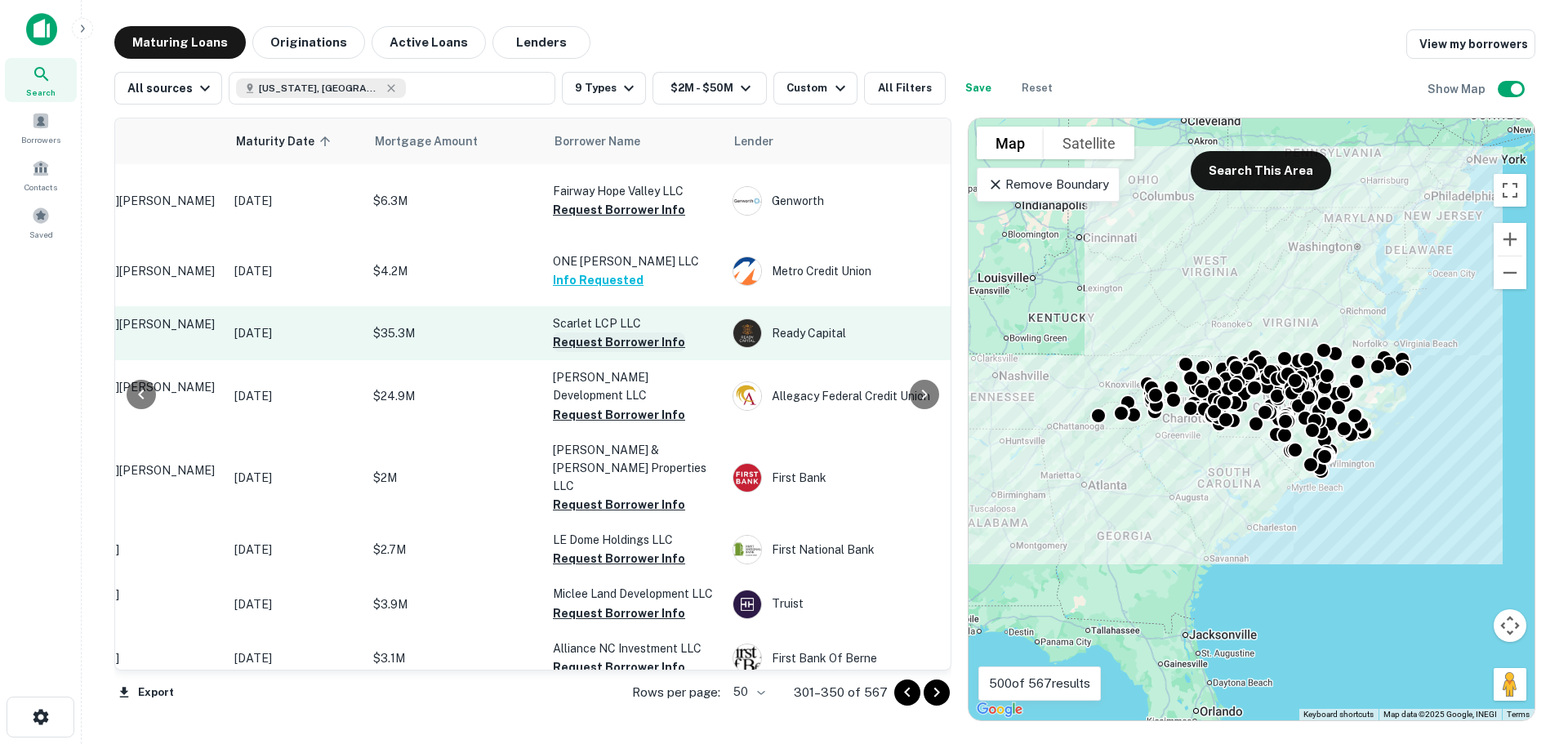
click at [604, 352] on button "Request Borrower Info" at bounding box center [619, 342] width 133 height 20
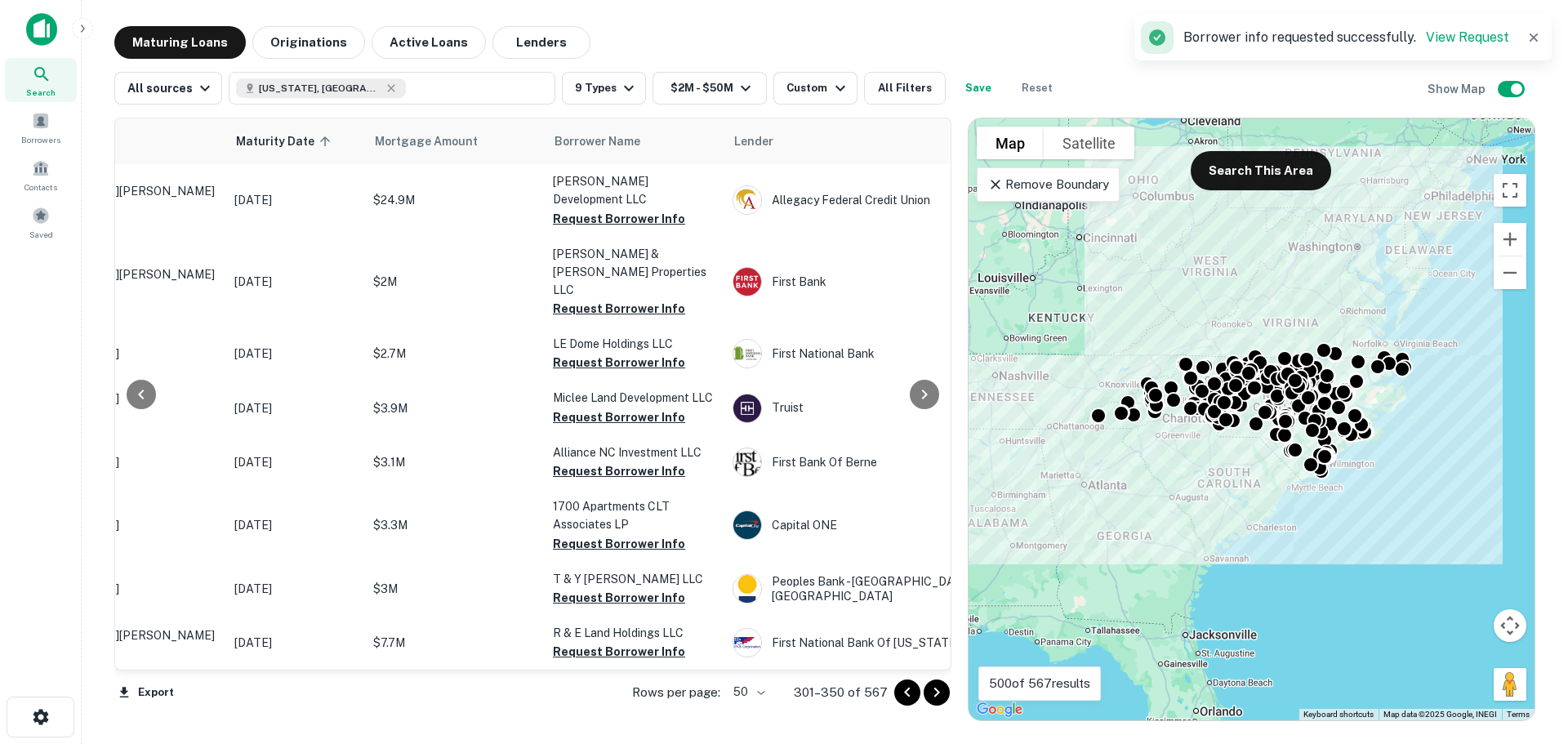
scroll to position [2682, 165]
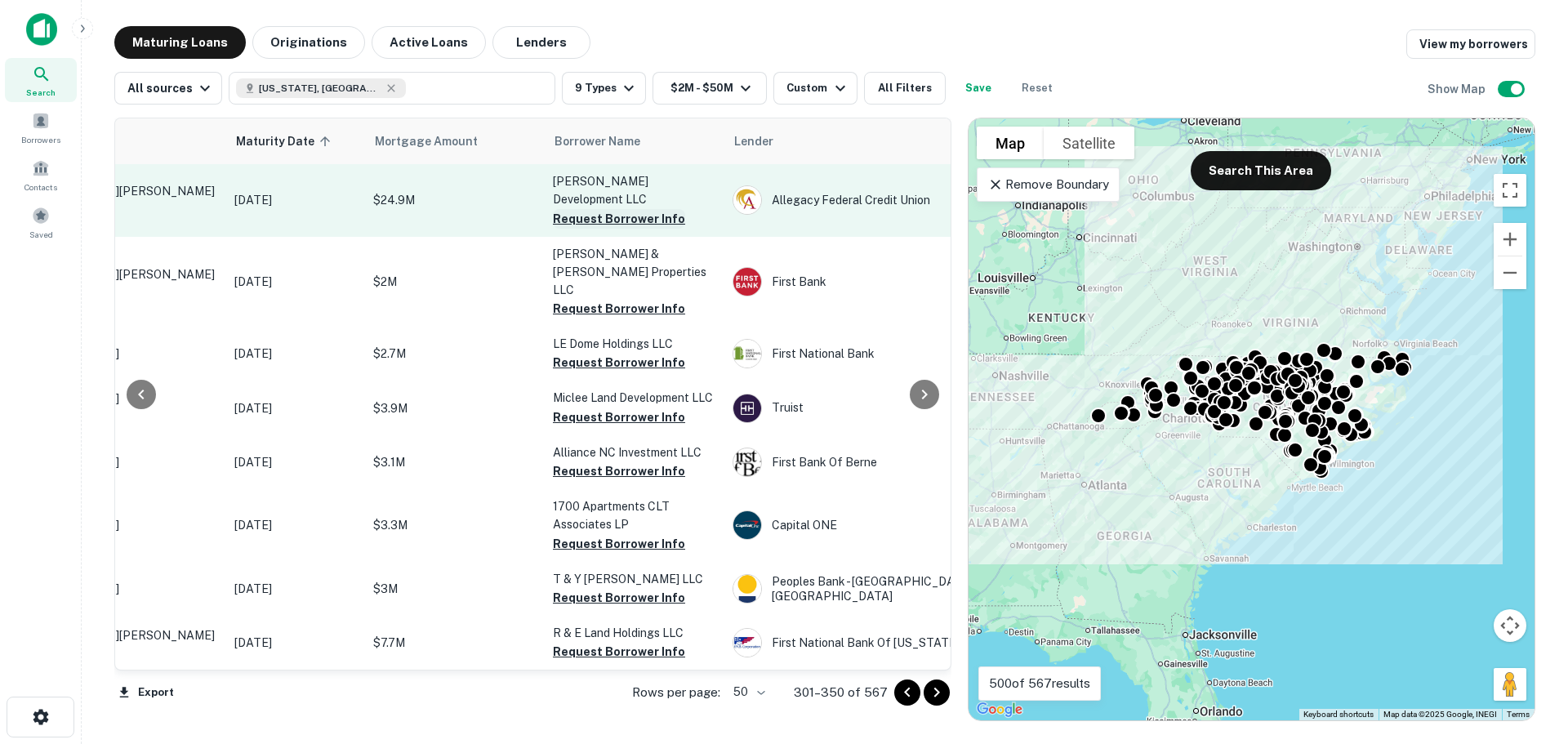
click at [595, 229] on button "Request Borrower Info" at bounding box center [619, 219] width 133 height 20
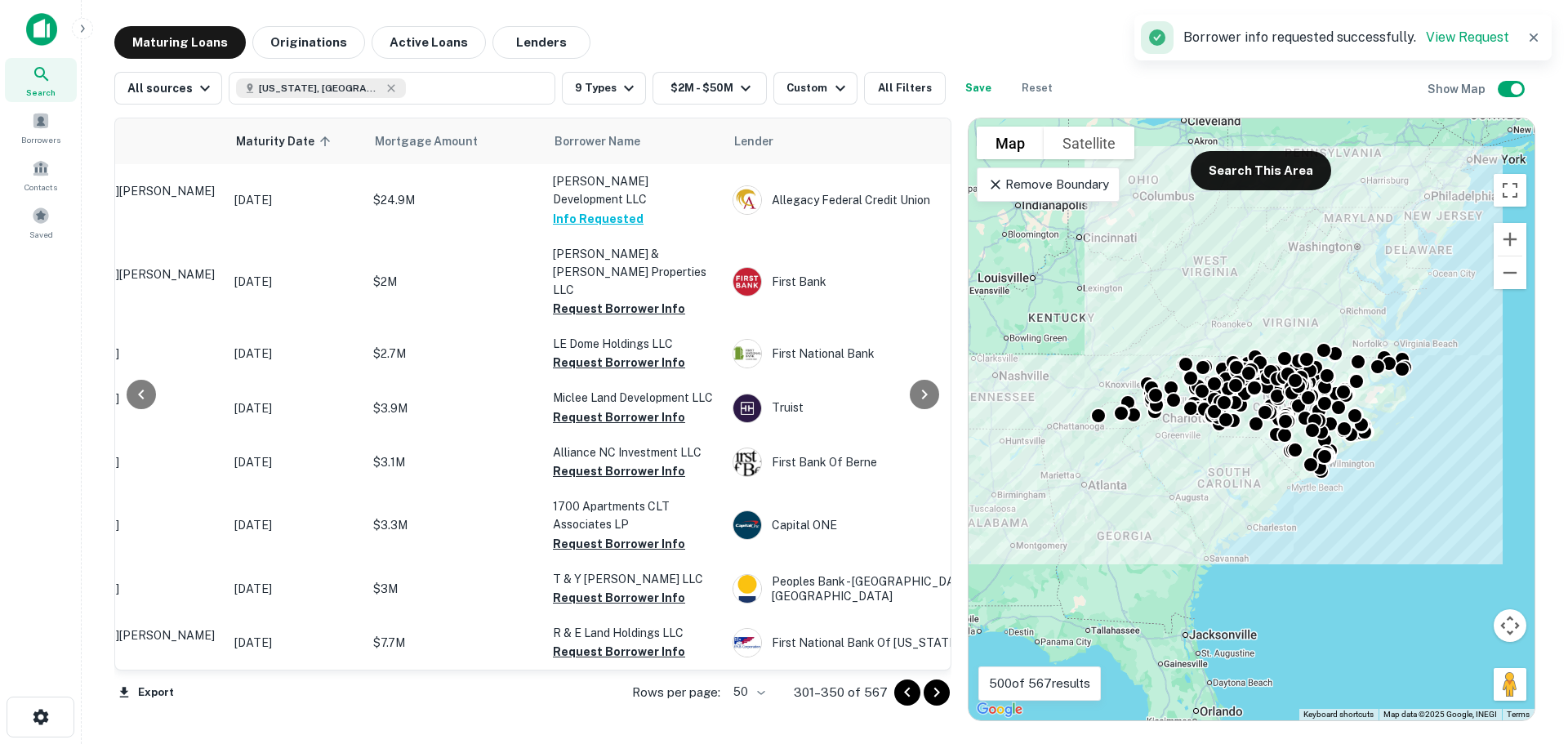
scroll to position [2784, 165]
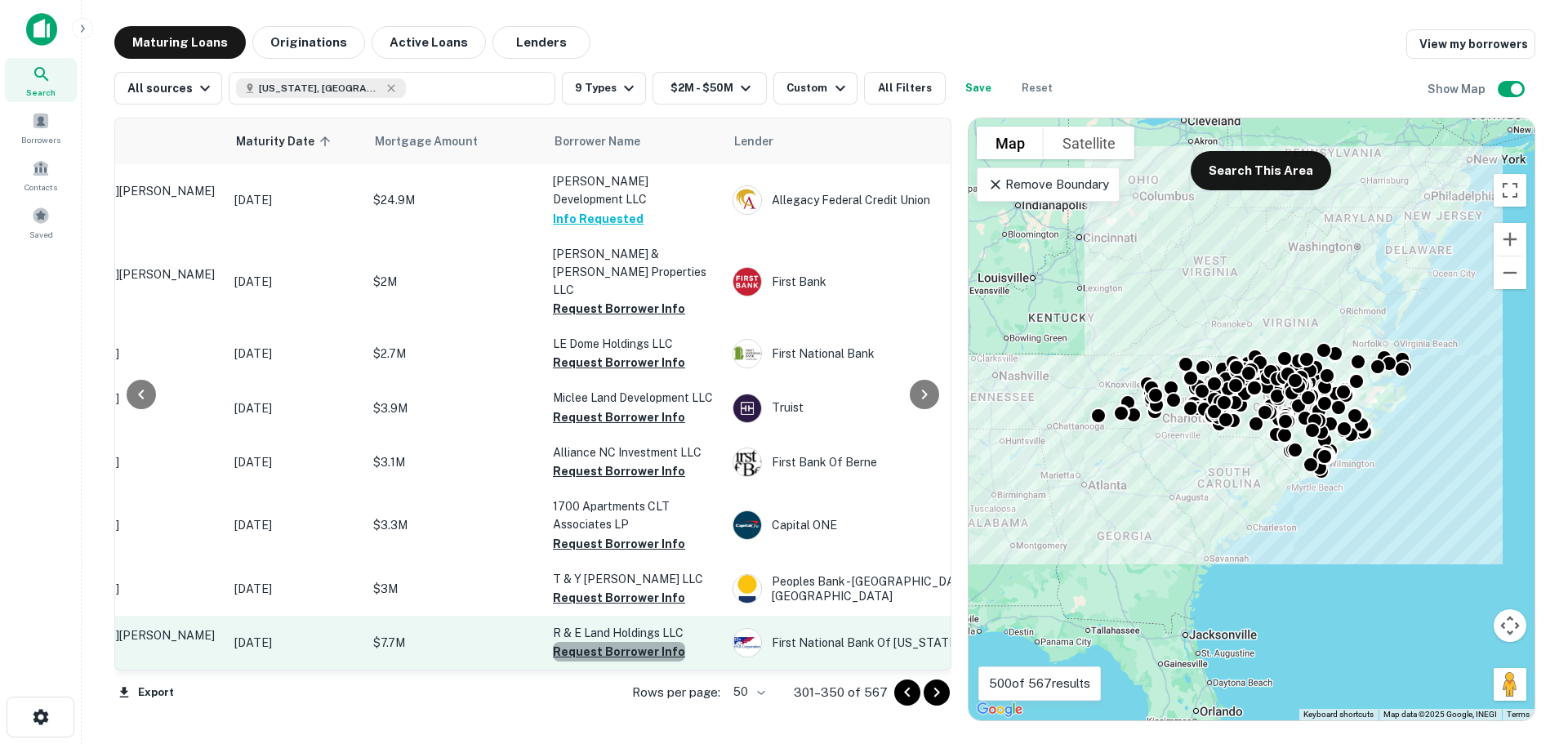
click at [657, 642] on button "Request Borrower Info" at bounding box center [619, 652] width 133 height 20
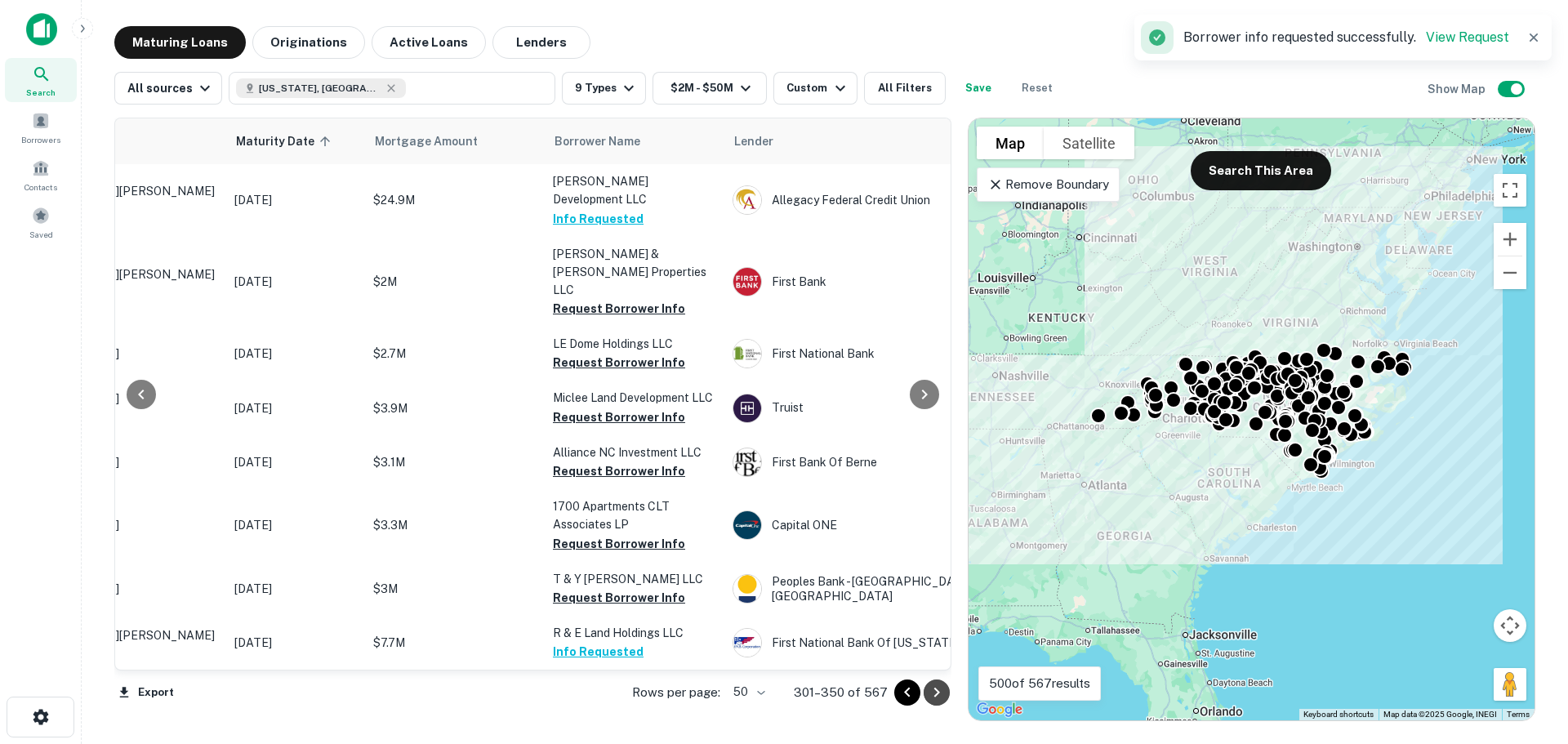
click at [940, 689] on icon "Go to next page" at bounding box center [937, 692] width 20 height 20
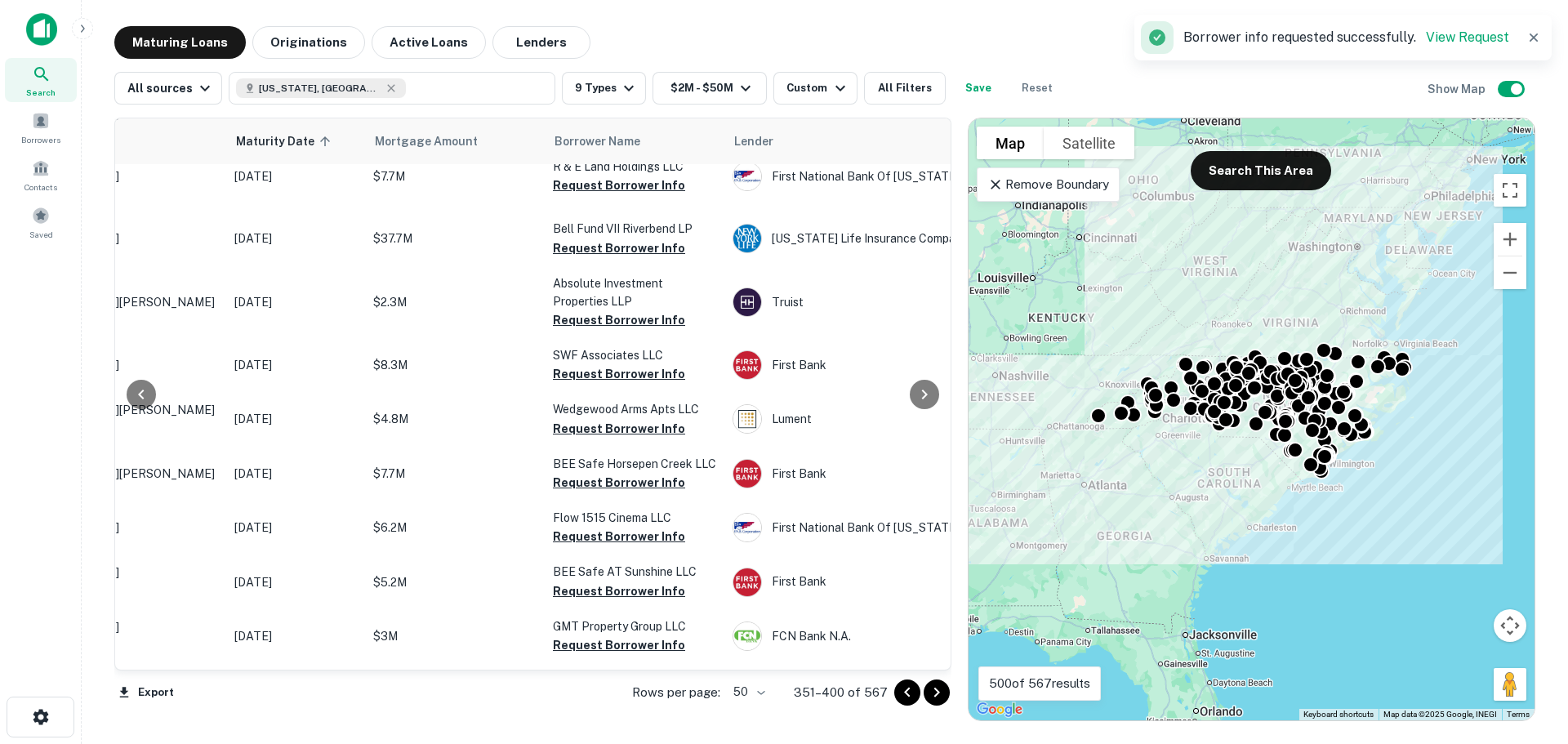
scroll to position [0, 165]
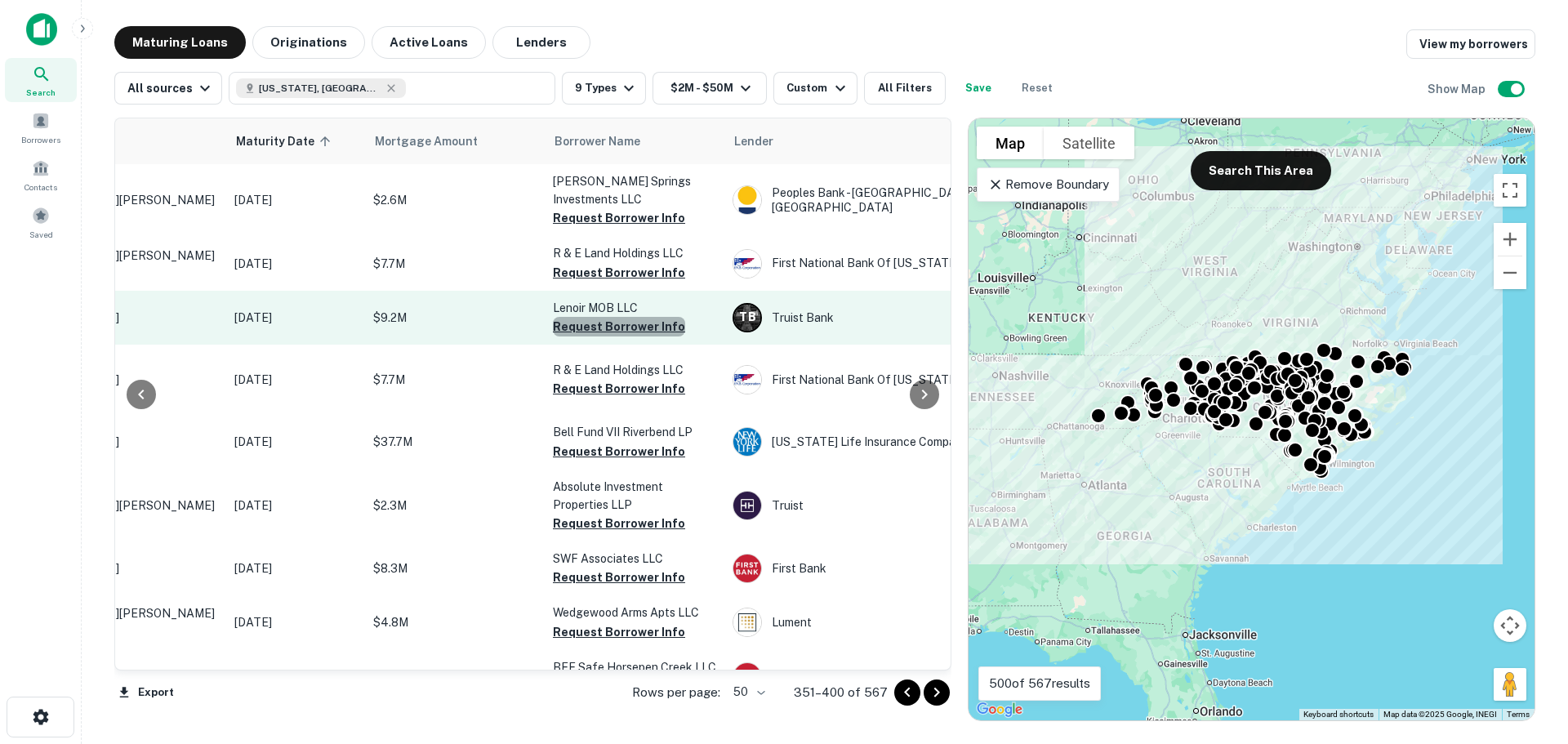
click at [631, 323] on button "Request Borrower Info" at bounding box center [619, 327] width 133 height 20
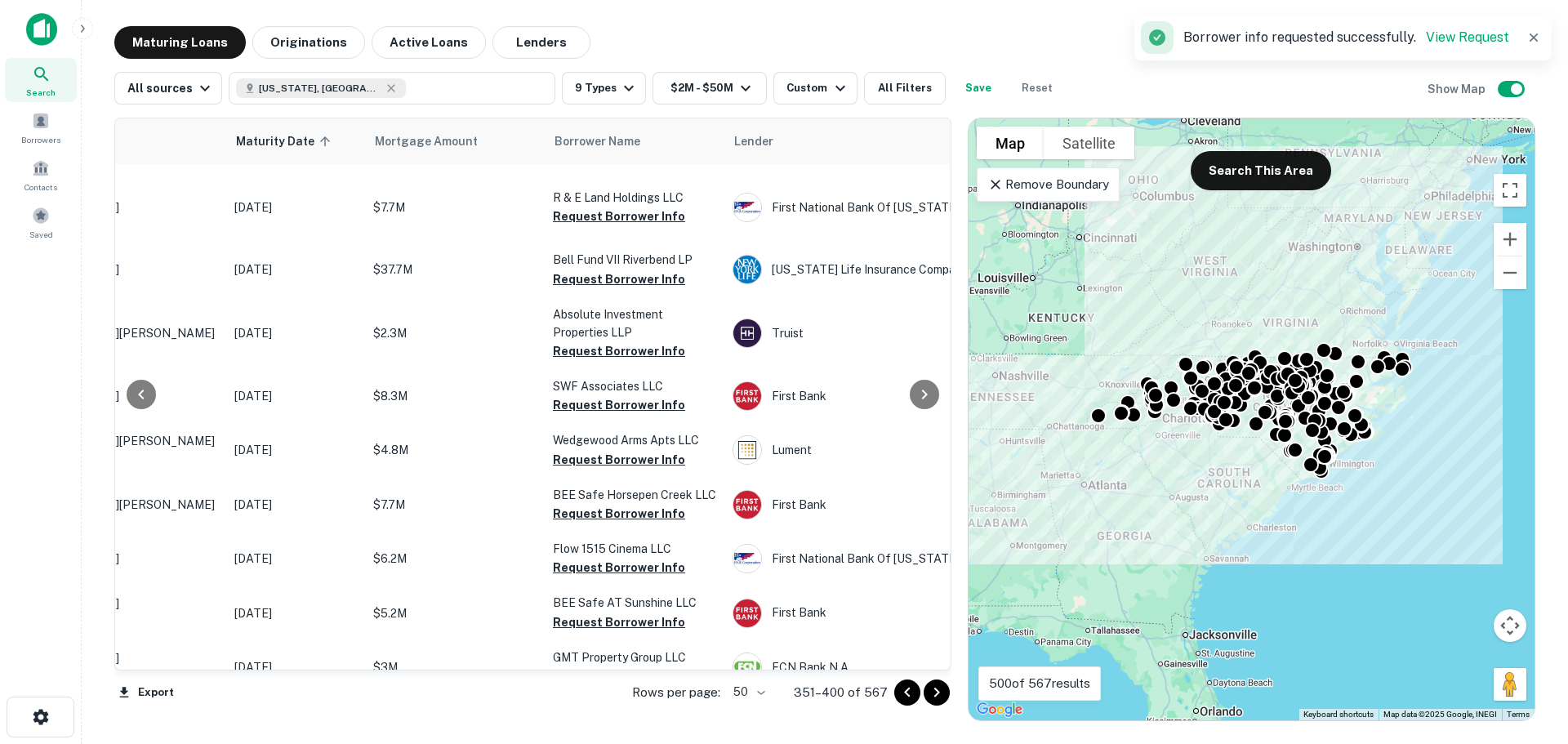
scroll to position [251, 165]
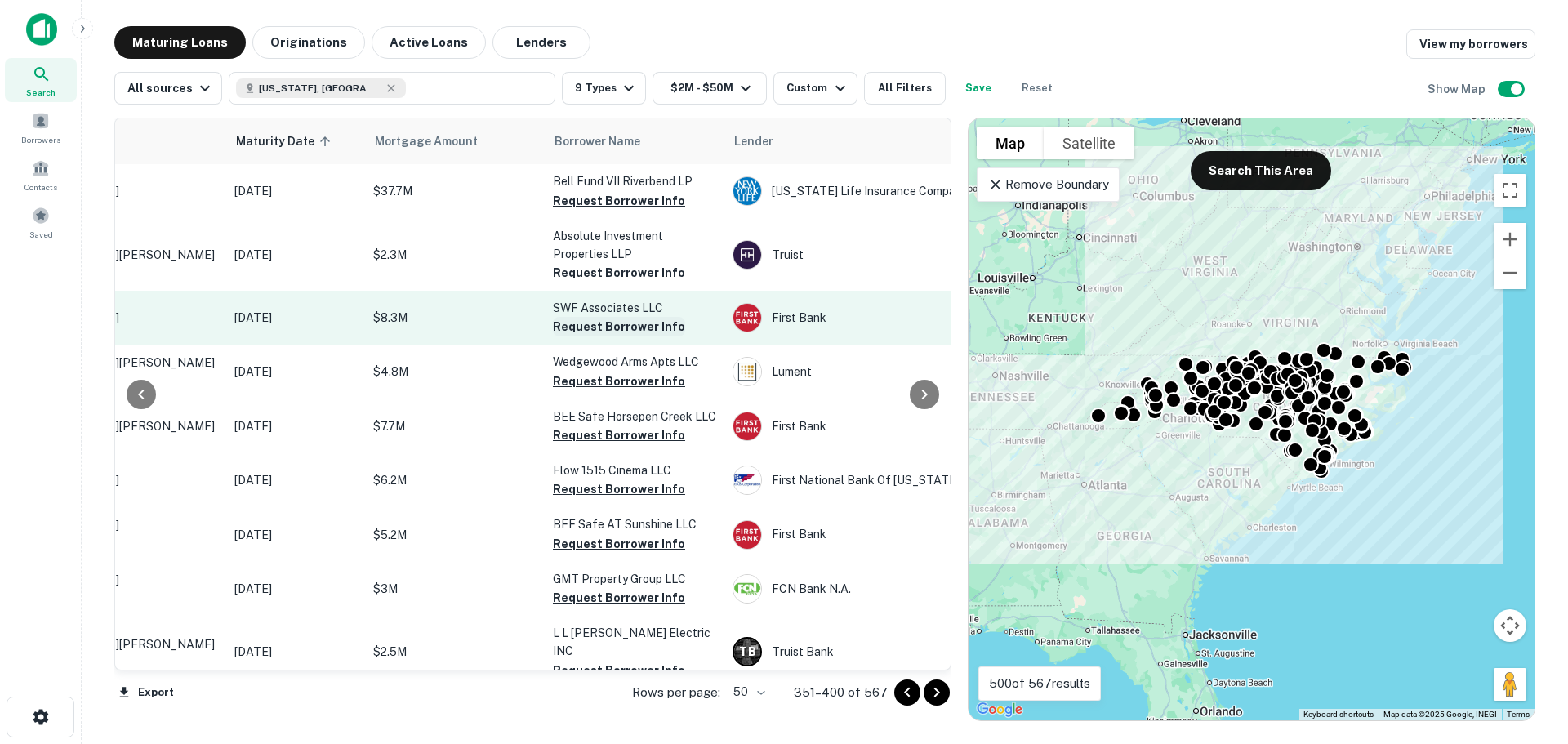
click at [611, 337] on button "Request Borrower Info" at bounding box center [619, 327] width 133 height 20
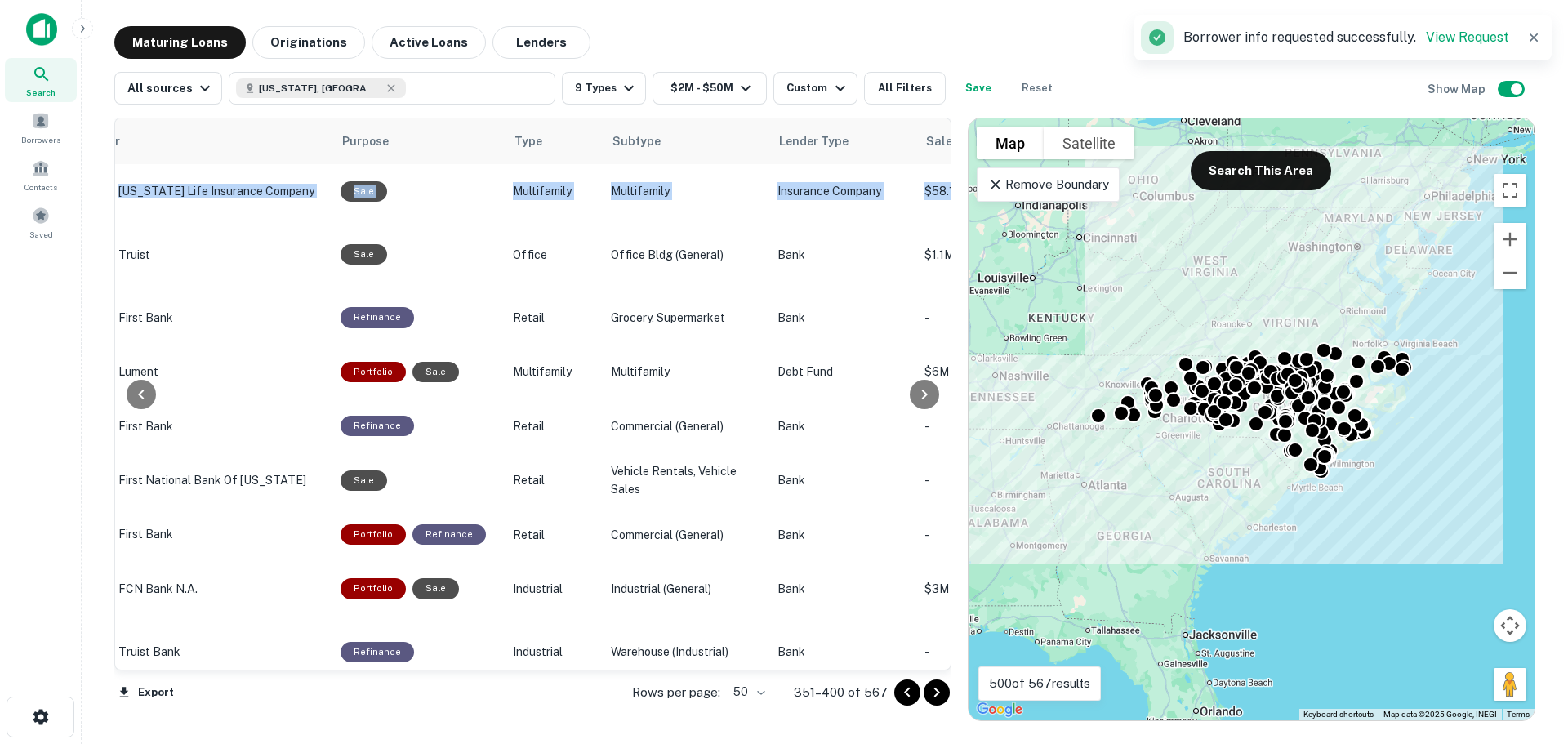
scroll to position [251, 982]
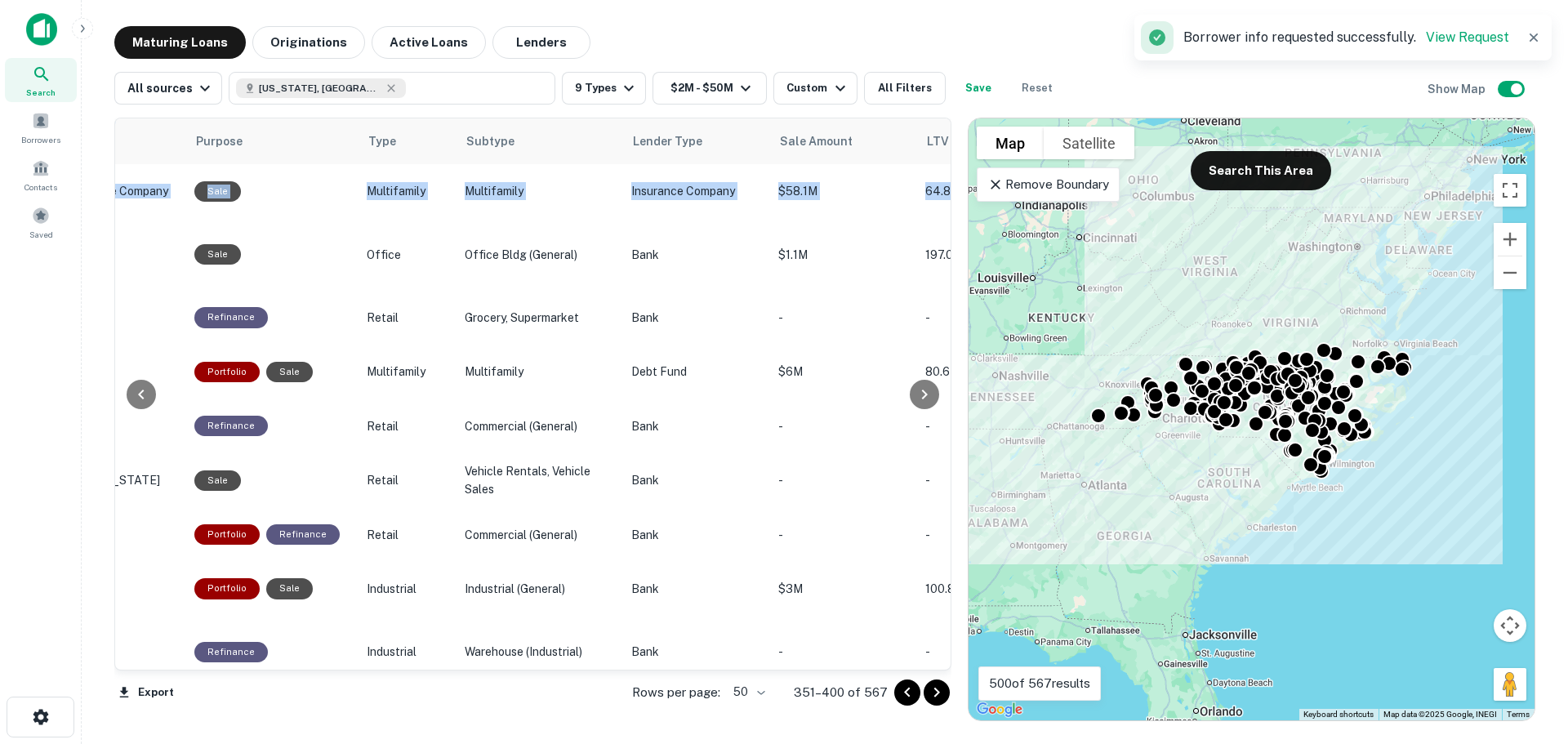
drag, startPoint x: 940, startPoint y: 206, endPoint x: 942, endPoint y: 246, distance: 40.0
click at [942, 246] on div "Location Maturity Date sorted ascending Mortgage Amount Borrower Name Lender Pu…" at bounding box center [533, 394] width 838 height 553
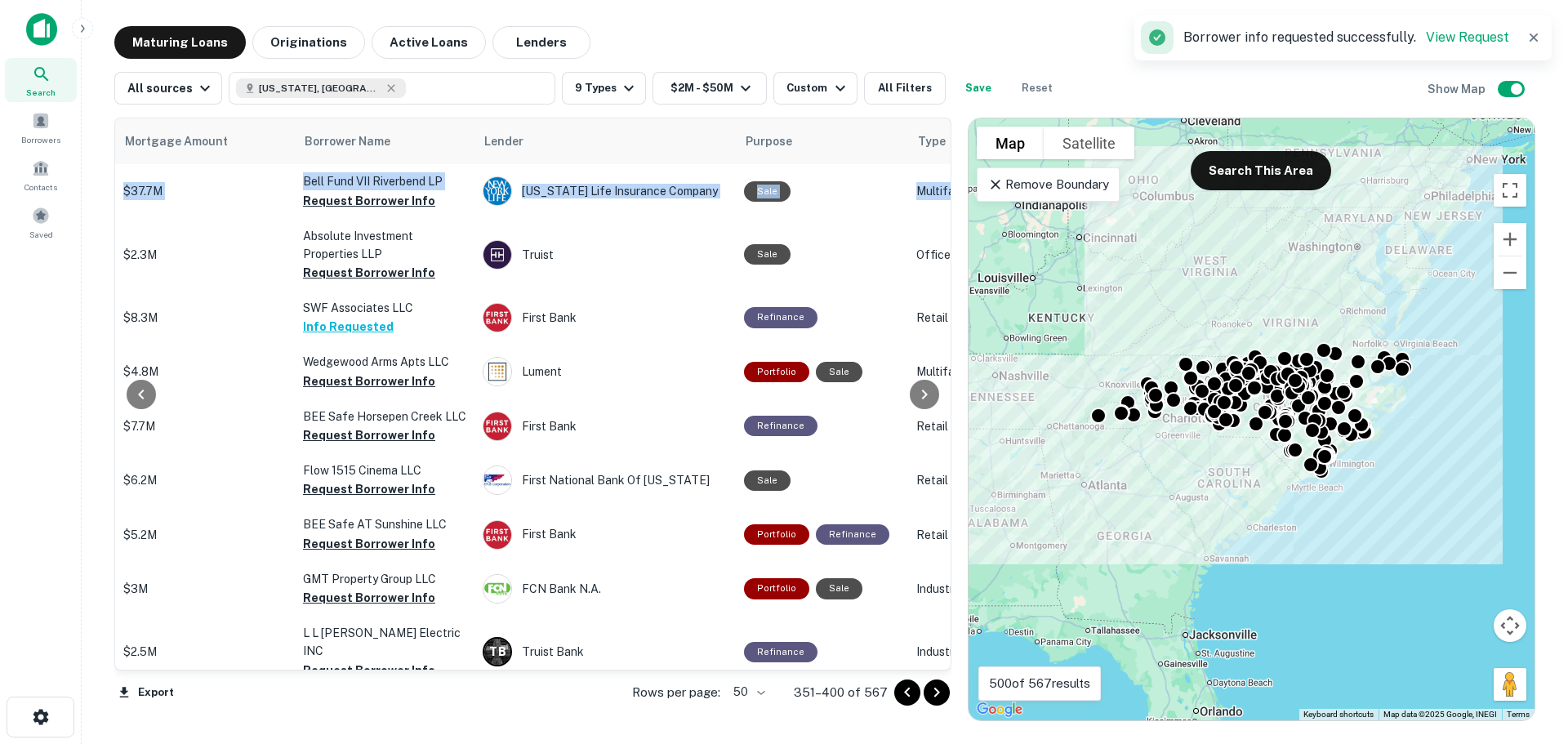
scroll to position [251, 0]
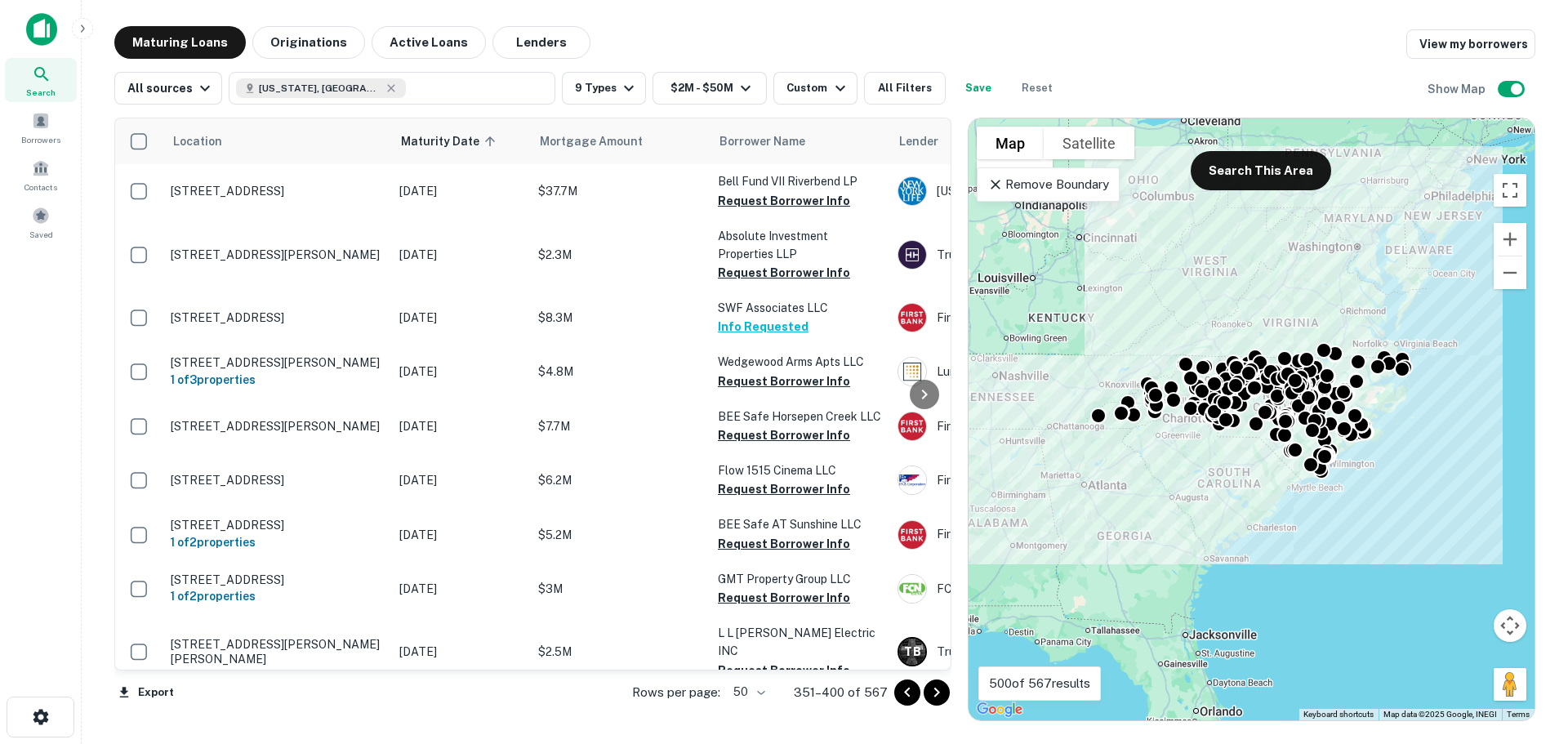
click at [1093, 60] on div "All sources North Carolina, USA 9 Types $2M - $50M Custom All Filters Save Rese…" at bounding box center [825, 81] width 1421 height 46
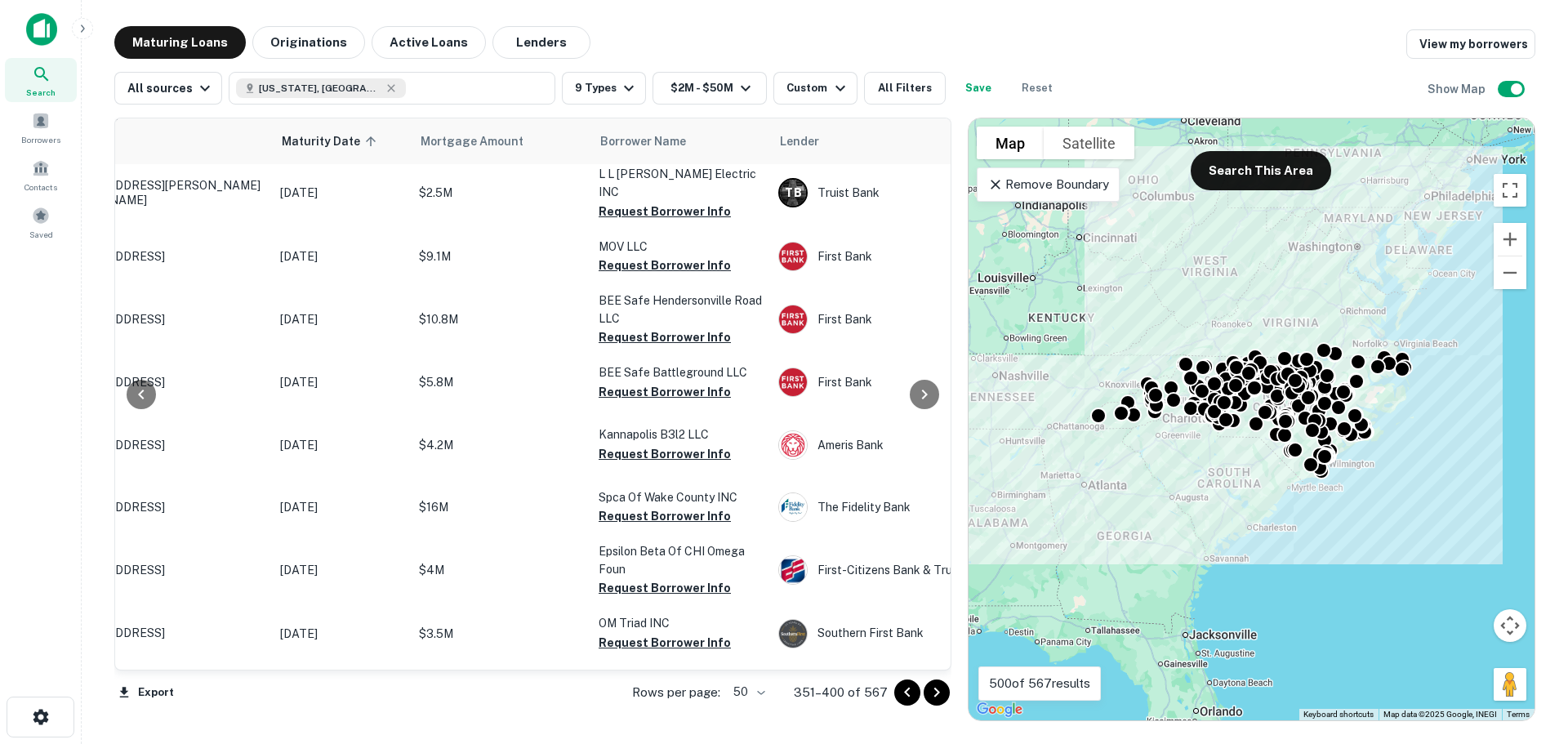
scroll to position [720, 119]
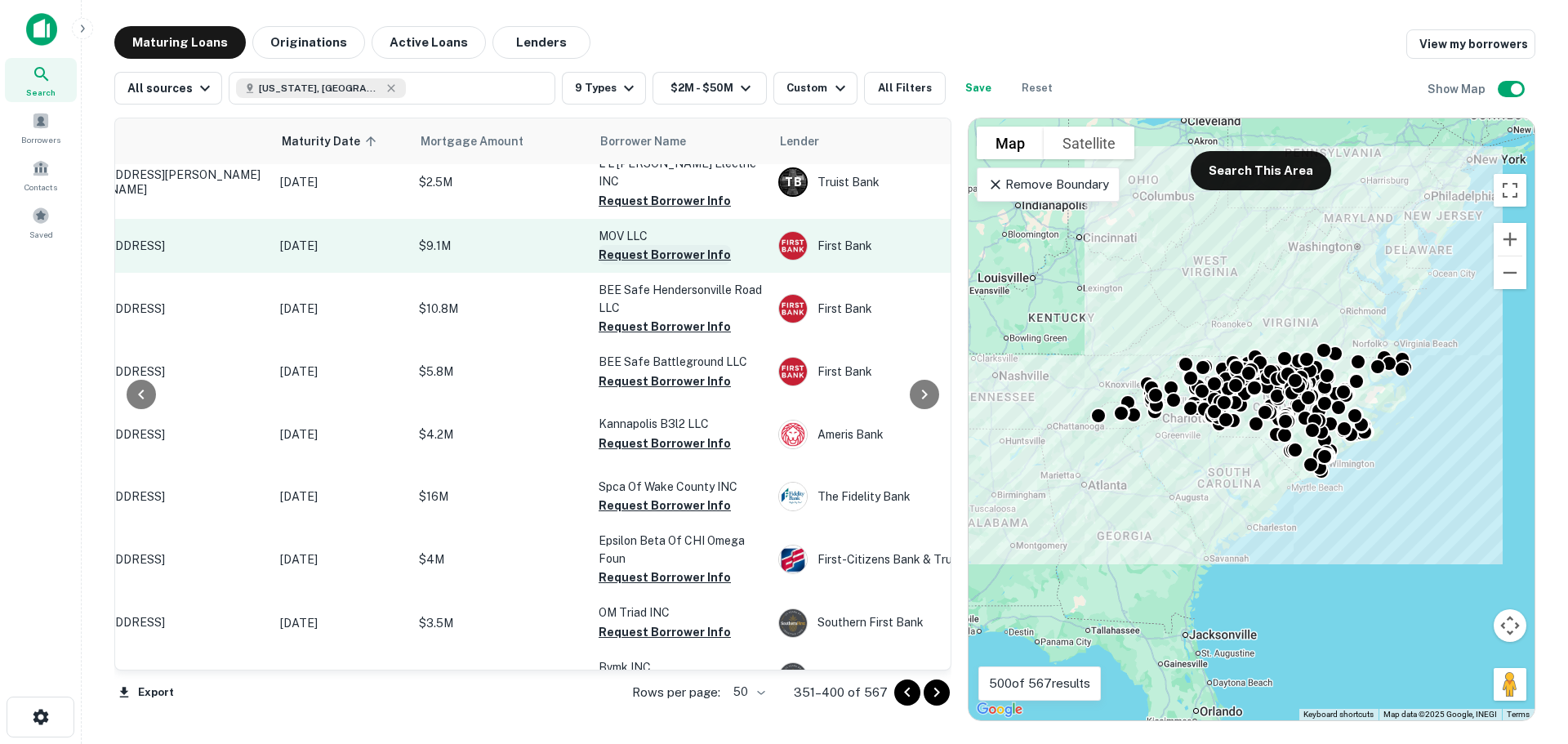
click at [687, 264] on button "Request Borrower Info" at bounding box center [665, 255] width 133 height 20
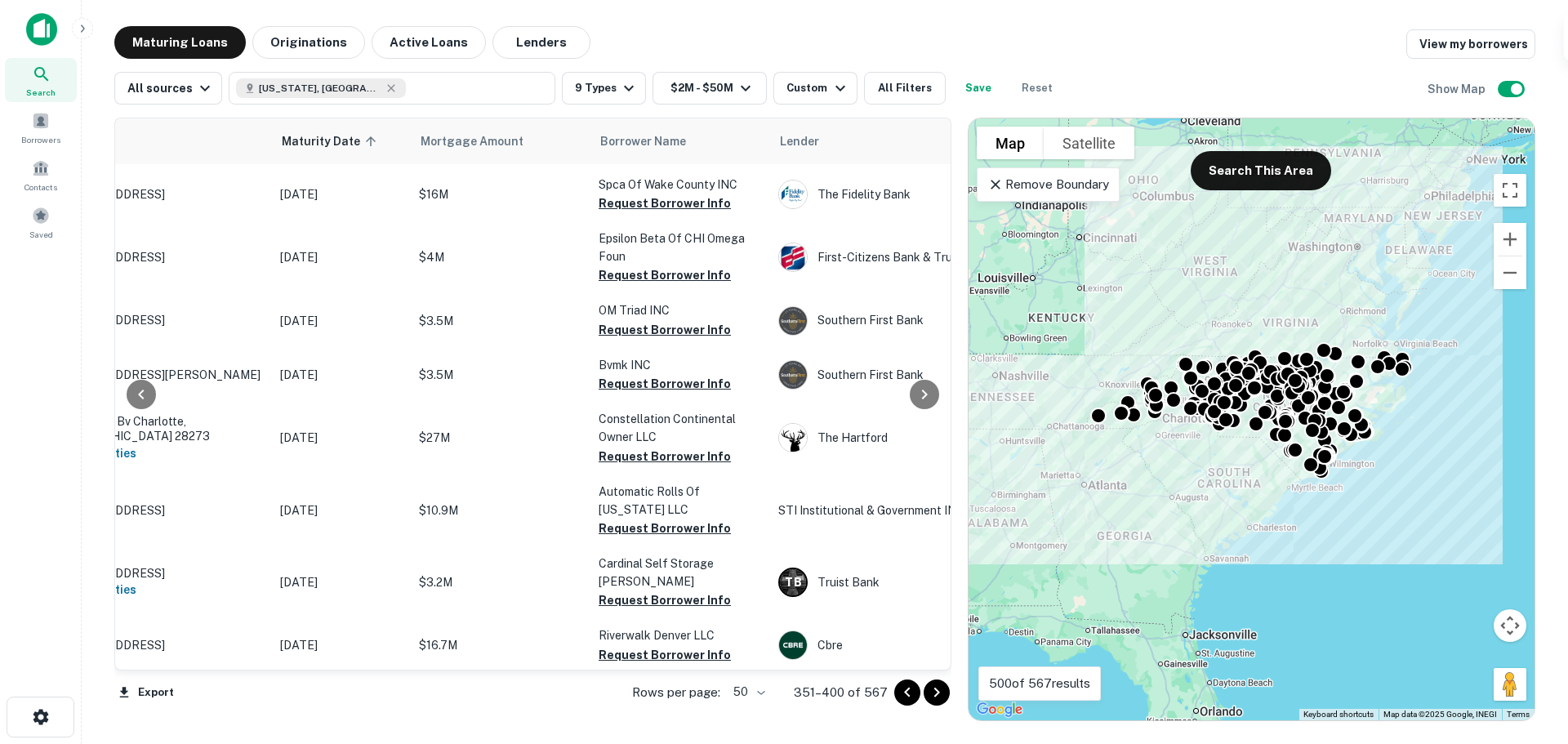
scroll to position [1023, 119]
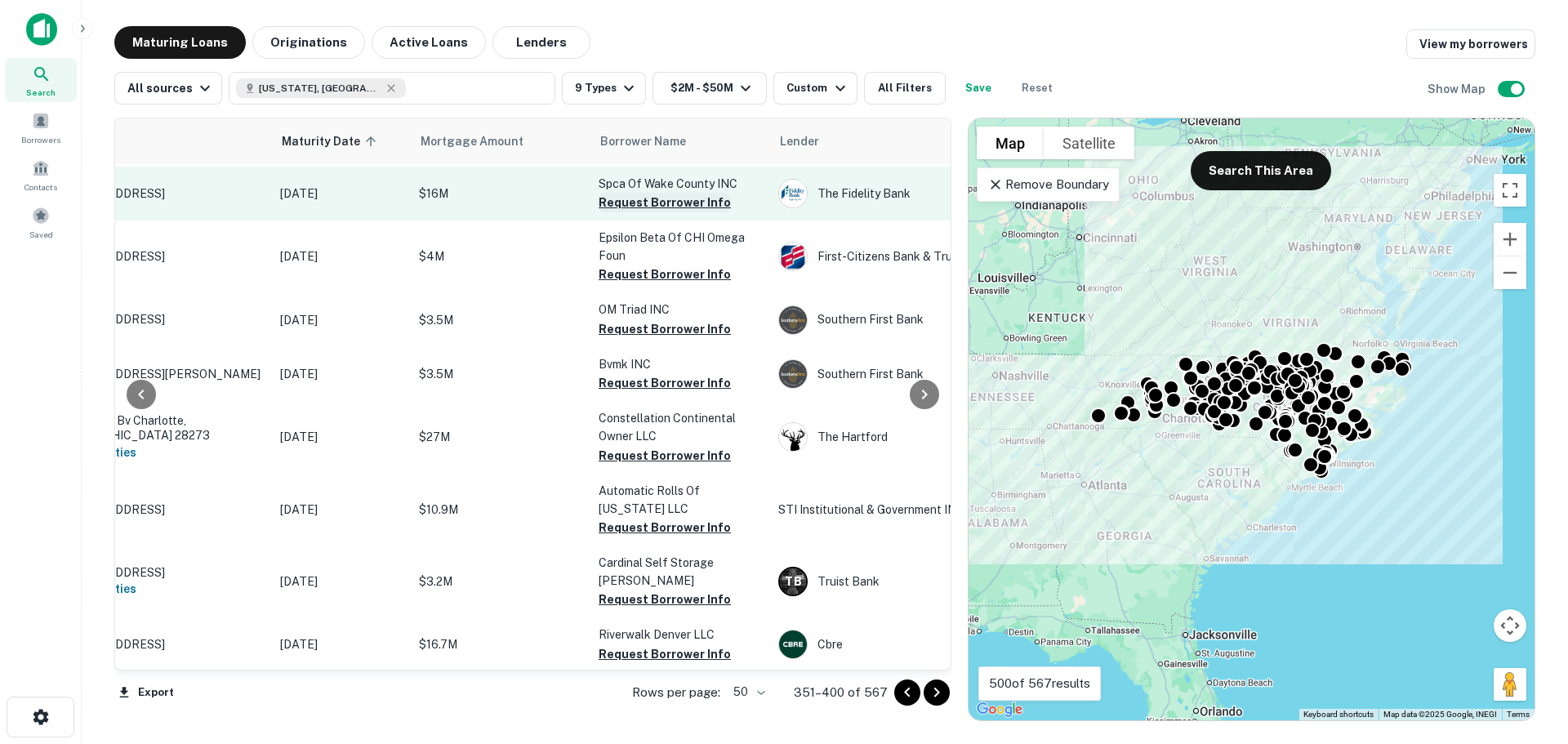
click at [717, 212] on button "Request Borrower Info" at bounding box center [665, 202] width 133 height 20
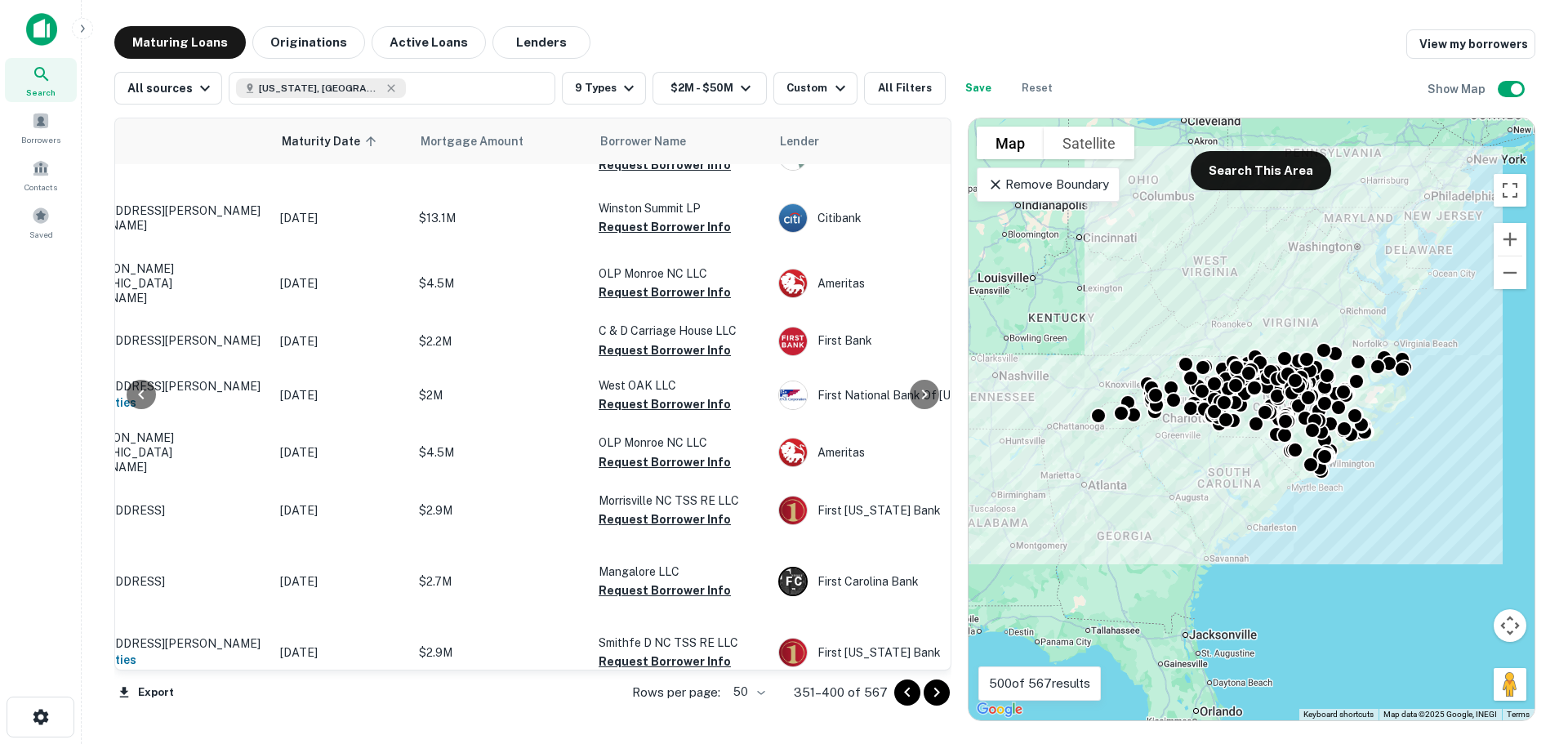
scroll to position [1680, 119]
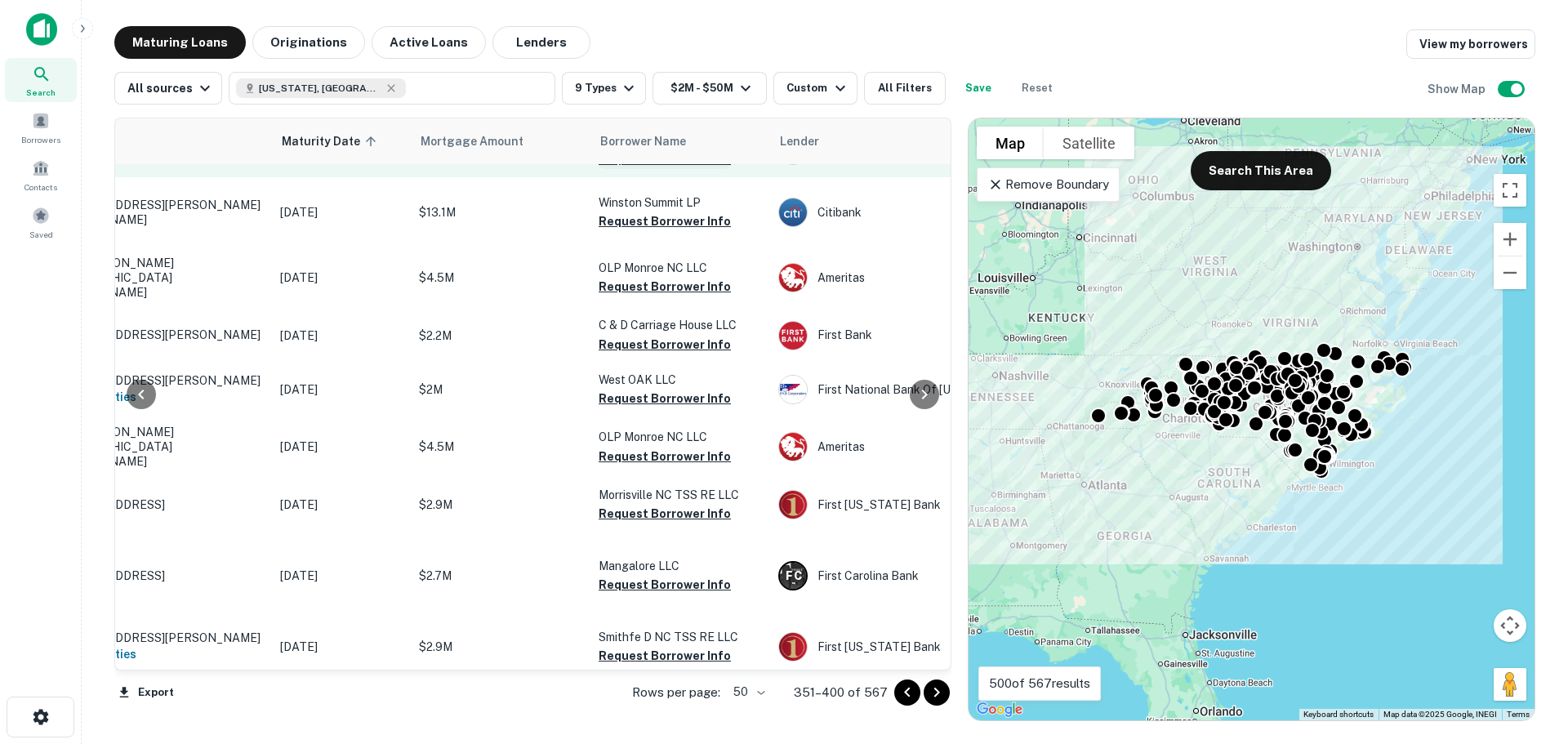
click at [687, 169] on button "Request Borrower Info" at bounding box center [665, 160] width 133 height 20
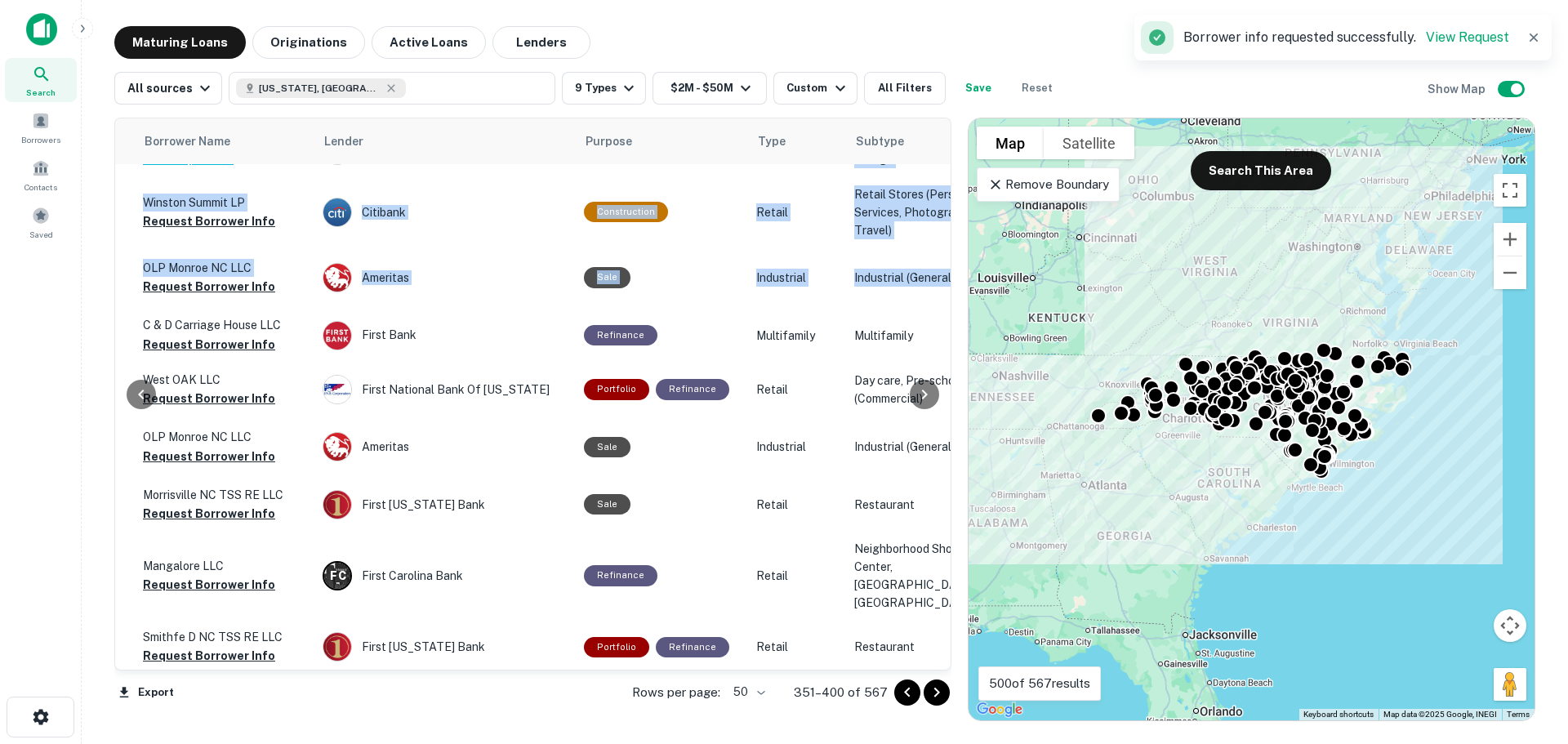
scroll to position [1680, 883]
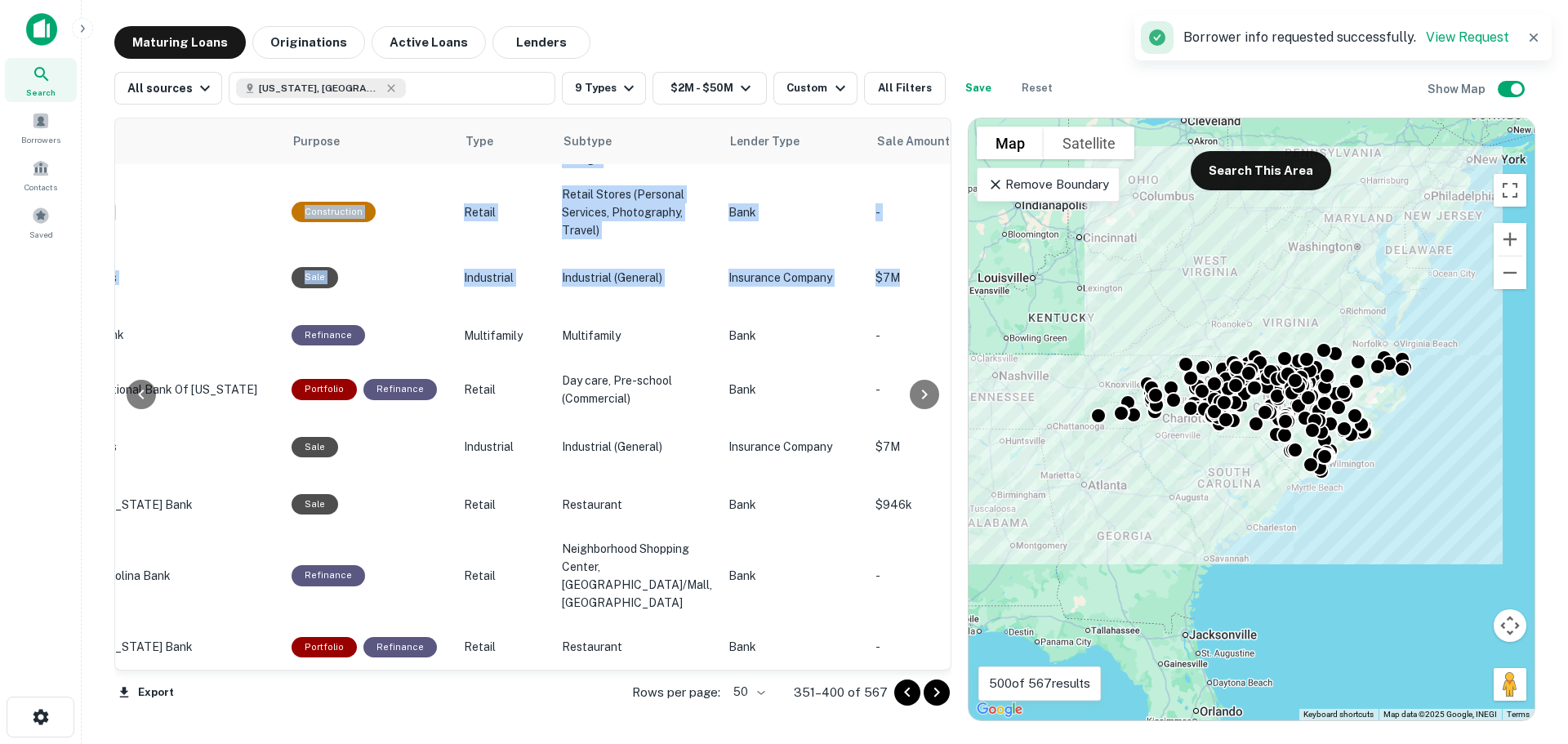
drag, startPoint x: 940, startPoint y: 417, endPoint x: 945, endPoint y: 437, distance: 20.6
click at [945, 437] on div "Location Maturity Date sorted ascending Mortgage Amount Borrower Name Lender Pu…" at bounding box center [533, 394] width 838 height 553
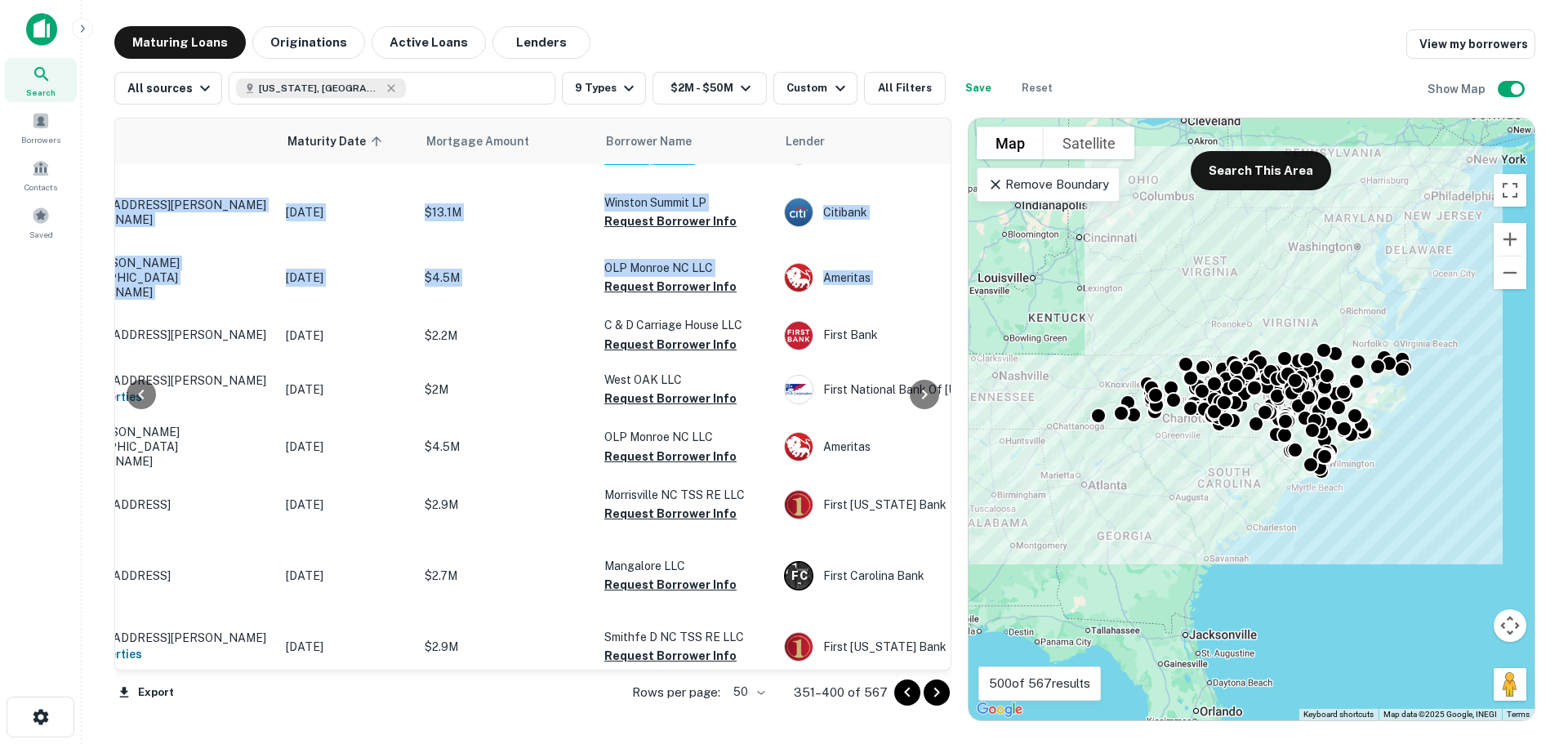
scroll to position [1680, 111]
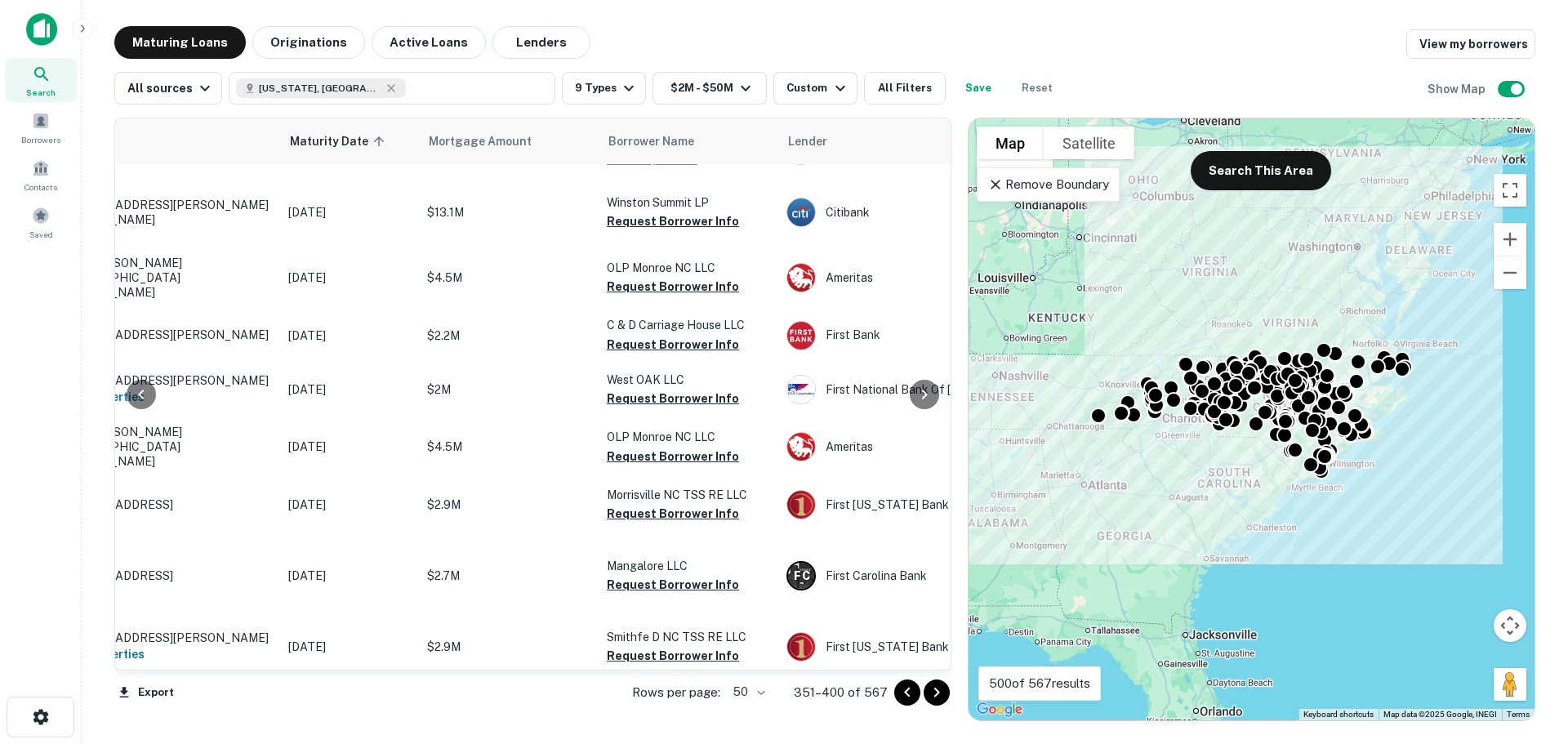
click at [1119, 30] on div "Maturing Loans Originations Active Loans Lenders View my borrowers" at bounding box center [825, 43] width 1421 height 33
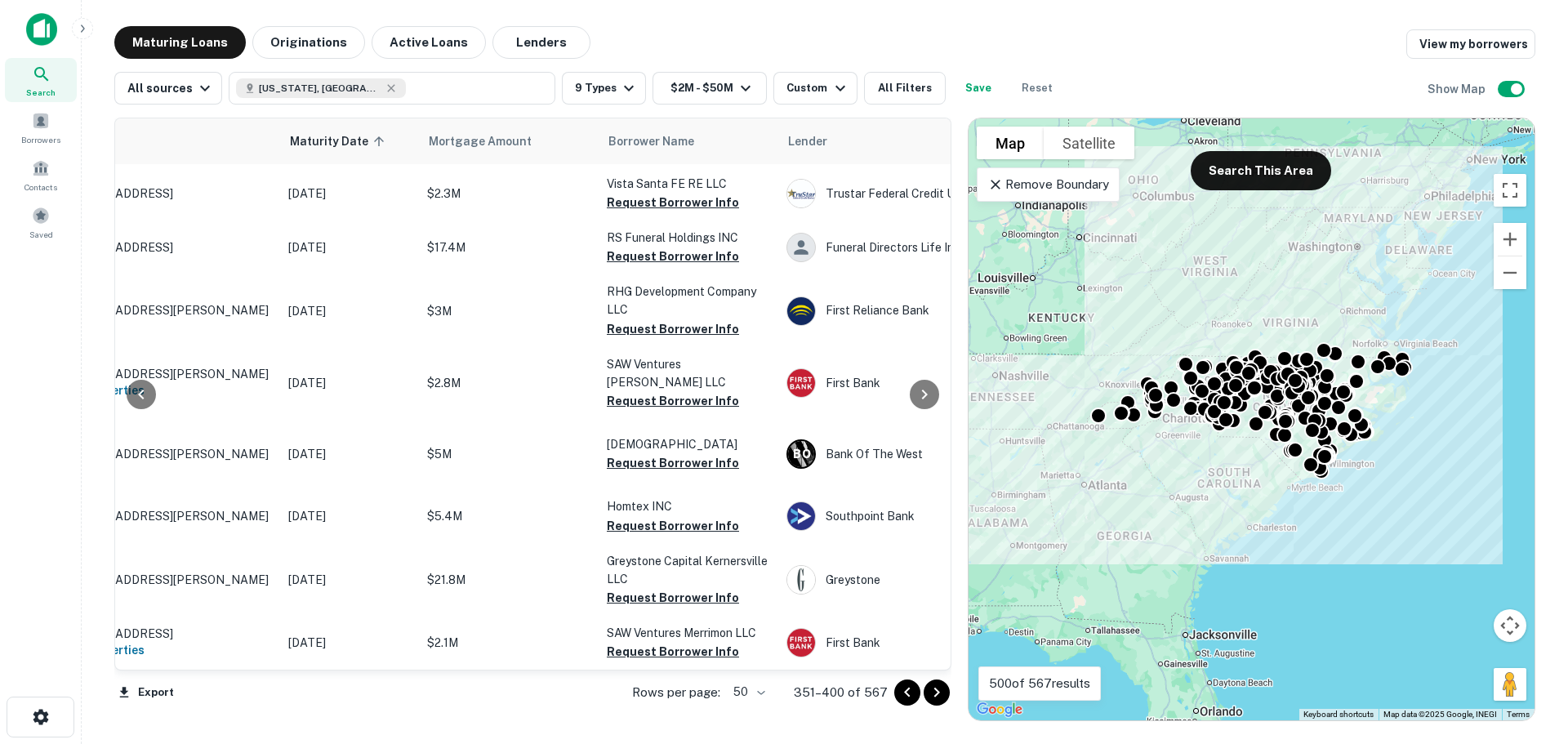
scroll to position [2718, 111]
click at [936, 697] on icon "Go to next page" at bounding box center [937, 692] width 20 height 20
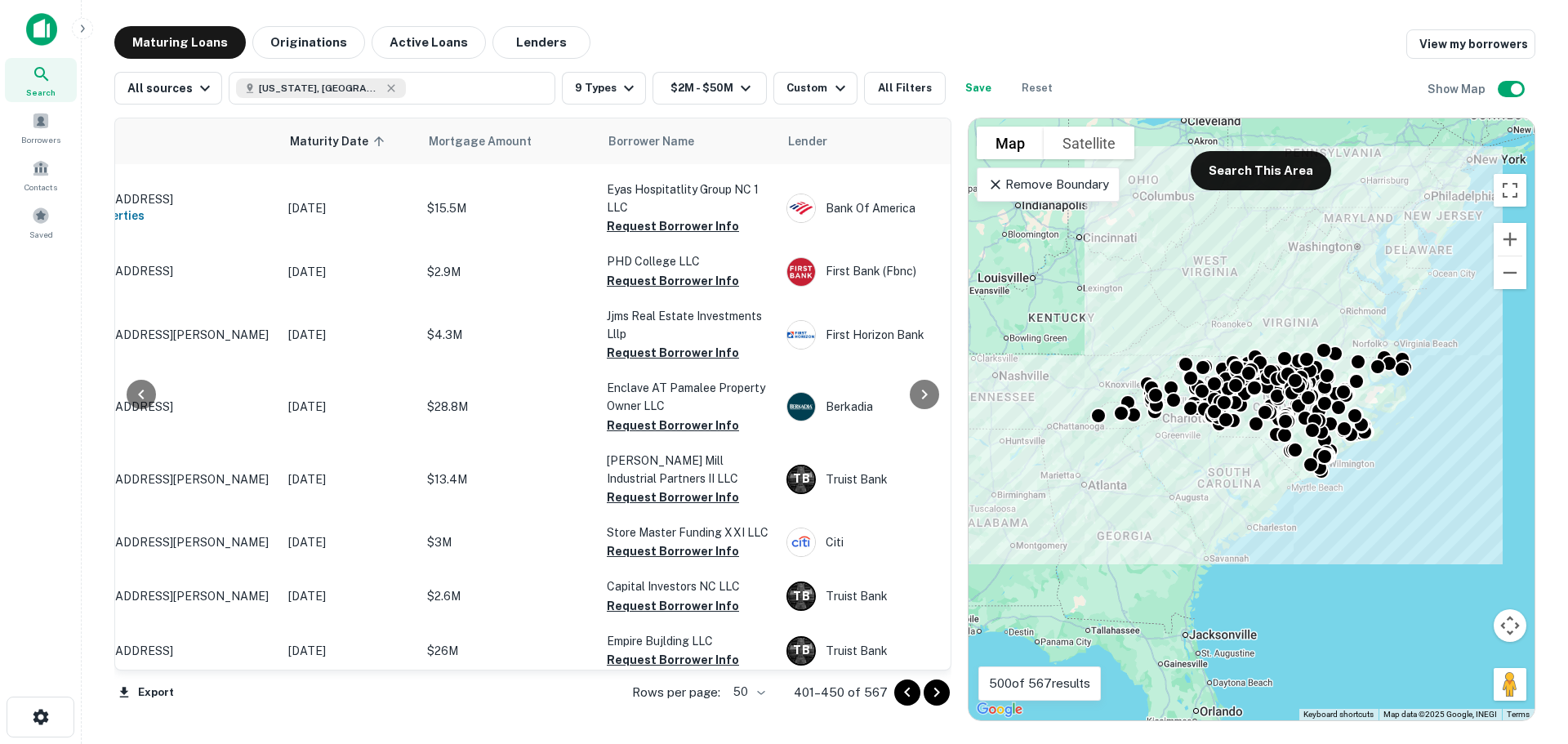
scroll to position [0, 111]
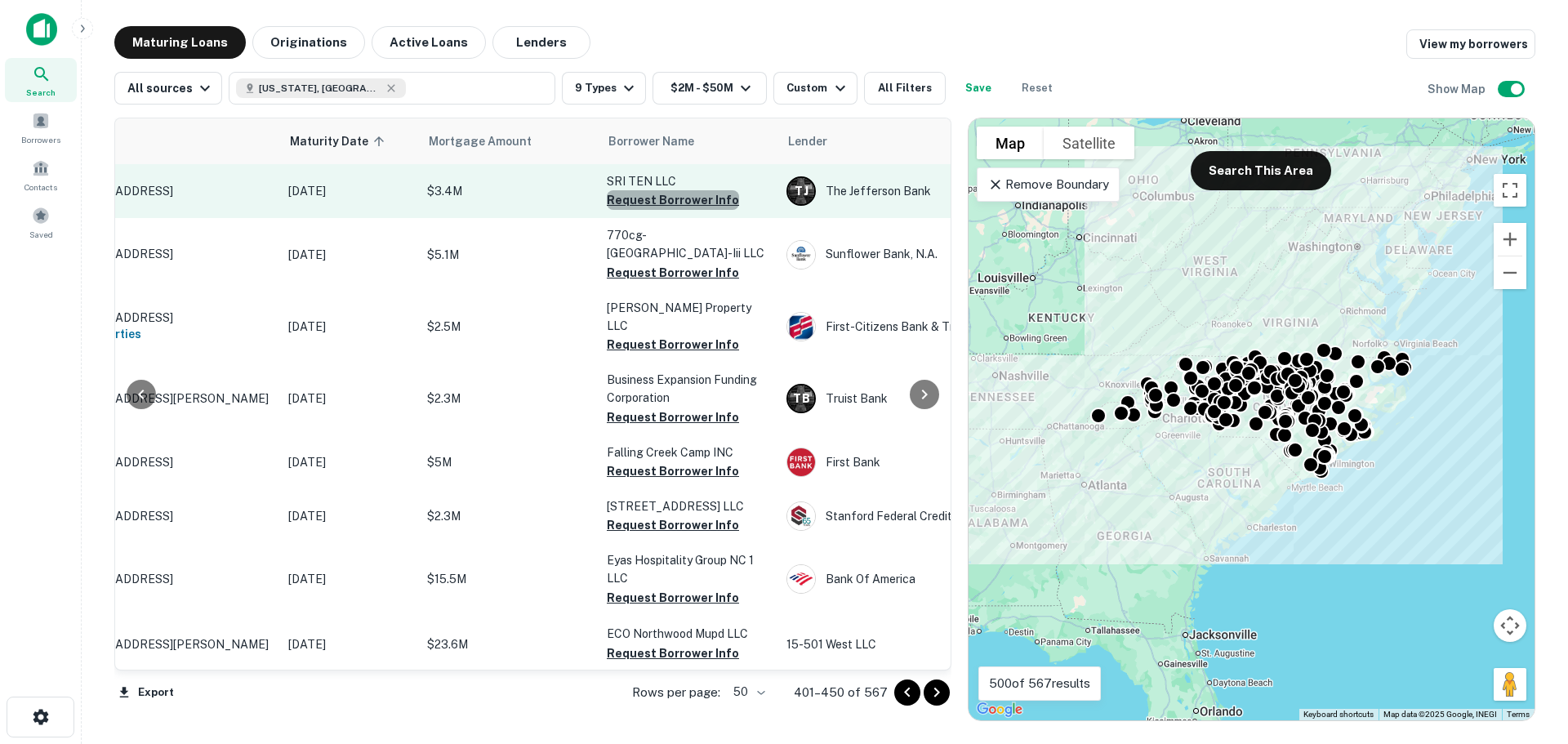
click at [685, 198] on button "Request Borrower Info" at bounding box center [673, 200] width 133 height 20
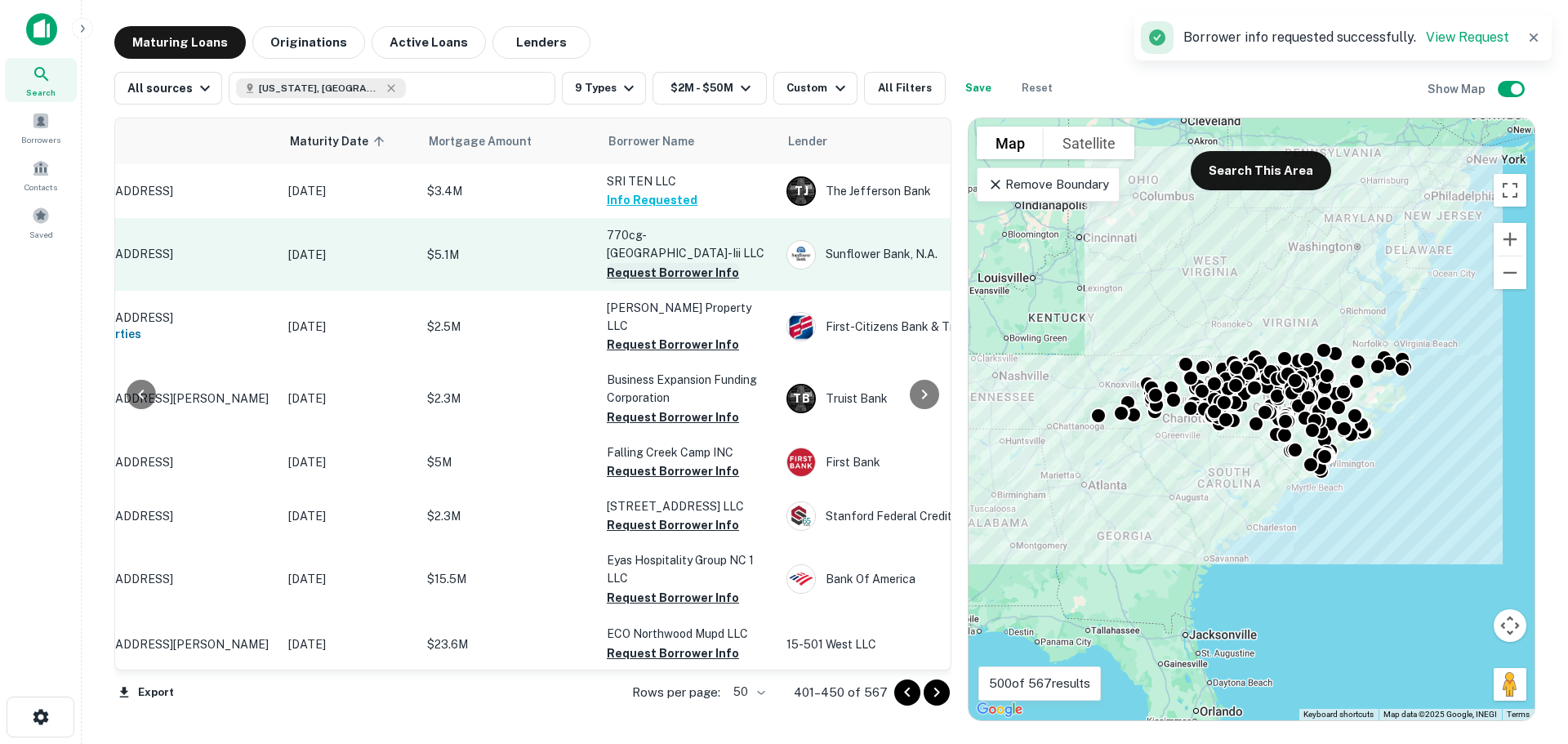
click at [674, 263] on button "Request Borrower Info" at bounding box center [673, 272] width 133 height 20
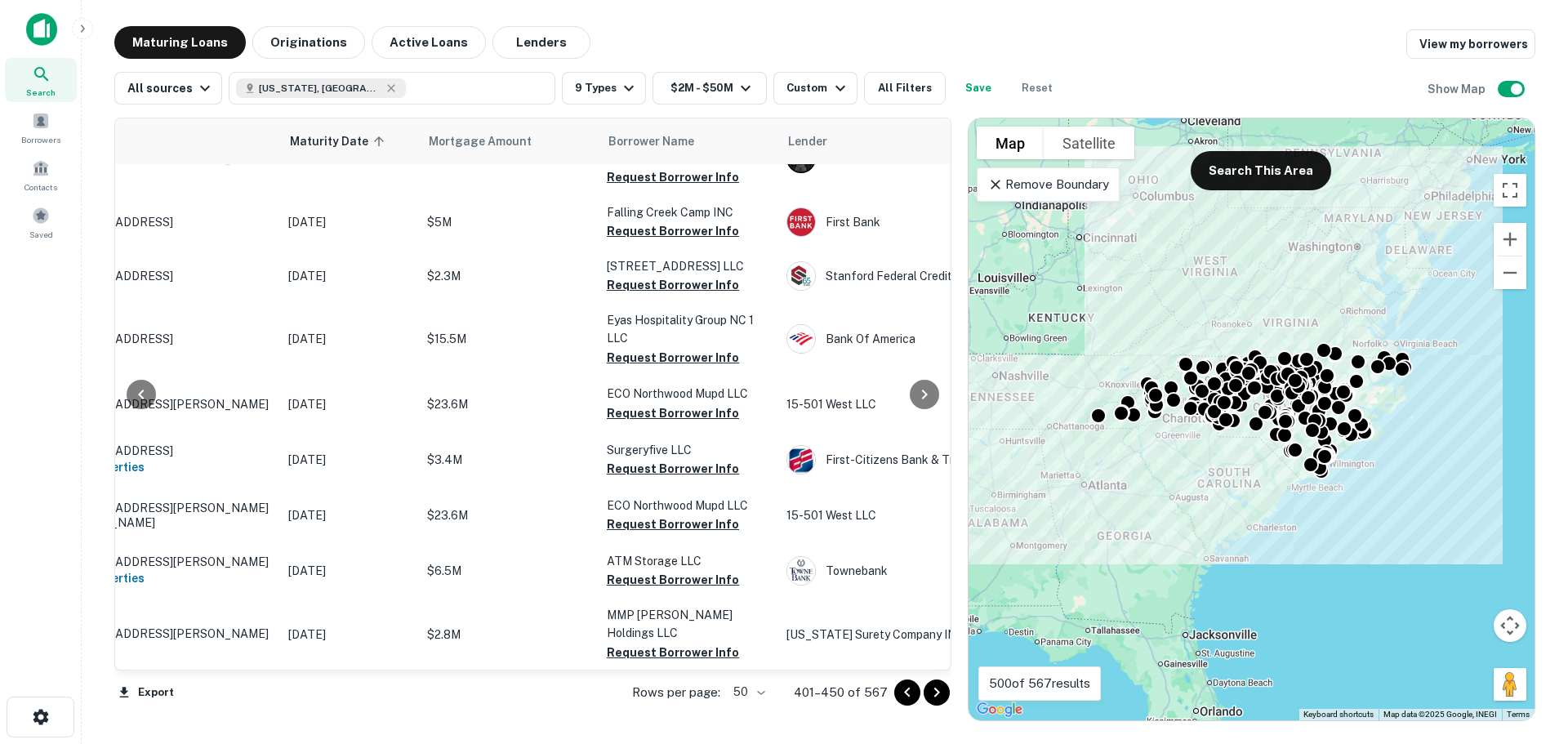
scroll to position [246, 111]
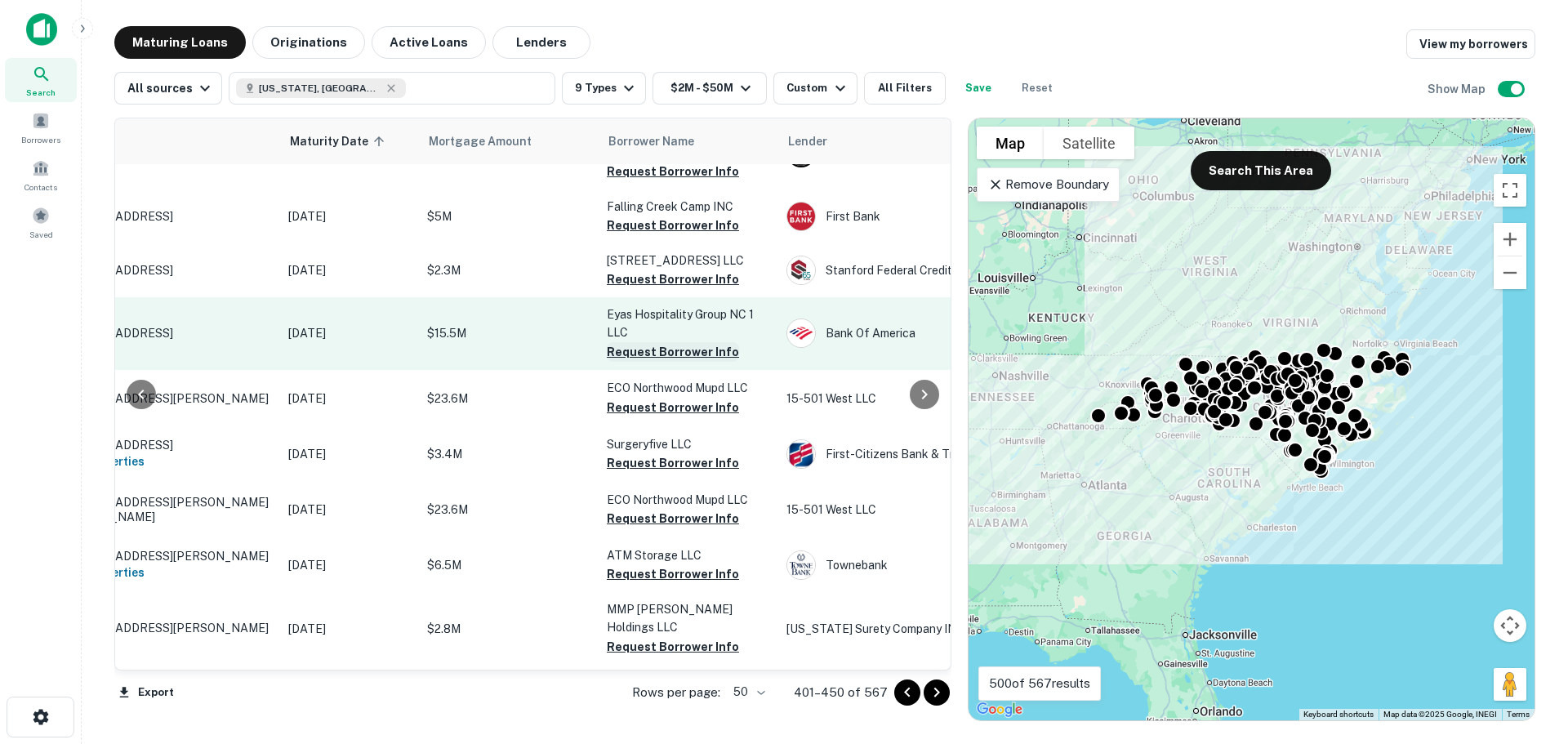
click at [688, 342] on button "Request Borrower Info" at bounding box center [673, 352] width 133 height 20
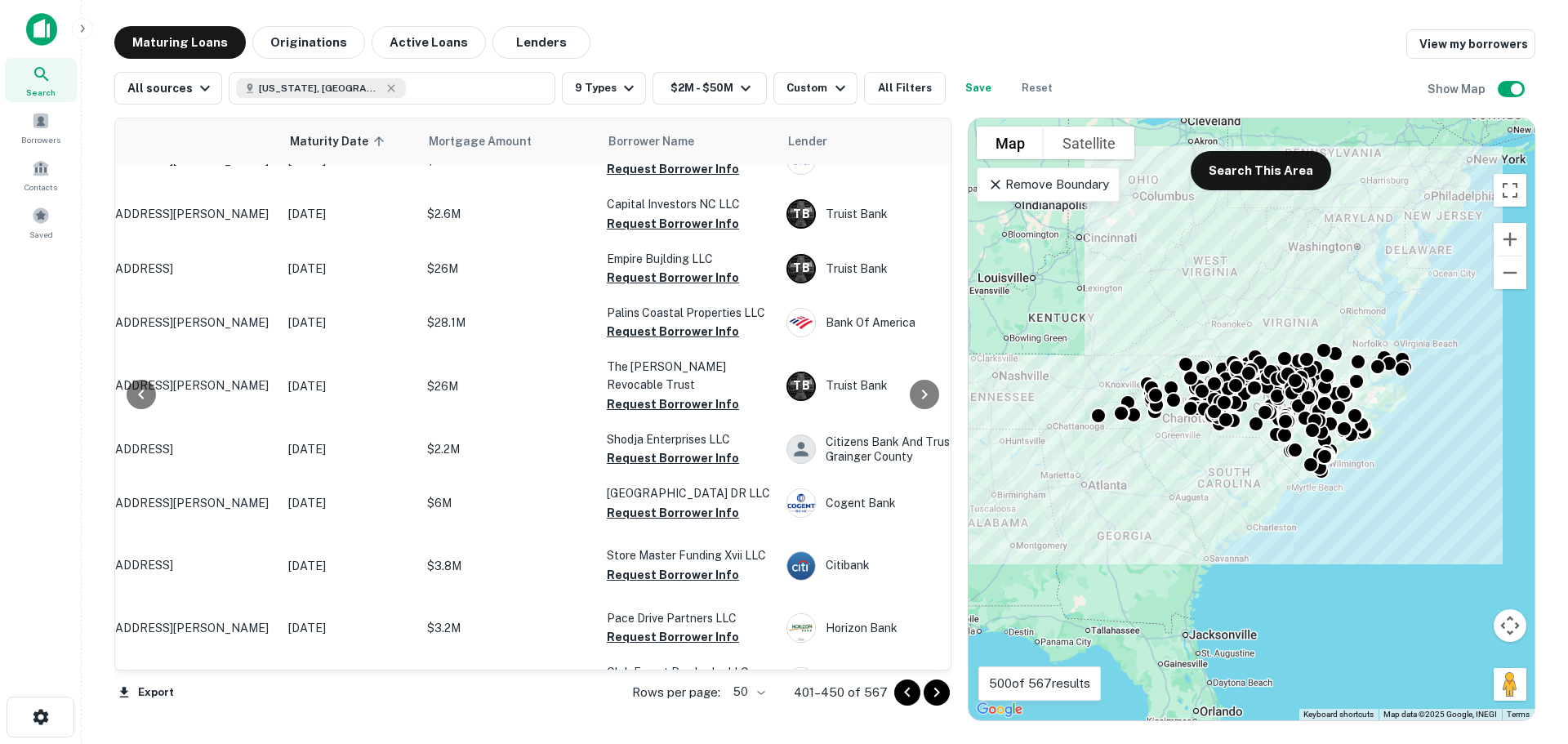
scroll to position [1468, 111]
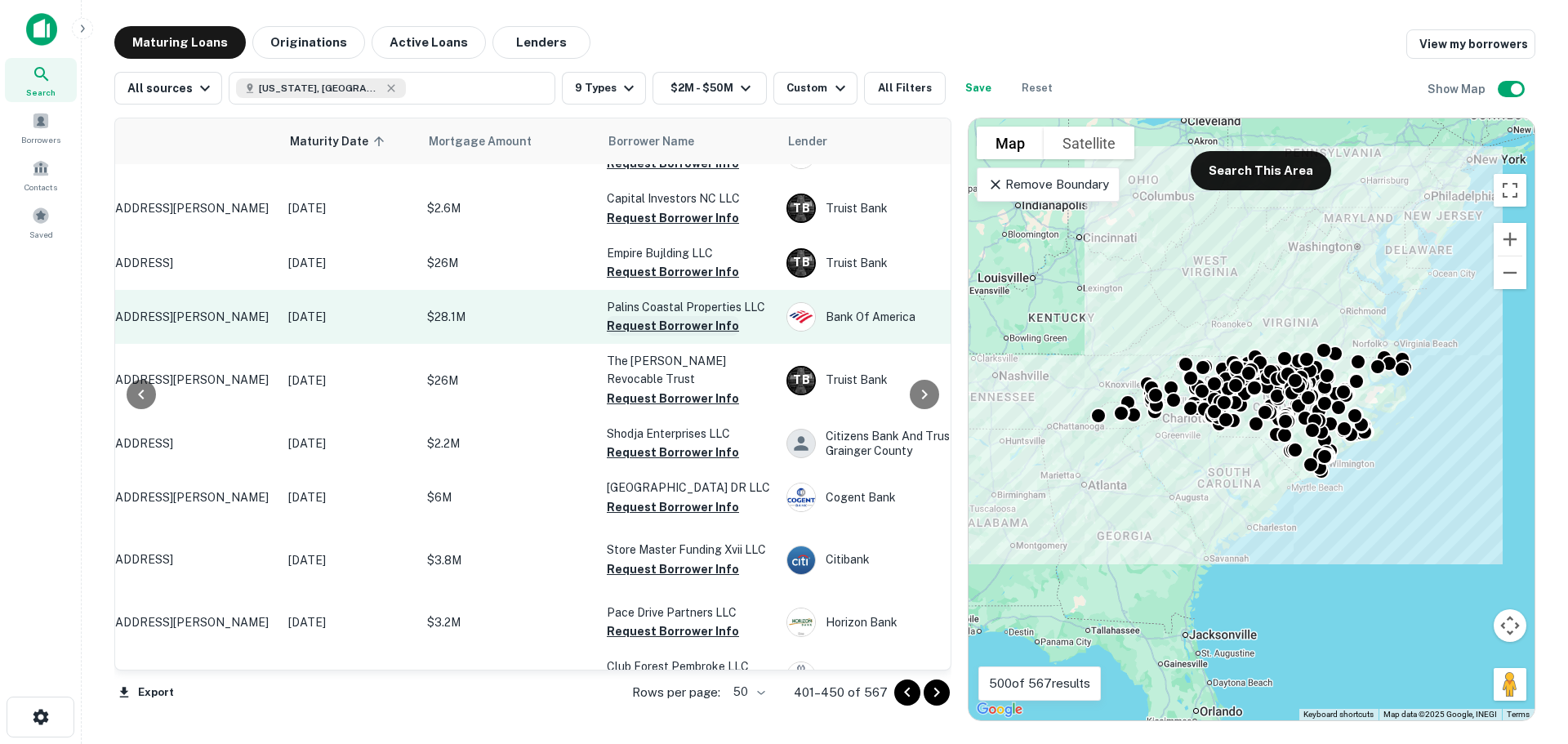
click at [672, 336] on button "Request Borrower Info" at bounding box center [673, 326] width 133 height 20
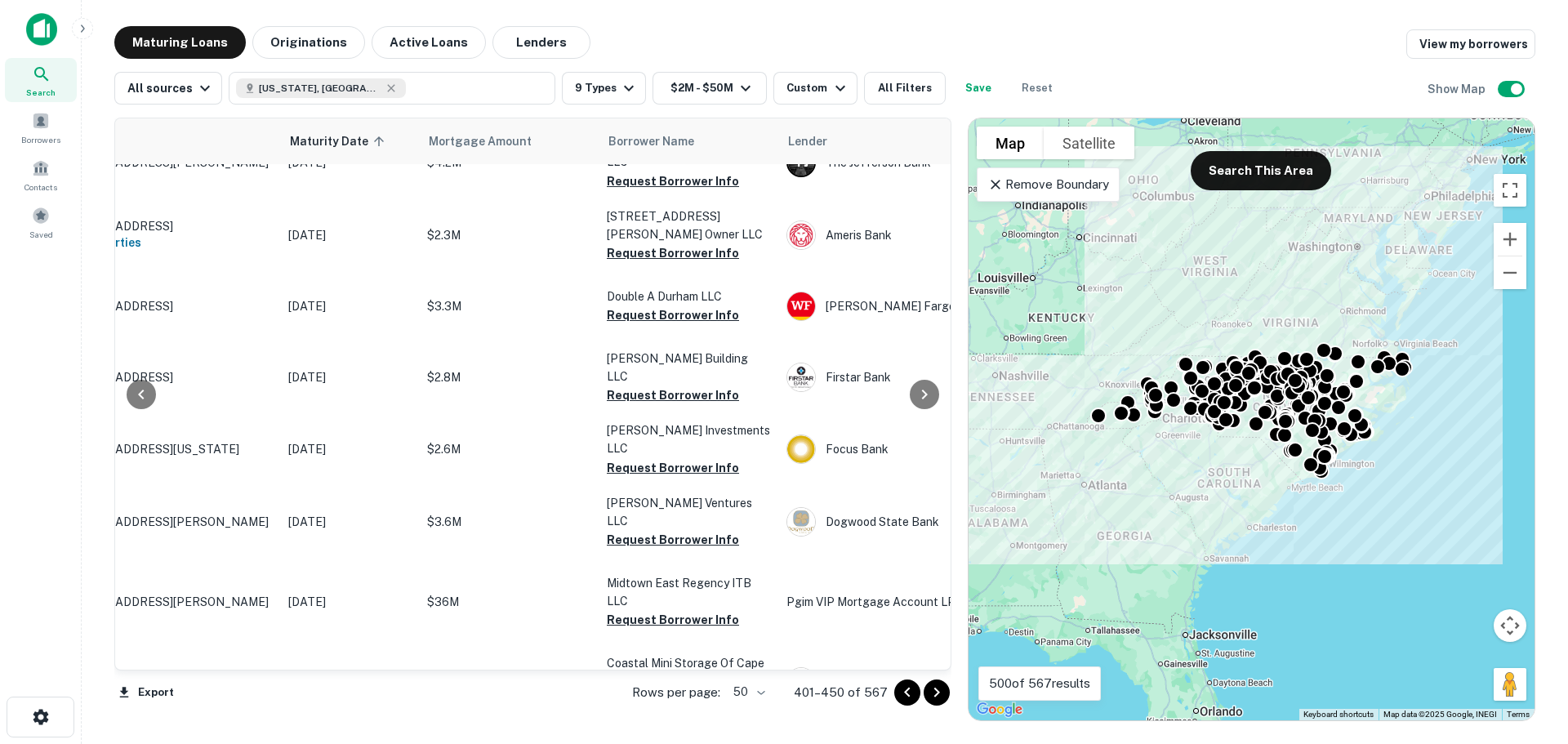
scroll to position [2560, 111]
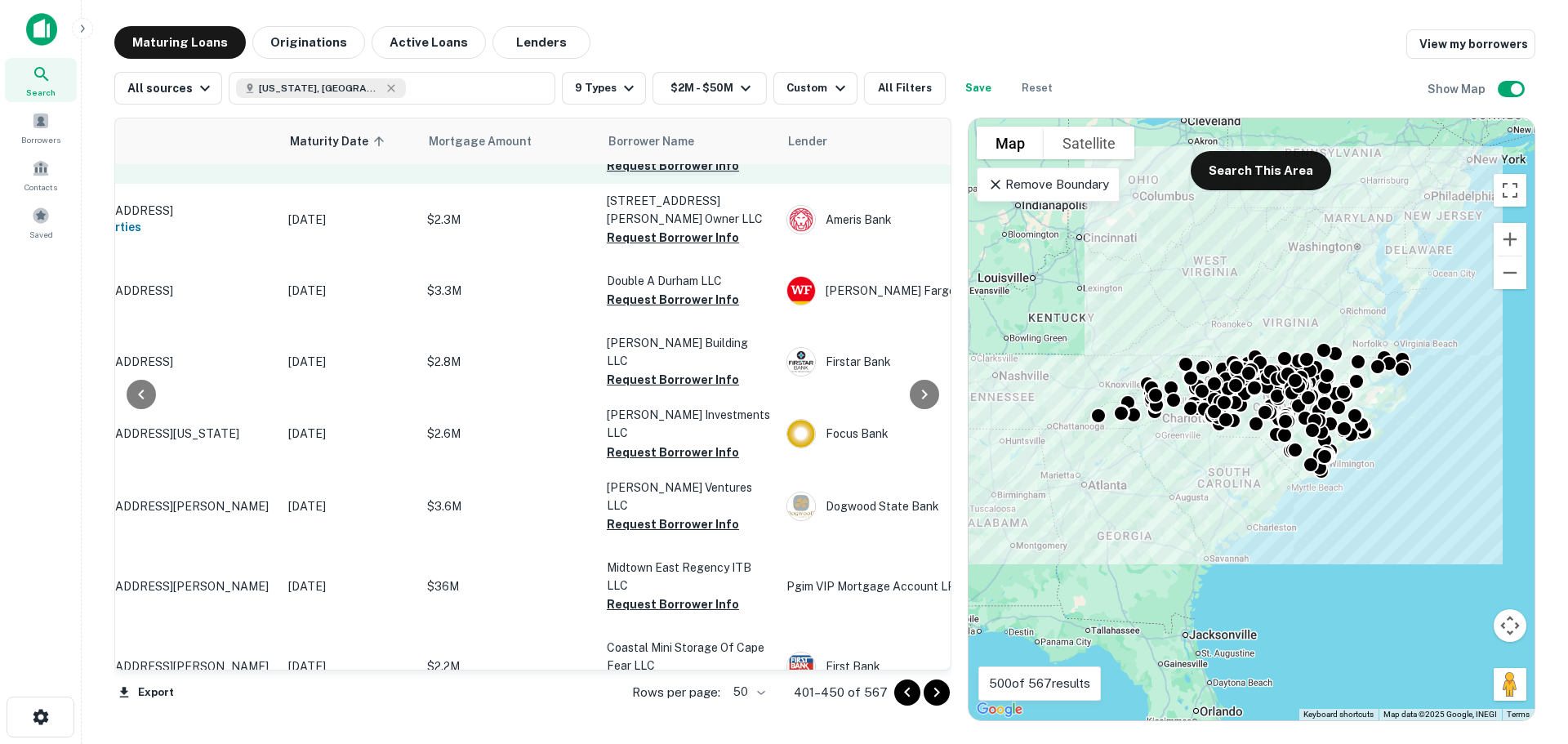
click at [702, 175] on button "Request Borrower Info" at bounding box center [673, 165] width 133 height 20
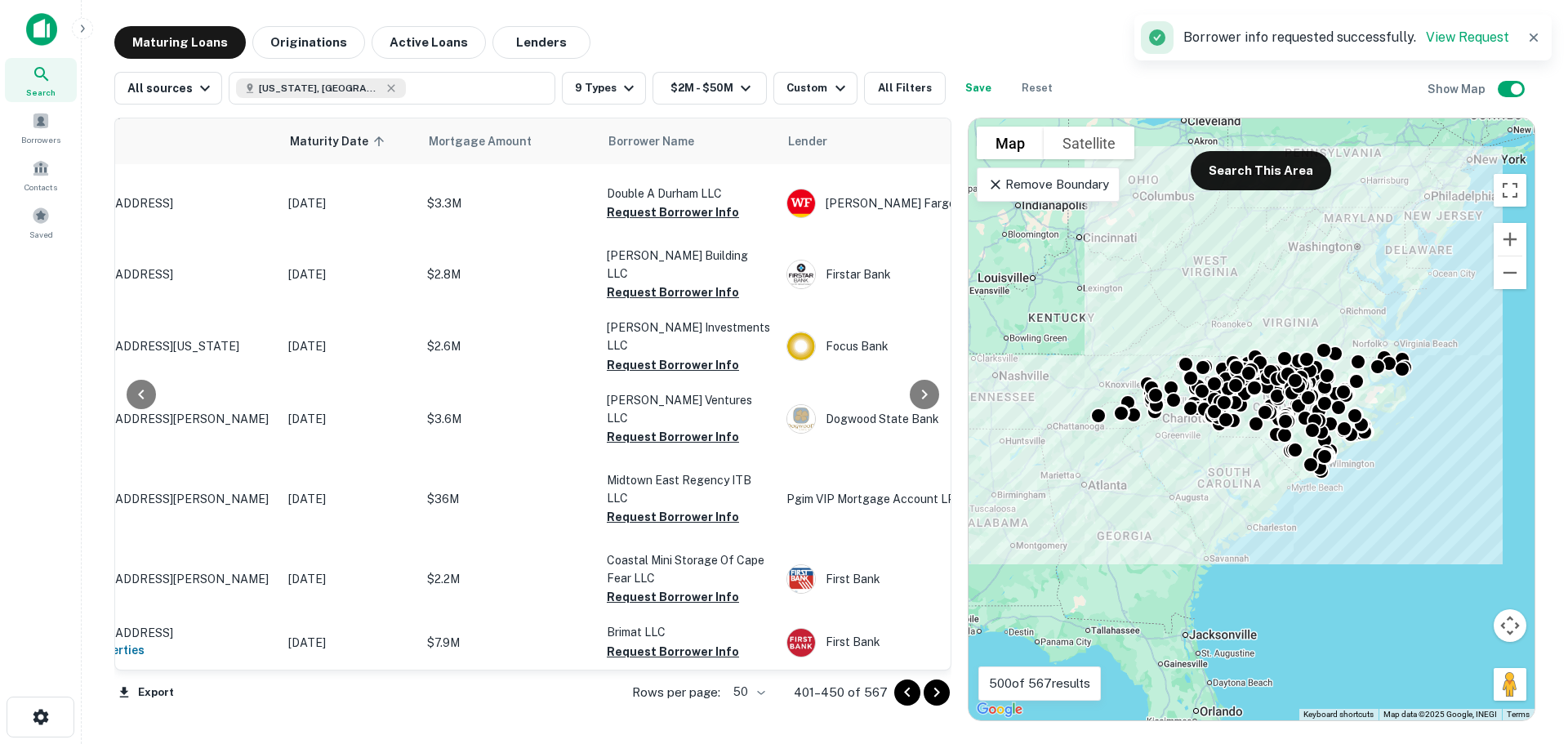
scroll to position [2817, 111]
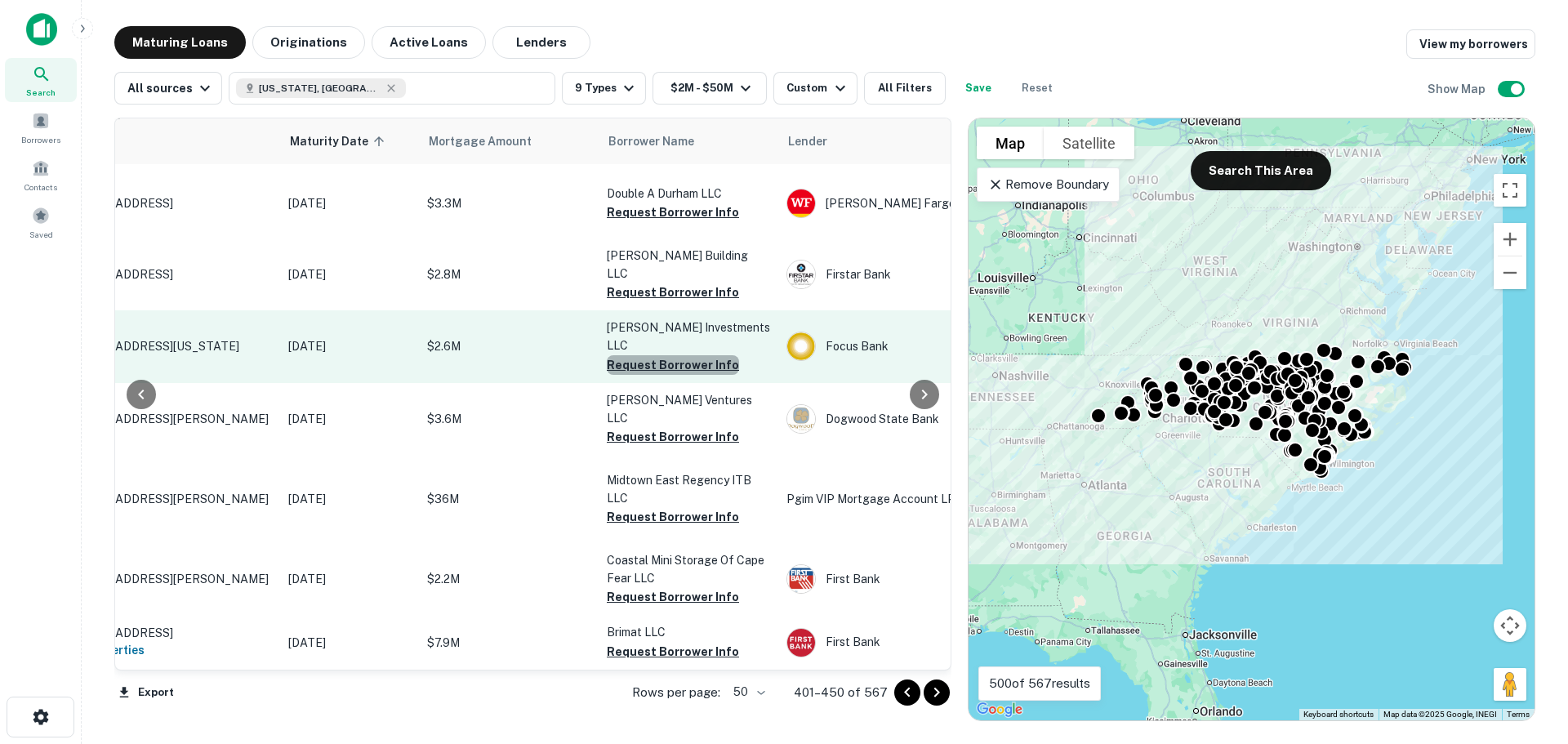
click at [677, 374] on button "Request Borrower Info" at bounding box center [673, 365] width 133 height 20
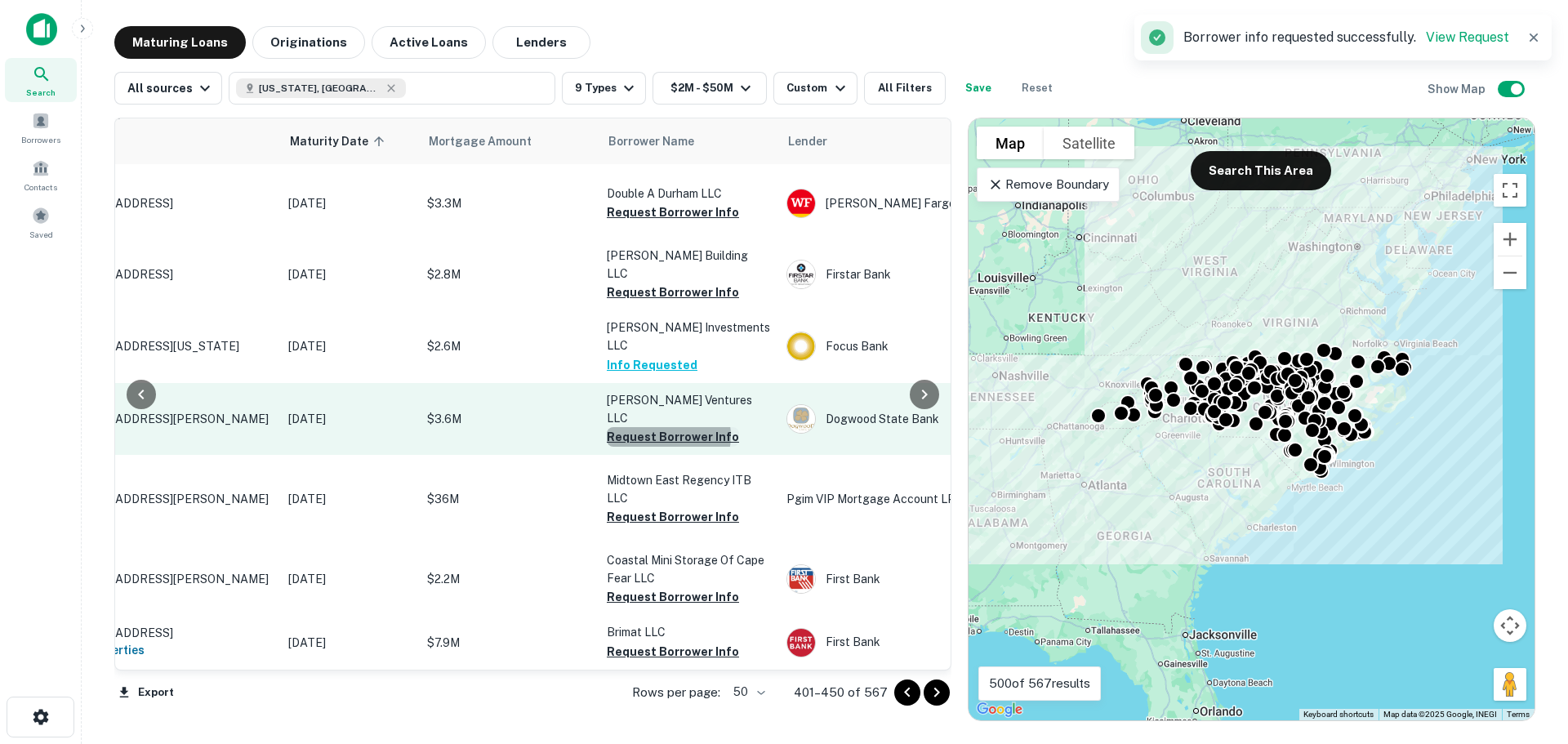
click at [667, 447] on button "Request Borrower Info" at bounding box center [673, 437] width 133 height 20
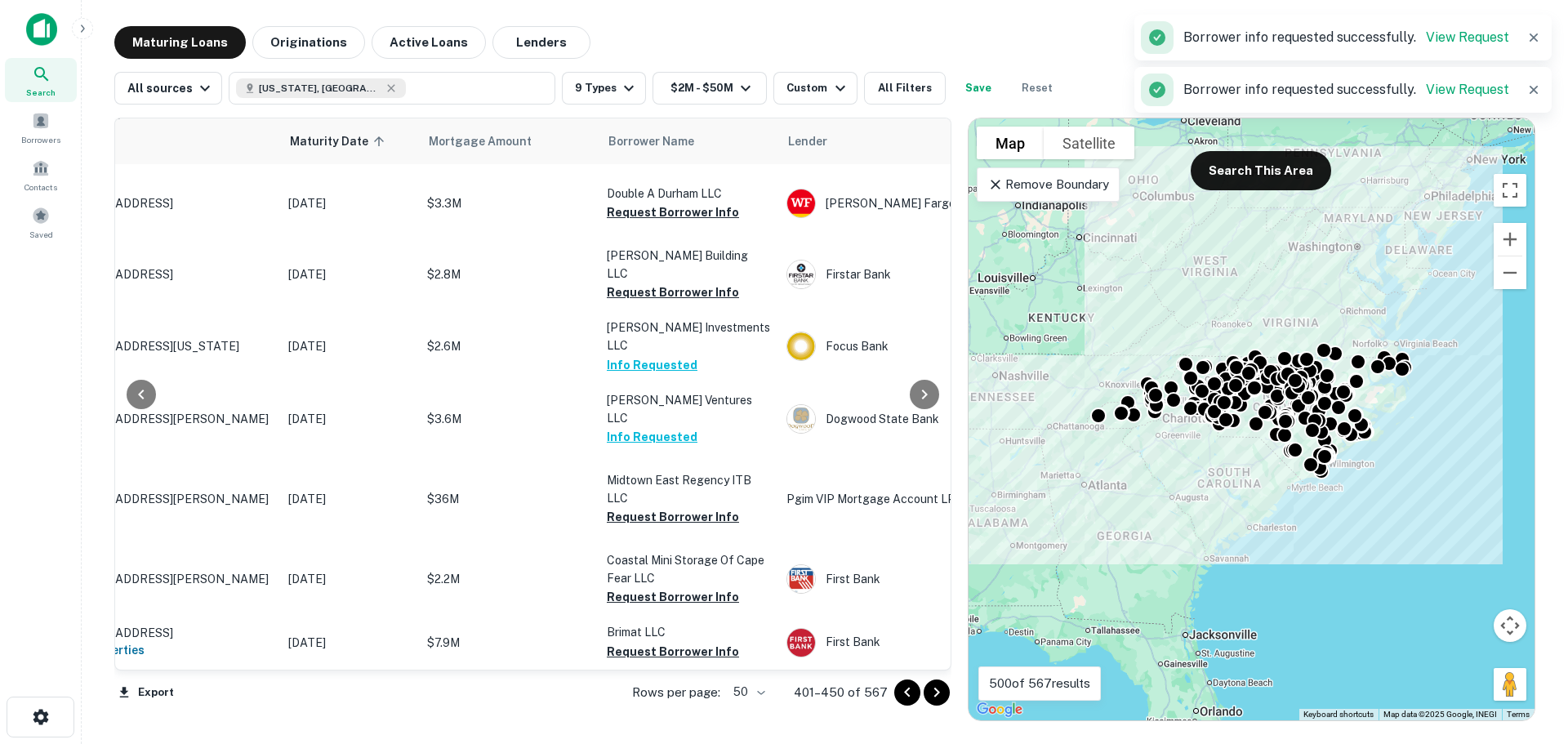
scroll to position [2867, 111]
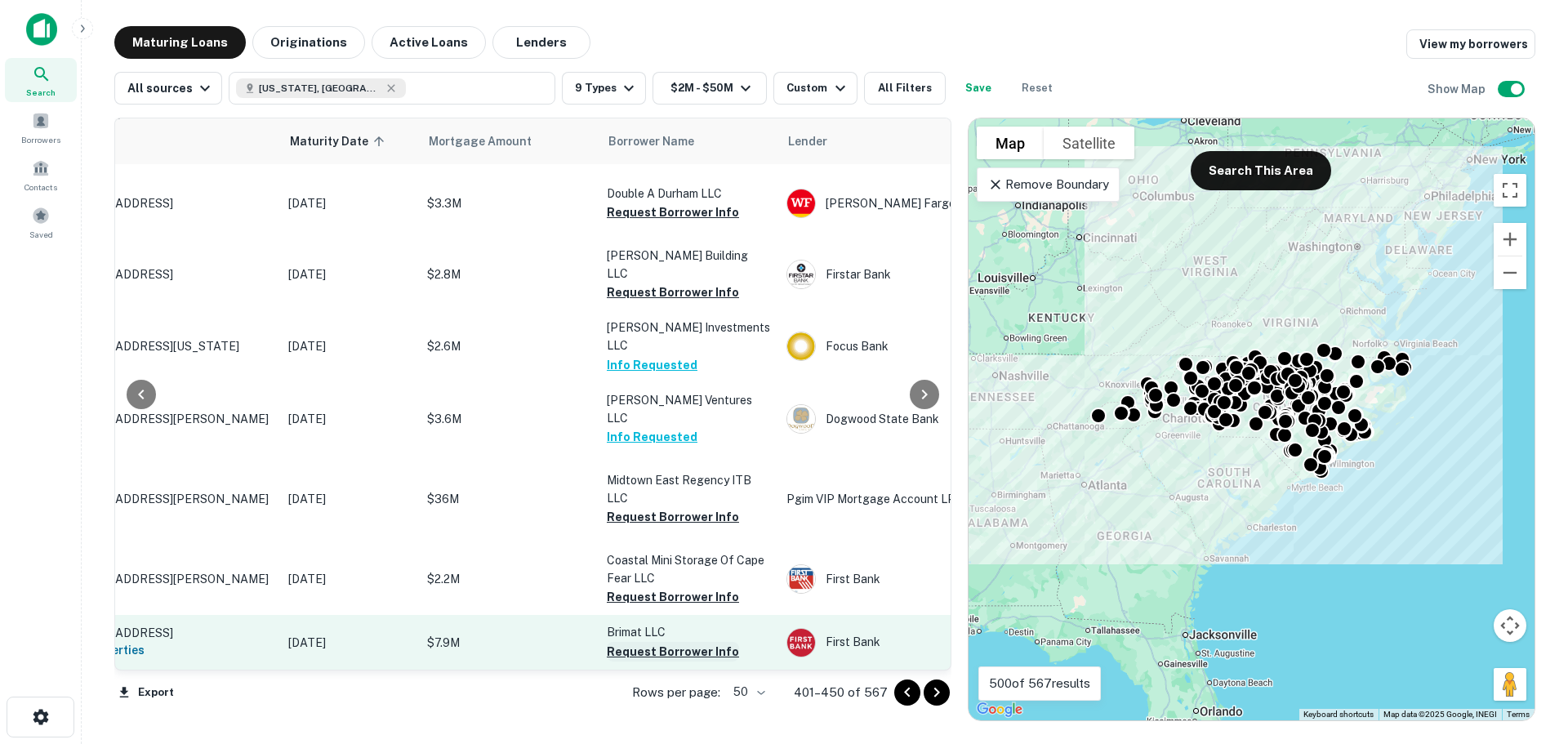
click at [662, 642] on button "Request Borrower Info" at bounding box center [673, 652] width 133 height 20
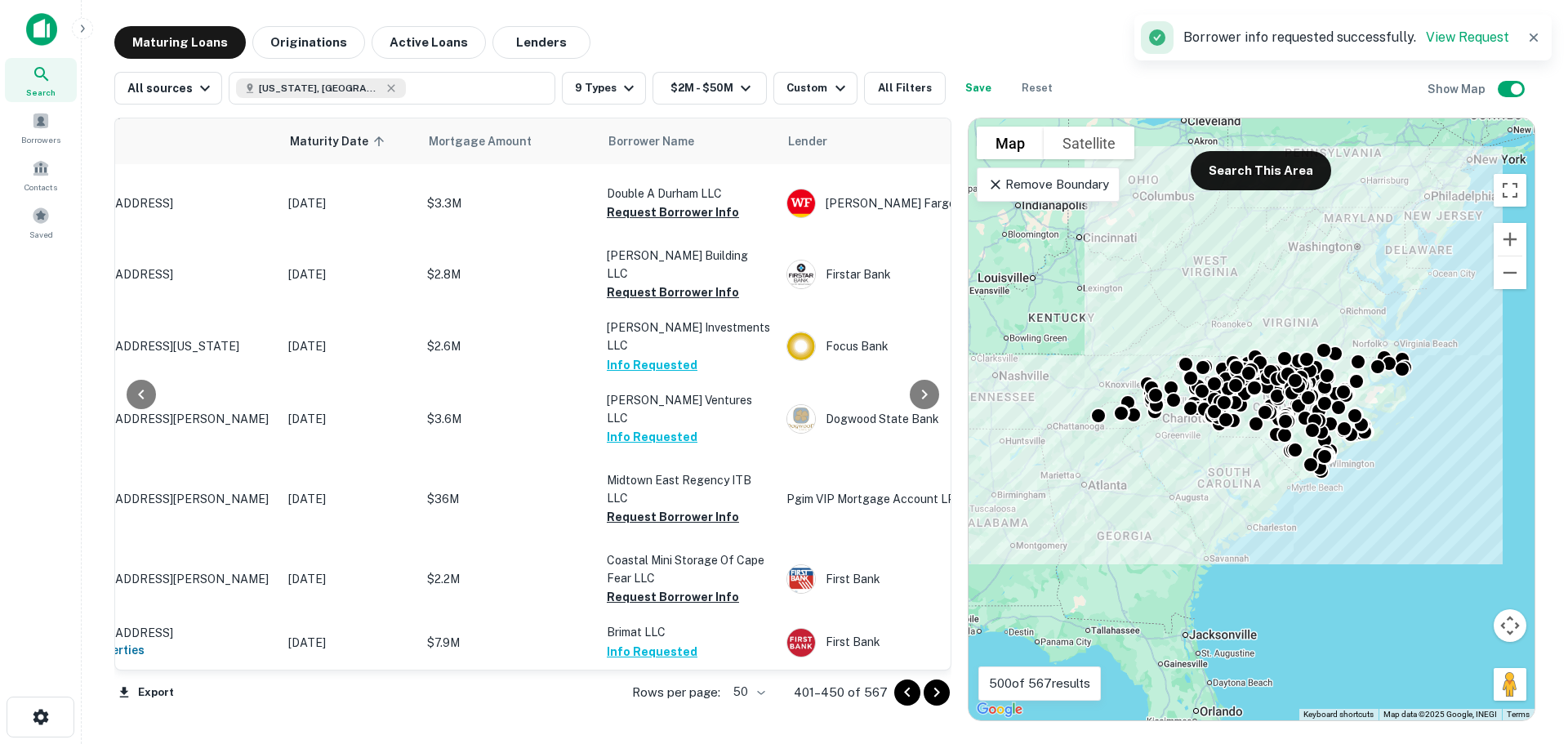
click at [928, 691] on icon "Go to next page" at bounding box center [937, 692] width 20 height 20
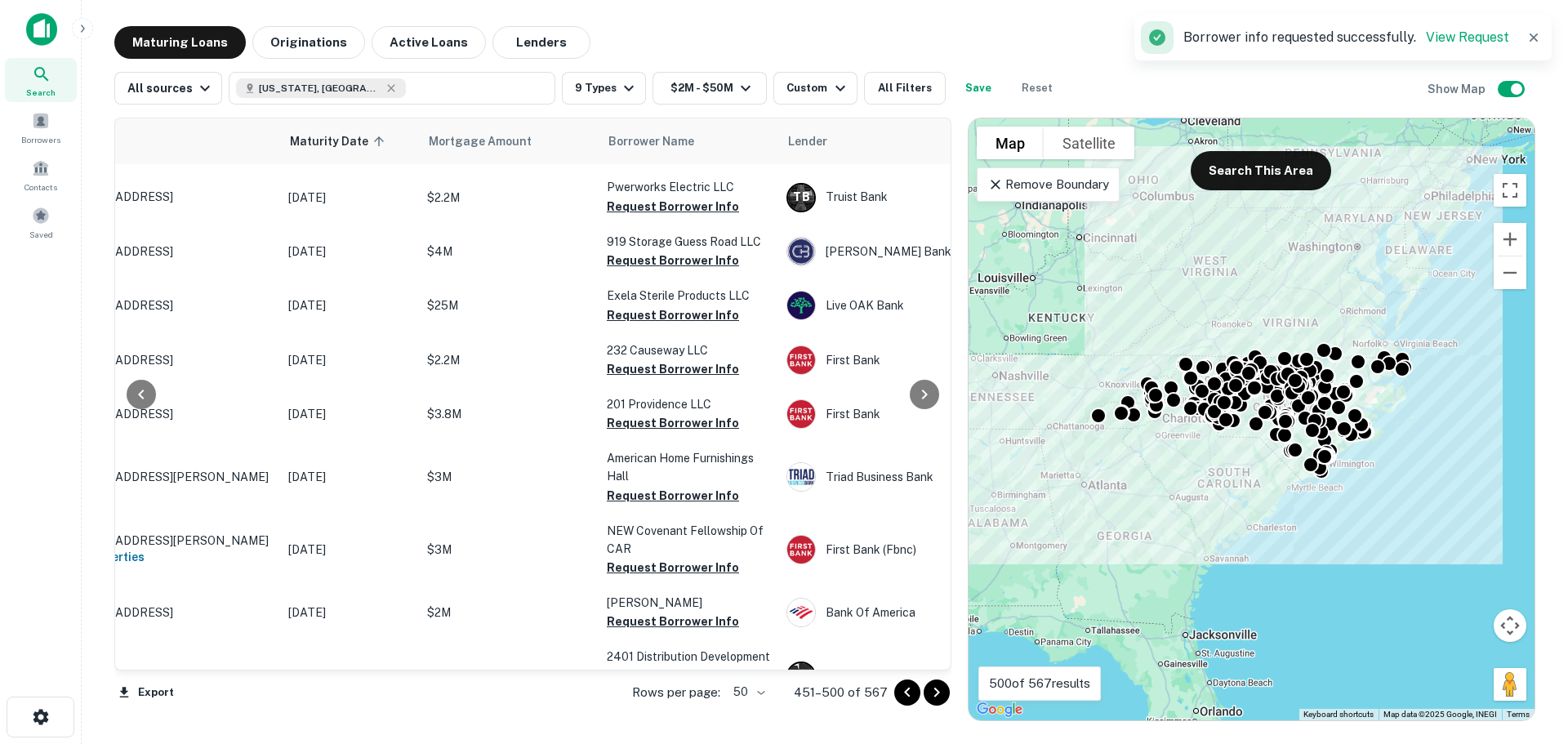
scroll to position [0, 111]
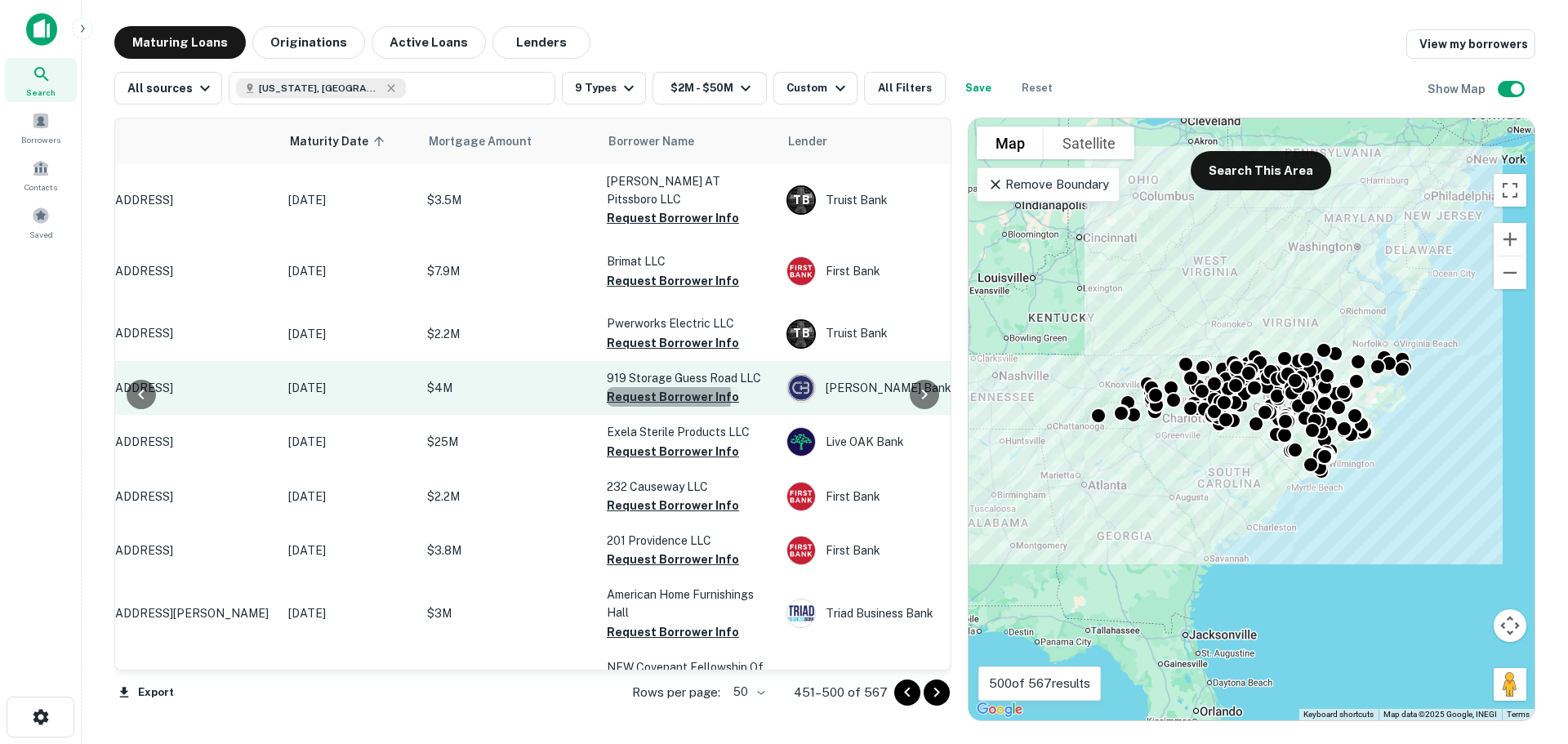
click at [652, 407] on button "Request Borrower Info" at bounding box center [673, 397] width 133 height 20
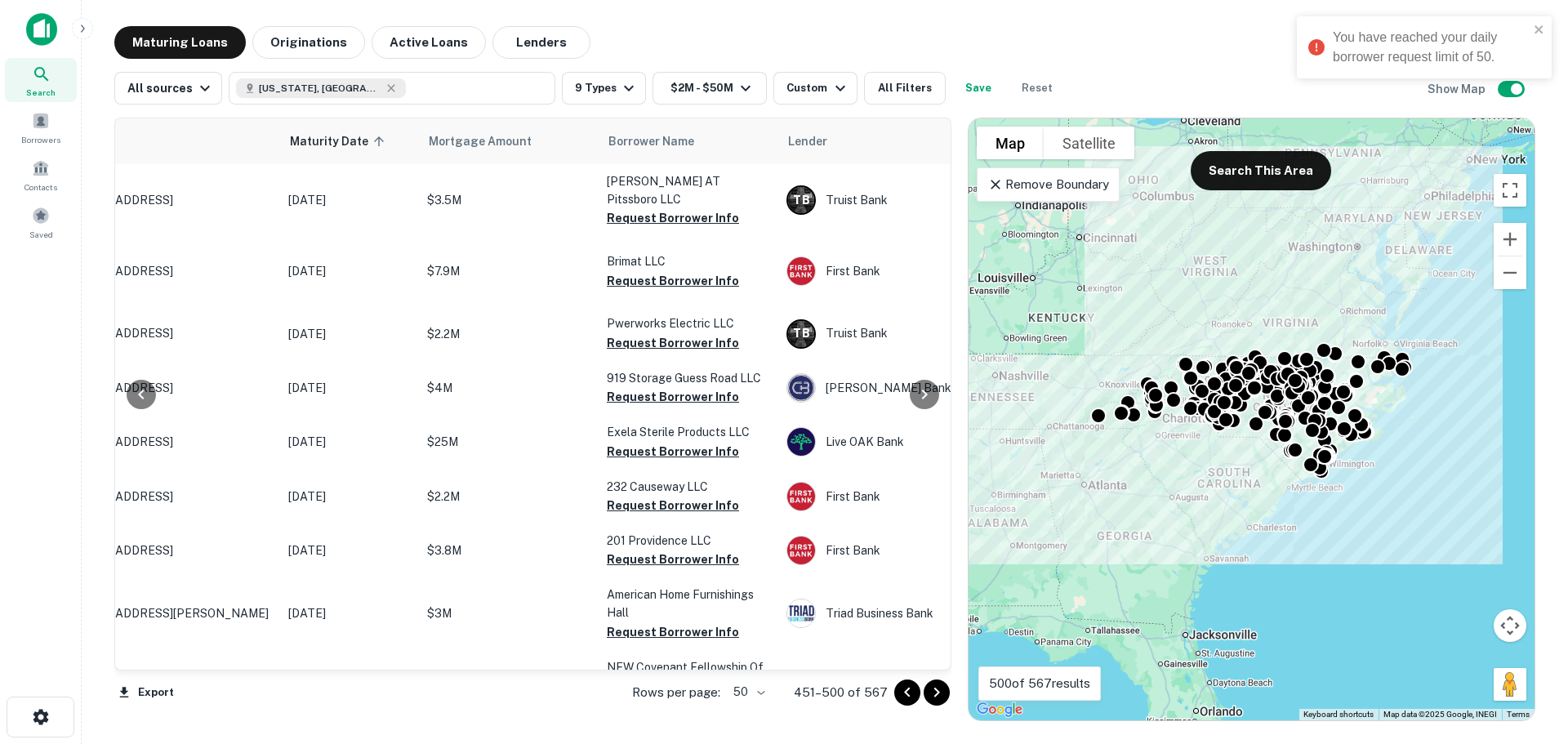
drag, startPoint x: 941, startPoint y: 168, endPoint x: 940, endPoint y: 202, distance: 34.0
click at [940, 202] on div at bounding box center [925, 394] width 33 height 551
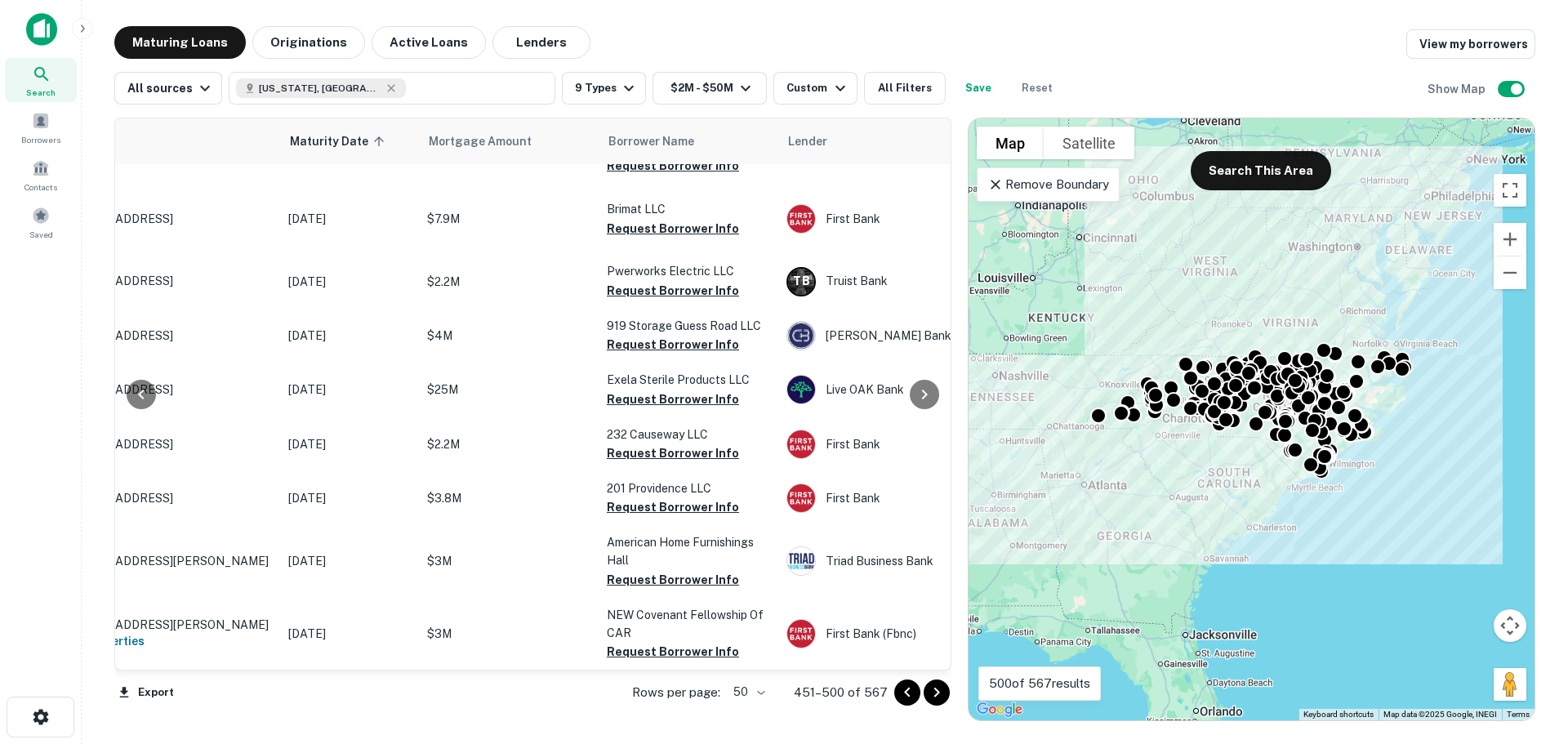
scroll to position [6, 111]
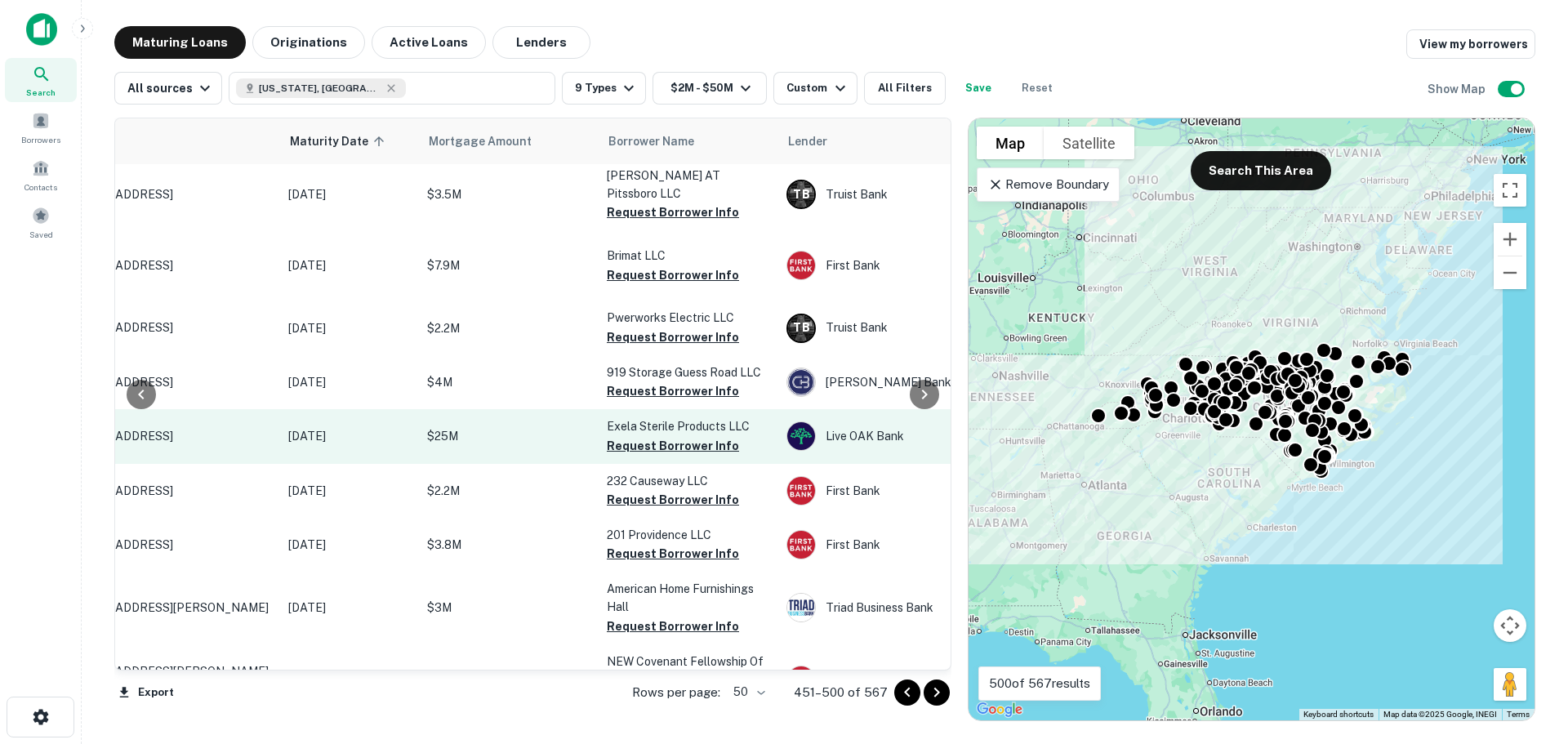
drag, startPoint x: 693, startPoint y: 459, endPoint x: 740, endPoint y: 438, distance: 51.5
click at [693, 455] on button "Request Borrower Info" at bounding box center [673, 446] width 133 height 20
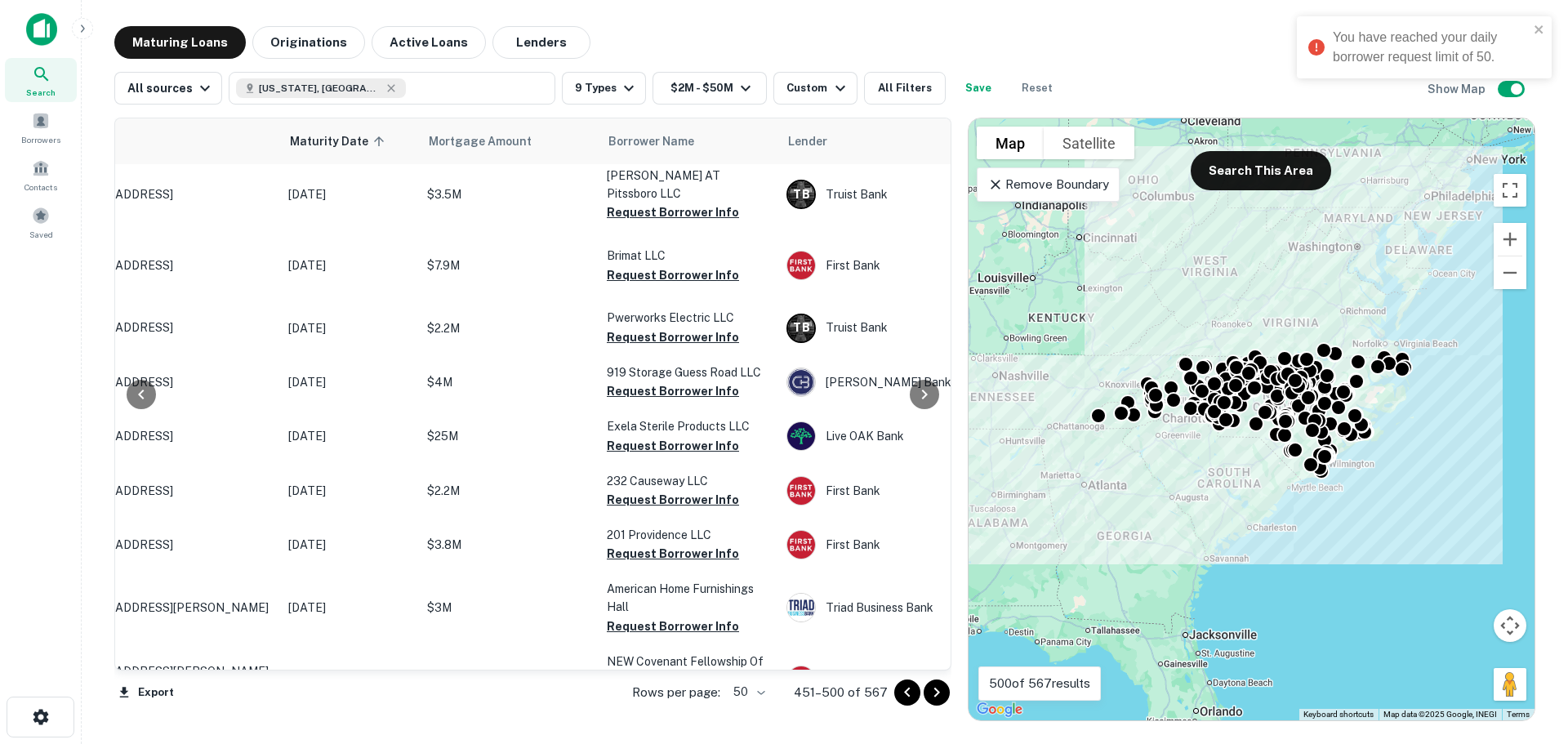
click at [941, 179] on div at bounding box center [925, 394] width 33 height 551
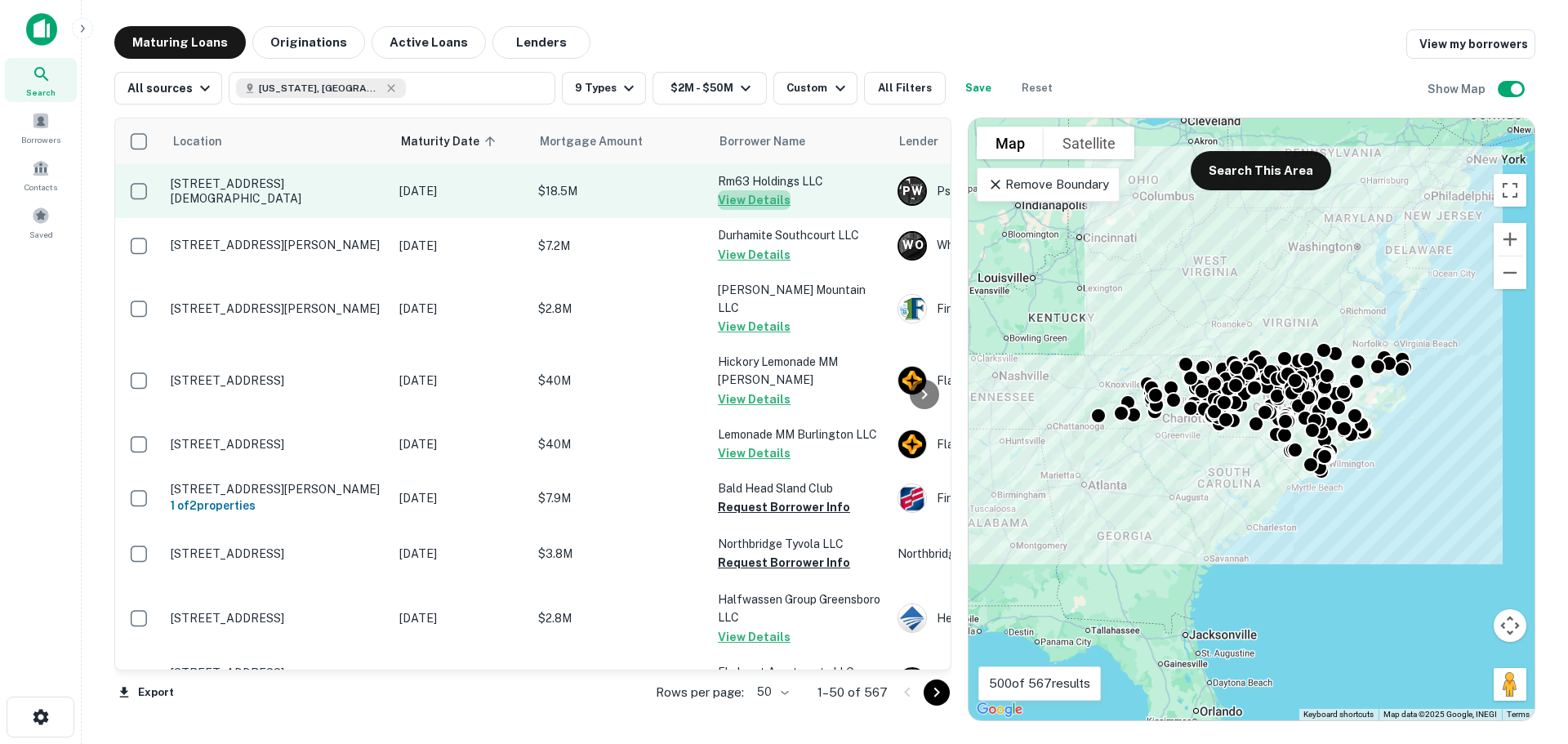
click at [764, 202] on button "View Details" at bounding box center [754, 200] width 72 height 20
